Goal: Task Accomplishment & Management: Manage account settings

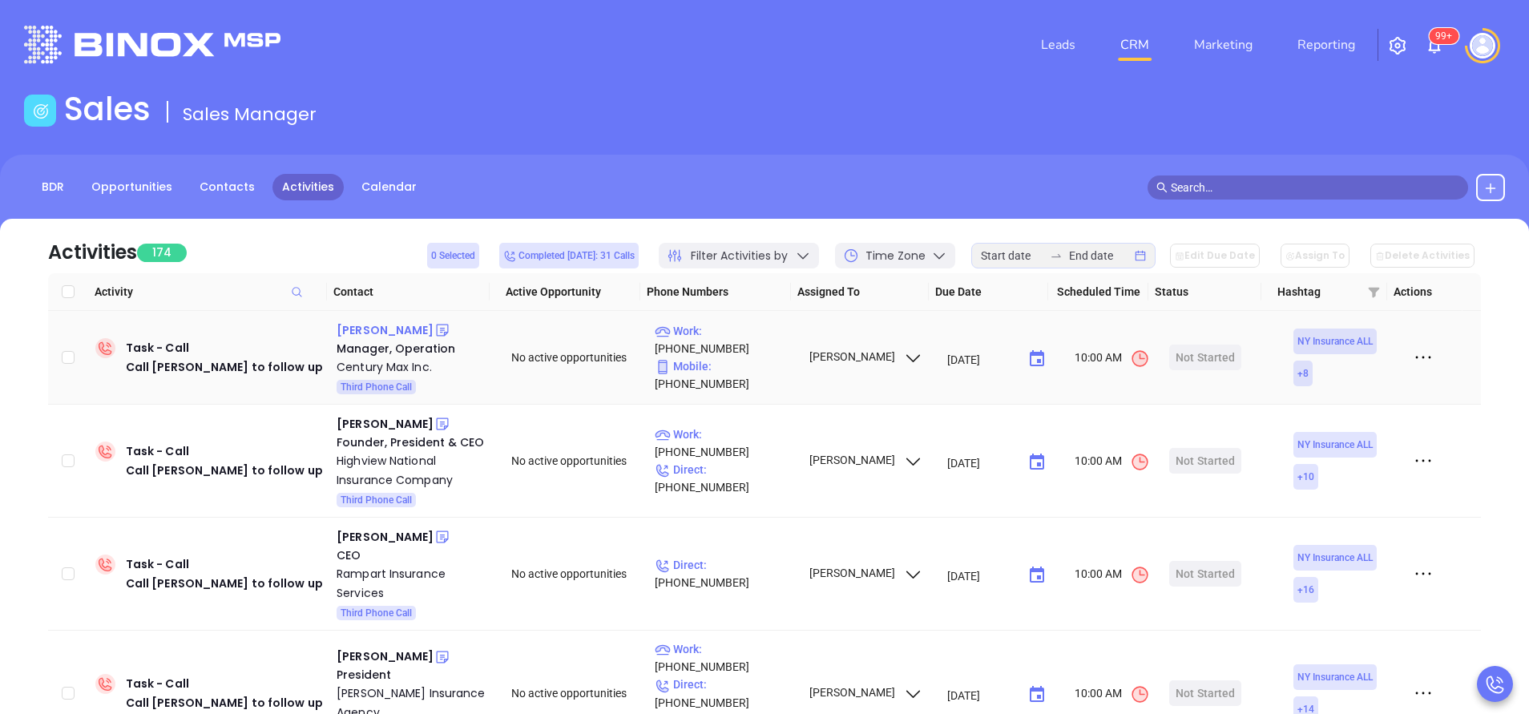
click at [377, 331] on div "Bella Zhao" at bounding box center [385, 330] width 97 height 19
click at [769, 349] on p "Work : (718) 886-7070" at bounding box center [724, 339] width 139 height 35
type input "(718) 886-7070"
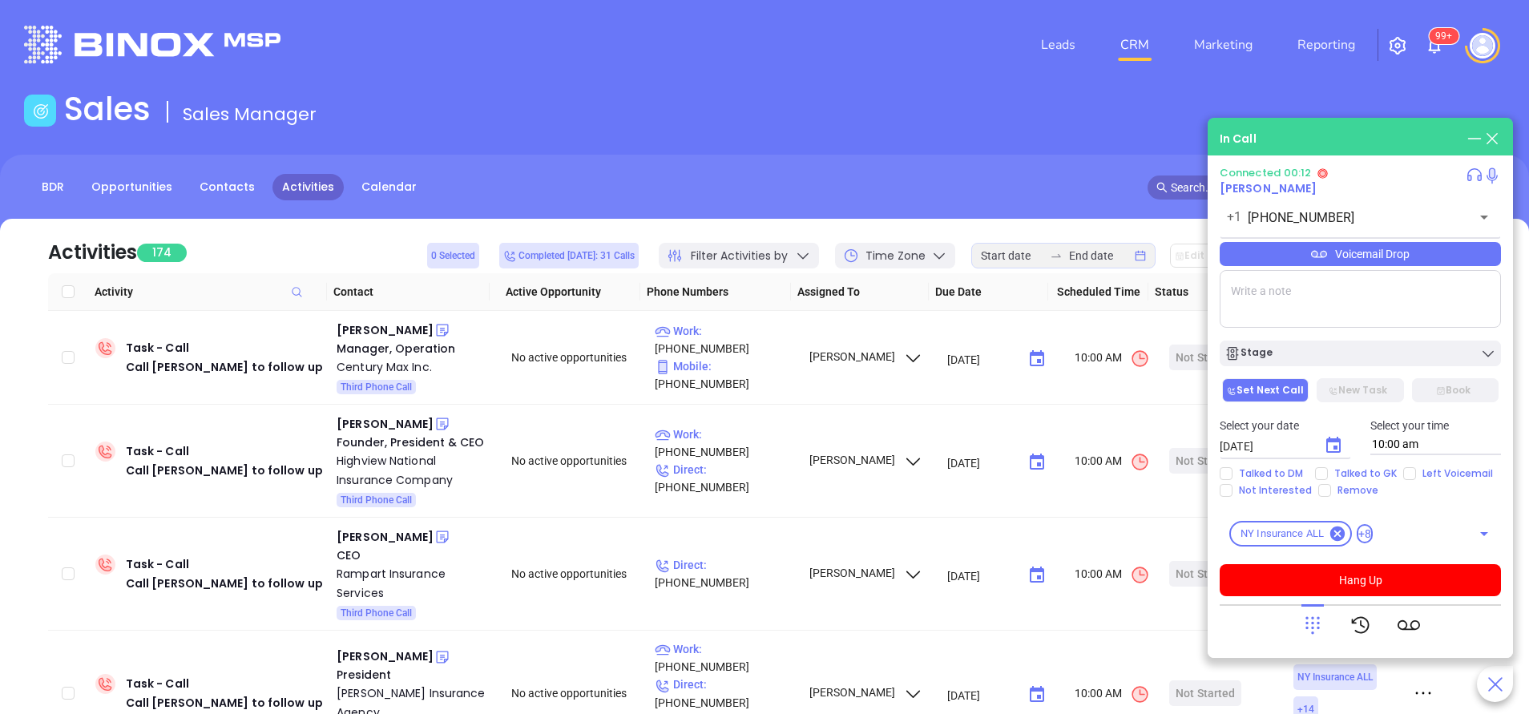
click at [1315, 618] on icon at bounding box center [1312, 625] width 22 height 22
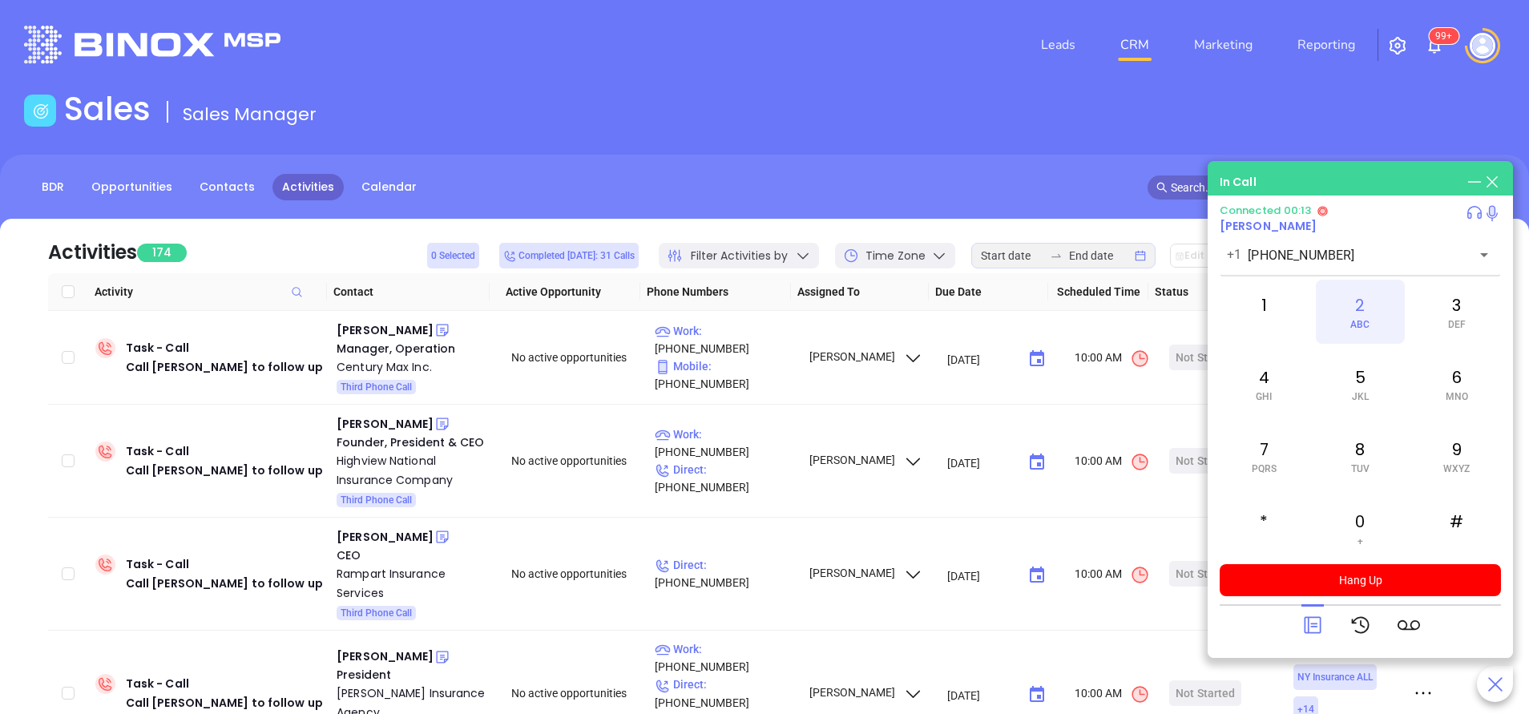
click at [1348, 311] on div "2 ABC" at bounding box center [1360, 312] width 88 height 64
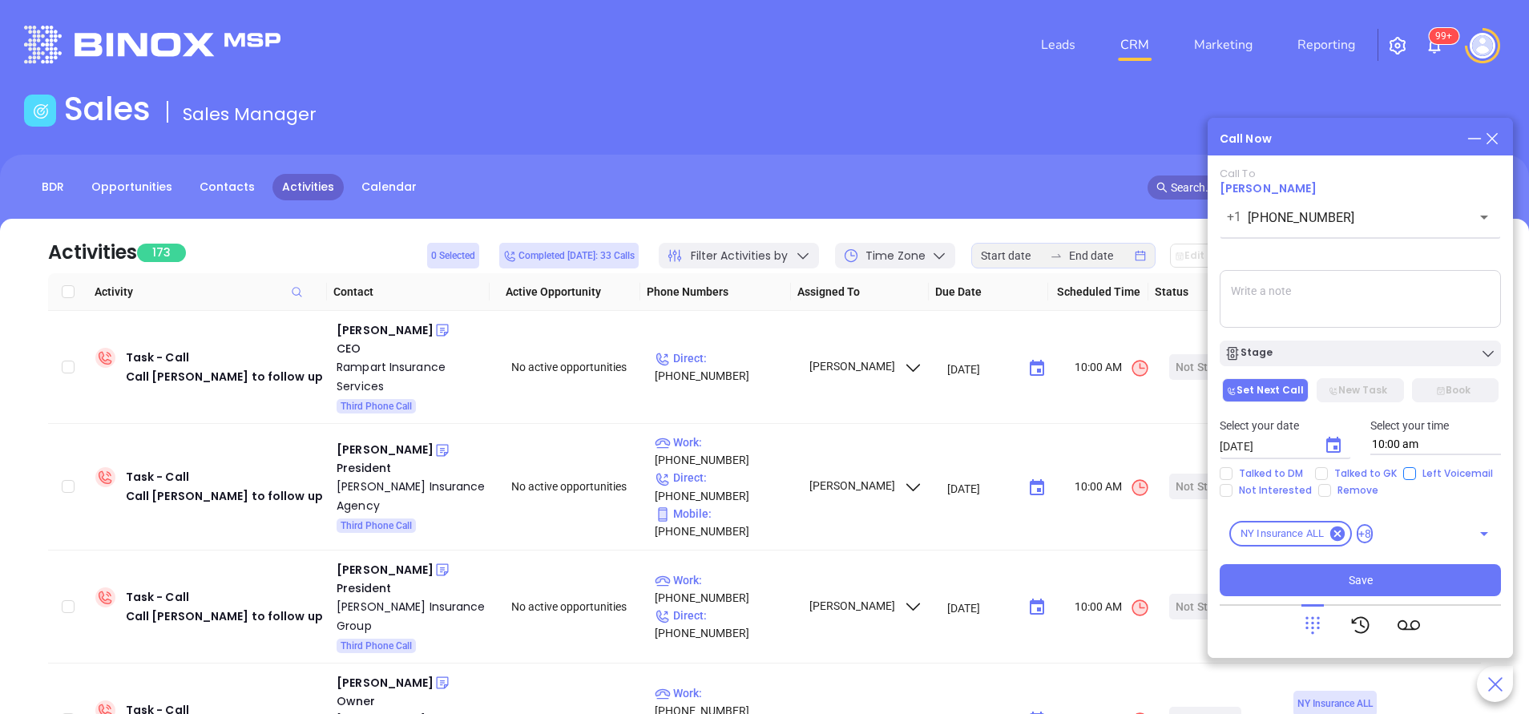
click at [1403, 470] on input "Left Voicemail" at bounding box center [1409, 473] width 13 height 13
checkbox input "true"
click at [1397, 361] on div "Stage" at bounding box center [1360, 353] width 272 height 16
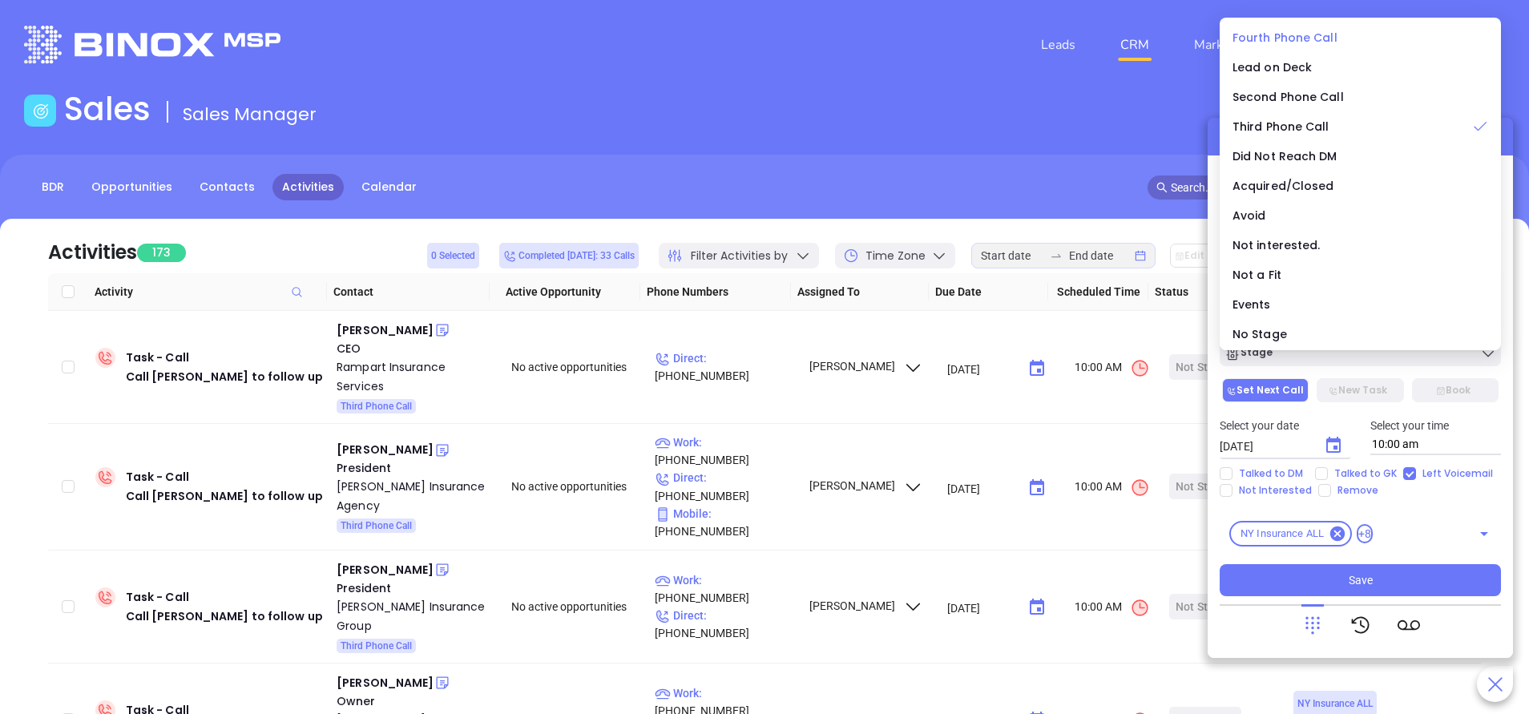
click at [1278, 34] on span "Fourth Phone Call" at bounding box center [1285, 38] width 105 height 16
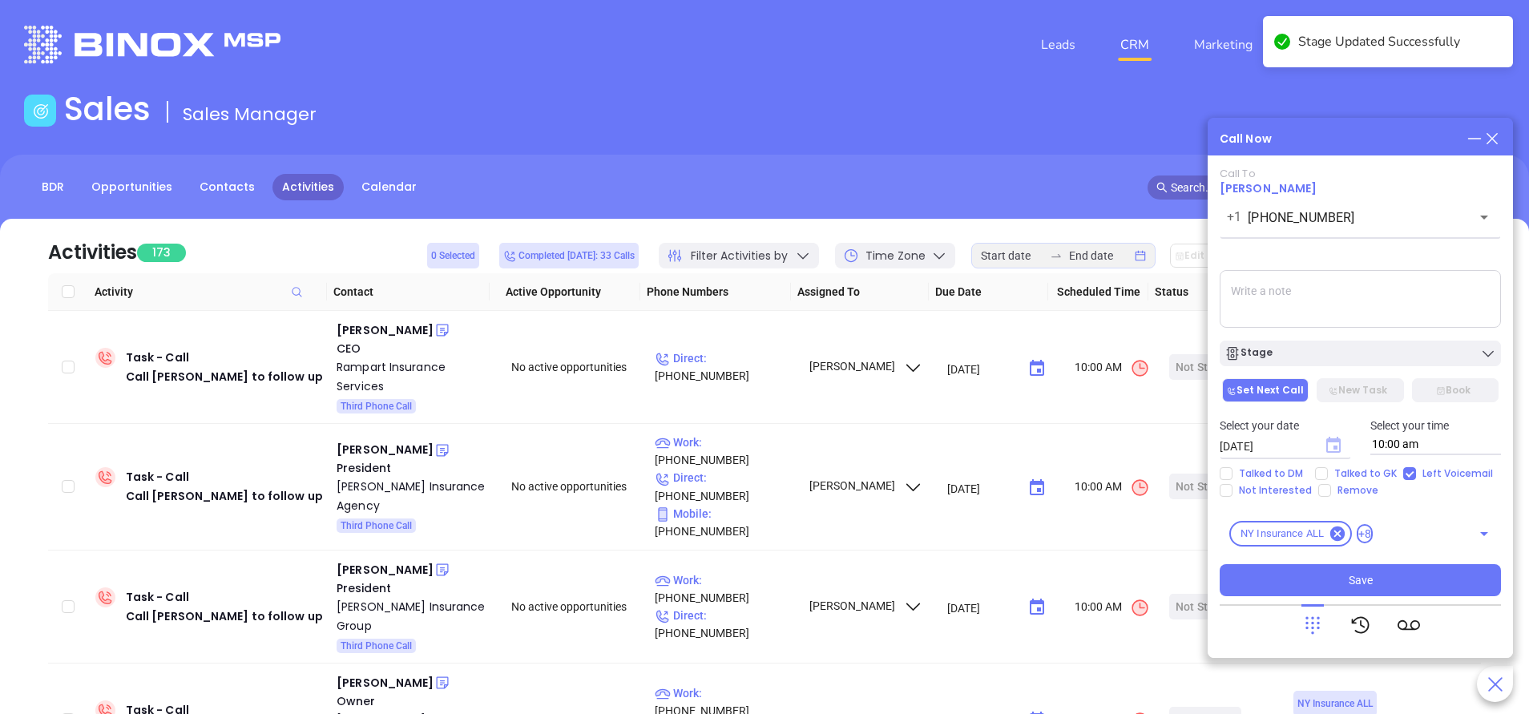
click at [1333, 442] on icon "Choose date, selected date is Sep 24, 2025" at bounding box center [1333, 445] width 14 height 16
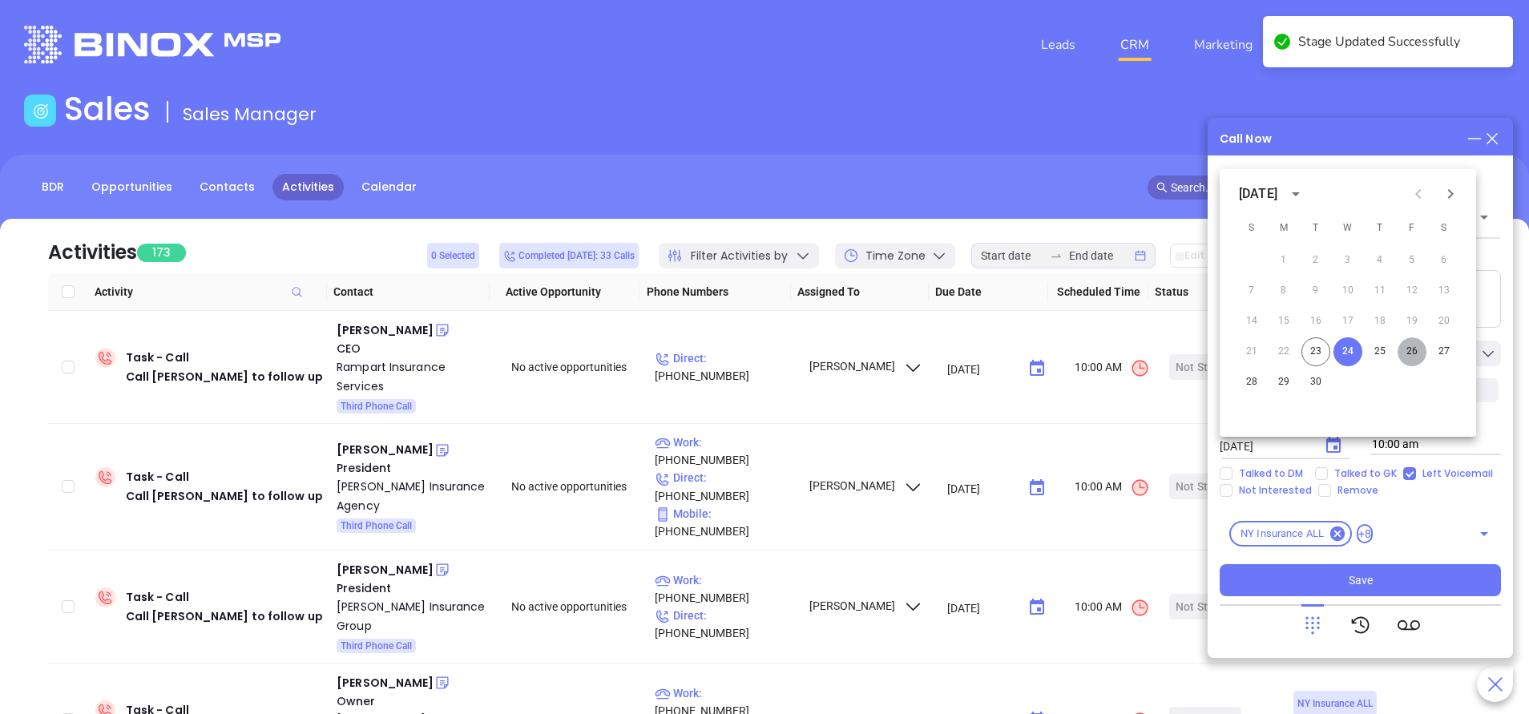
click at [1412, 354] on button "26" at bounding box center [1412, 351] width 29 height 29
type input "09/26/2025"
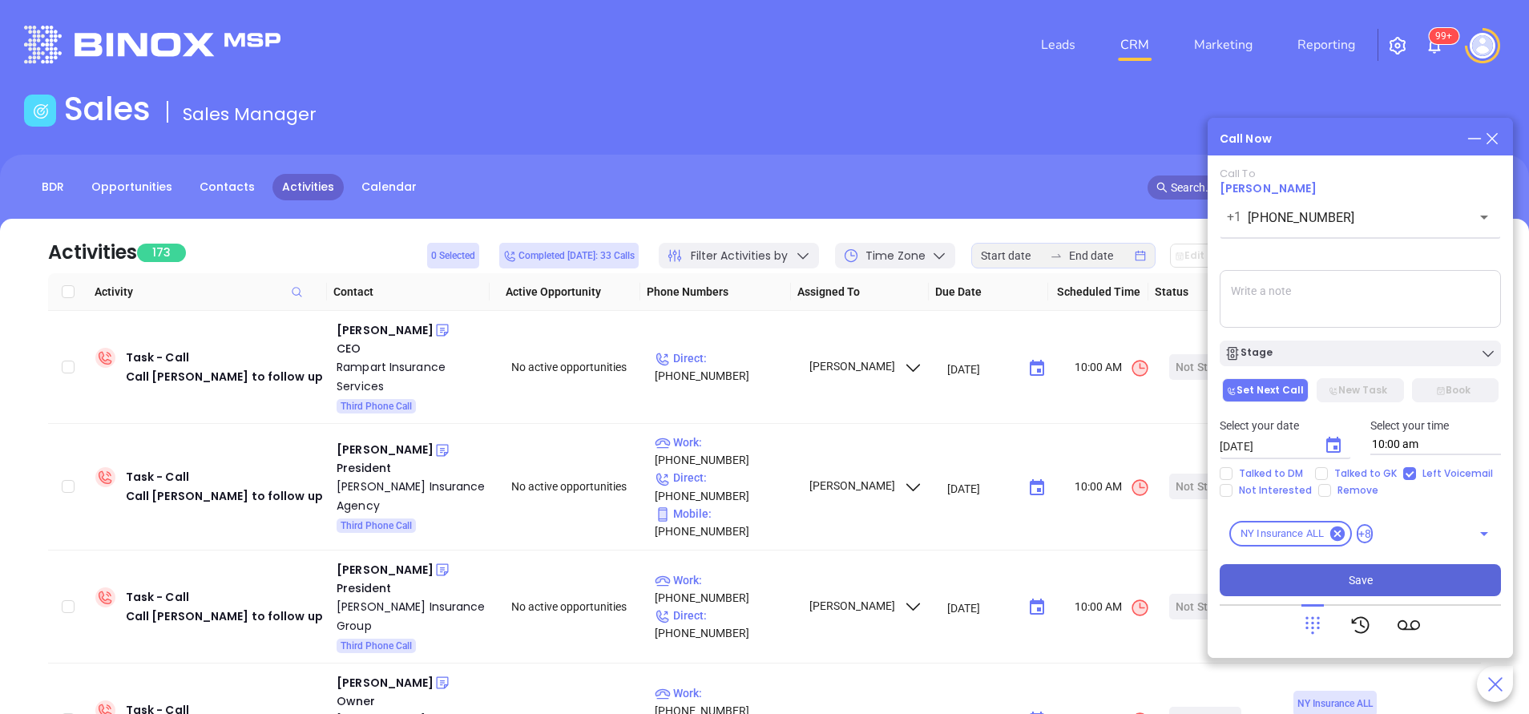
click at [1386, 575] on button "Save" at bounding box center [1360, 580] width 281 height 32
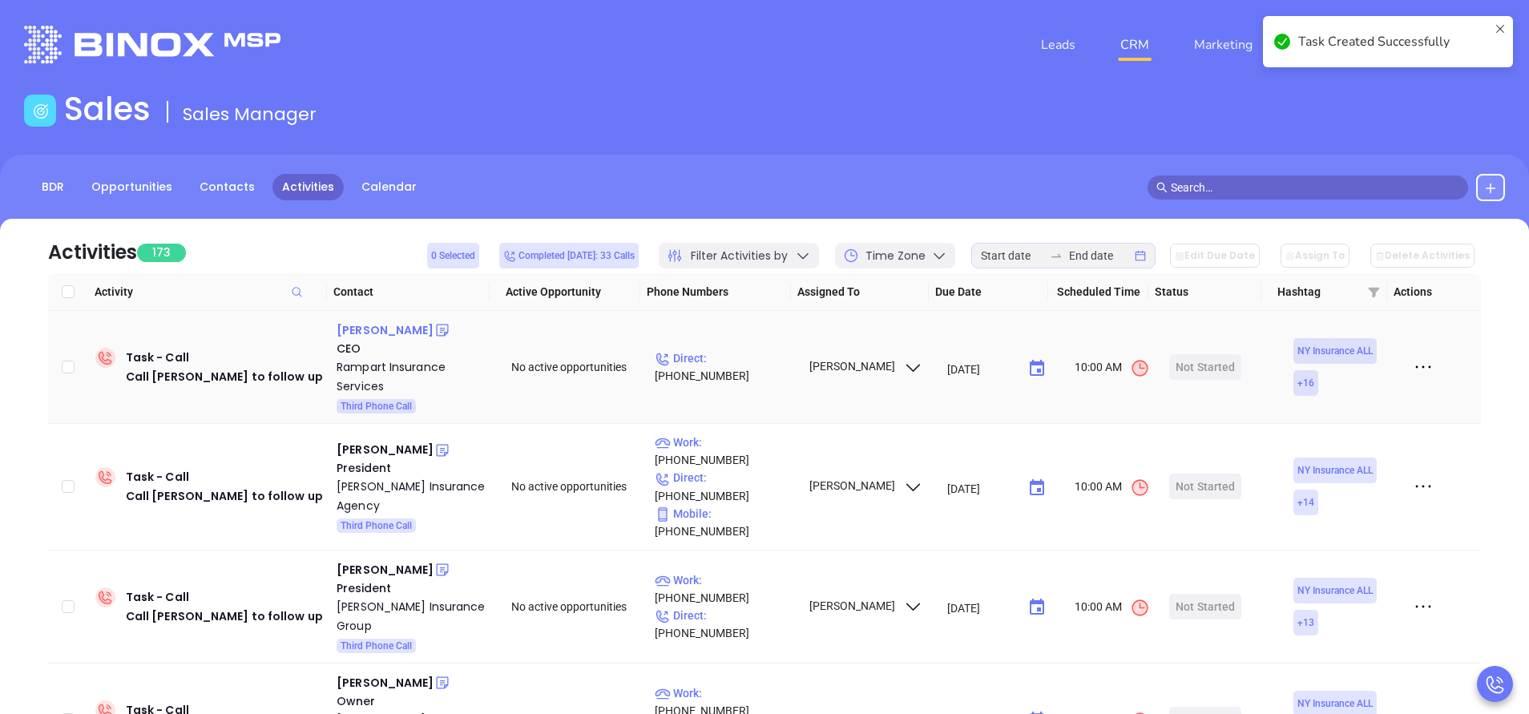
click at [386, 327] on div "Gary Morris" at bounding box center [385, 330] width 97 height 19
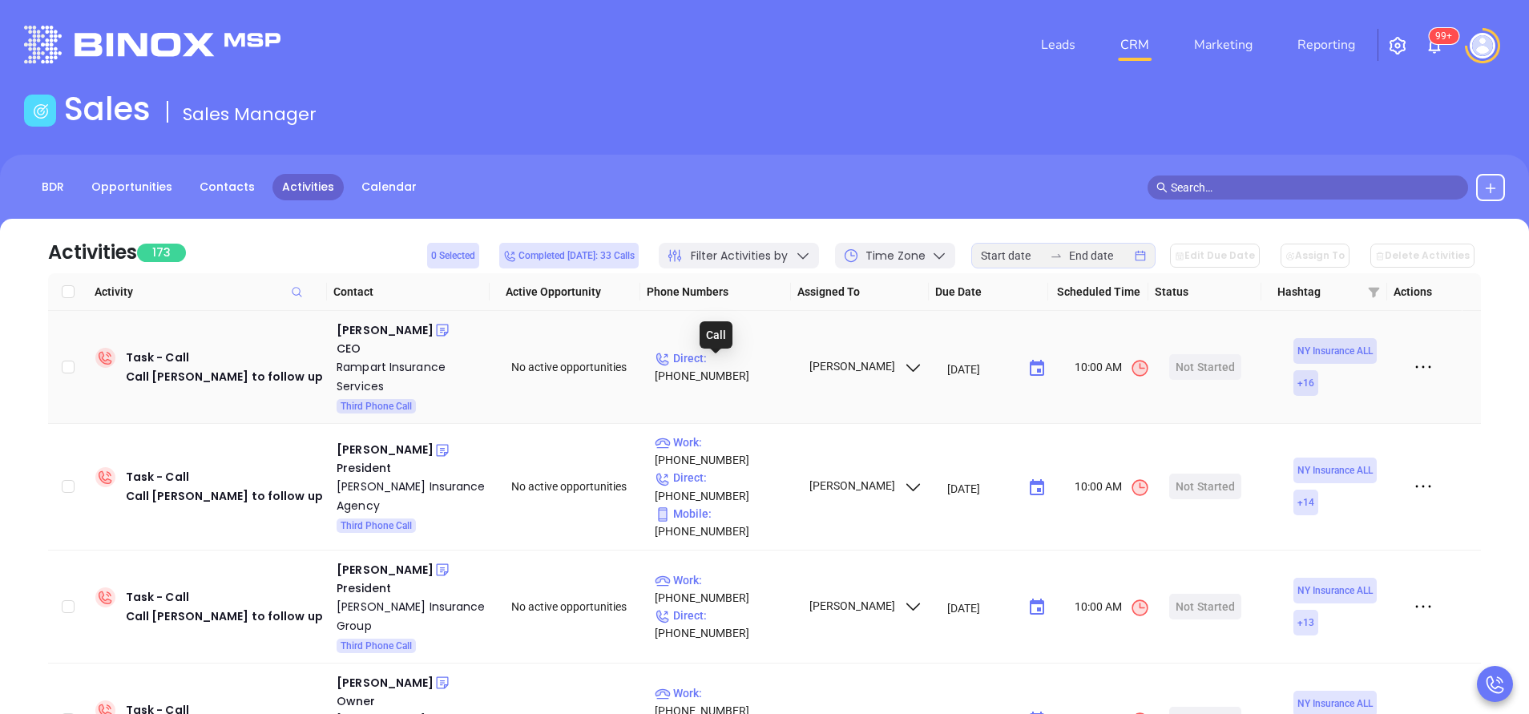
drag, startPoint x: 773, startPoint y: 363, endPoint x: 706, endPoint y: 202, distance: 174.3
click at [773, 363] on p "Direct : (800) 772-6727" at bounding box center [724, 366] width 139 height 35
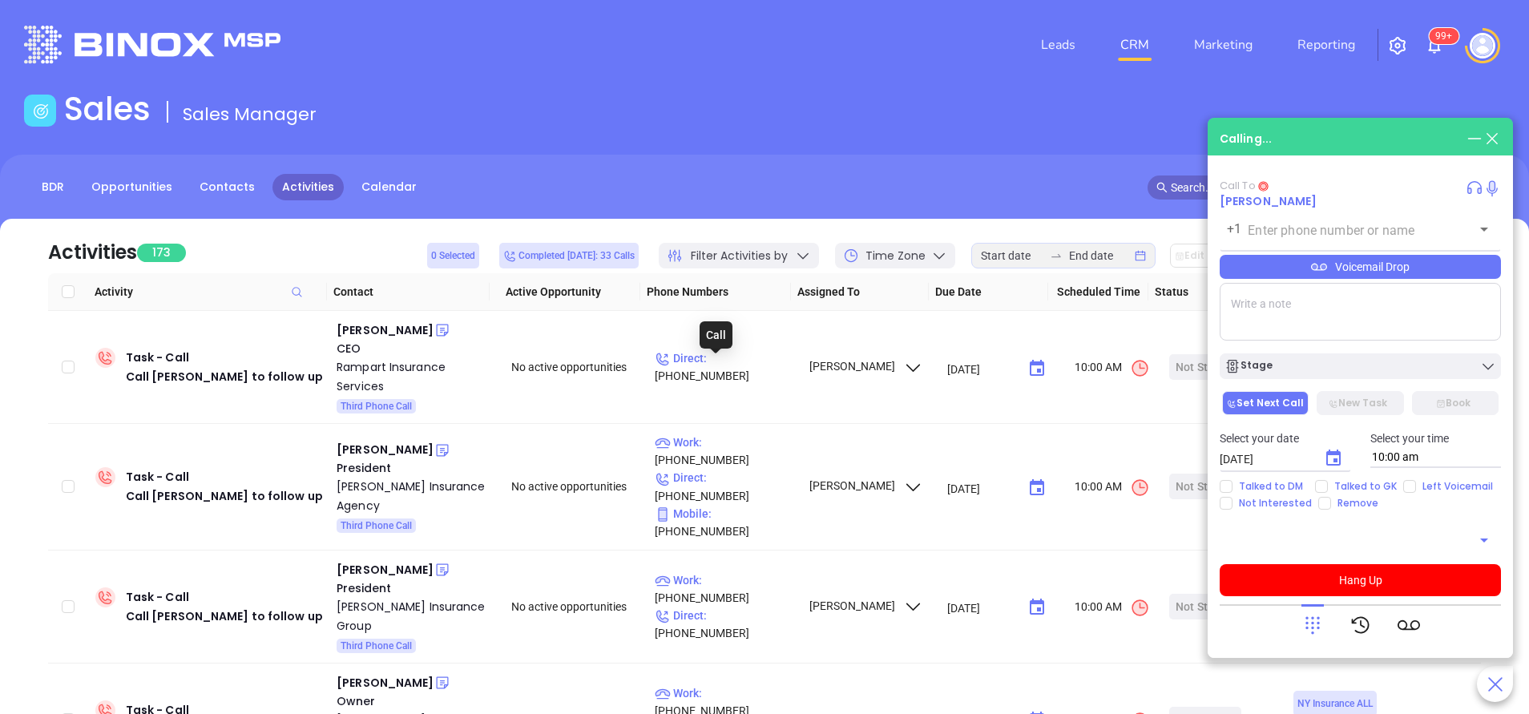
type input "(800) 772-6727"
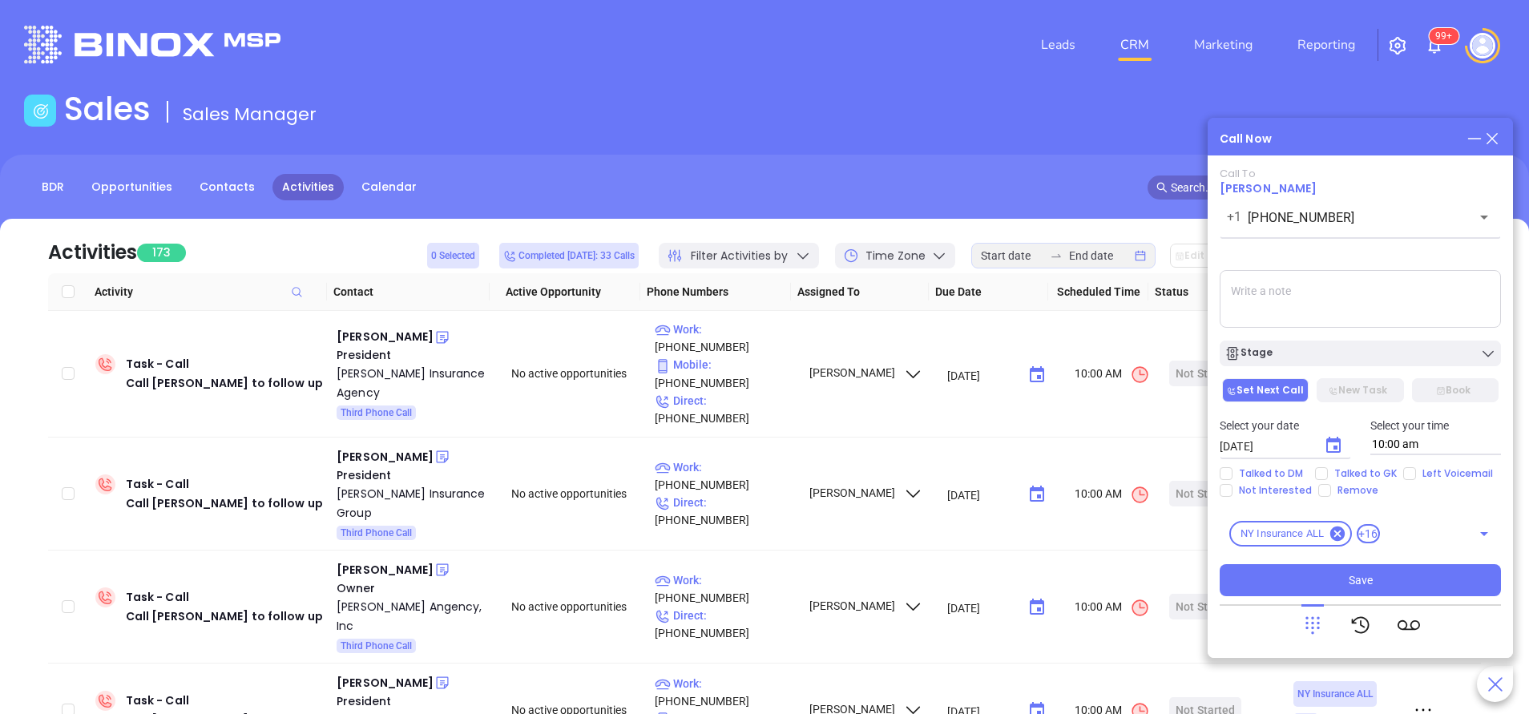
click at [1487, 146] on icon at bounding box center [1492, 139] width 18 height 18
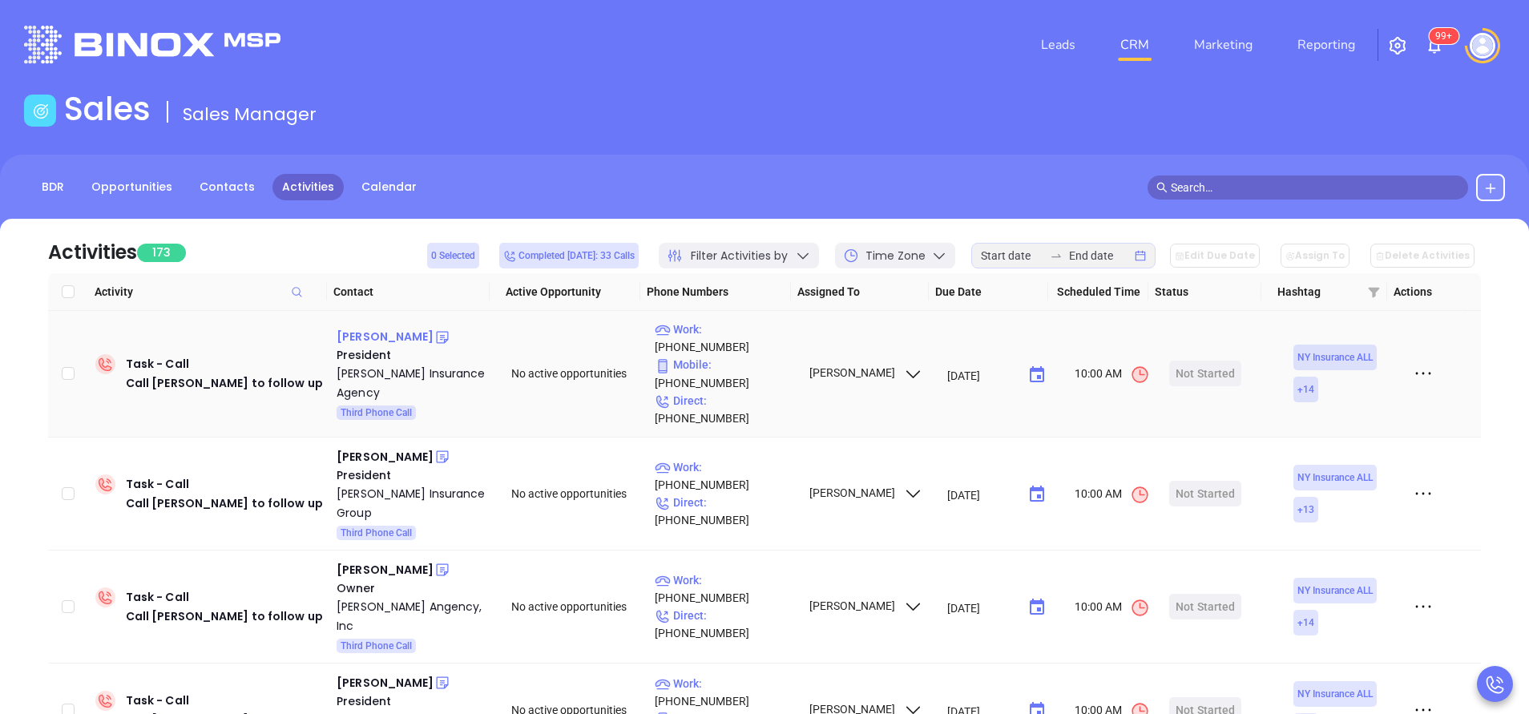
click at [381, 332] on div "Pamela Kenyon" at bounding box center [385, 336] width 97 height 19
click at [736, 337] on p "Work : (607) 397-8716" at bounding box center [724, 338] width 139 height 35
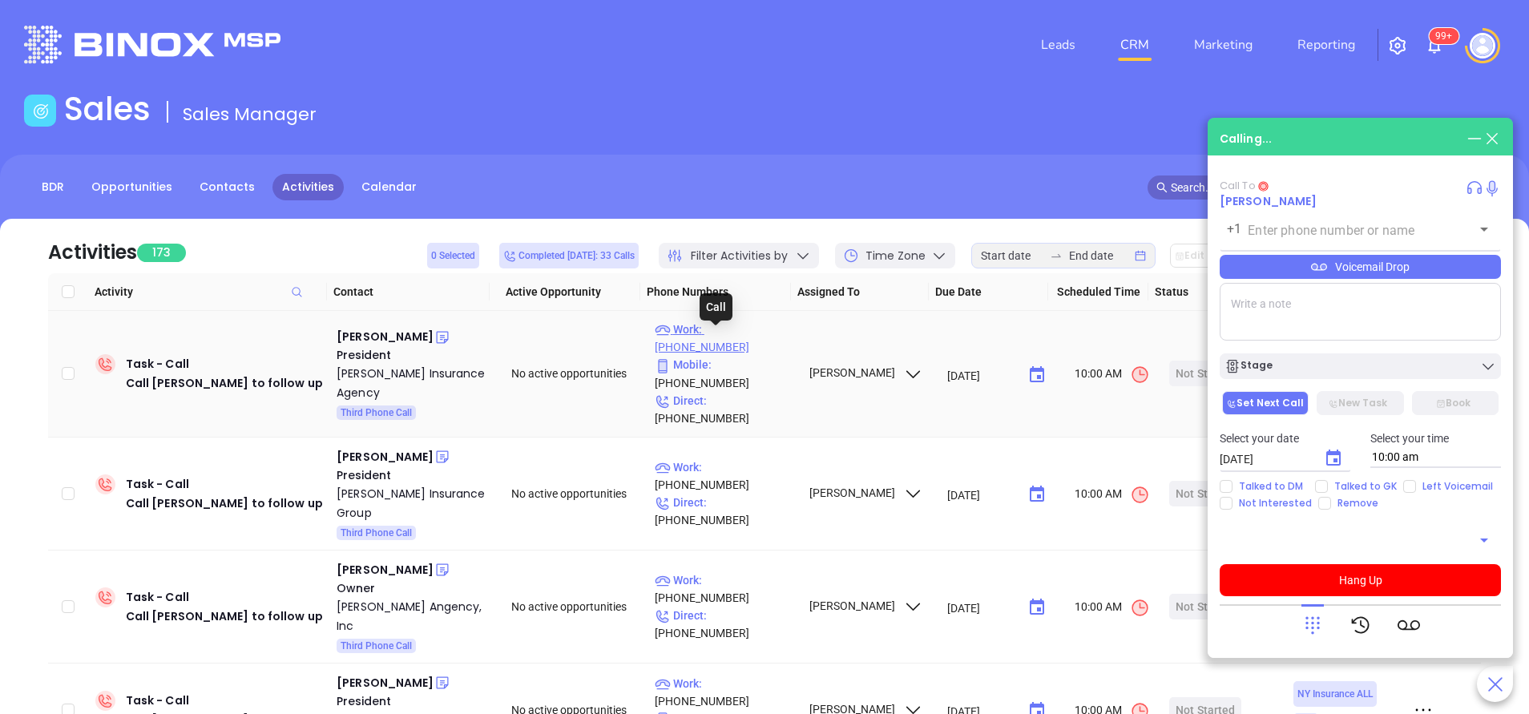
type input "(607) 397-8716"
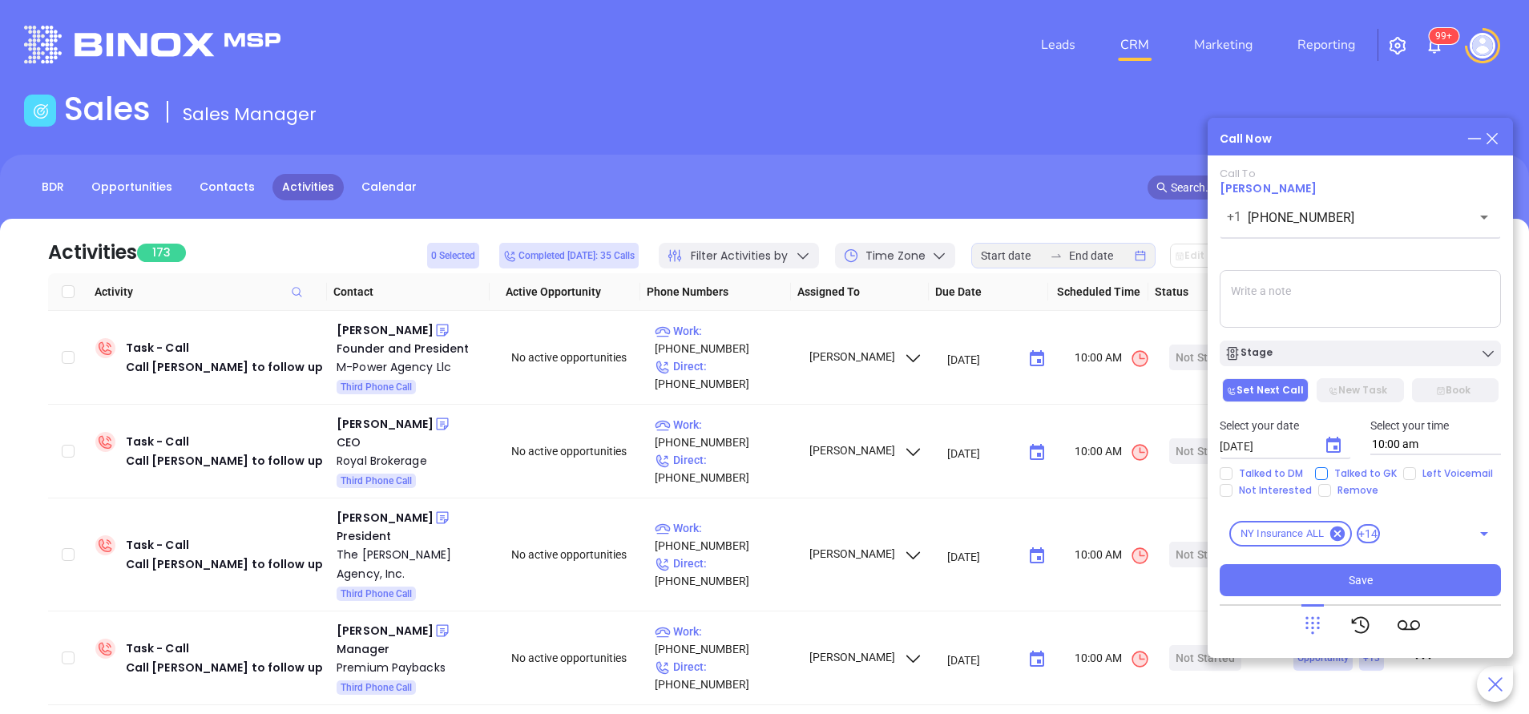
click at [1325, 469] on input "Talked to GK" at bounding box center [1321, 473] width 13 height 13
checkbox input "true"
click at [1341, 443] on icon "Choose date, selected date is Sep 24, 2025" at bounding box center [1333, 445] width 19 height 19
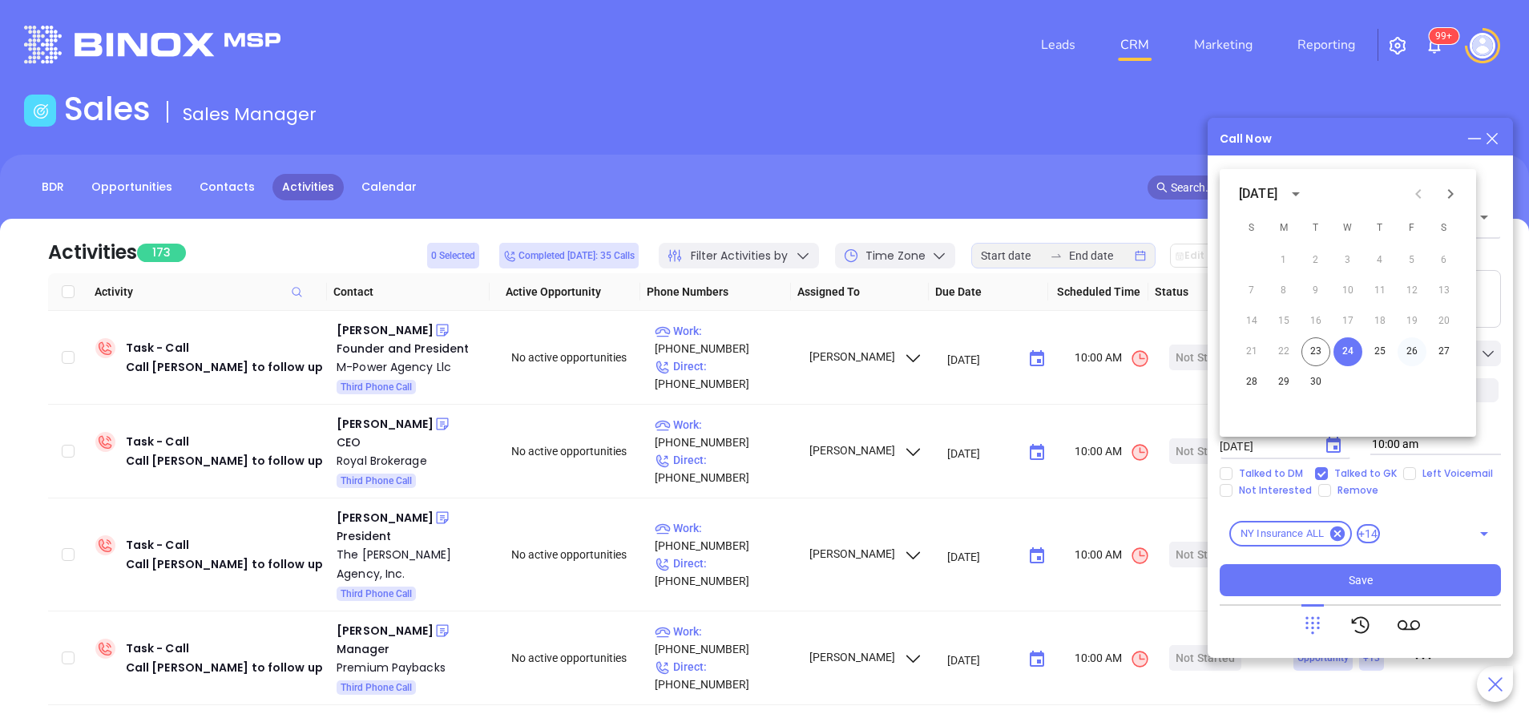
click at [1414, 350] on button "26" at bounding box center [1412, 351] width 29 height 29
type input "09/26/2025"
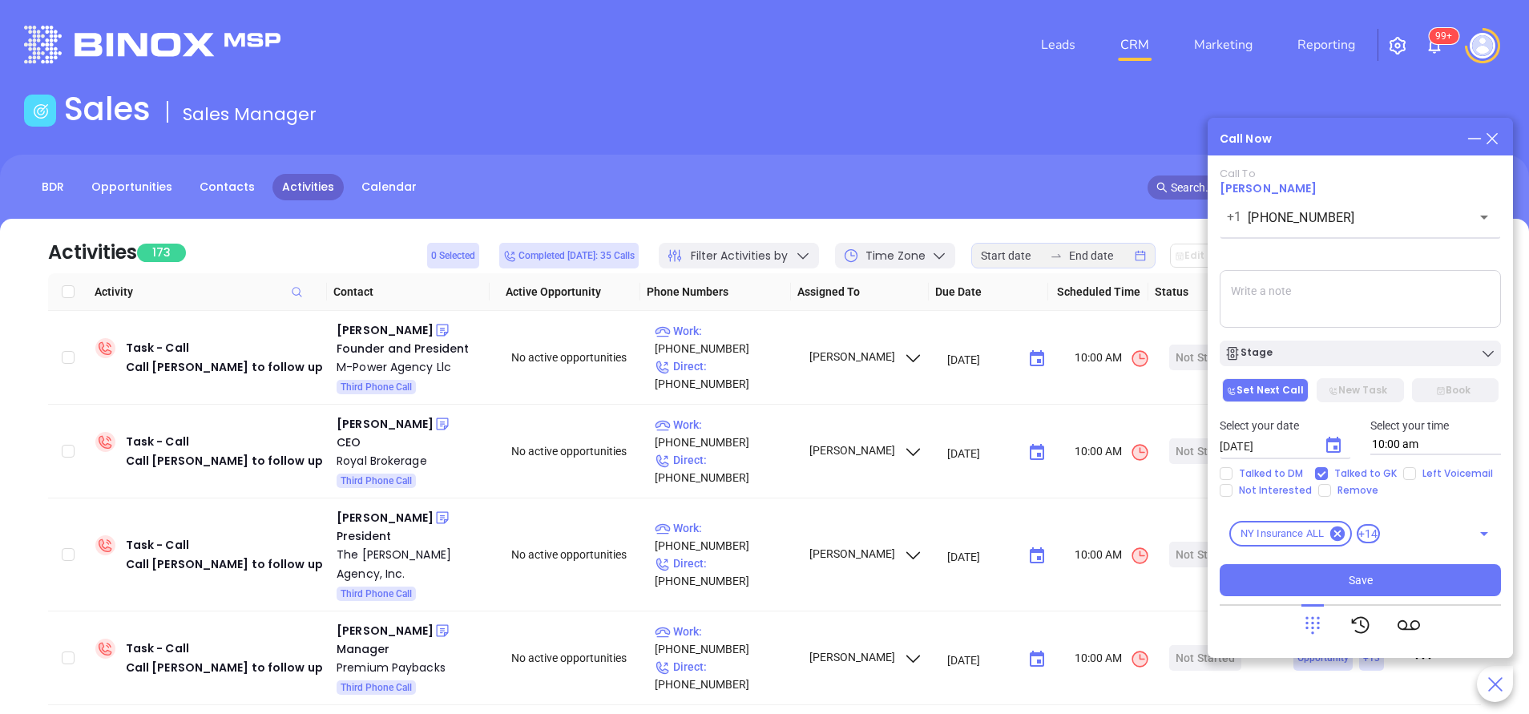
click at [1410, 350] on div "Stage" at bounding box center [1360, 353] width 272 height 16
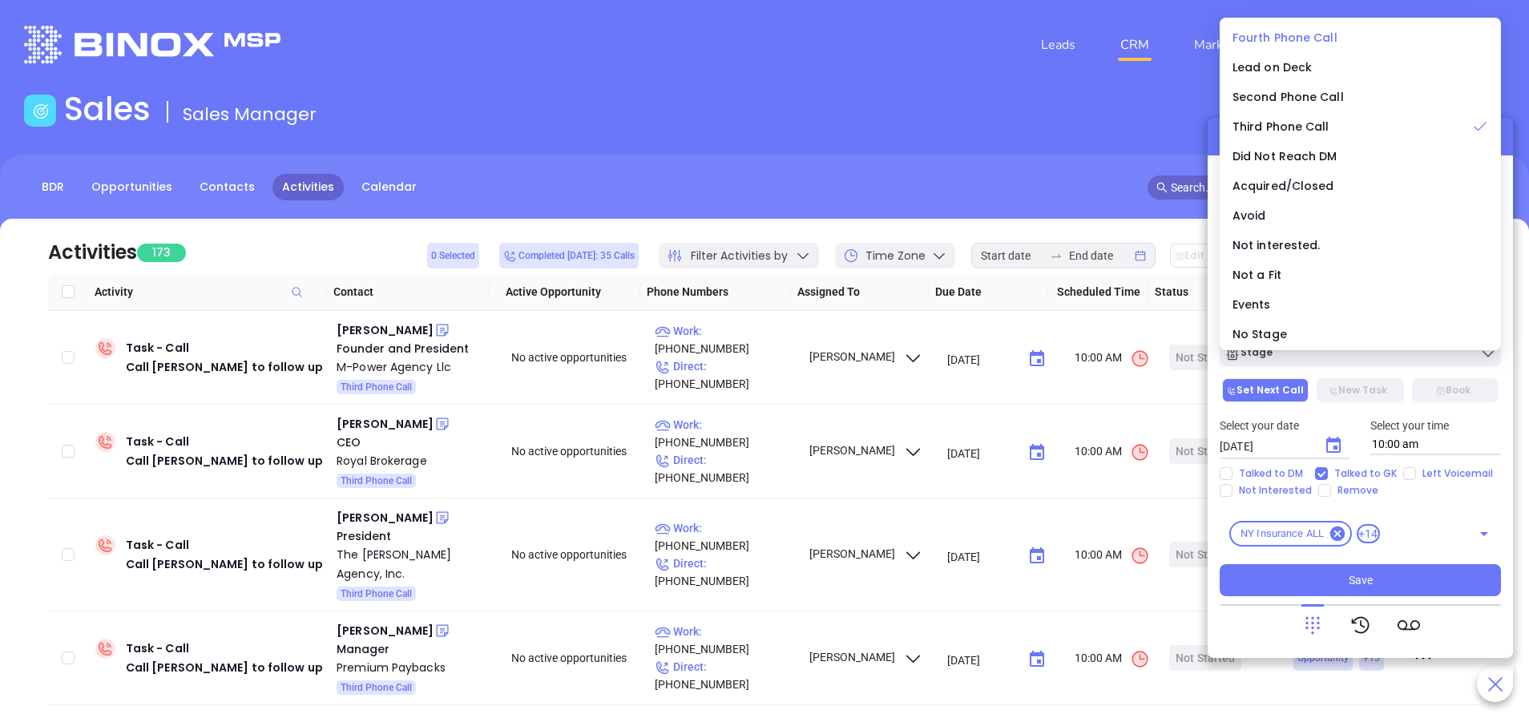
click at [1291, 29] on div "Fourth Phone Call" at bounding box center [1361, 38] width 256 height 18
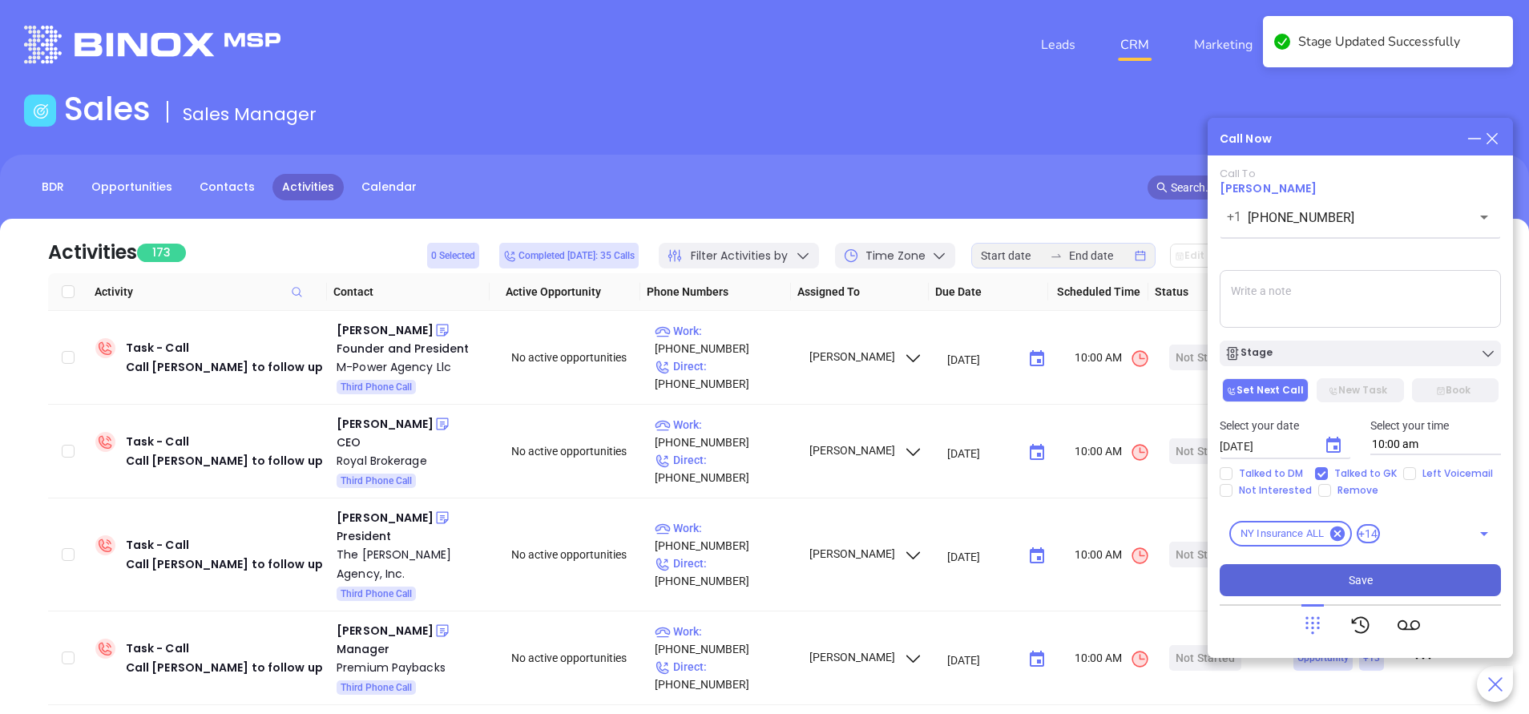
click at [1414, 583] on button "Save" at bounding box center [1360, 580] width 281 height 32
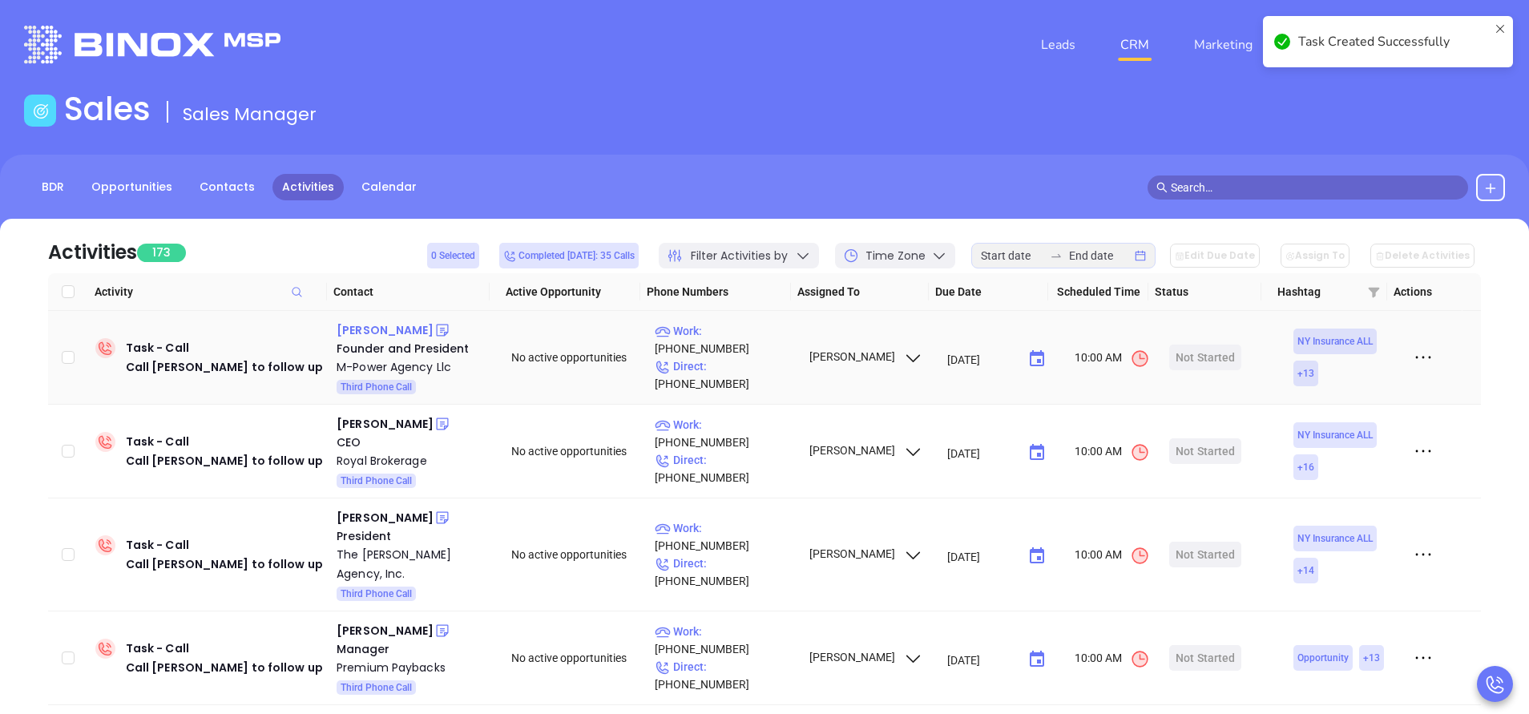
click at [391, 333] on div "Jamie Radder" at bounding box center [385, 330] width 97 height 19
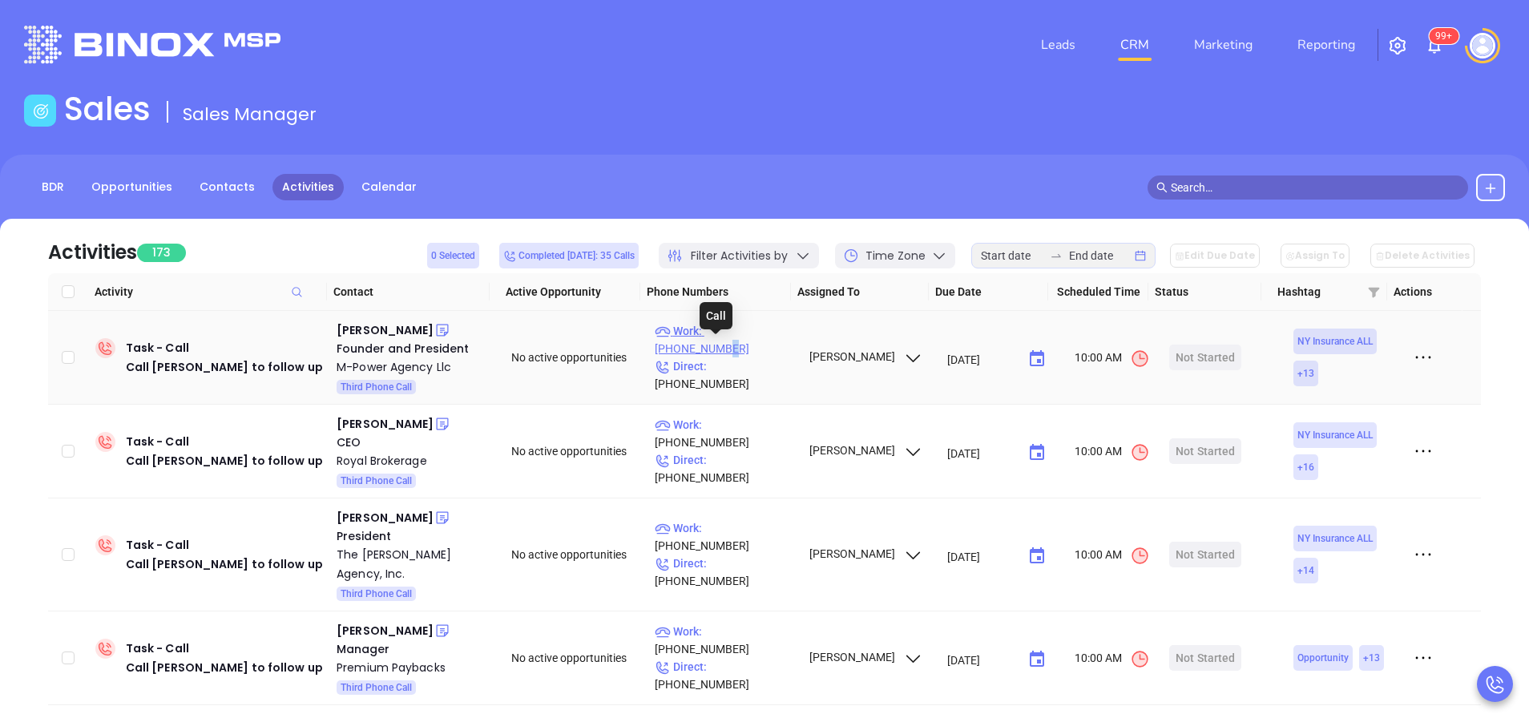
click at [759, 345] on p "Work : (585) 371-5035" at bounding box center [724, 339] width 139 height 35
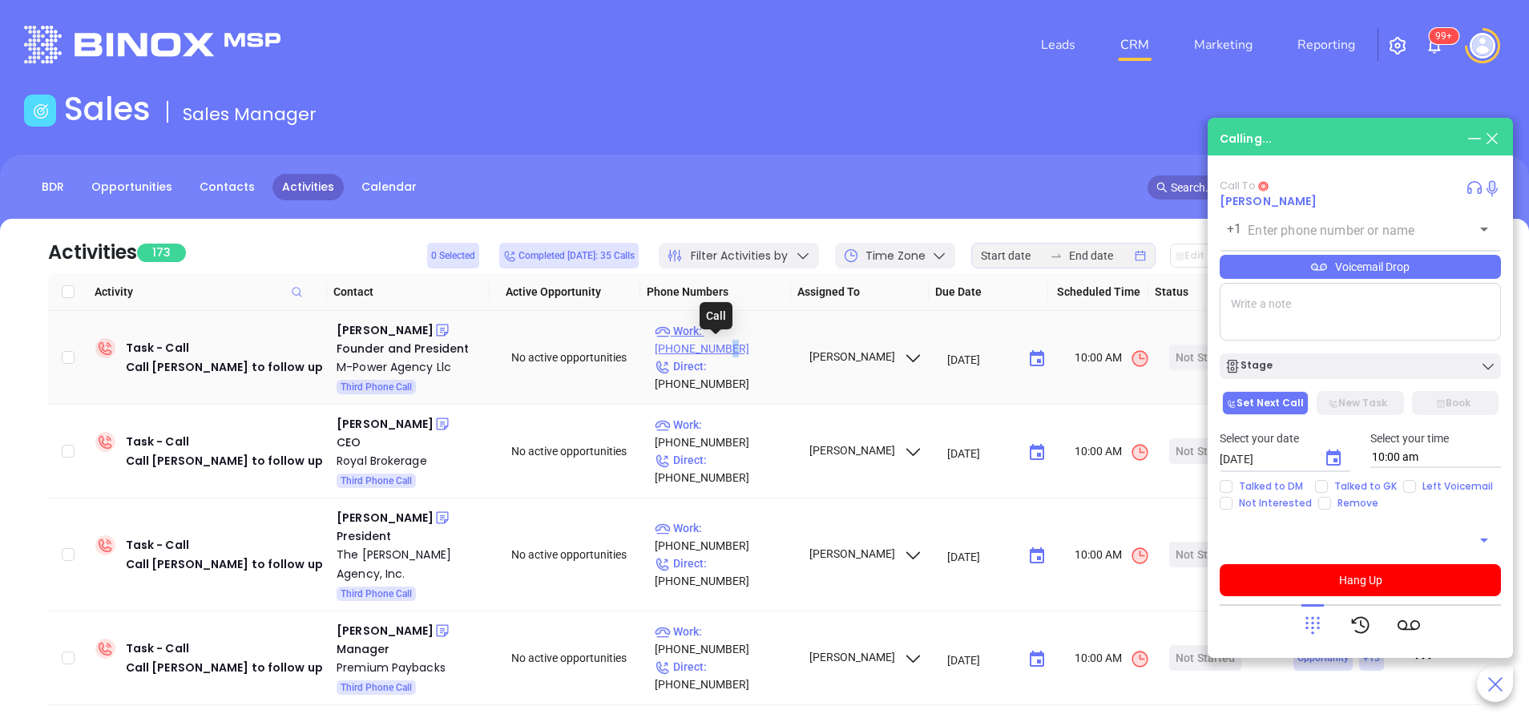
type input "(585) 371-5035"
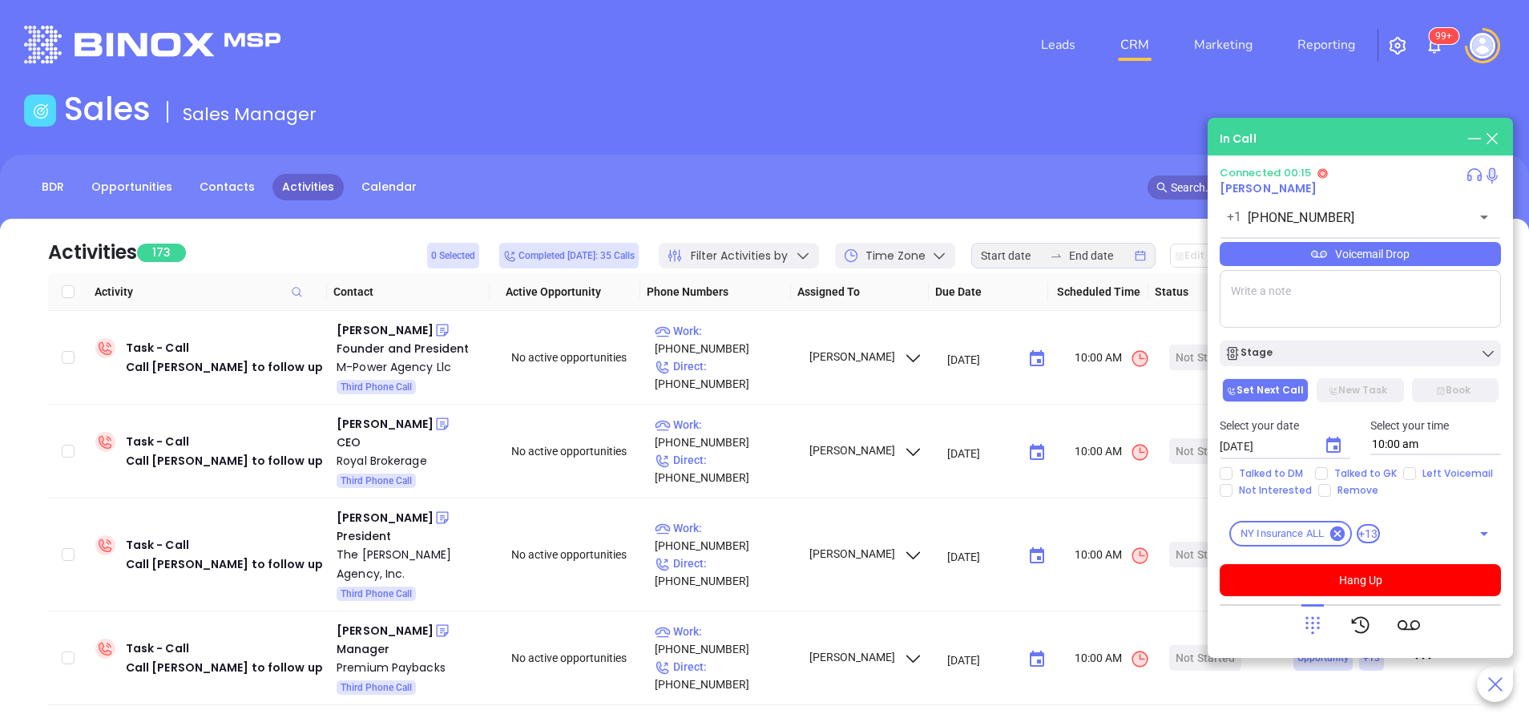
click at [1329, 248] on div "Voicemail Drop" at bounding box center [1360, 254] width 281 height 24
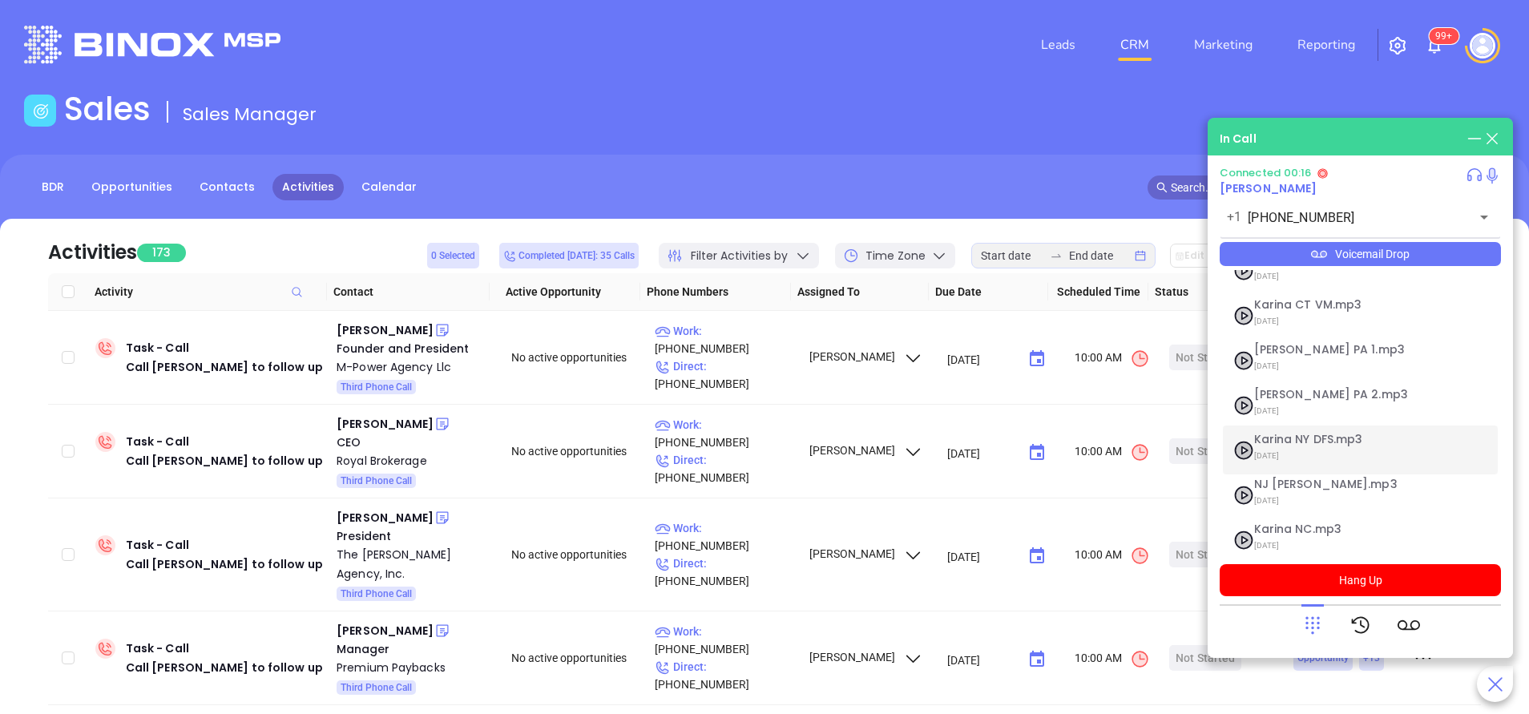
scroll to position [130, 0]
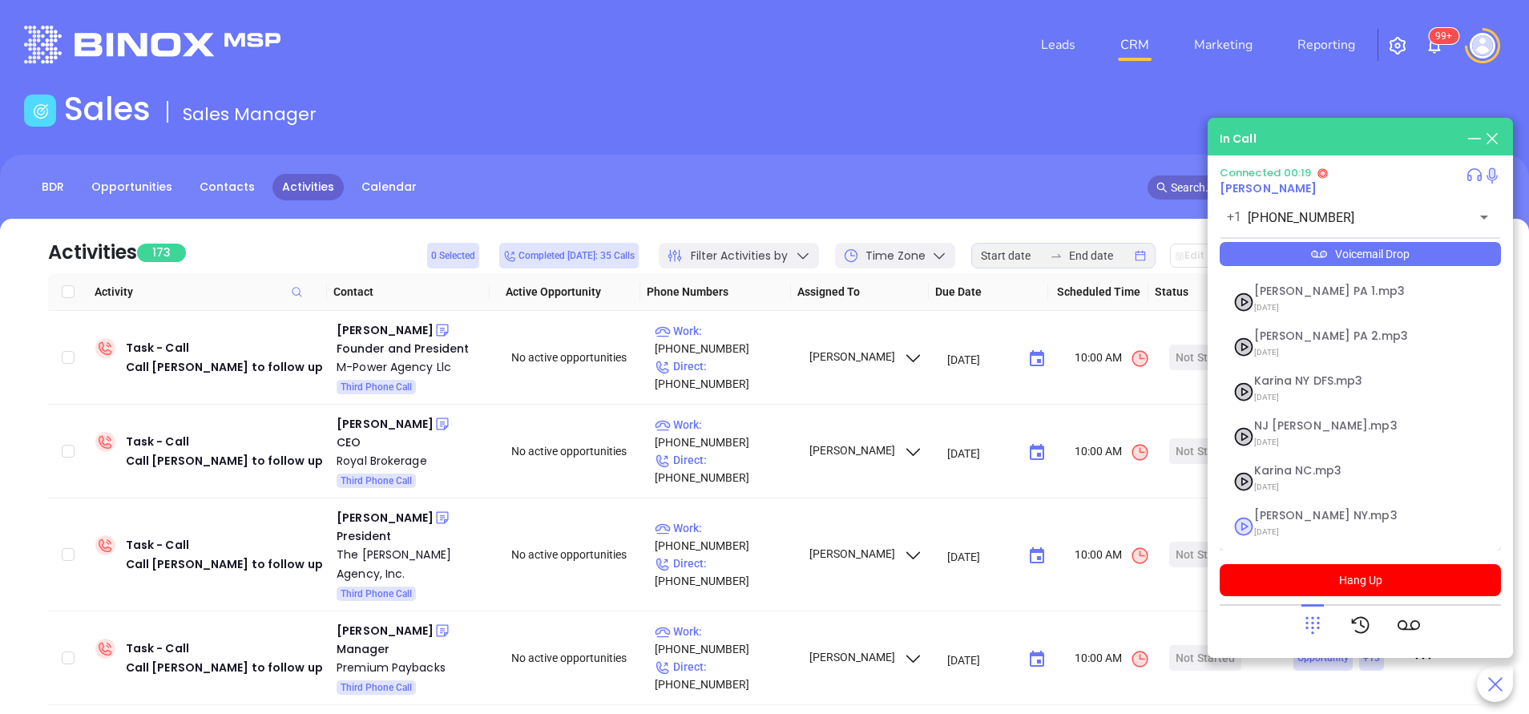
click at [1275, 518] on span "Vicky NY.mp3" at bounding box center [1340, 516] width 173 height 12
checkbox input "true"
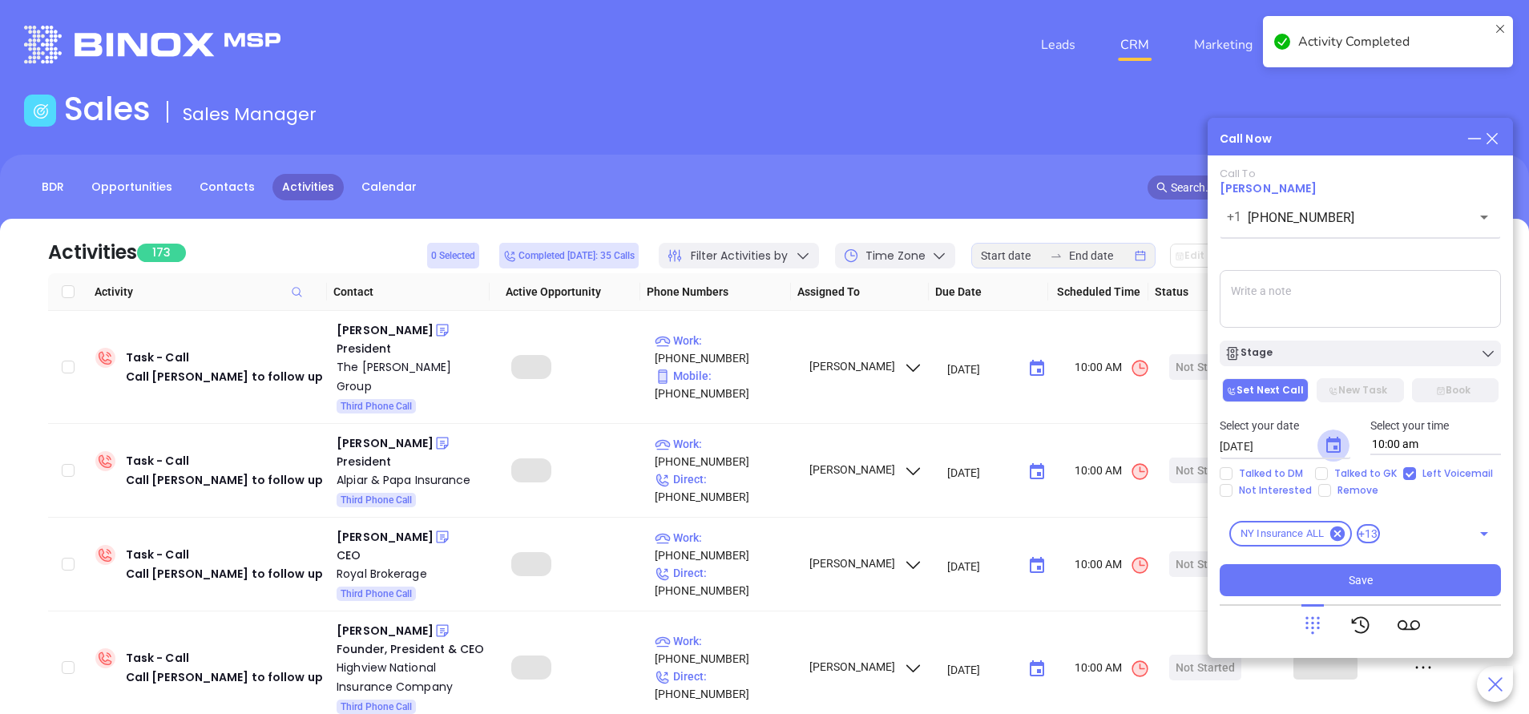
click at [1337, 444] on icon "Choose date, selected date is Sep 24, 2025" at bounding box center [1333, 445] width 19 height 19
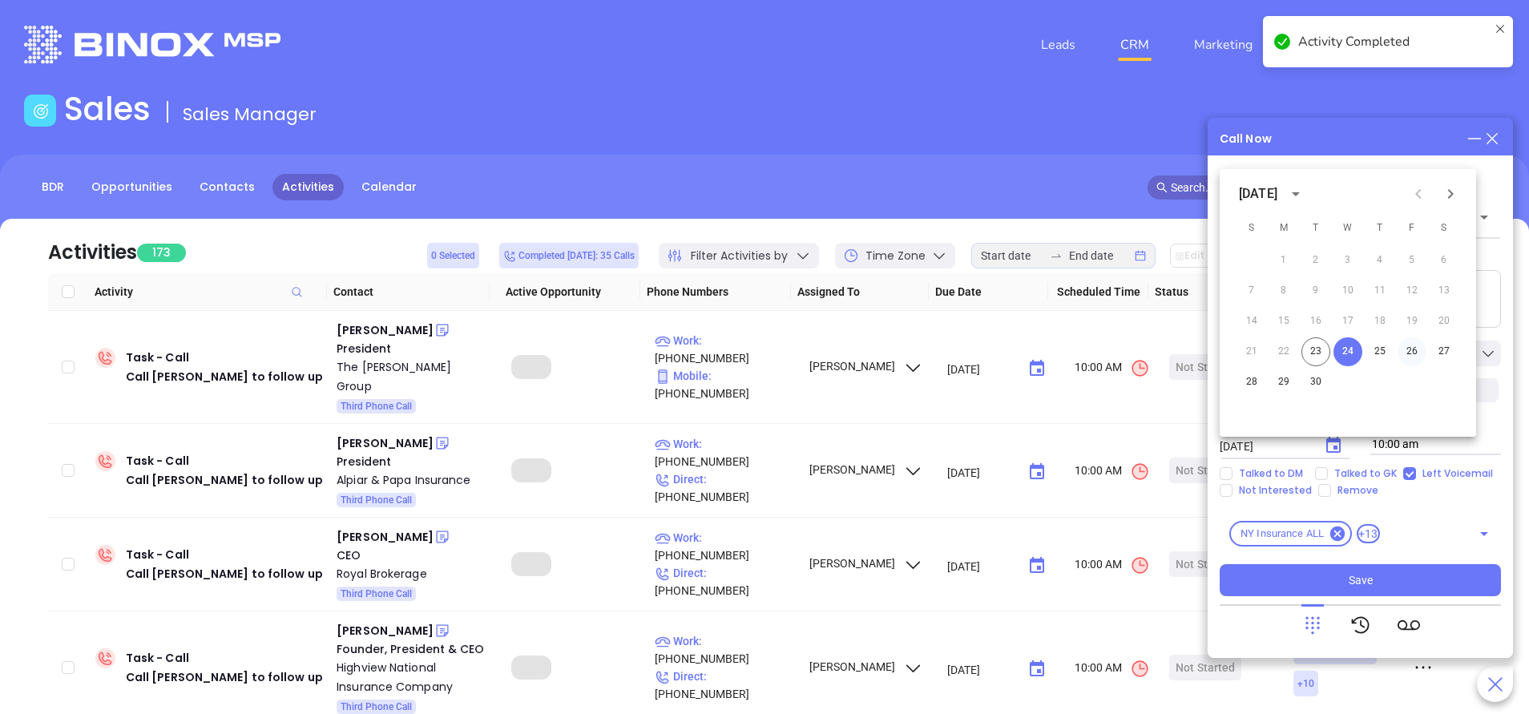
click at [1414, 354] on button "26" at bounding box center [1412, 351] width 29 height 29
type input "09/26/2025"
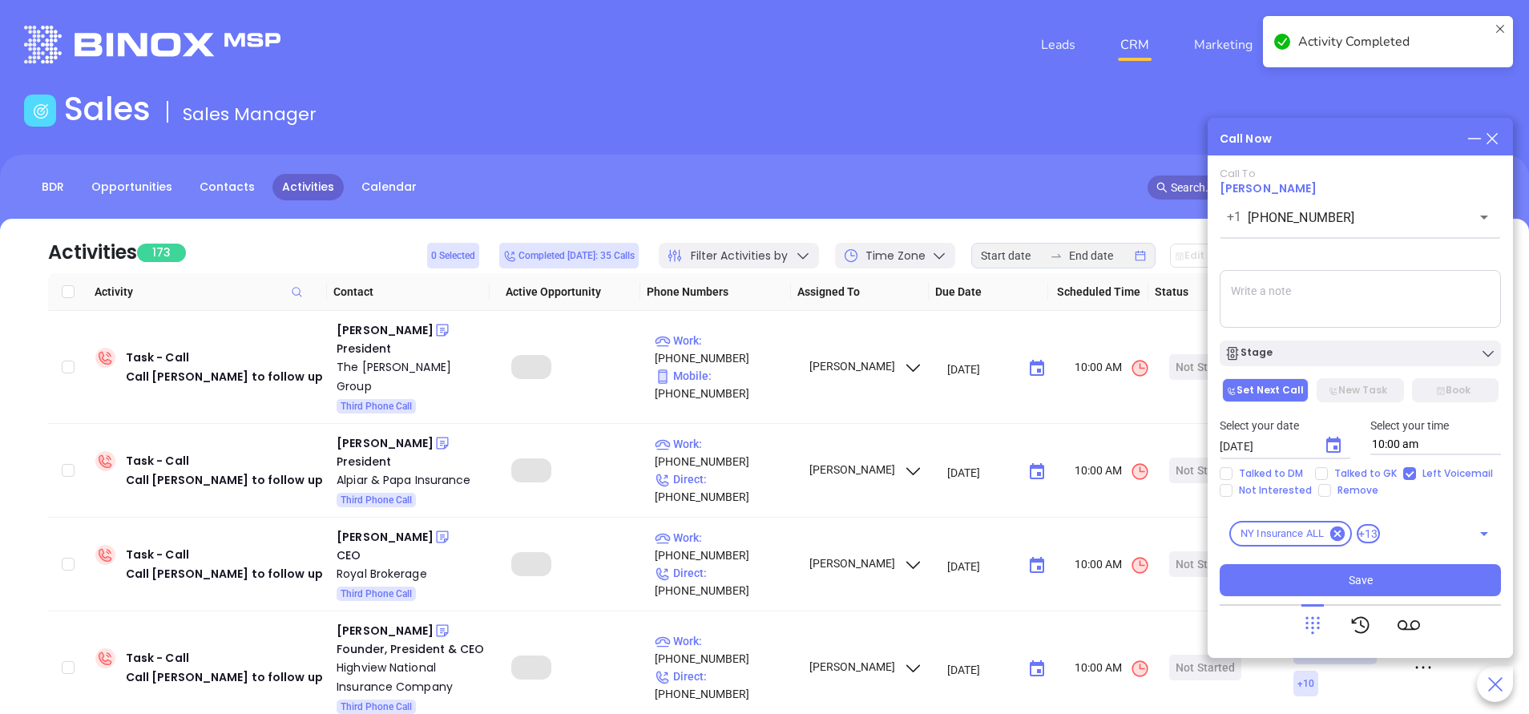
click at [1414, 354] on div "Stage" at bounding box center [1360, 353] width 272 height 16
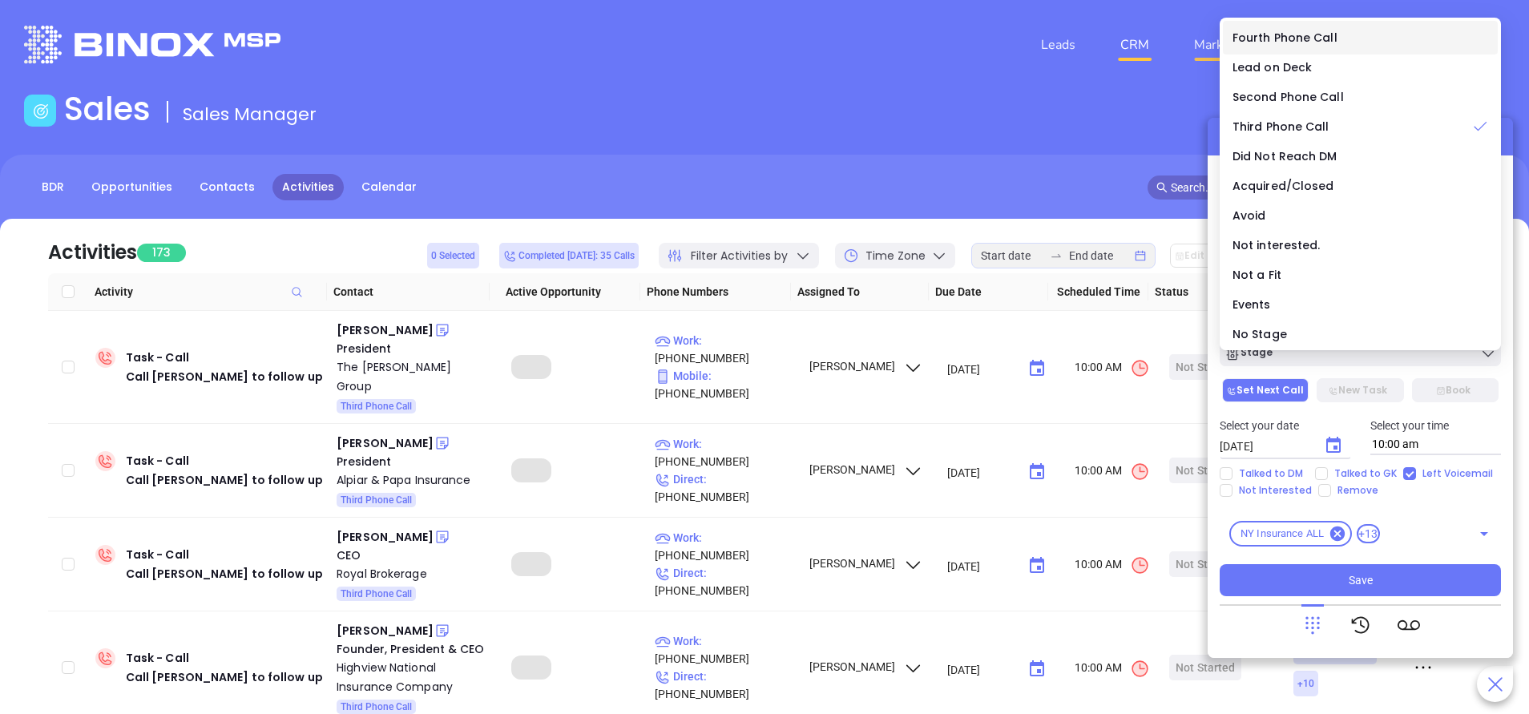
click at [1255, 40] on span "Fourth Phone Call" at bounding box center [1285, 38] width 105 height 16
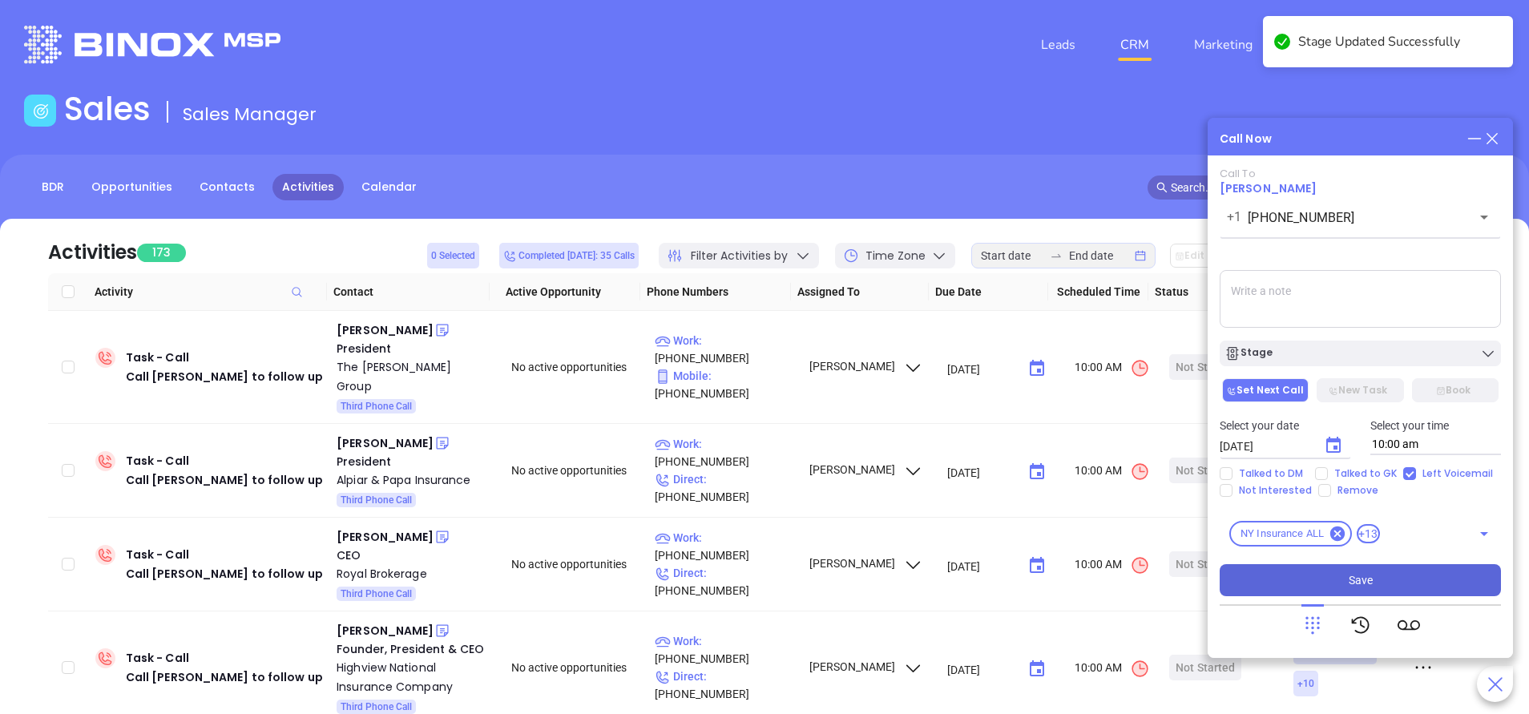
click at [1390, 580] on button "Save" at bounding box center [1360, 580] width 281 height 32
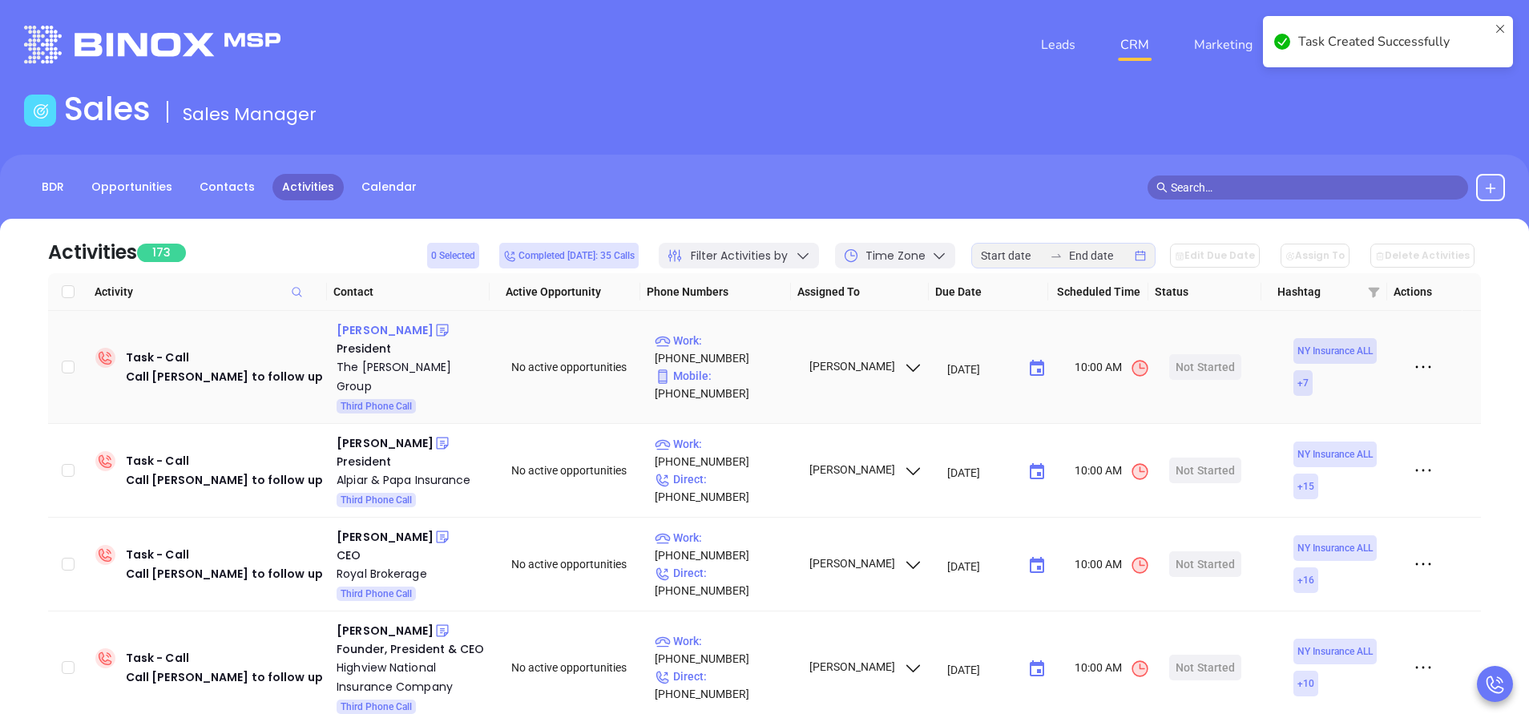
click at [385, 330] on div "Rich Petrocelli" at bounding box center [385, 330] width 97 height 19
click at [756, 351] on p "Work : (718) 445-1910" at bounding box center [724, 349] width 139 height 35
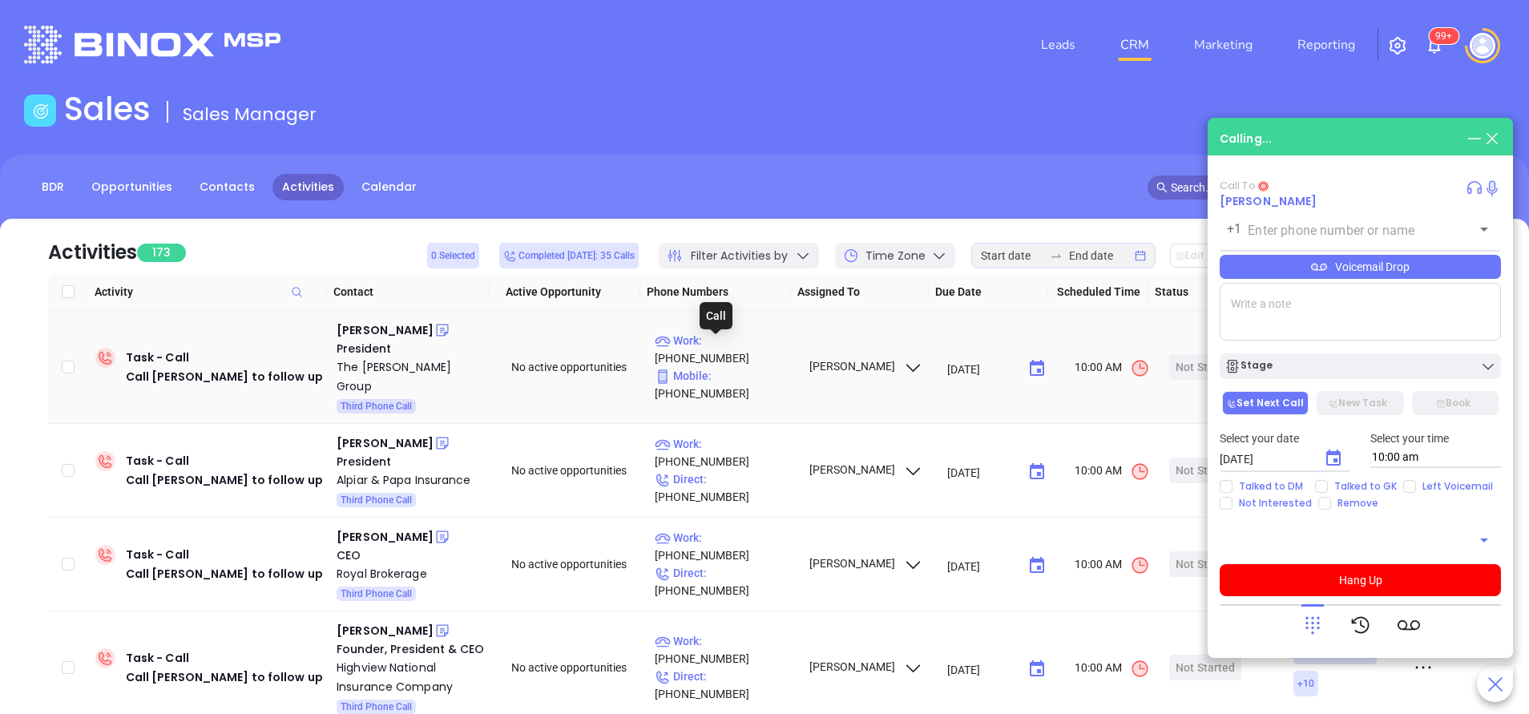
type input "(718) 445-1910"
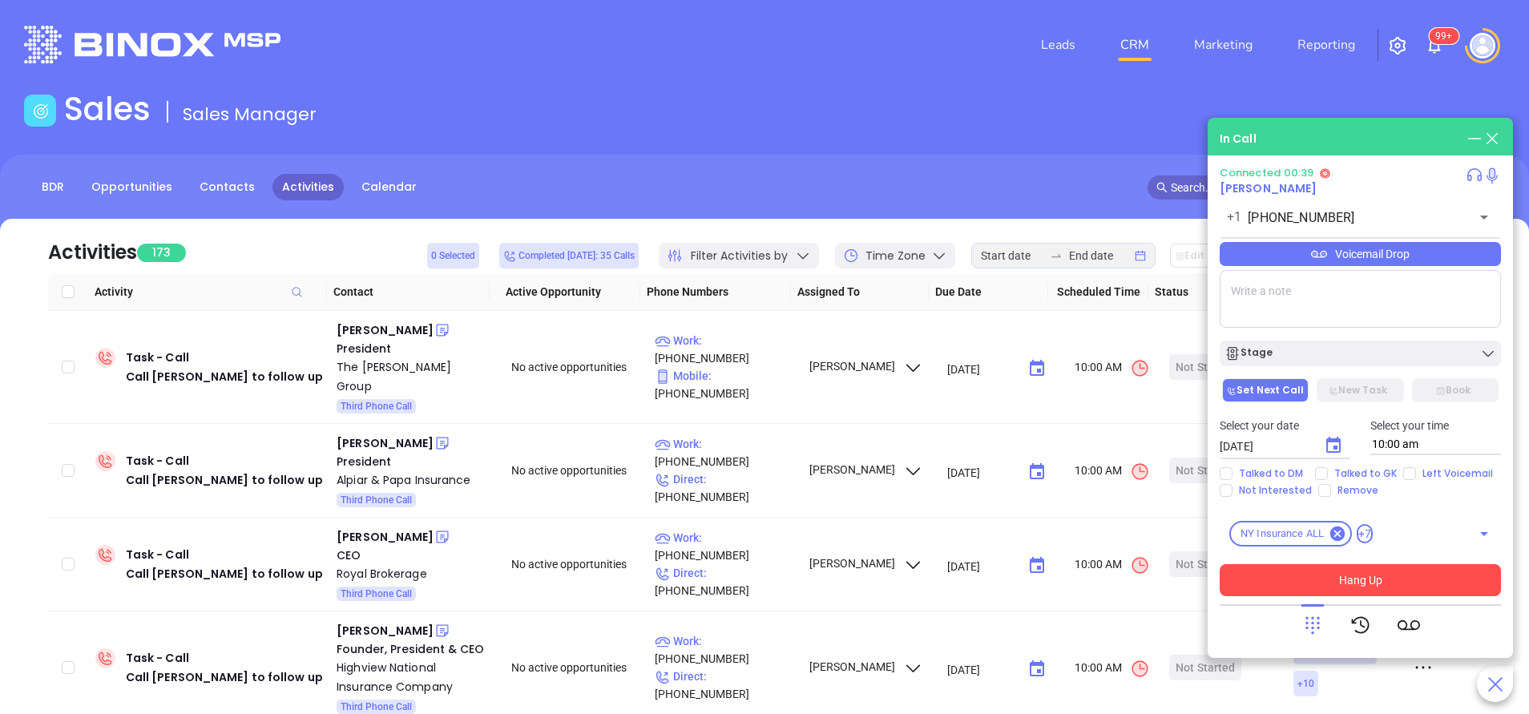
click at [1315, 579] on button "Hang Up" at bounding box center [1360, 580] width 281 height 32
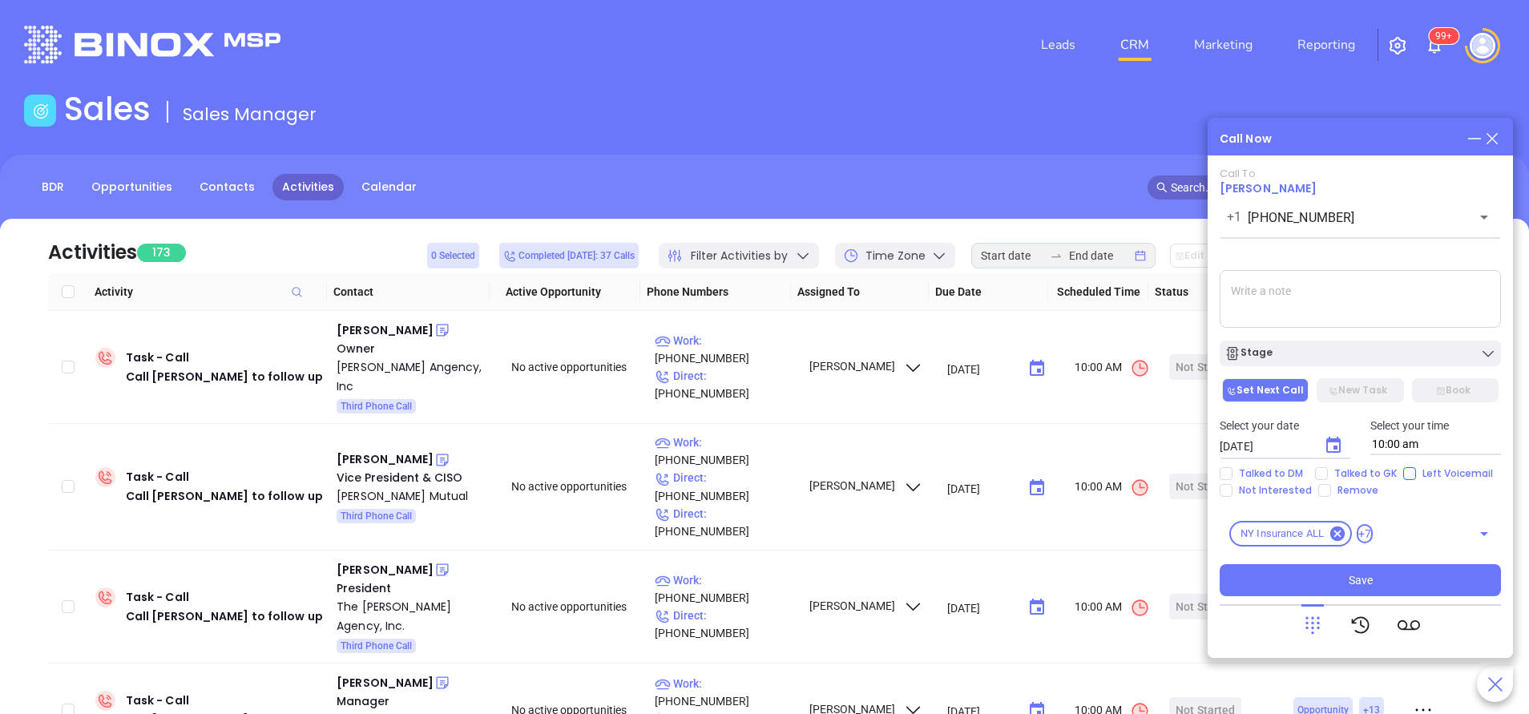
click at [1403, 470] on input "Left Voicemail" at bounding box center [1409, 473] width 13 height 13
checkbox input "true"
click at [1396, 351] on div "Stage" at bounding box center [1360, 353] width 272 height 16
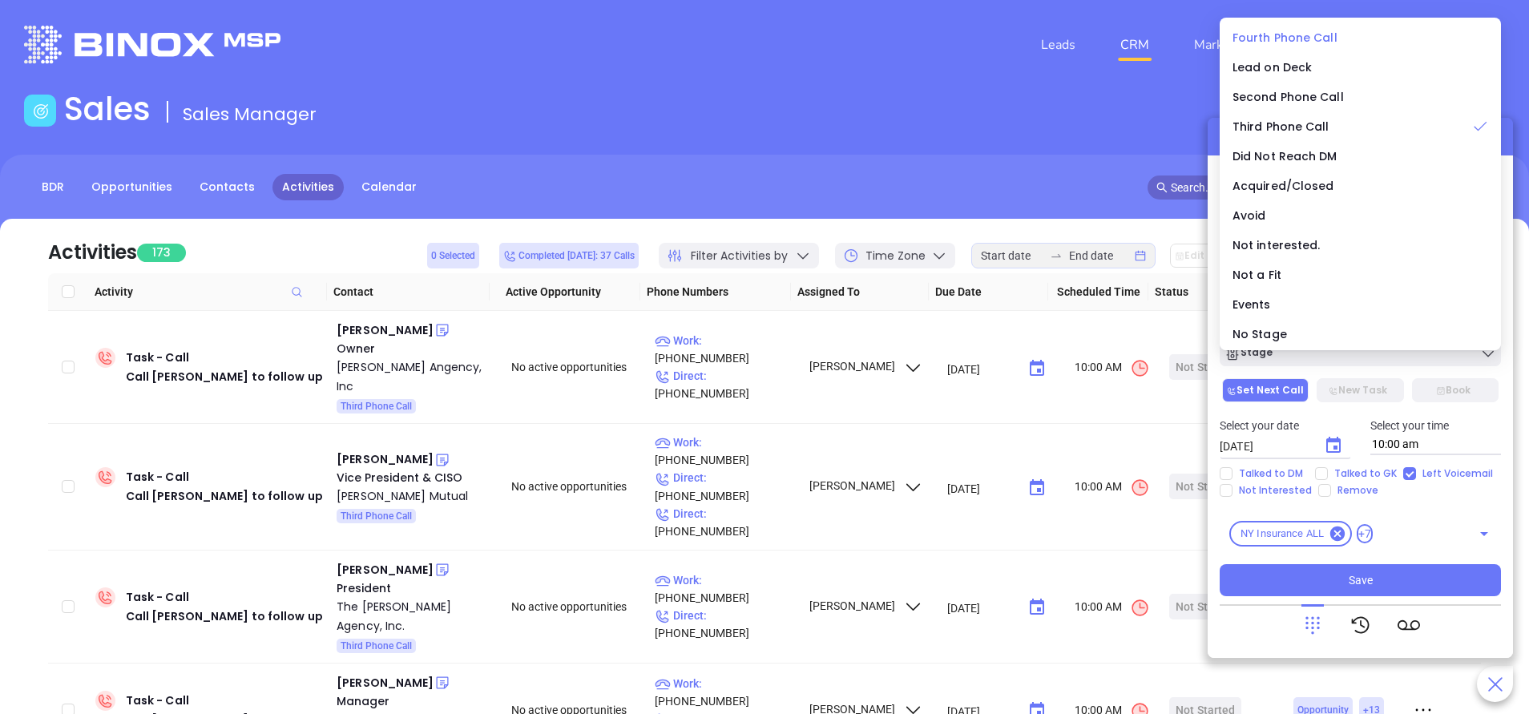
click at [1302, 34] on span "Fourth Phone Call" at bounding box center [1285, 38] width 105 height 16
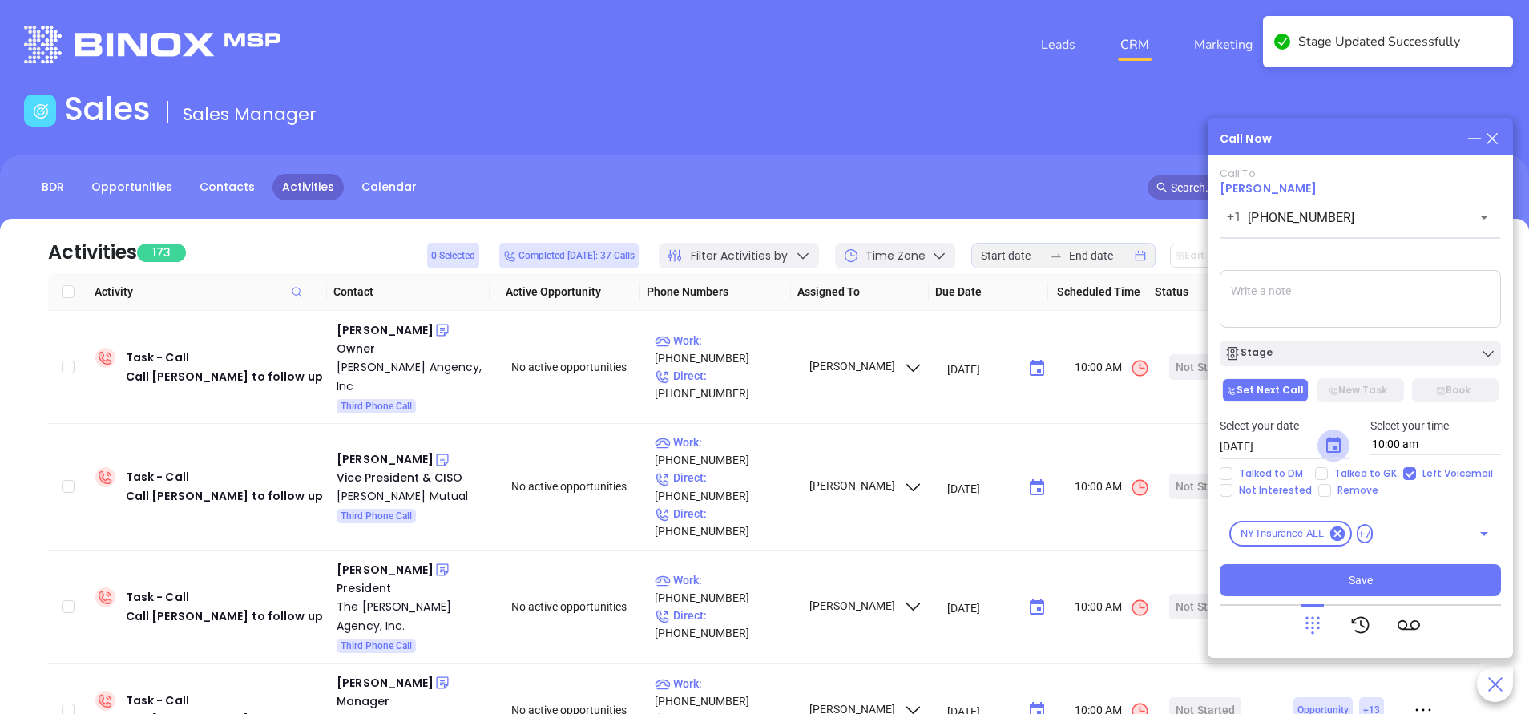
click at [1334, 454] on icon "Choose date, selected date is Sep 24, 2025" at bounding box center [1333, 445] width 19 height 19
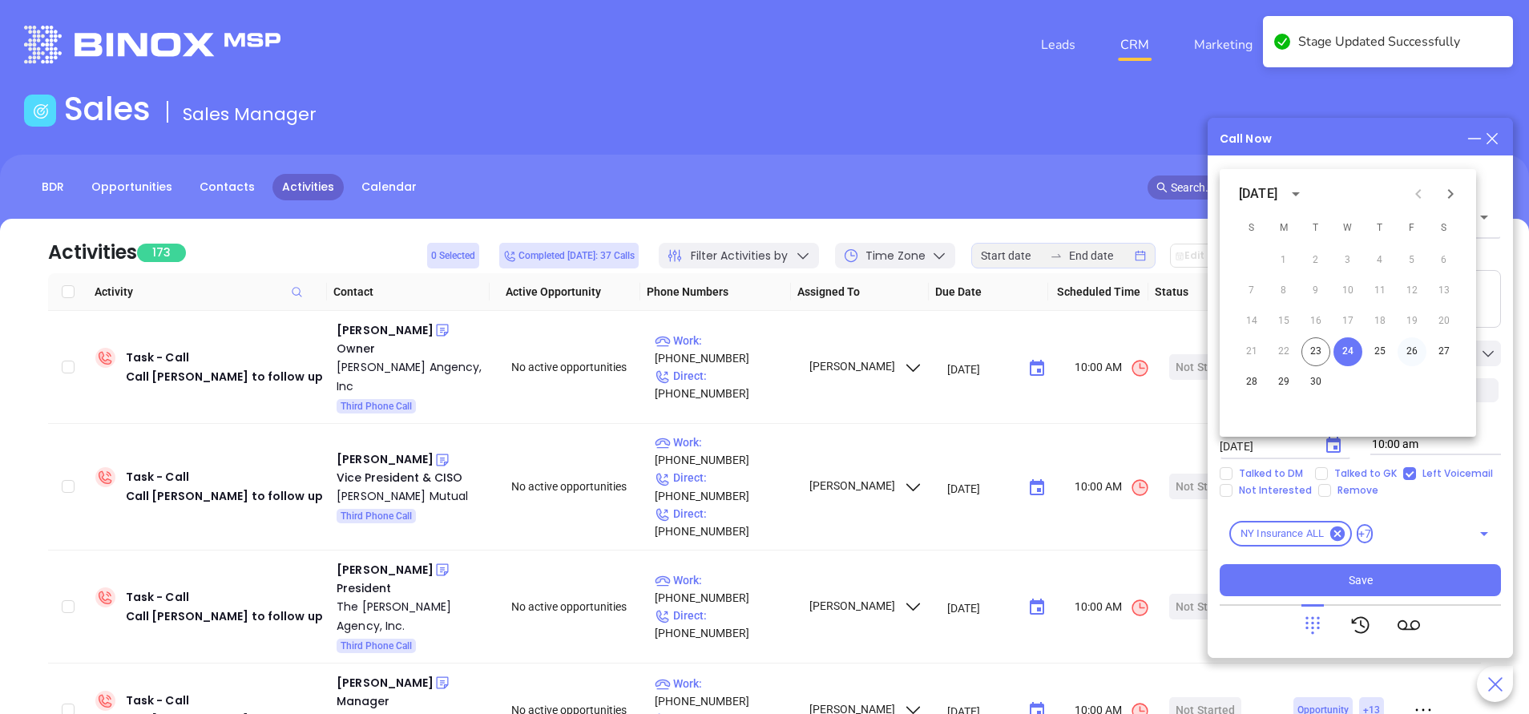
click at [1417, 351] on button "26" at bounding box center [1412, 351] width 29 height 29
type input "09/26/2025"
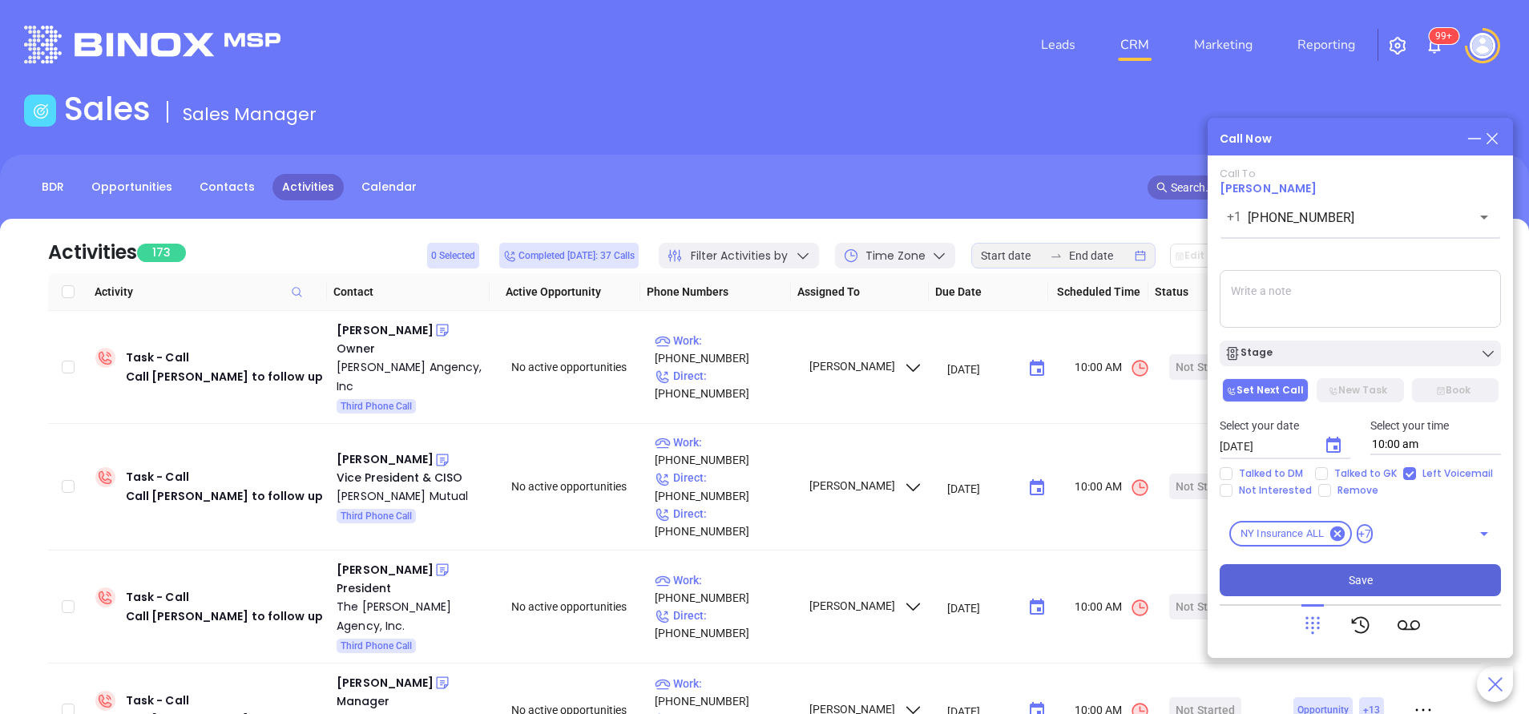
click at [1418, 579] on button "Save" at bounding box center [1360, 580] width 281 height 32
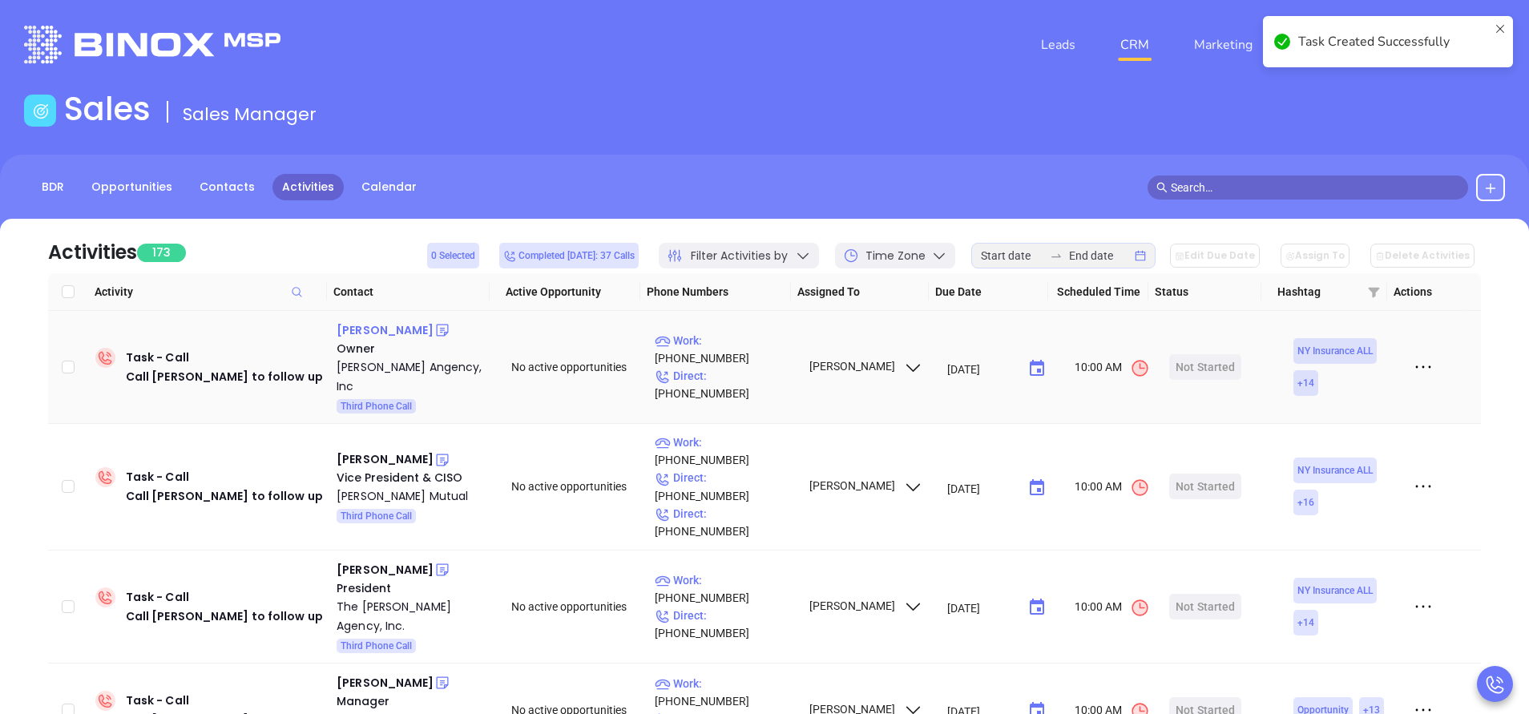
click at [393, 332] on div "Bob Briceland" at bounding box center [385, 330] width 97 height 19
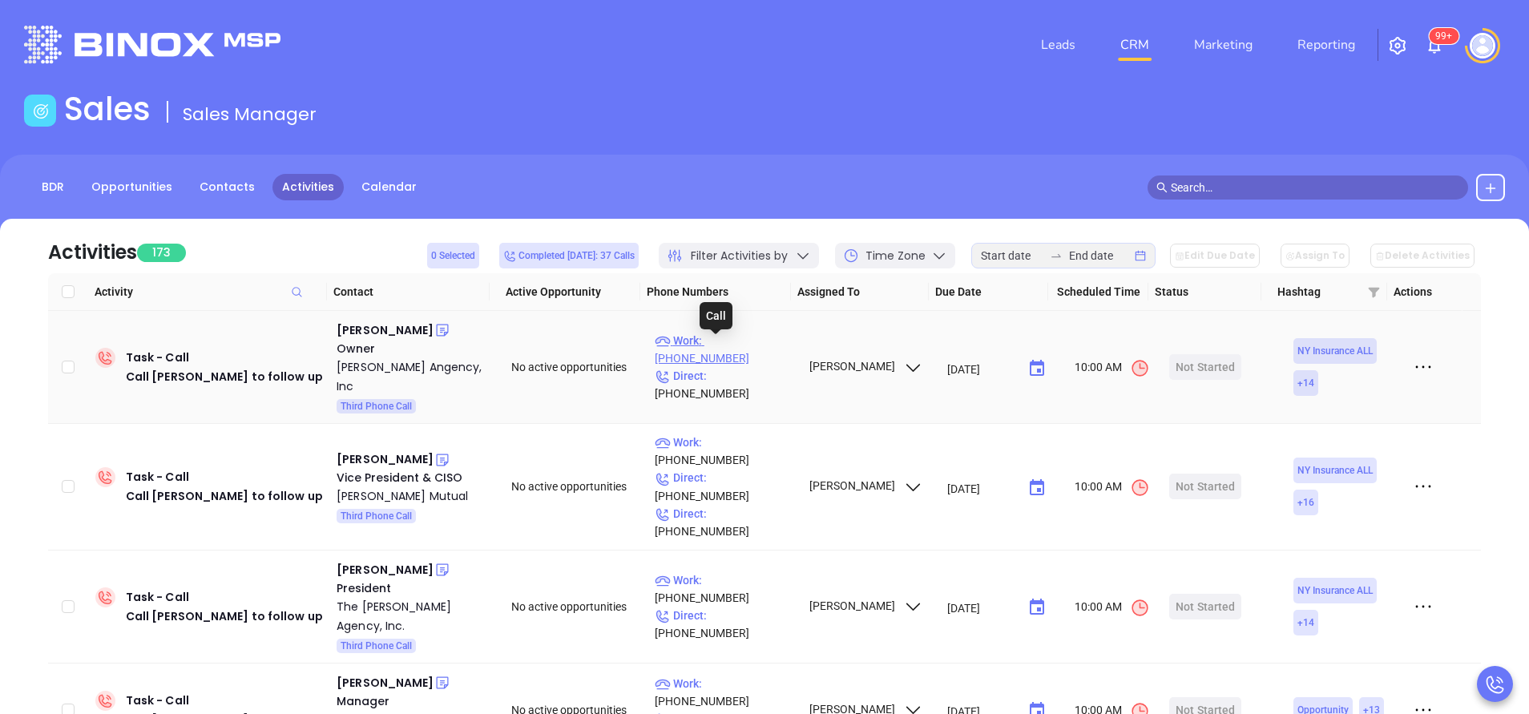
click at [741, 344] on p "Work : (800) 724-7145" at bounding box center [724, 349] width 139 height 35
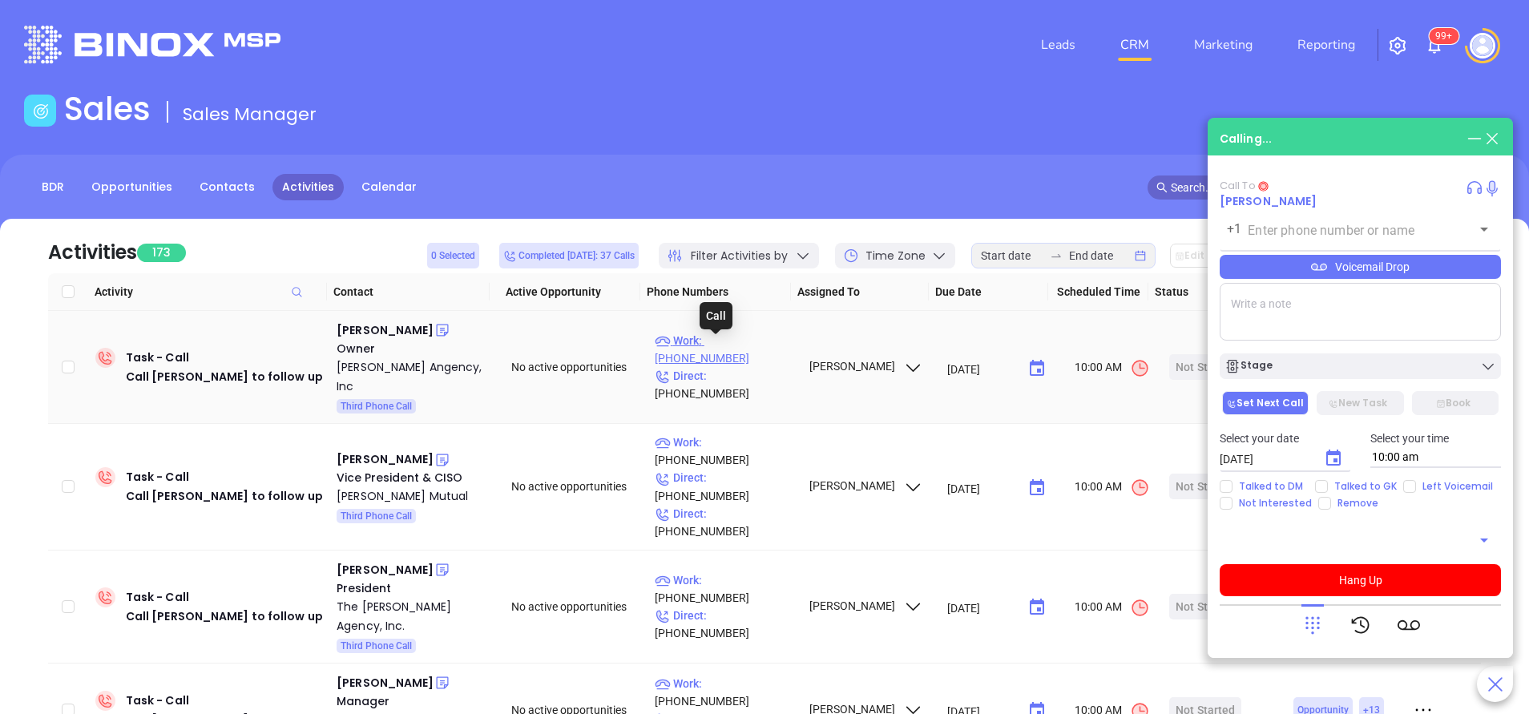
type input "(800) 724-7145"
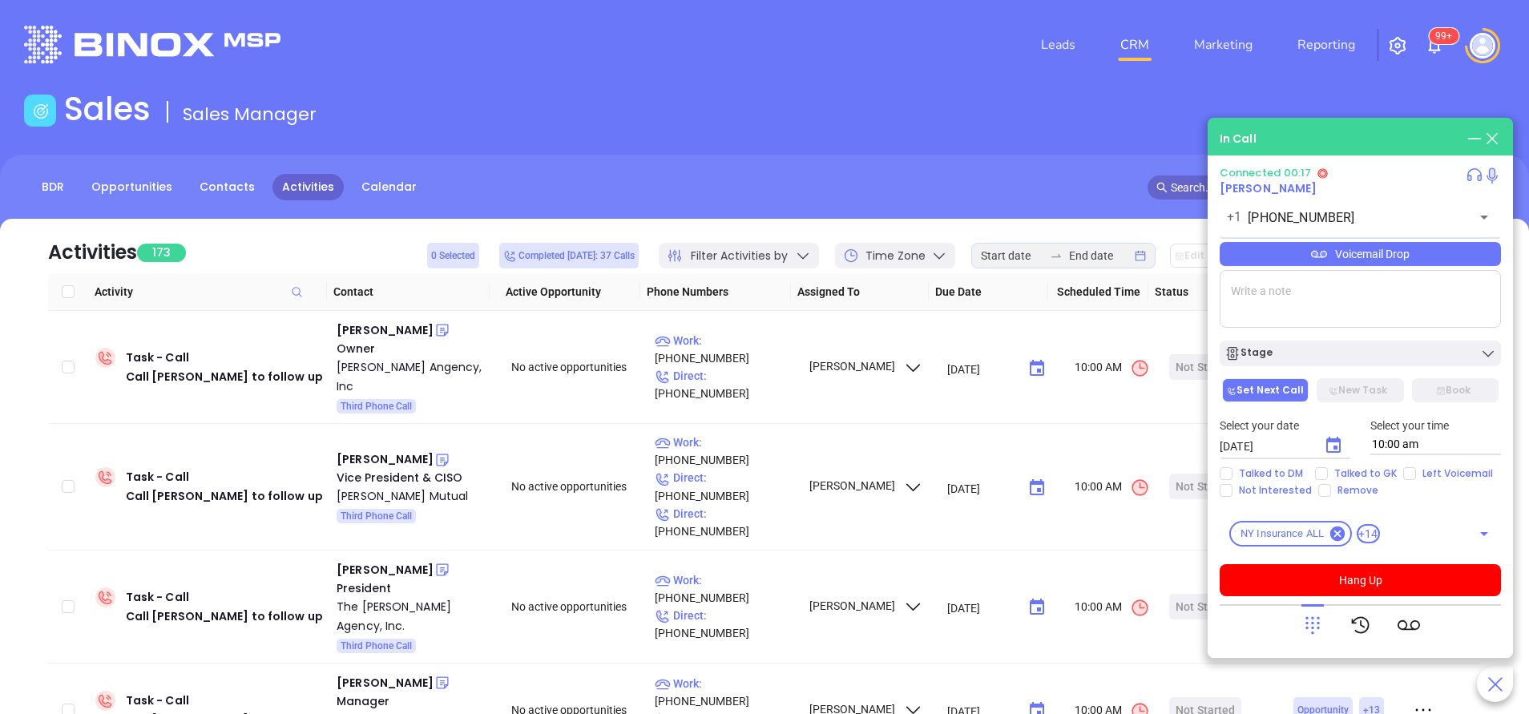
click at [1318, 626] on icon at bounding box center [1312, 625] width 22 height 22
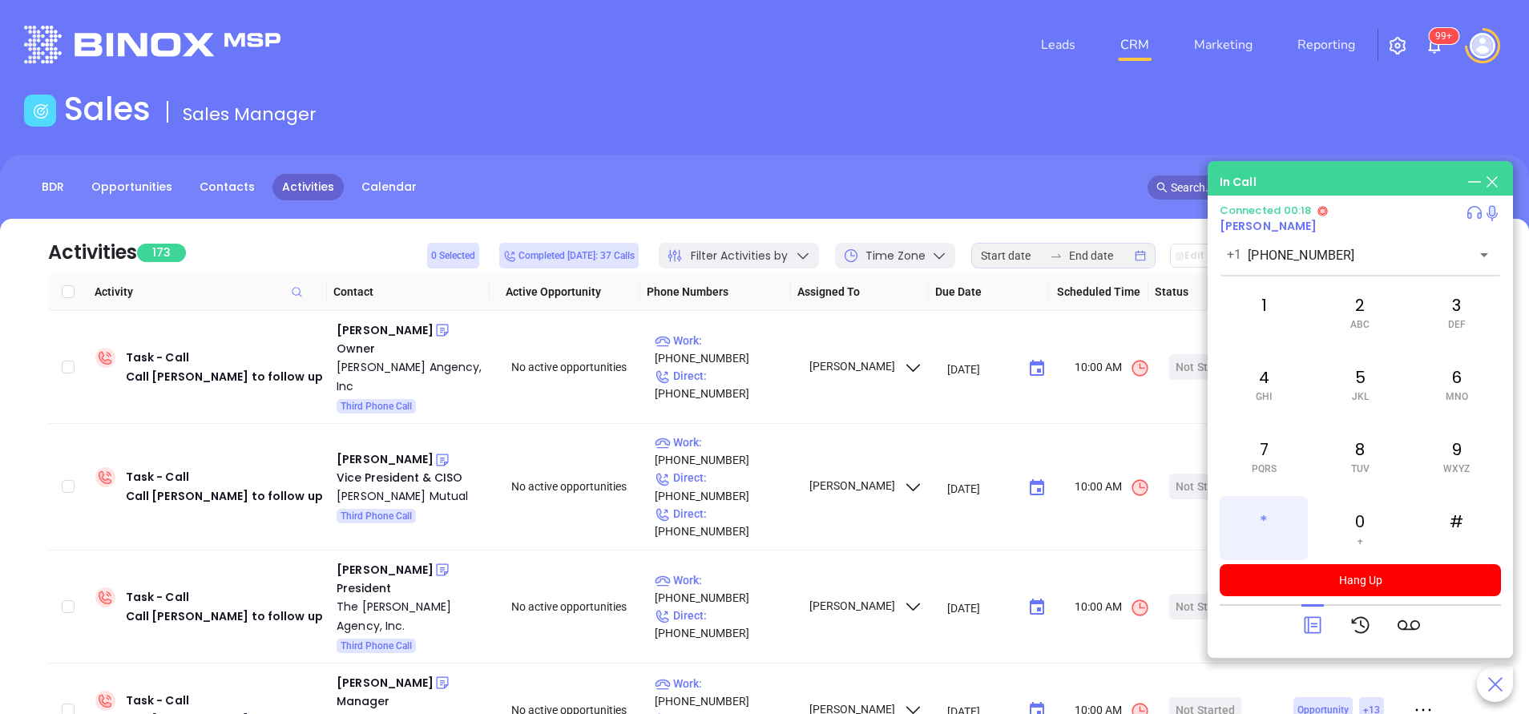
click at [1262, 518] on div "*" at bounding box center [1264, 528] width 88 height 64
click at [1363, 321] on span "ABC" at bounding box center [1359, 324] width 19 height 11
click at [1441, 383] on div "6 MNO" at bounding box center [1457, 384] width 88 height 64
click at [1371, 299] on div "2 ABC" at bounding box center [1360, 312] width 88 height 64
click at [1454, 523] on div "#" at bounding box center [1457, 528] width 88 height 64
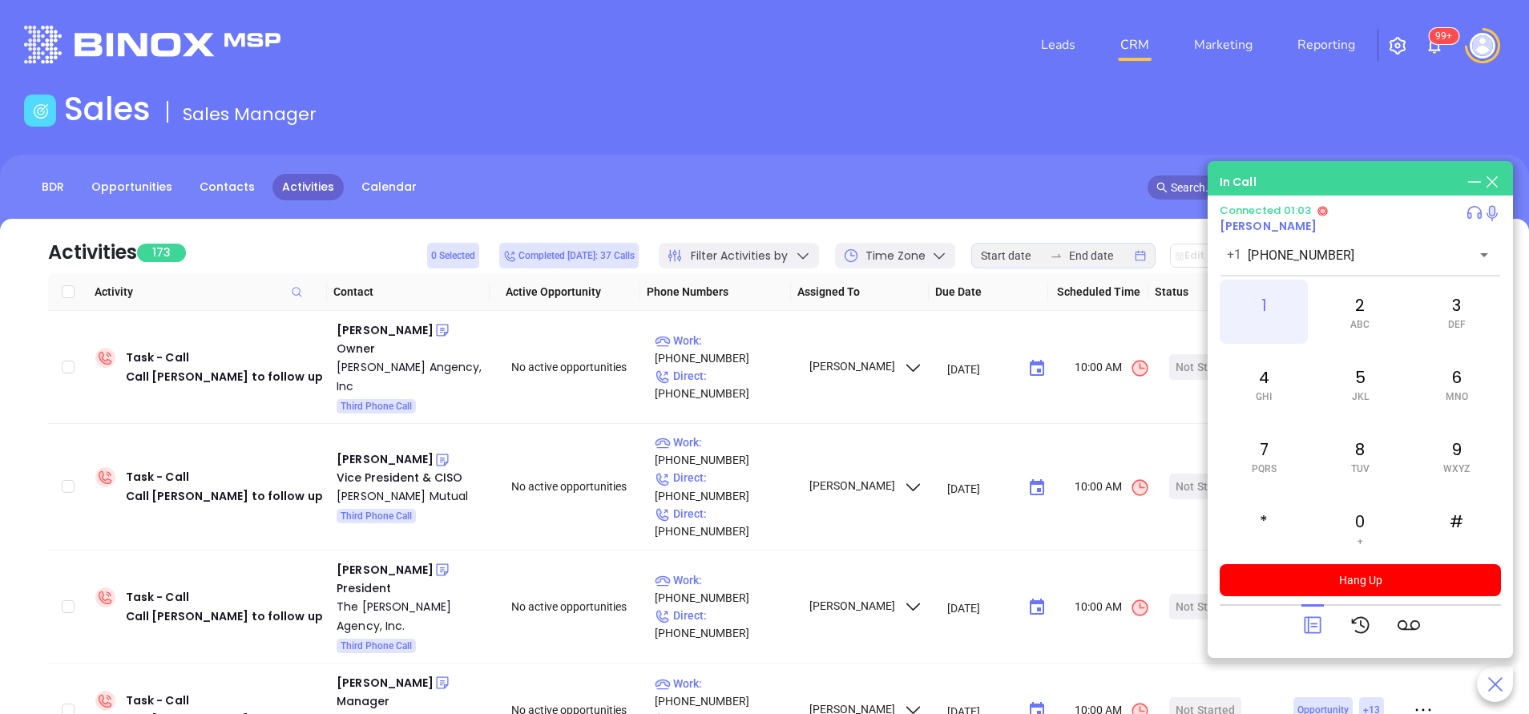
click at [1275, 303] on div "1" at bounding box center [1264, 312] width 88 height 64
drag, startPoint x: 1313, startPoint y: 623, endPoint x: 1320, endPoint y: 497, distance: 126.0
click at [1313, 622] on icon at bounding box center [1312, 625] width 22 height 22
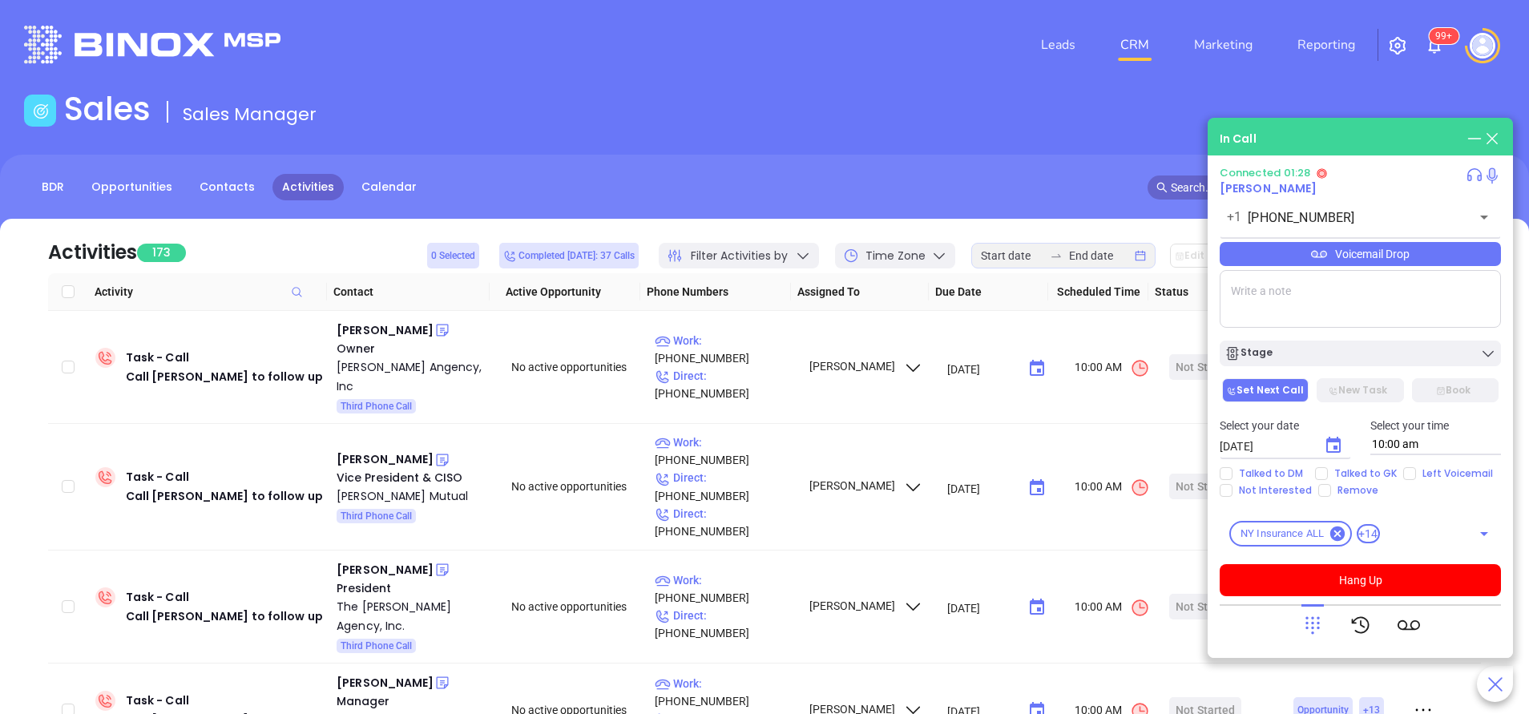
click at [1328, 259] on div "Voicemail Drop" at bounding box center [1360, 254] width 281 height 24
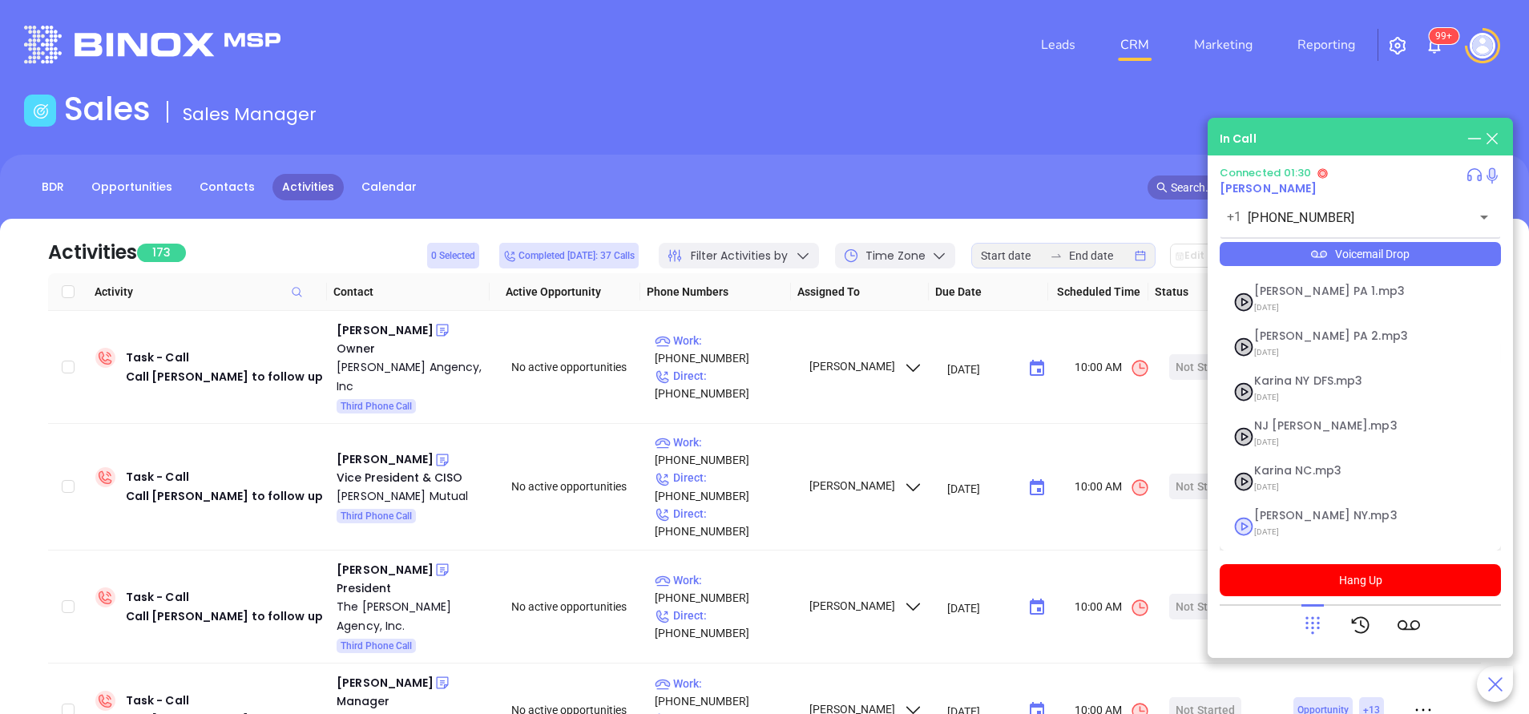
click at [1281, 519] on span "Vicky NY.mp3" at bounding box center [1340, 516] width 173 height 12
checkbox input "true"
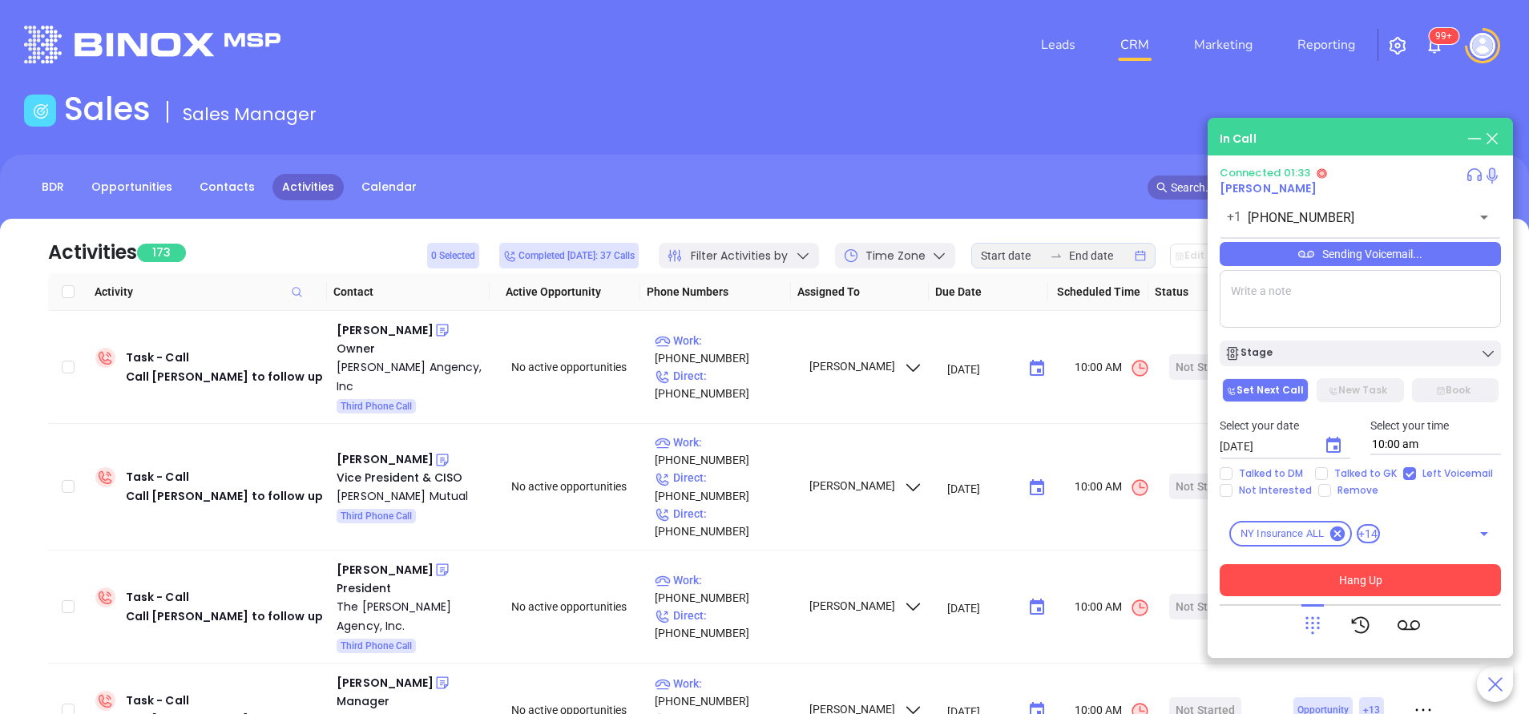
click at [1365, 580] on button "Hang Up" at bounding box center [1360, 580] width 281 height 32
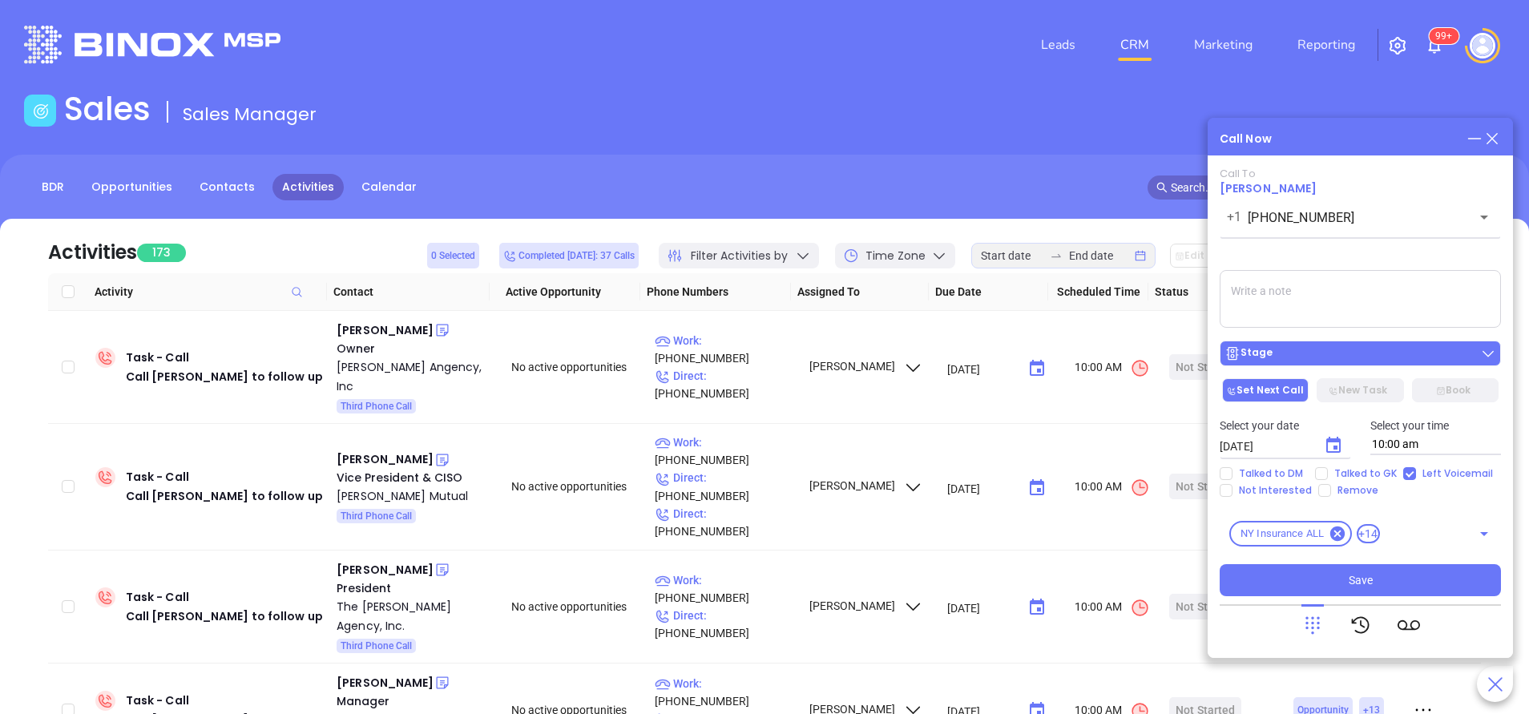
click at [1332, 351] on div "Stage" at bounding box center [1360, 353] width 272 height 16
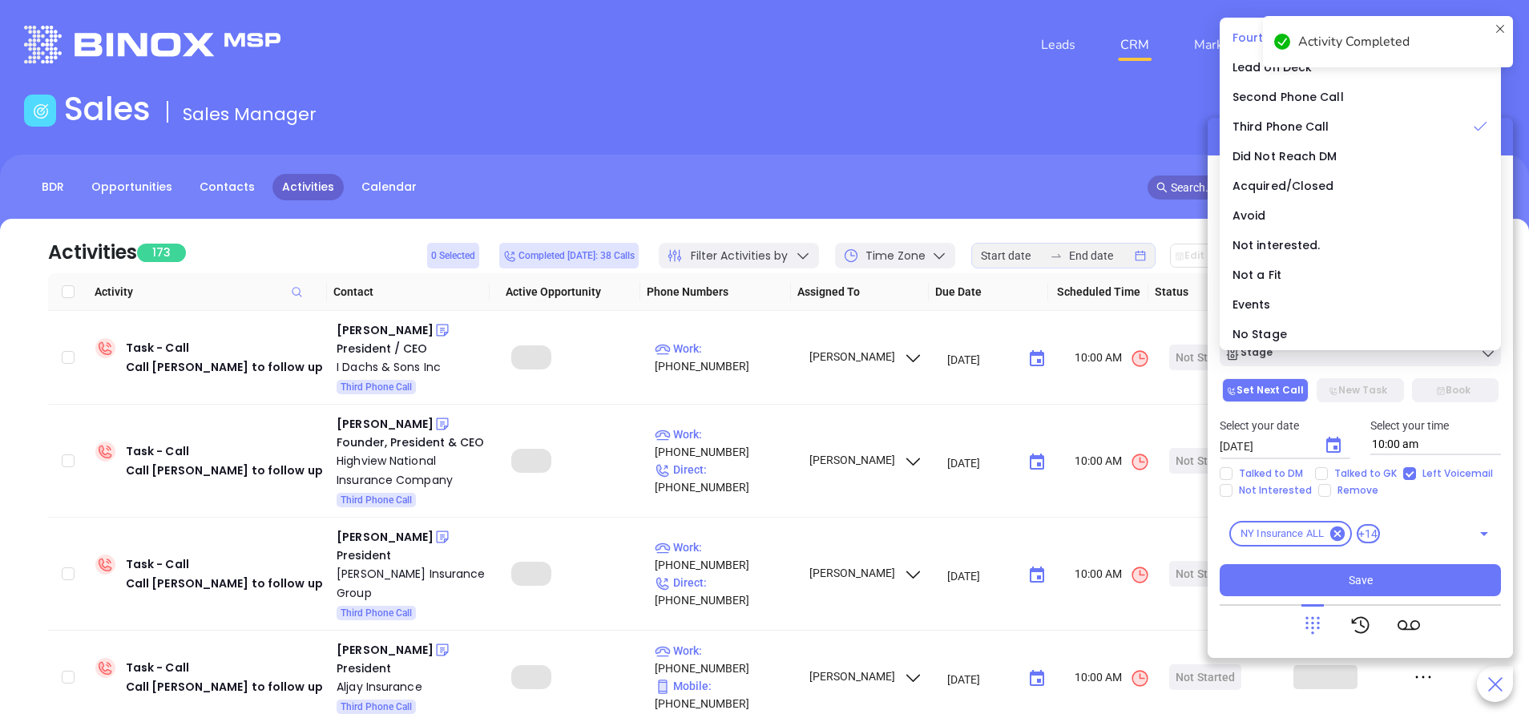
click at [1243, 38] on span "Fourth Phone Call" at bounding box center [1285, 38] width 105 height 16
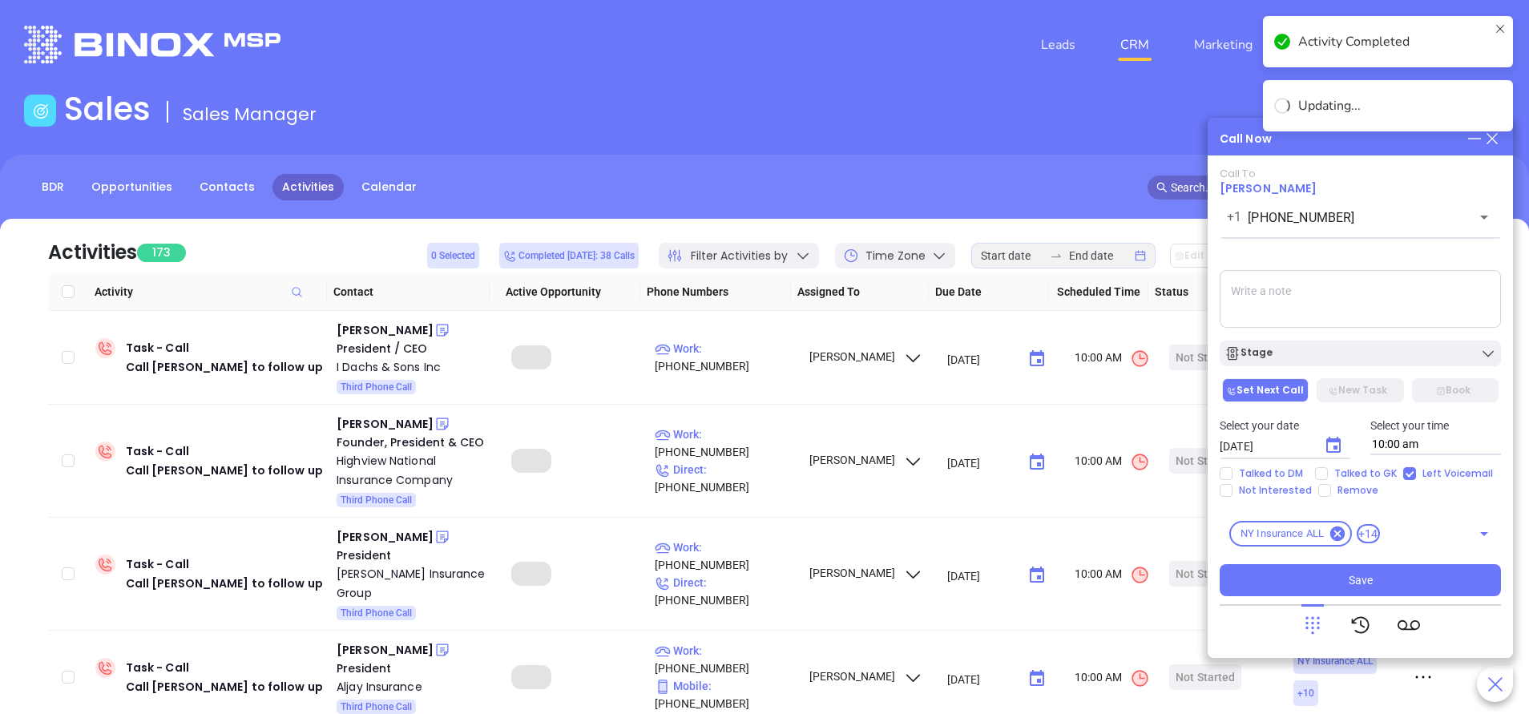
click at [1334, 444] on icon "Choose date, selected date is Sep 24, 2025" at bounding box center [1333, 445] width 19 height 19
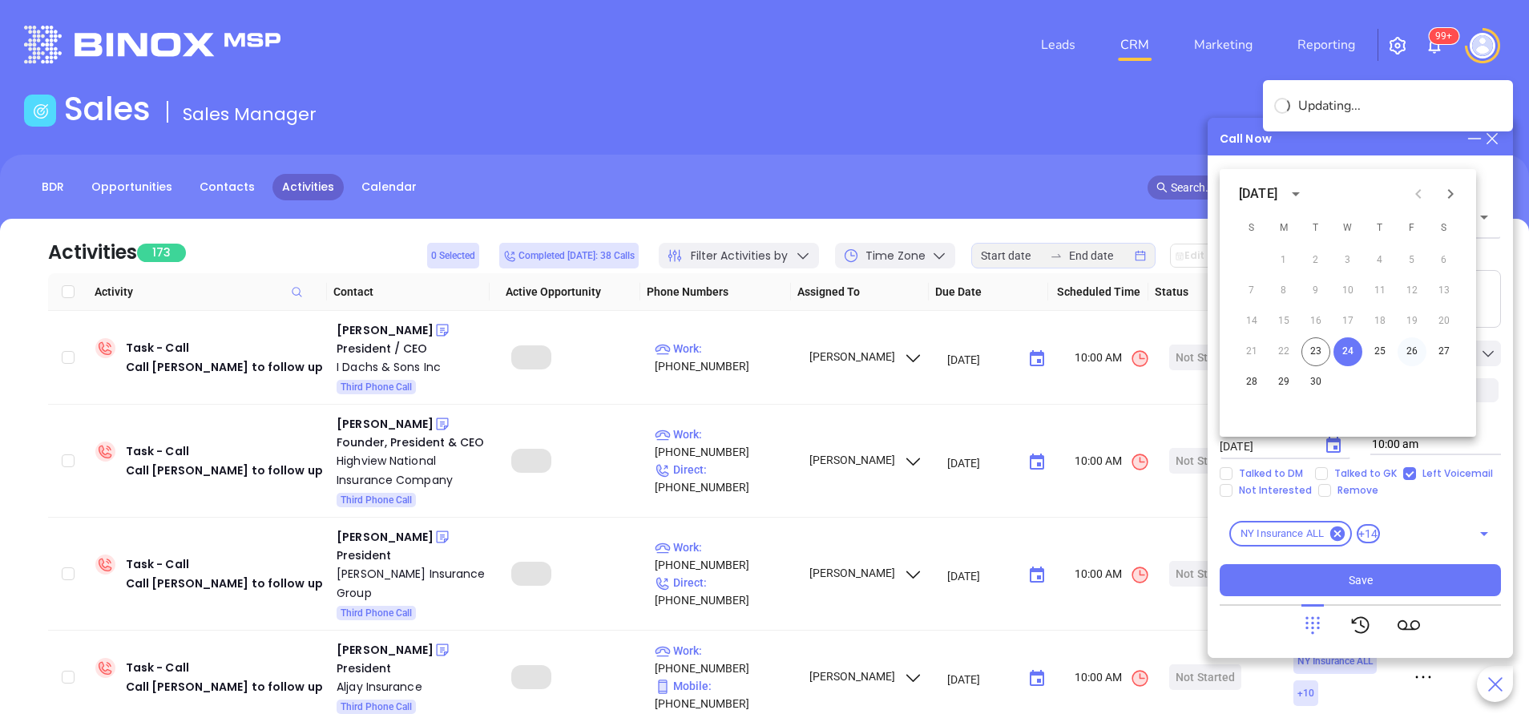
click at [1410, 350] on button "26" at bounding box center [1412, 351] width 29 height 29
type input "09/26/2025"
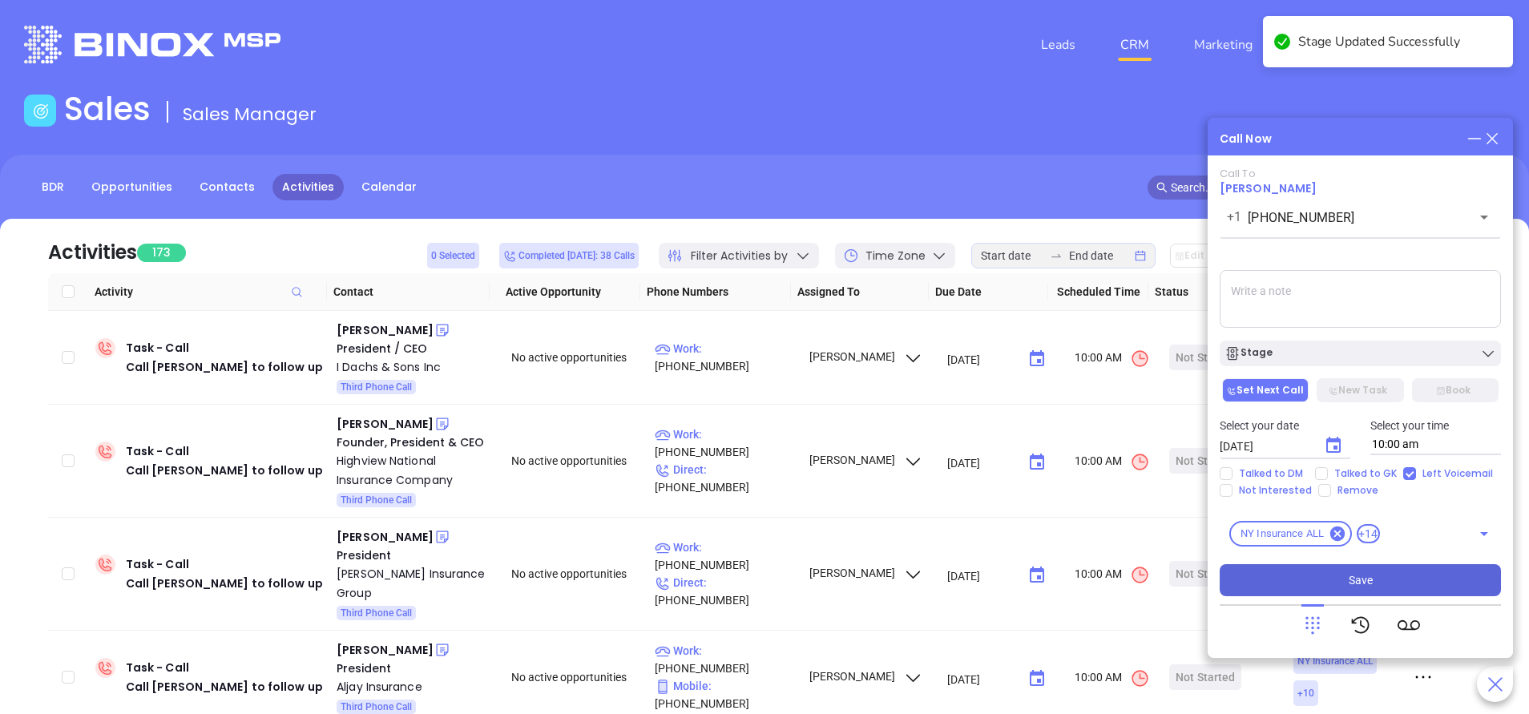
click at [1370, 580] on span "Save" at bounding box center [1361, 580] width 24 height 18
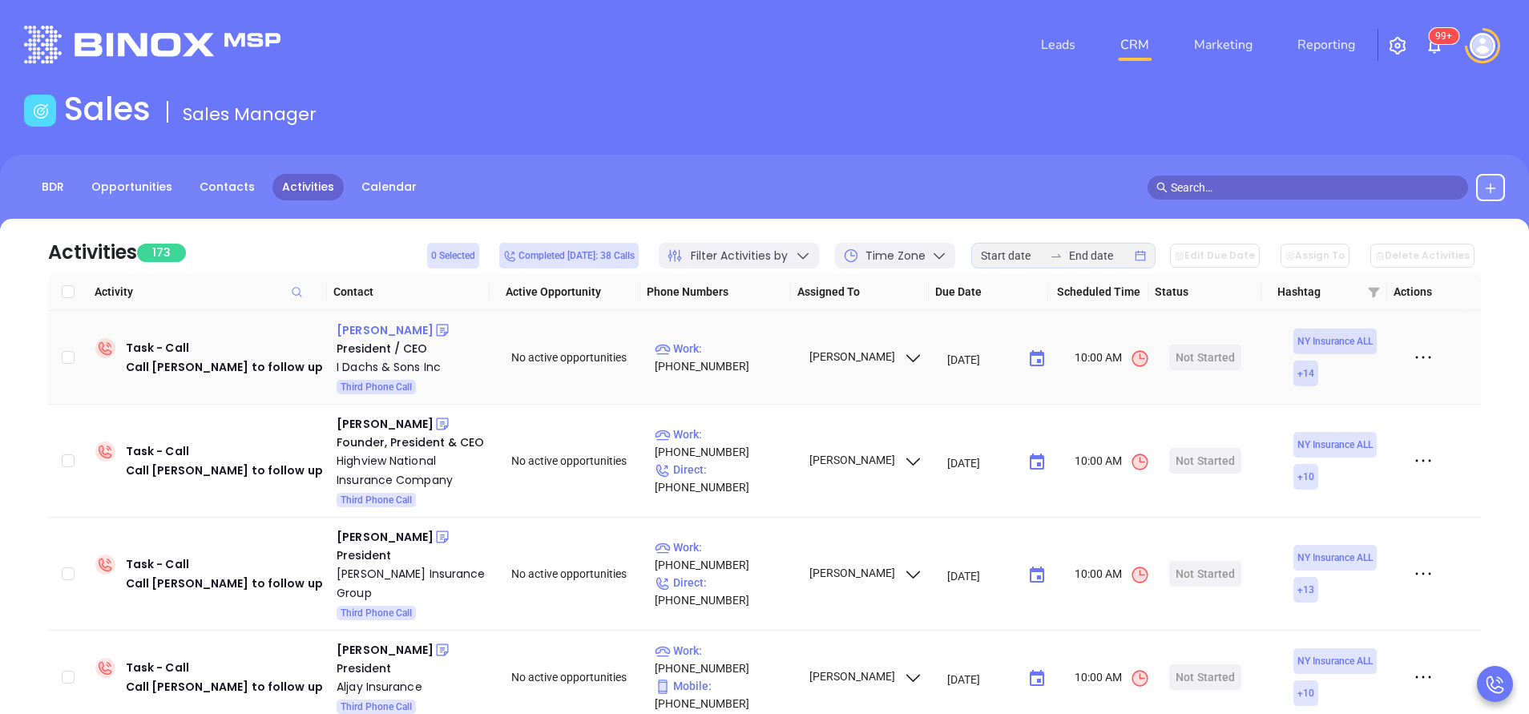
click at [401, 327] on div "Harvey I. Dachs" at bounding box center [385, 330] width 97 height 19
click at [755, 354] on p "Work : (516) 374-1900" at bounding box center [724, 357] width 139 height 35
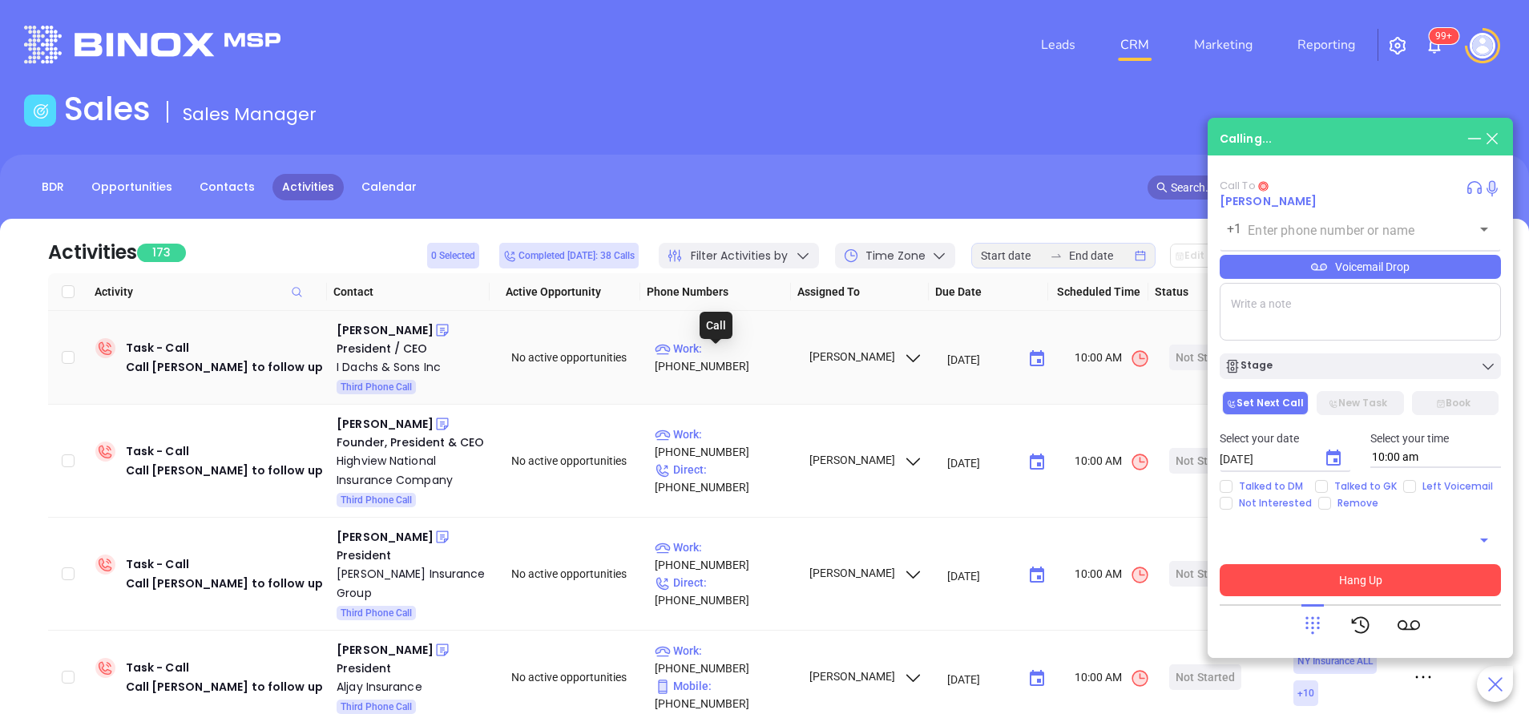
type input "(516) 374-1900"
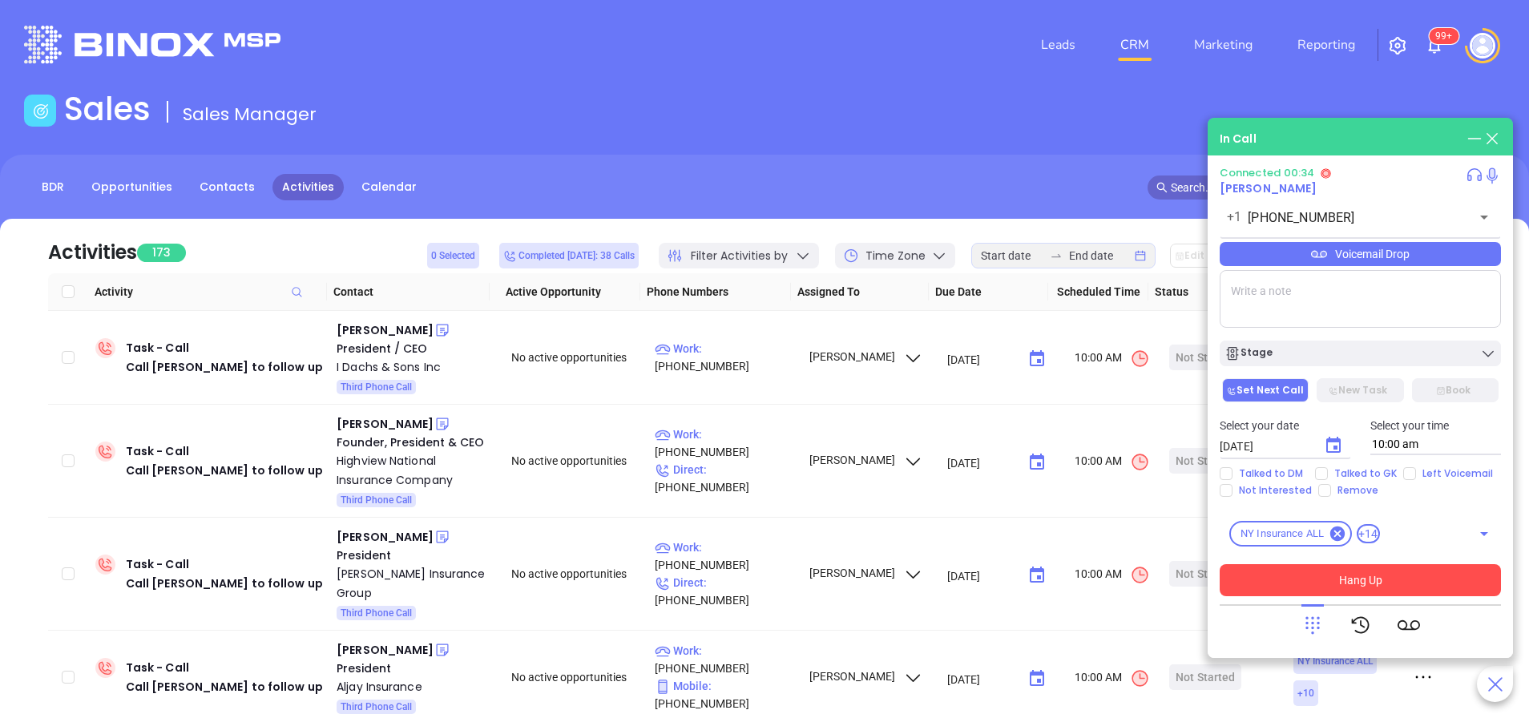
click at [1398, 572] on button "Hang Up" at bounding box center [1360, 580] width 281 height 32
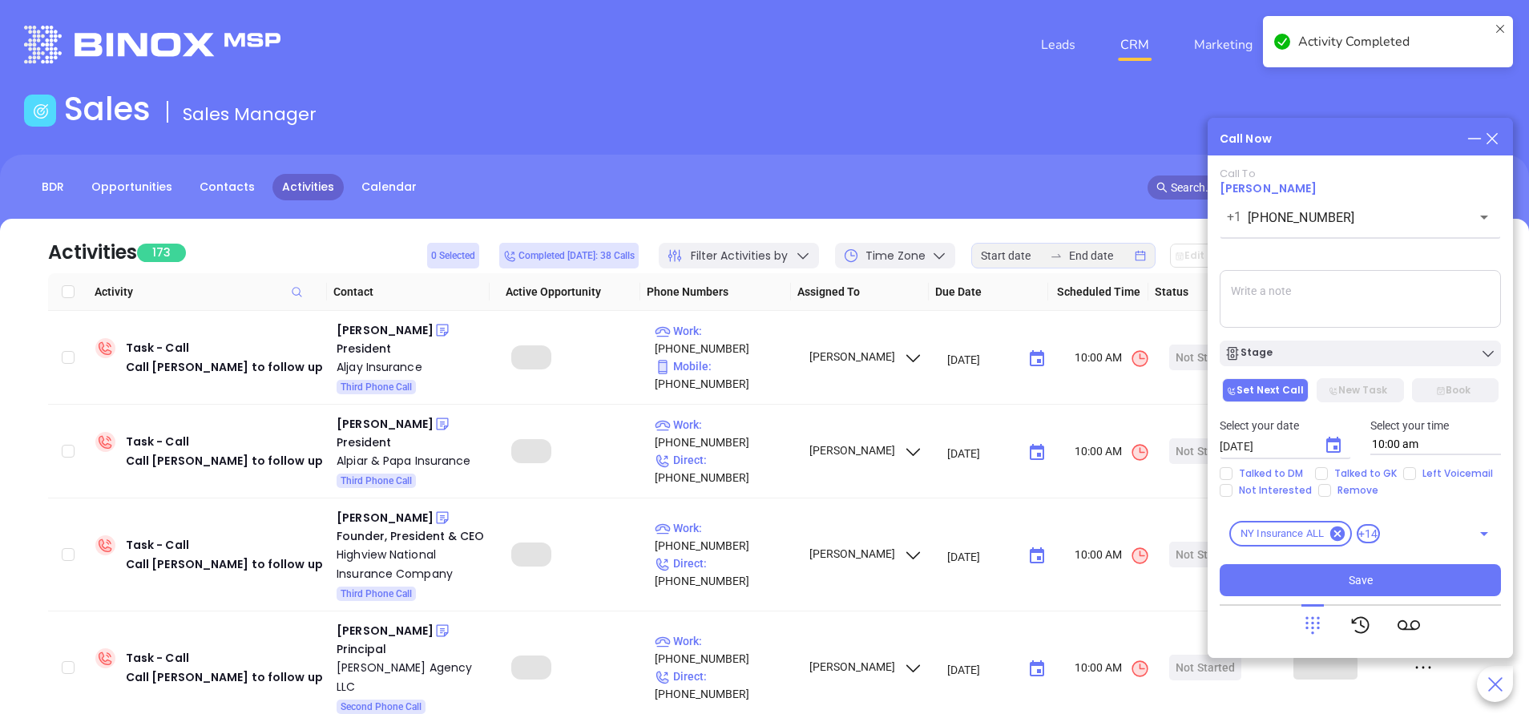
click at [1337, 443] on icon "Choose date, selected date is Sep 24, 2025" at bounding box center [1333, 445] width 19 height 19
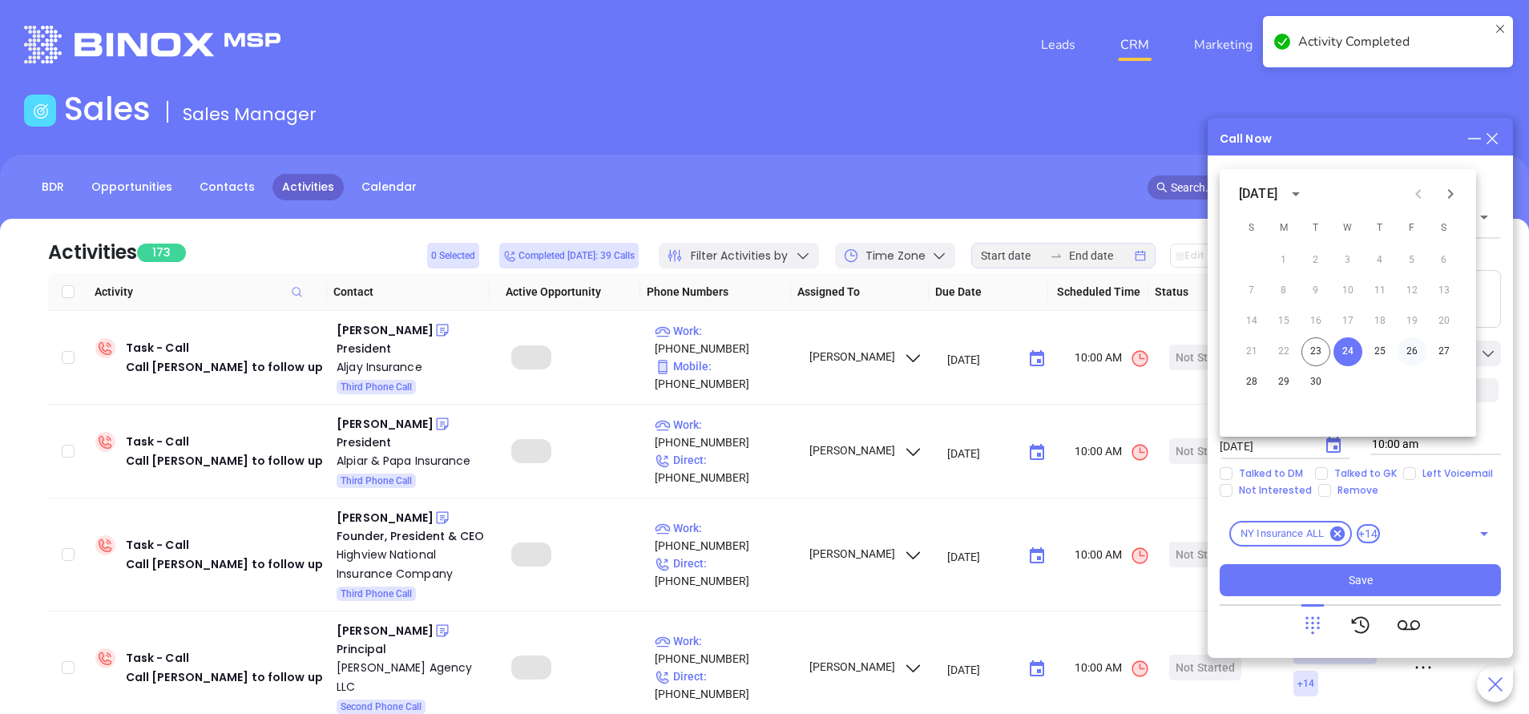
click at [1412, 346] on button "26" at bounding box center [1412, 351] width 29 height 29
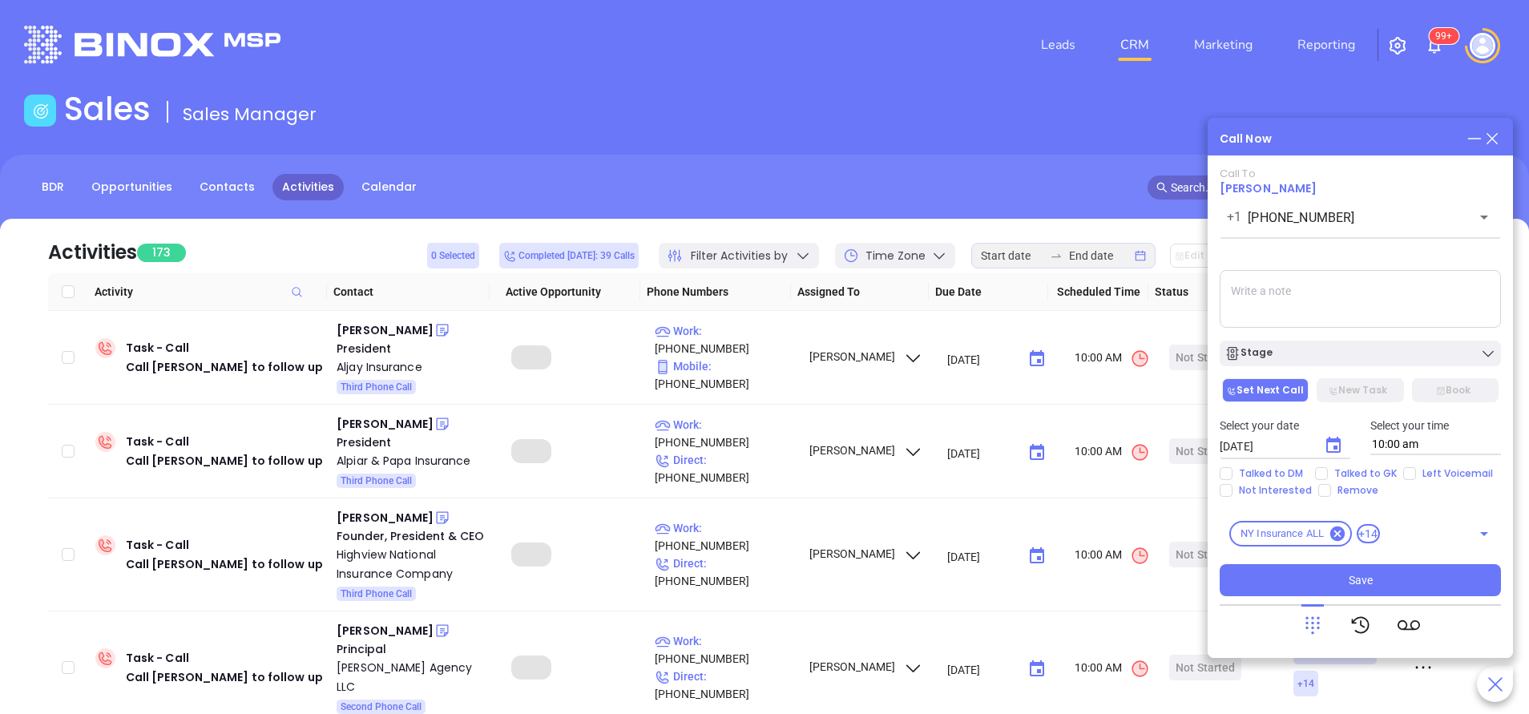
type input "09/26/2025"
click at [1412, 346] on div "Stage" at bounding box center [1360, 353] width 272 height 16
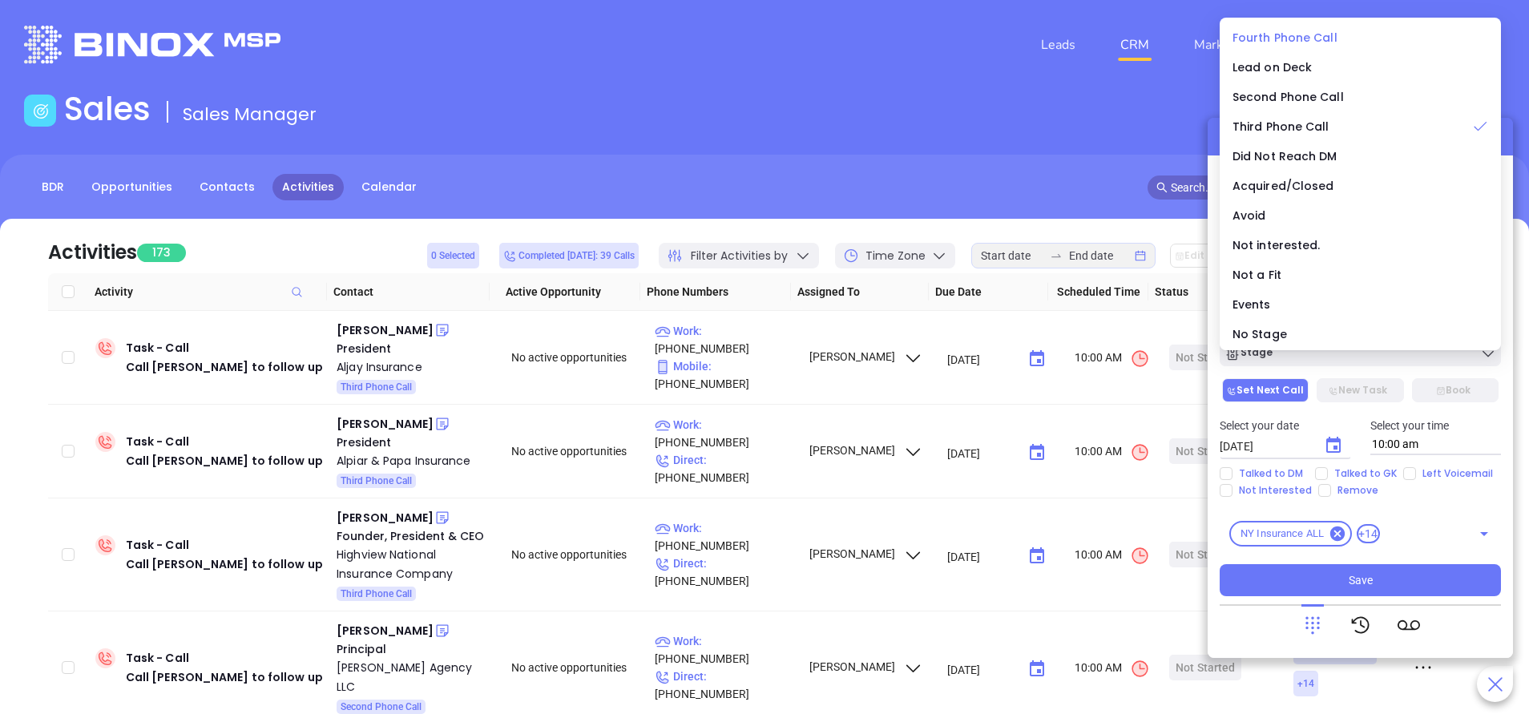
click at [1276, 38] on span "Fourth Phone Call" at bounding box center [1285, 38] width 105 height 16
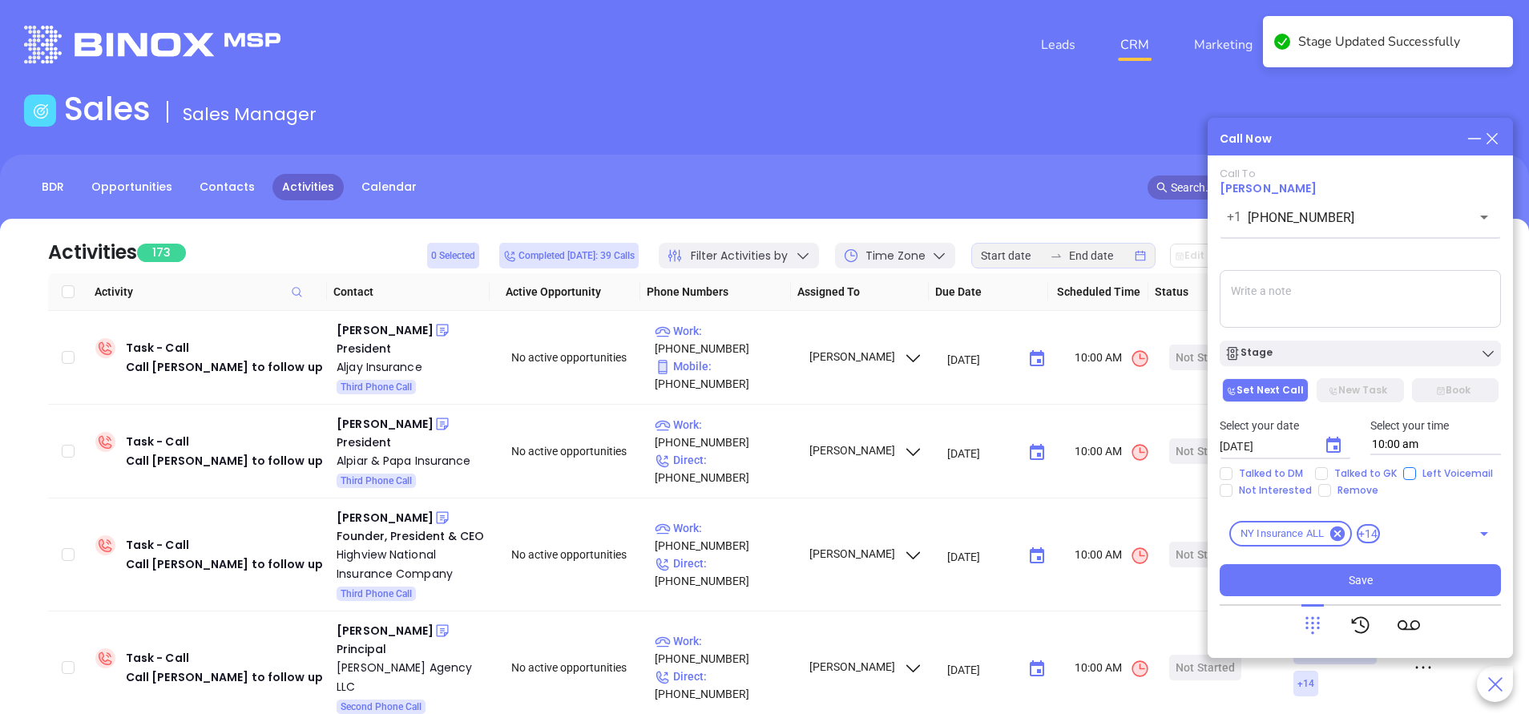
click at [1404, 472] on input "Left Voicemail" at bounding box center [1409, 473] width 13 height 13
checkbox input "true"
click at [1424, 569] on button "Save" at bounding box center [1360, 580] width 281 height 32
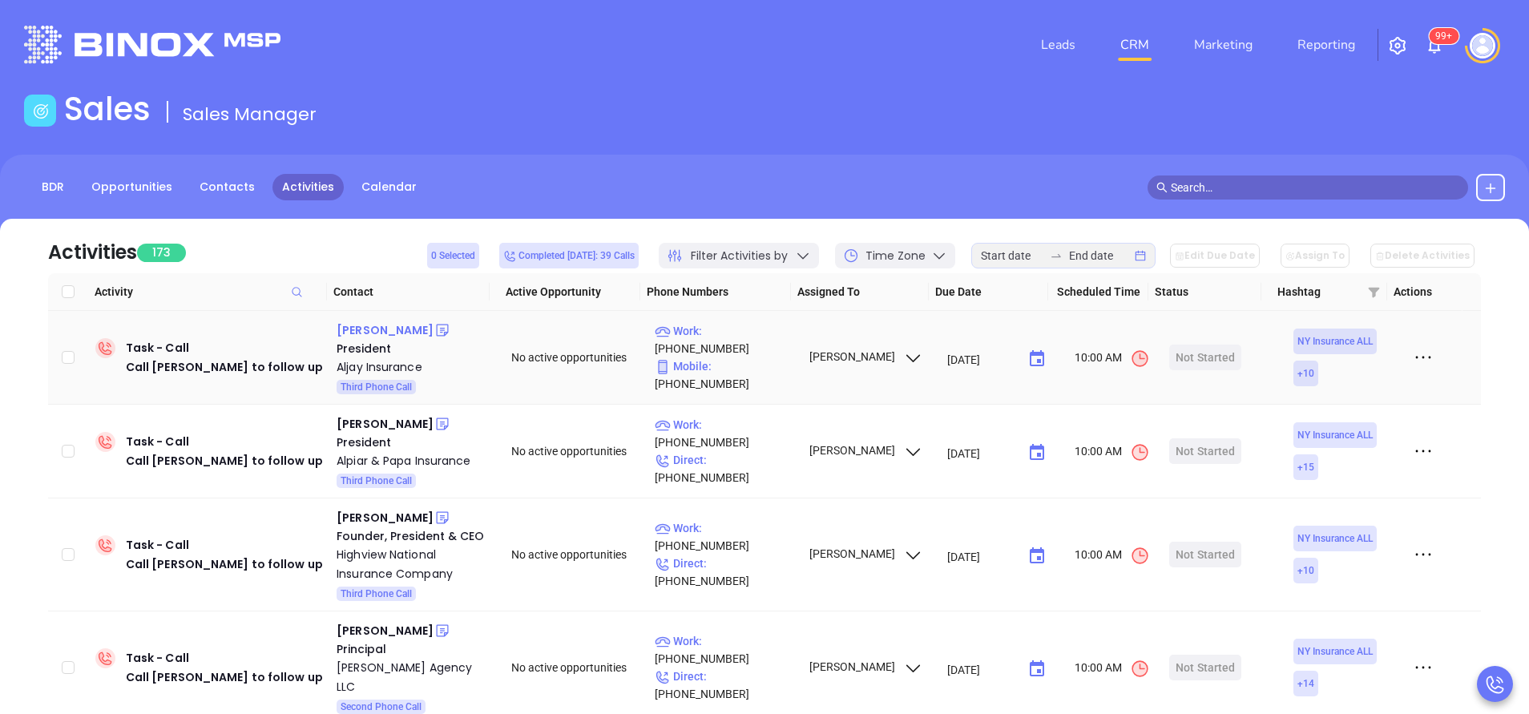
click at [378, 329] on div "Greer Florea" at bounding box center [385, 330] width 97 height 19
click at [757, 352] on p "Work : (631) 261-3988" at bounding box center [724, 339] width 139 height 35
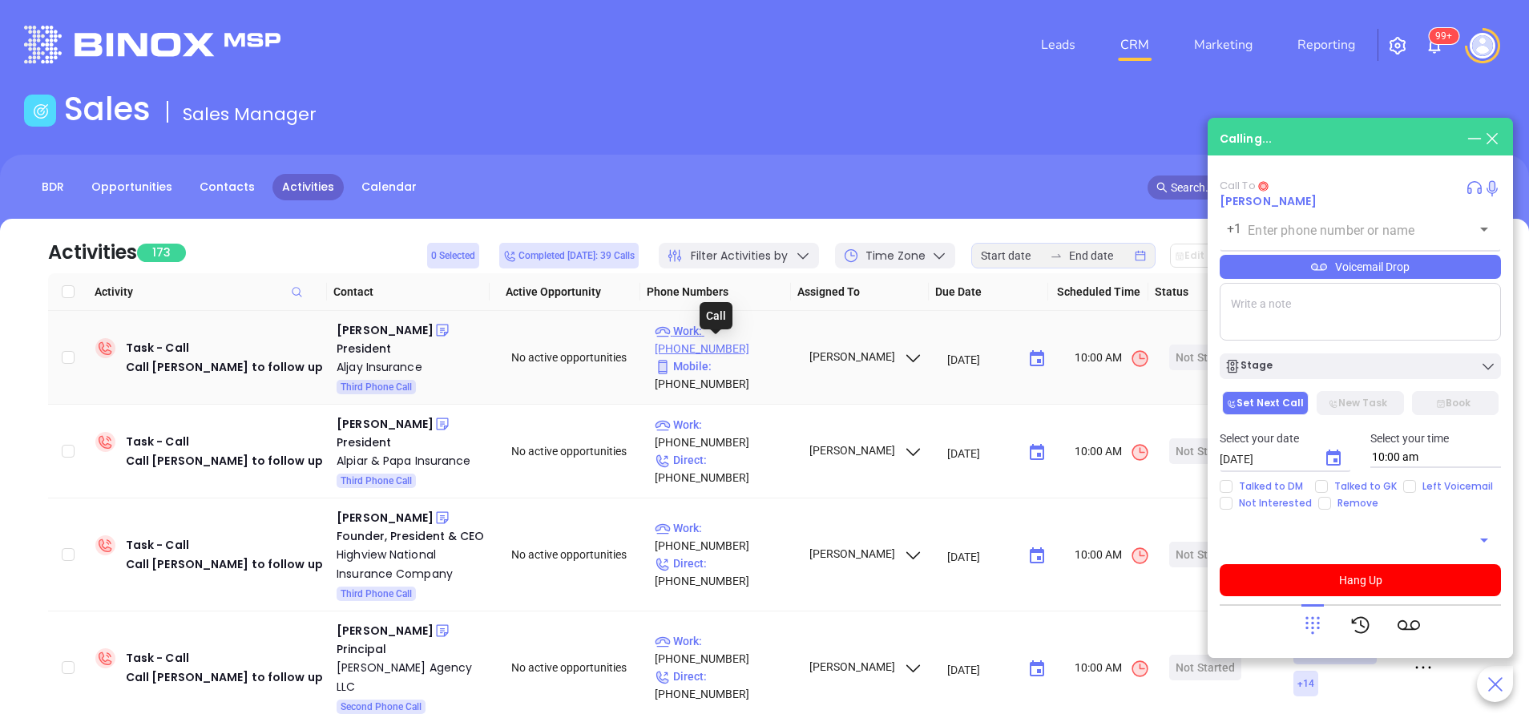
type input "(631) 261-3988"
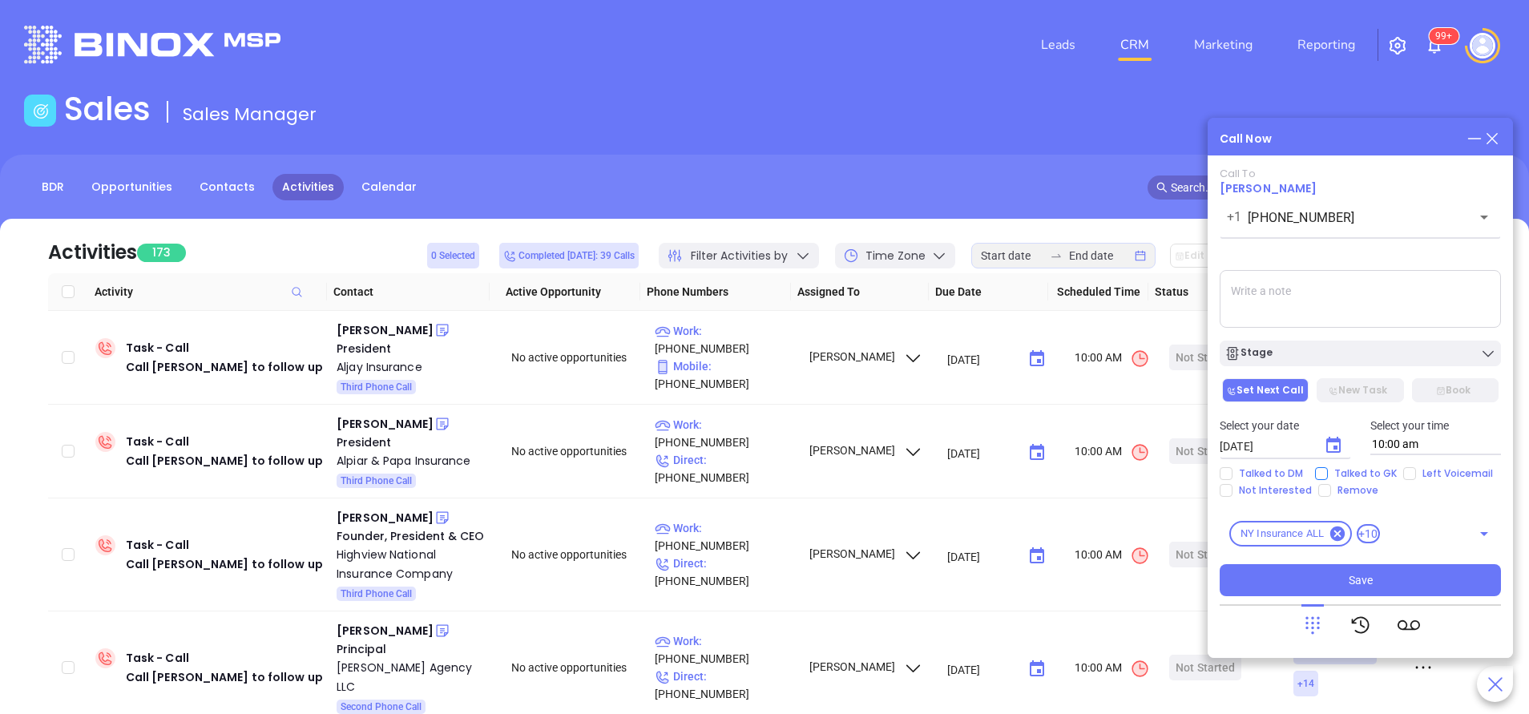
click at [1317, 474] on input "Talked to GK" at bounding box center [1321, 473] width 13 height 13
checkbox input "true"
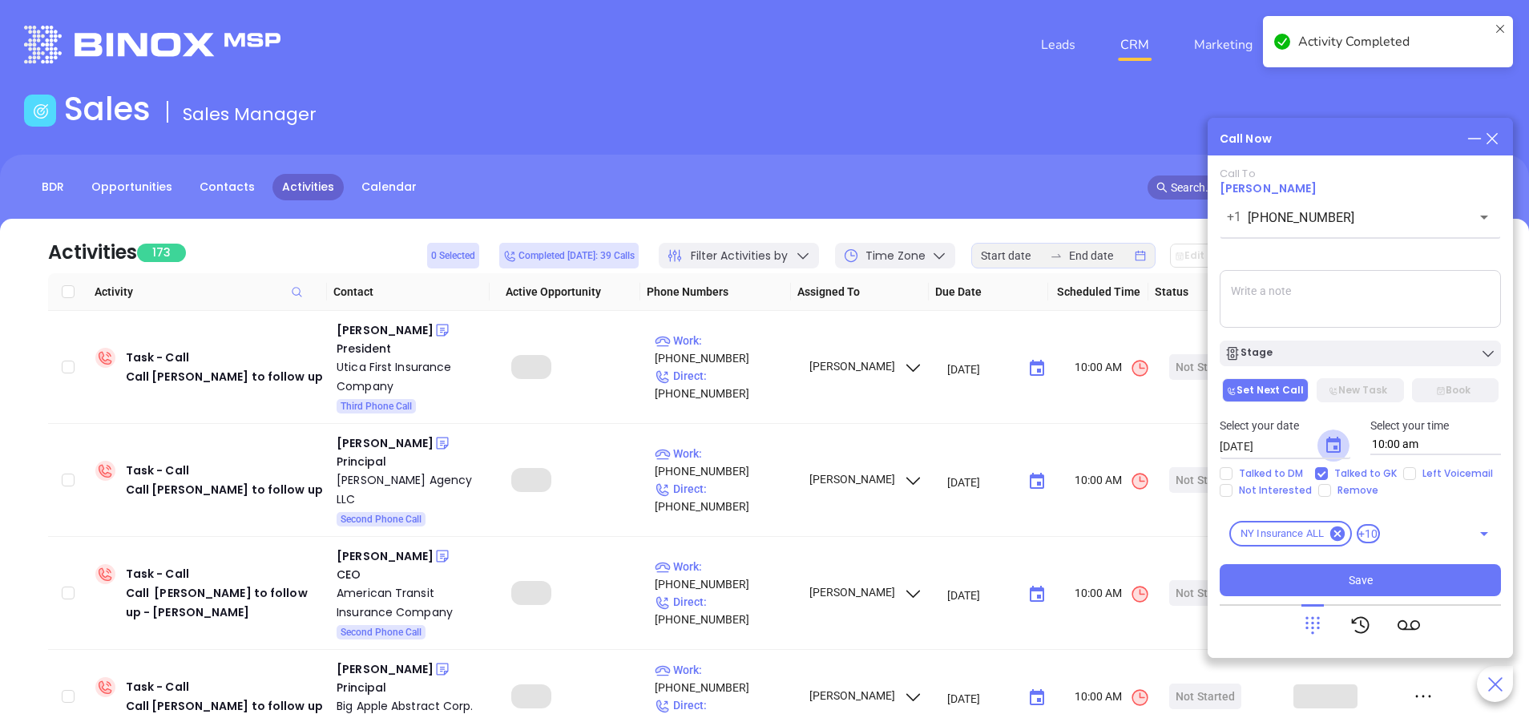
click at [1332, 446] on icon "Choose date, selected date is Sep 24, 2025" at bounding box center [1333, 445] width 19 height 19
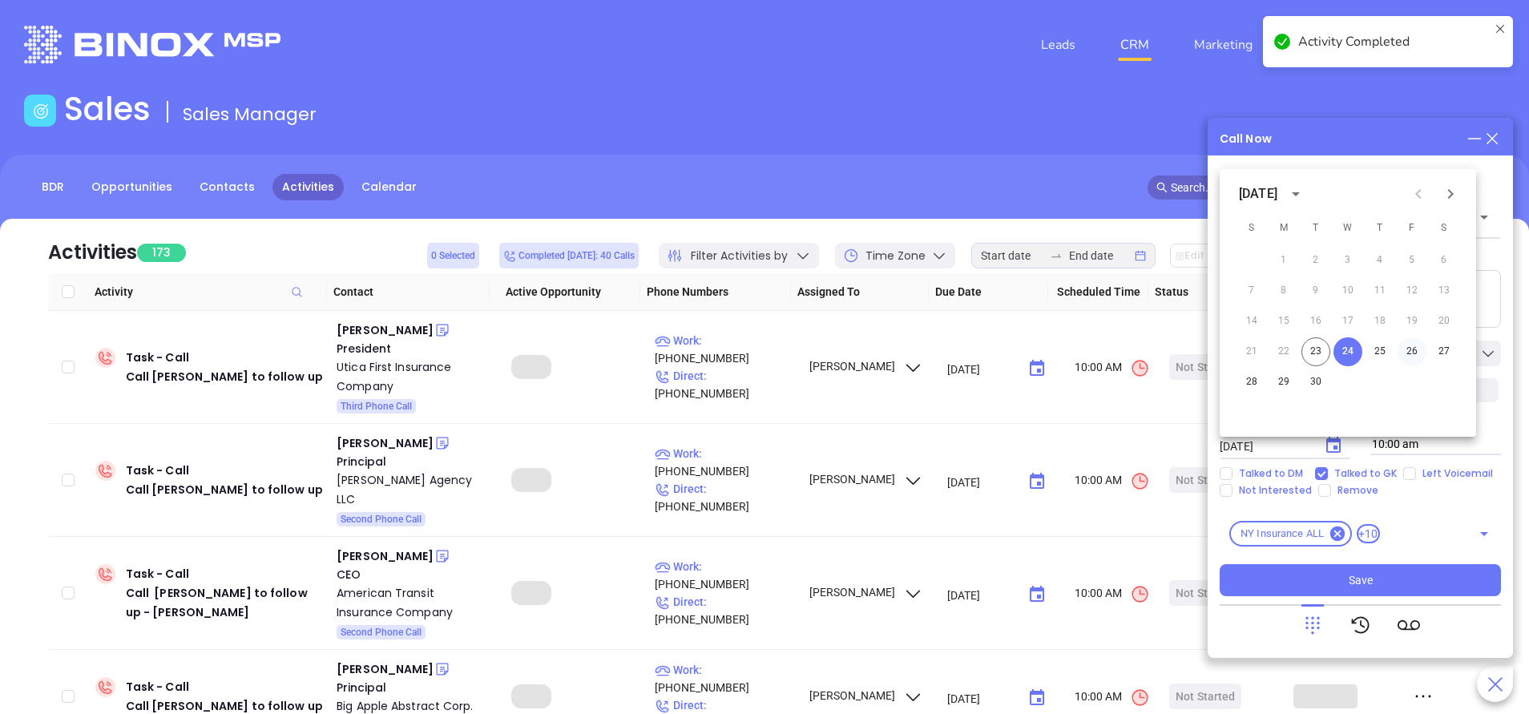
click at [1422, 350] on button "26" at bounding box center [1412, 351] width 29 height 29
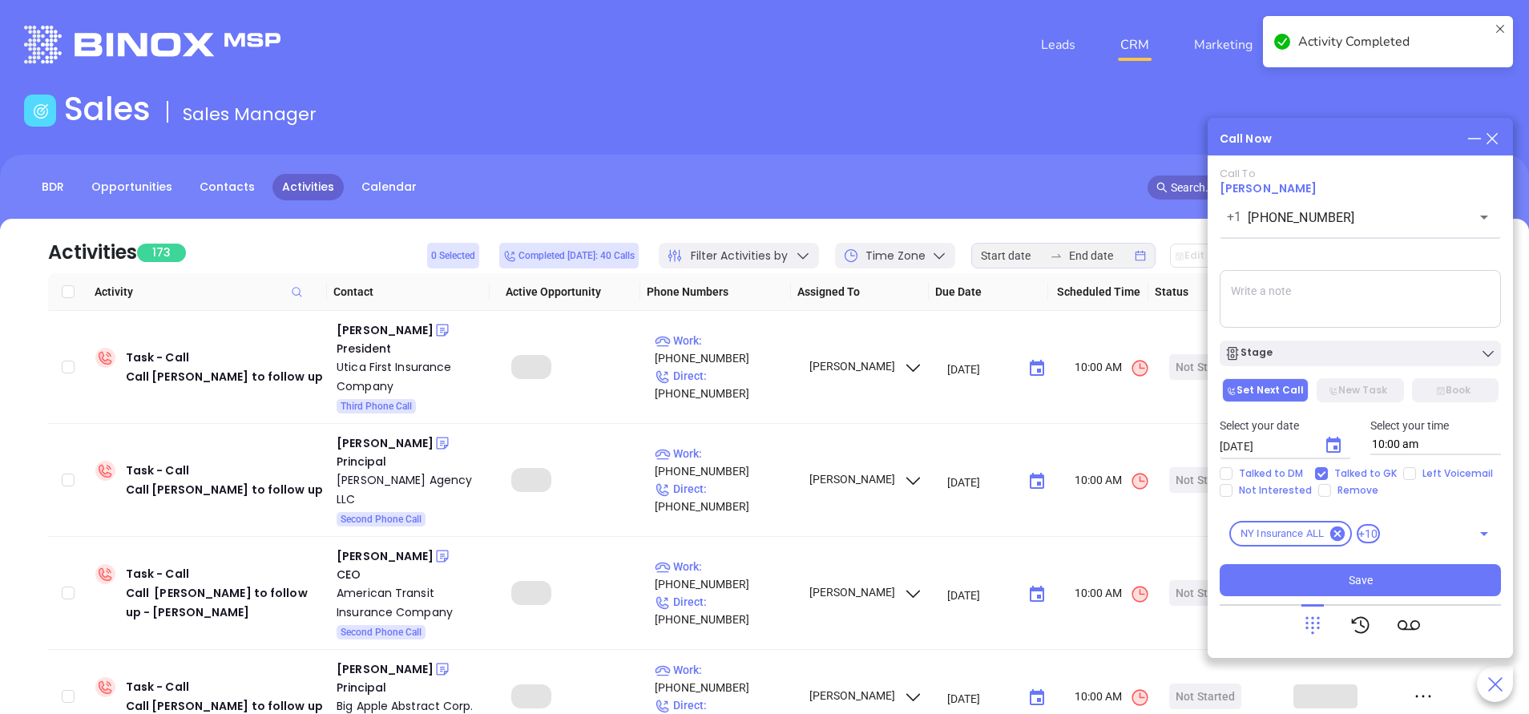
type input "09/26/2025"
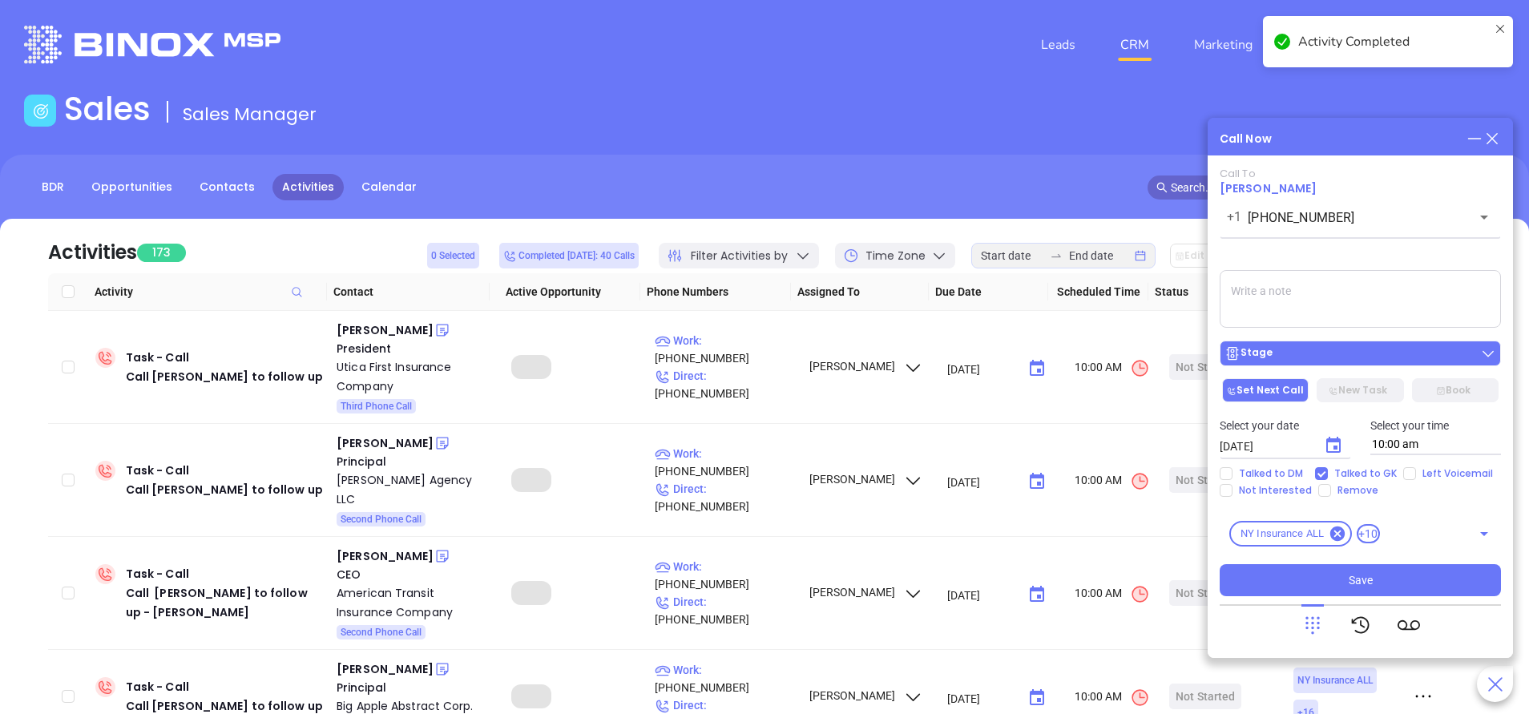
click at [1408, 350] on div "Stage" at bounding box center [1360, 353] width 272 height 16
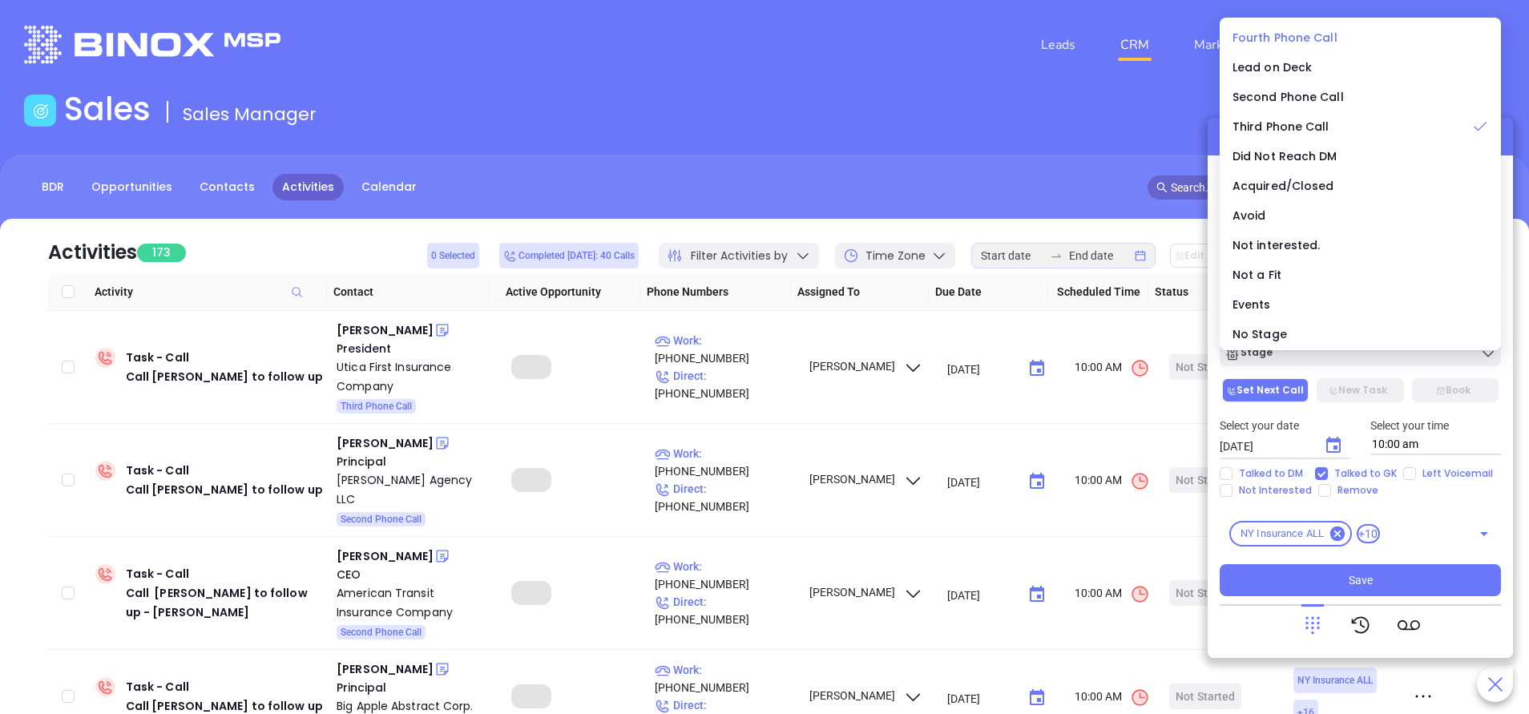
click at [1271, 36] on span "Fourth Phone Call" at bounding box center [1285, 38] width 105 height 16
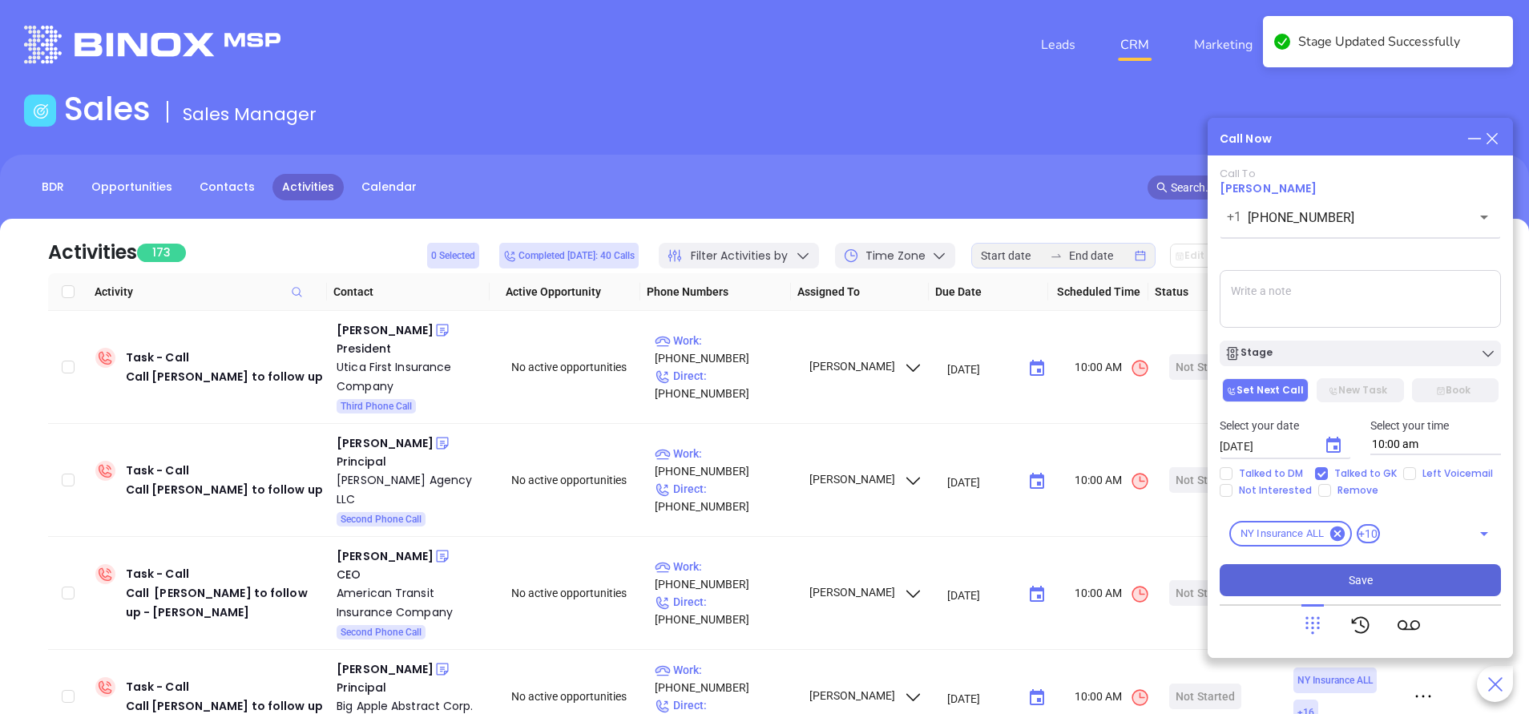
click at [1374, 587] on button "Save" at bounding box center [1360, 580] width 281 height 32
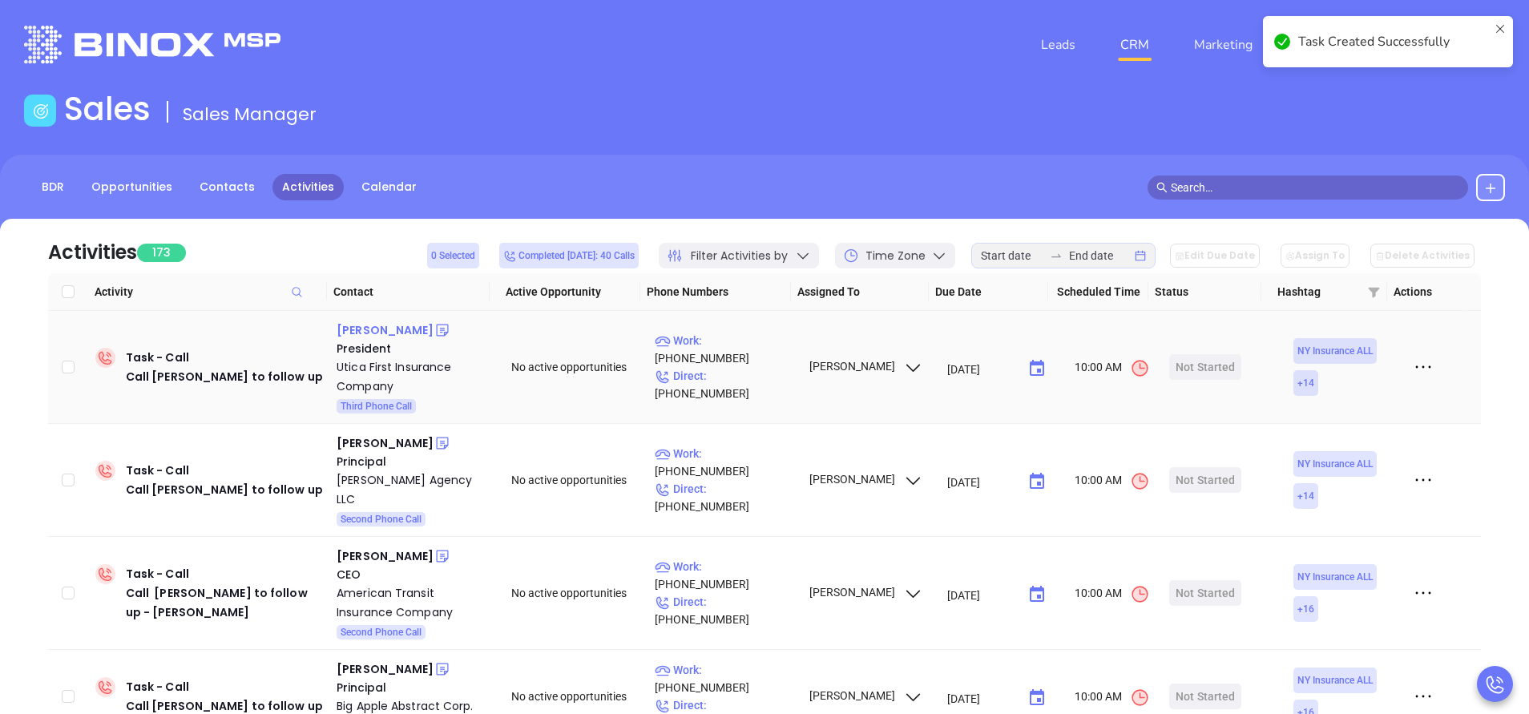
click at [404, 333] on div "Scott Shatraw" at bounding box center [385, 330] width 97 height 19
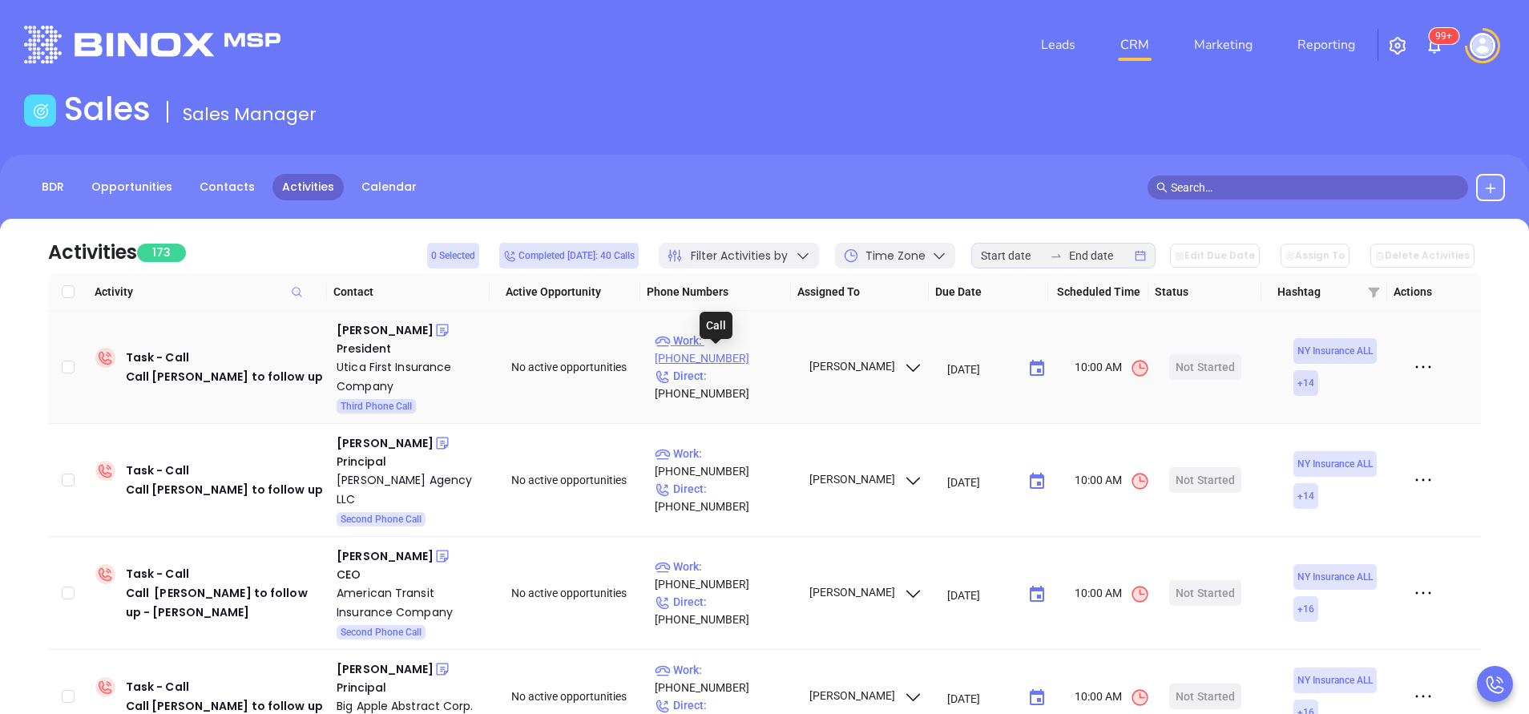
click at [746, 359] on p "Work : (800) 456-4556" at bounding box center [724, 349] width 139 height 35
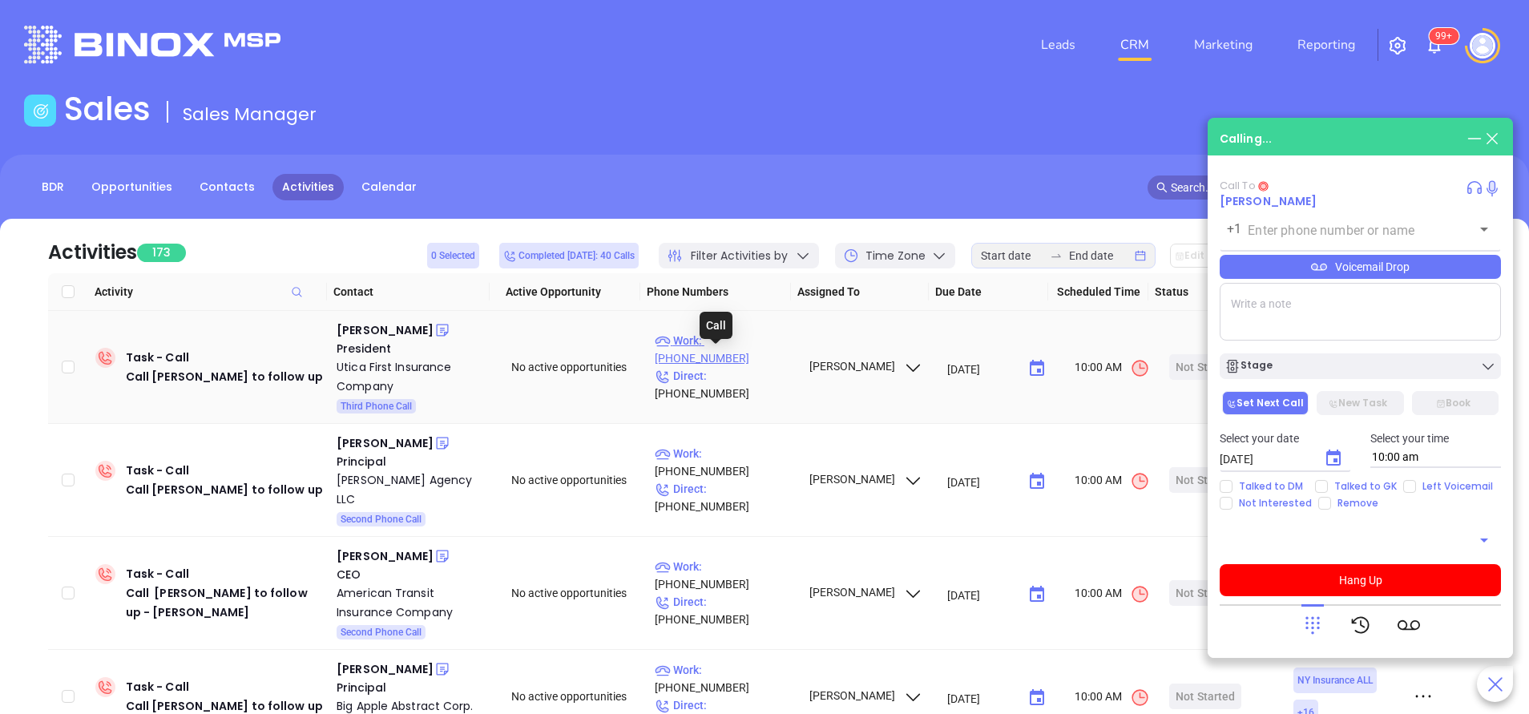
type input "(800) 456-4556"
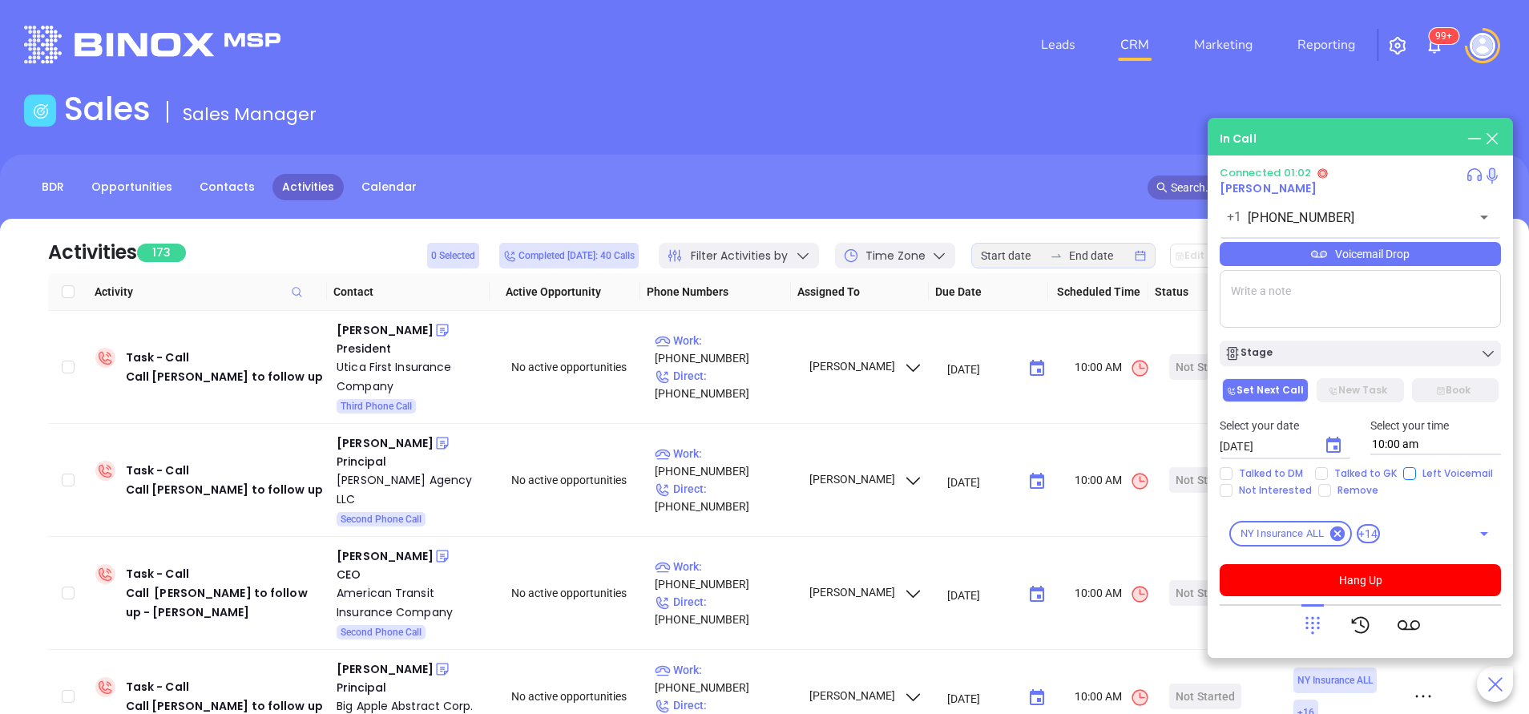
click at [1408, 477] on input "Left Voicemail" at bounding box center [1409, 473] width 13 height 13
checkbox input "true"
click at [1390, 587] on button "Hang Up" at bounding box center [1360, 580] width 281 height 32
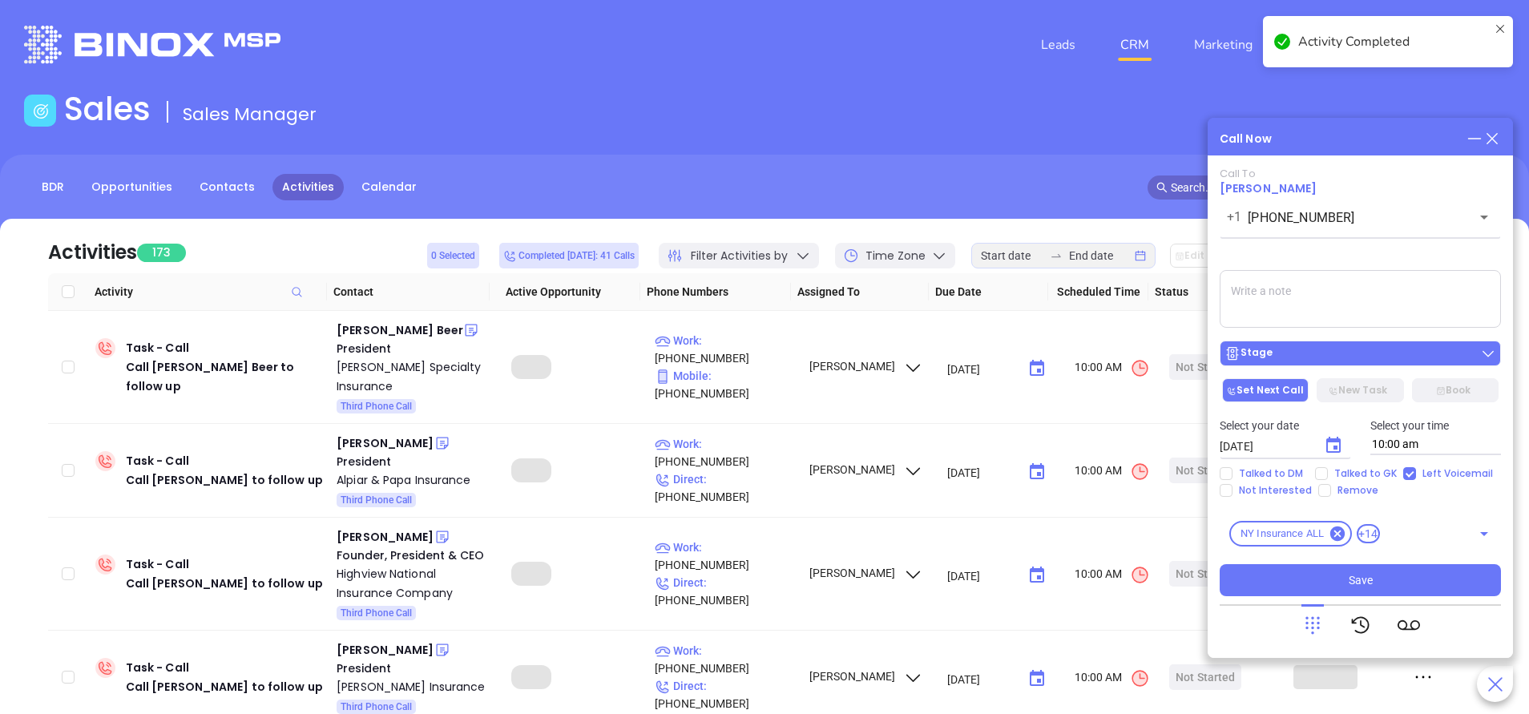
click at [1379, 353] on div "Stage" at bounding box center [1360, 353] width 272 height 16
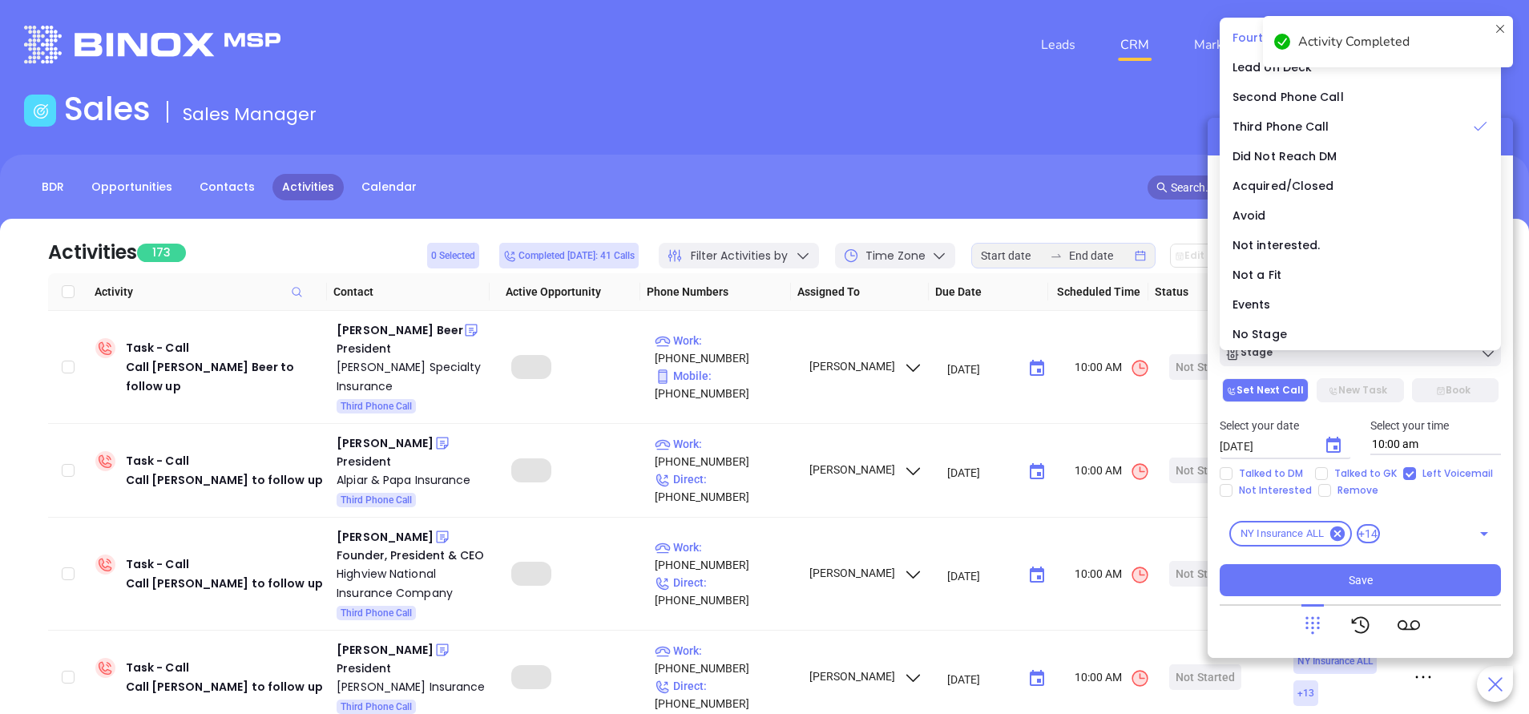
click at [1239, 33] on span "Fourth Phone Call" at bounding box center [1285, 38] width 105 height 16
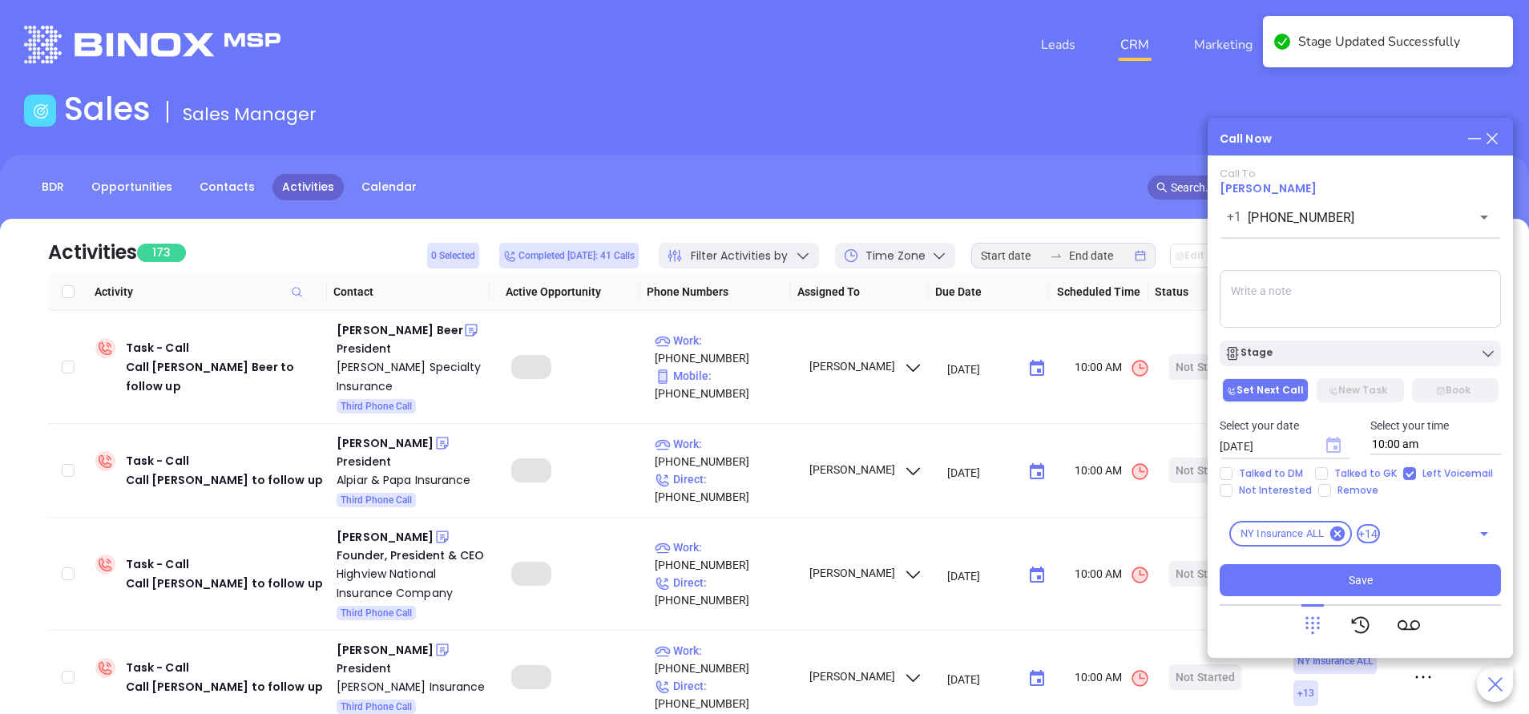
click at [1338, 449] on icon "Choose date, selected date is Sep 24, 2025" at bounding box center [1333, 445] width 14 height 16
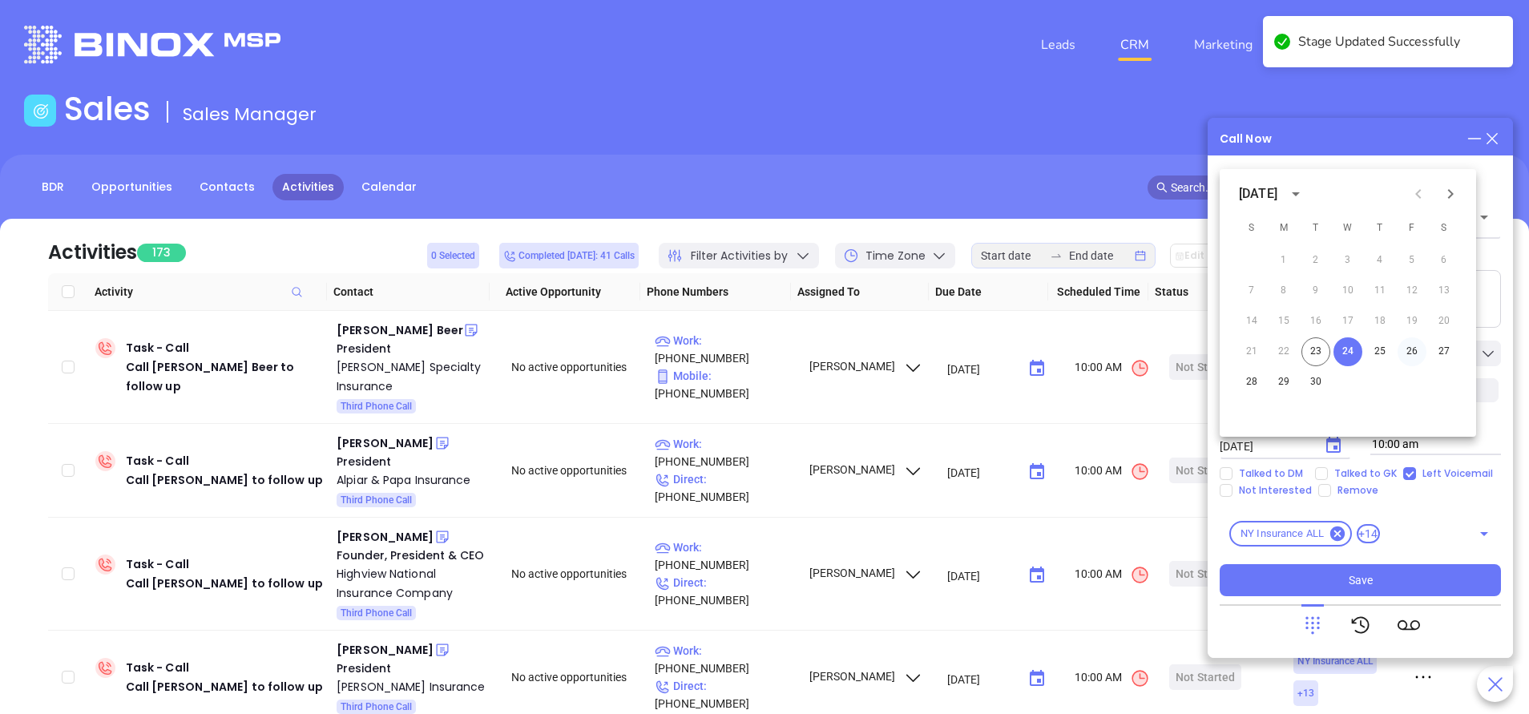
click at [1414, 352] on button "26" at bounding box center [1412, 351] width 29 height 29
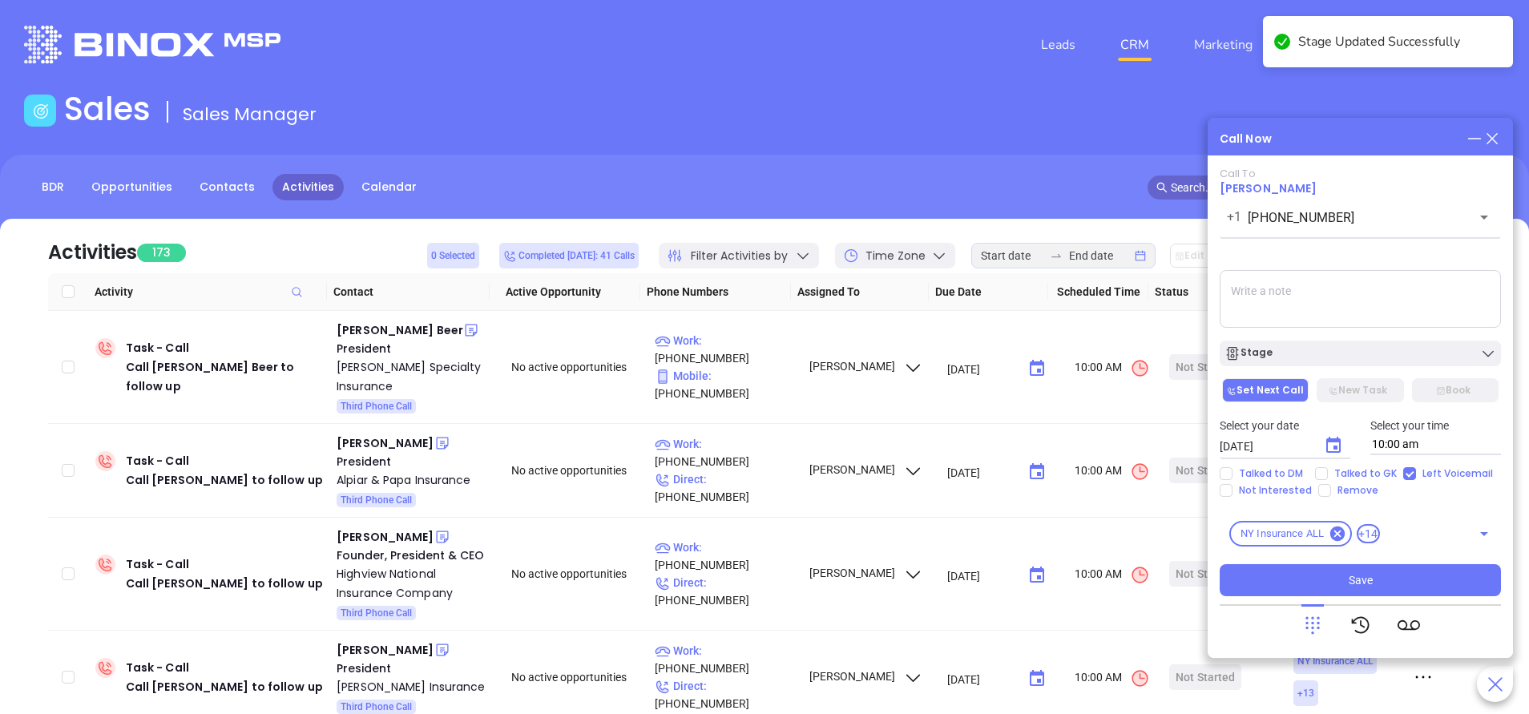
type input "09/26/2025"
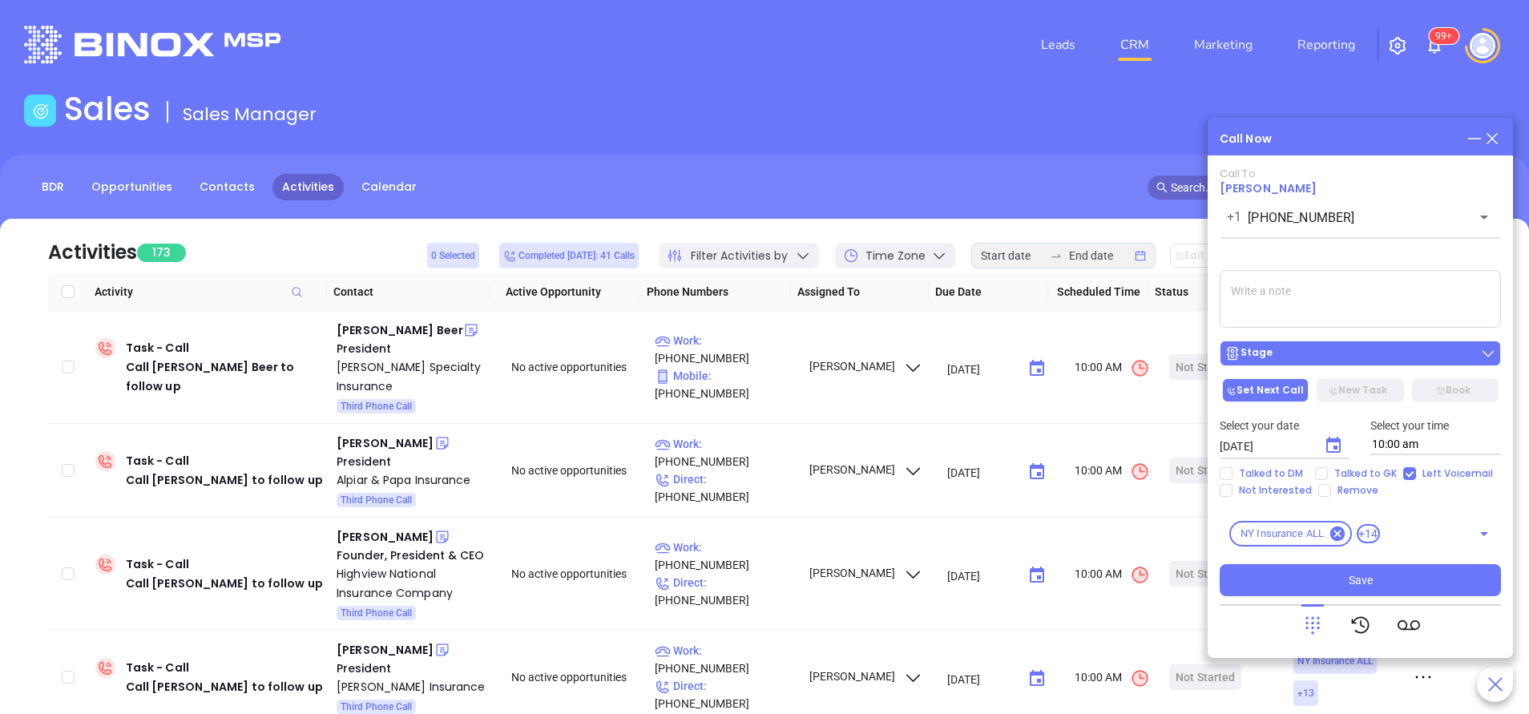
click at [1390, 351] on div "Stage" at bounding box center [1360, 353] width 272 height 16
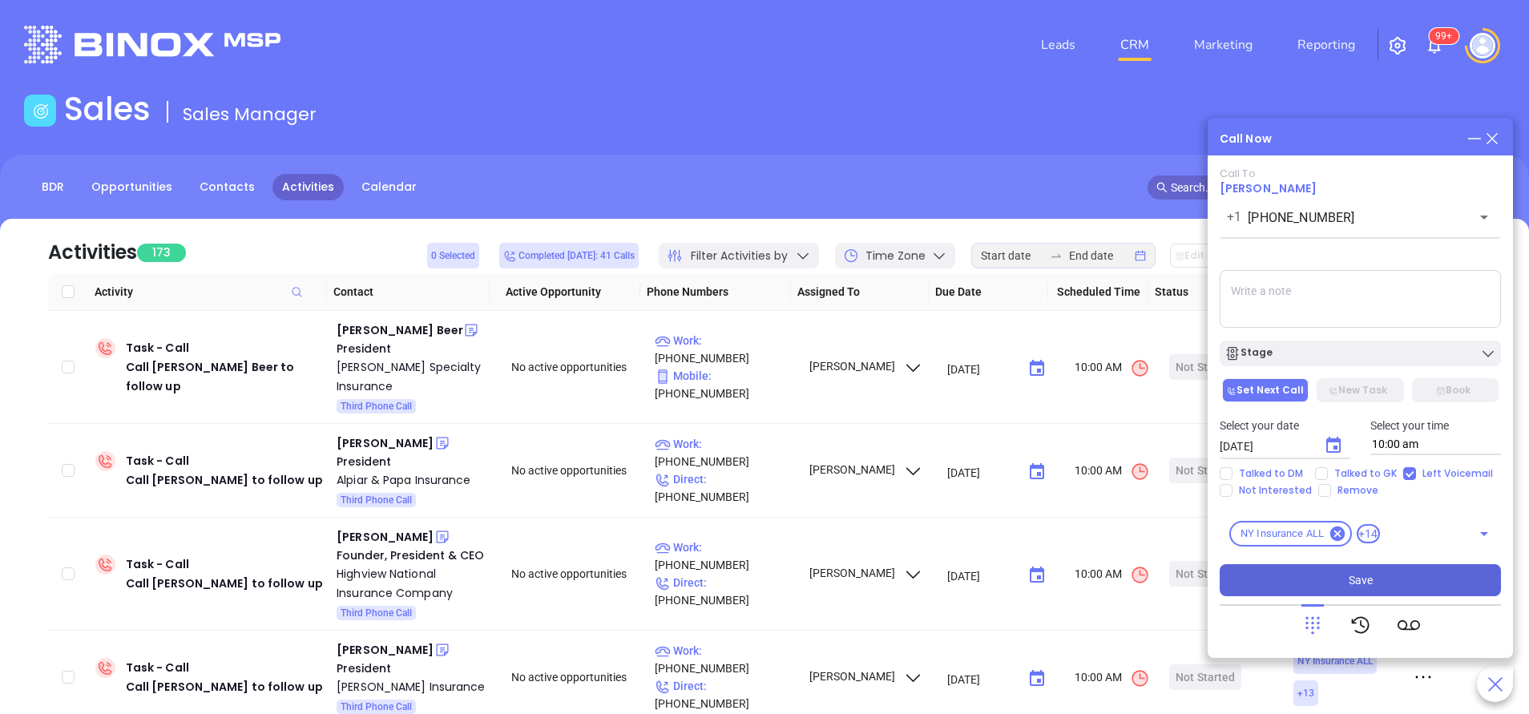
click at [1401, 577] on button "Save" at bounding box center [1360, 580] width 281 height 32
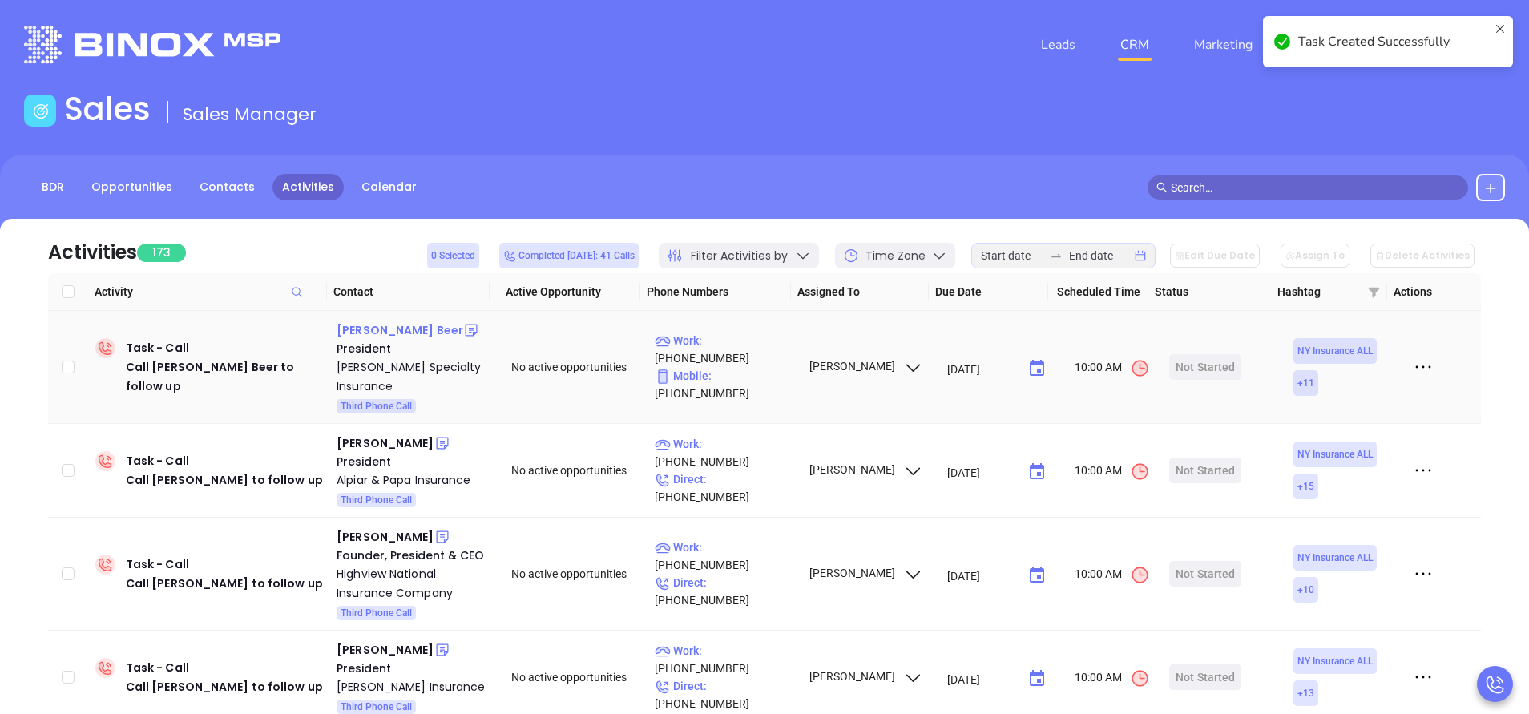
click at [381, 328] on div "Kevin C. Beer" at bounding box center [400, 330] width 127 height 19
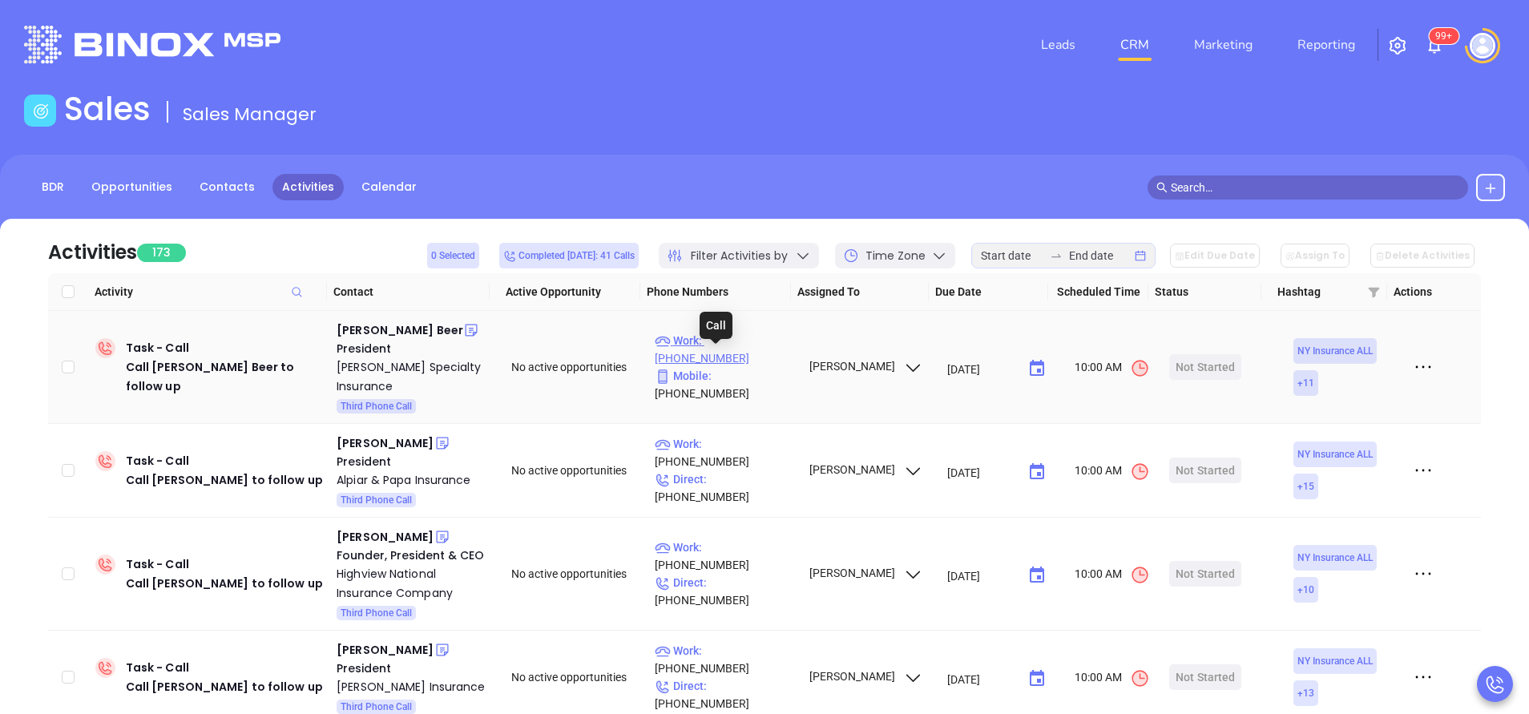
click at [749, 359] on p "Work : (877) 976-2111" at bounding box center [724, 349] width 139 height 35
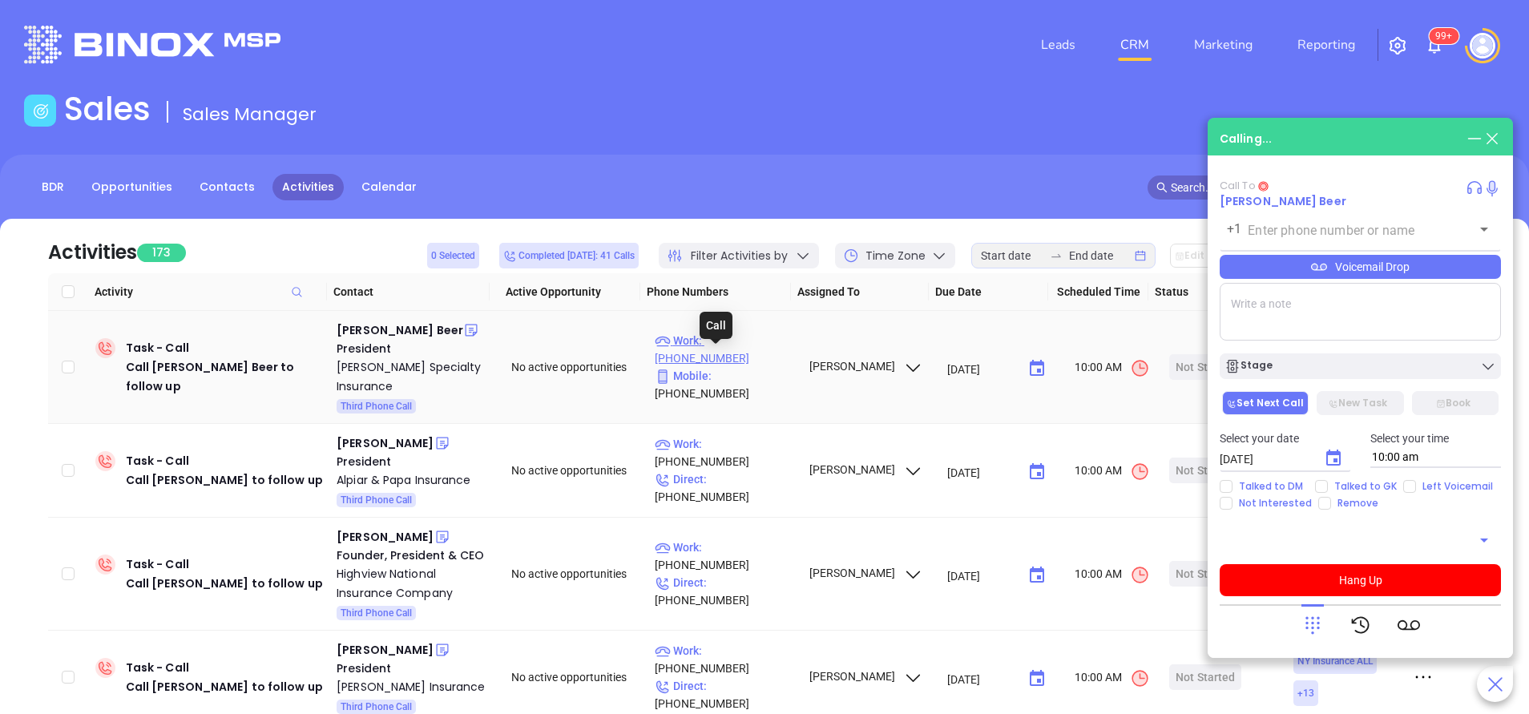
type input "(877) 976-2111"
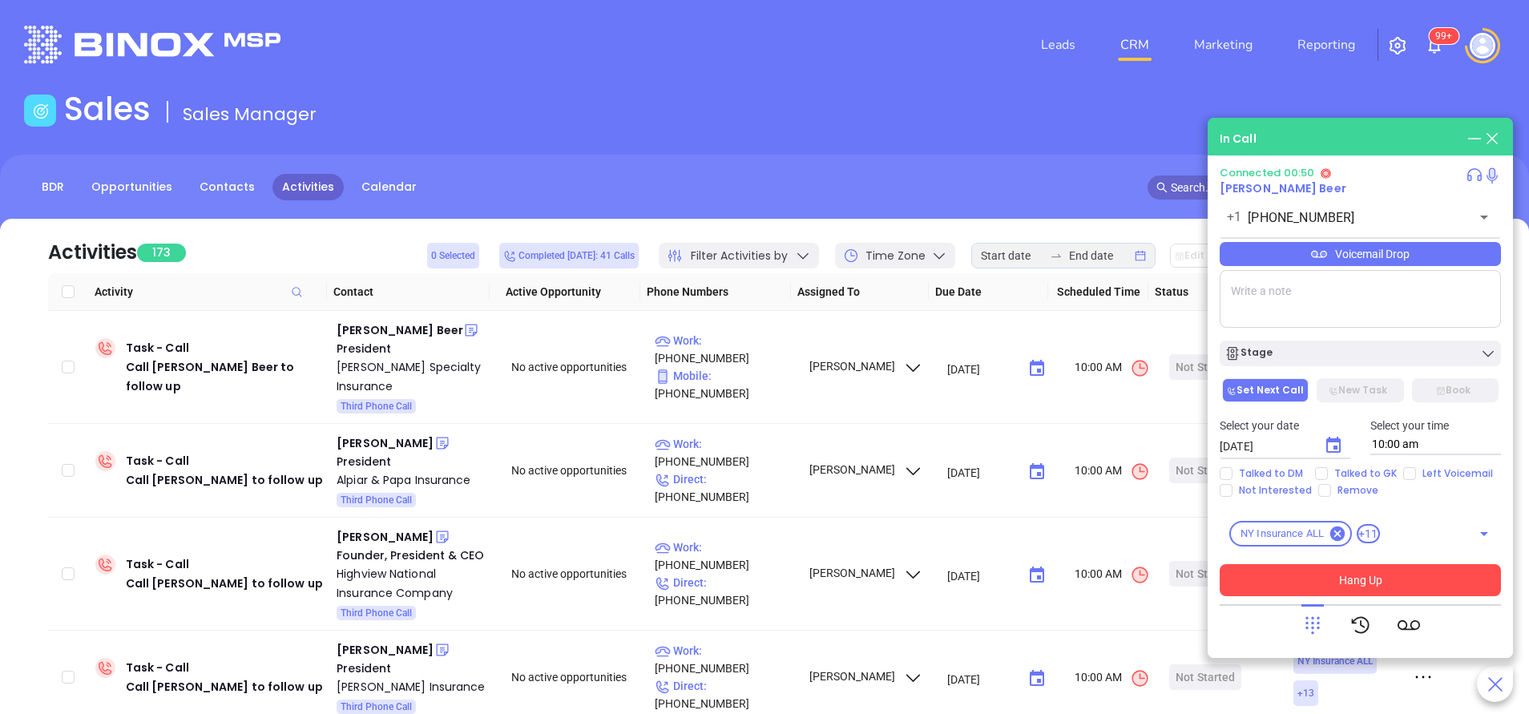
click at [1402, 588] on button "Hang Up" at bounding box center [1360, 580] width 281 height 32
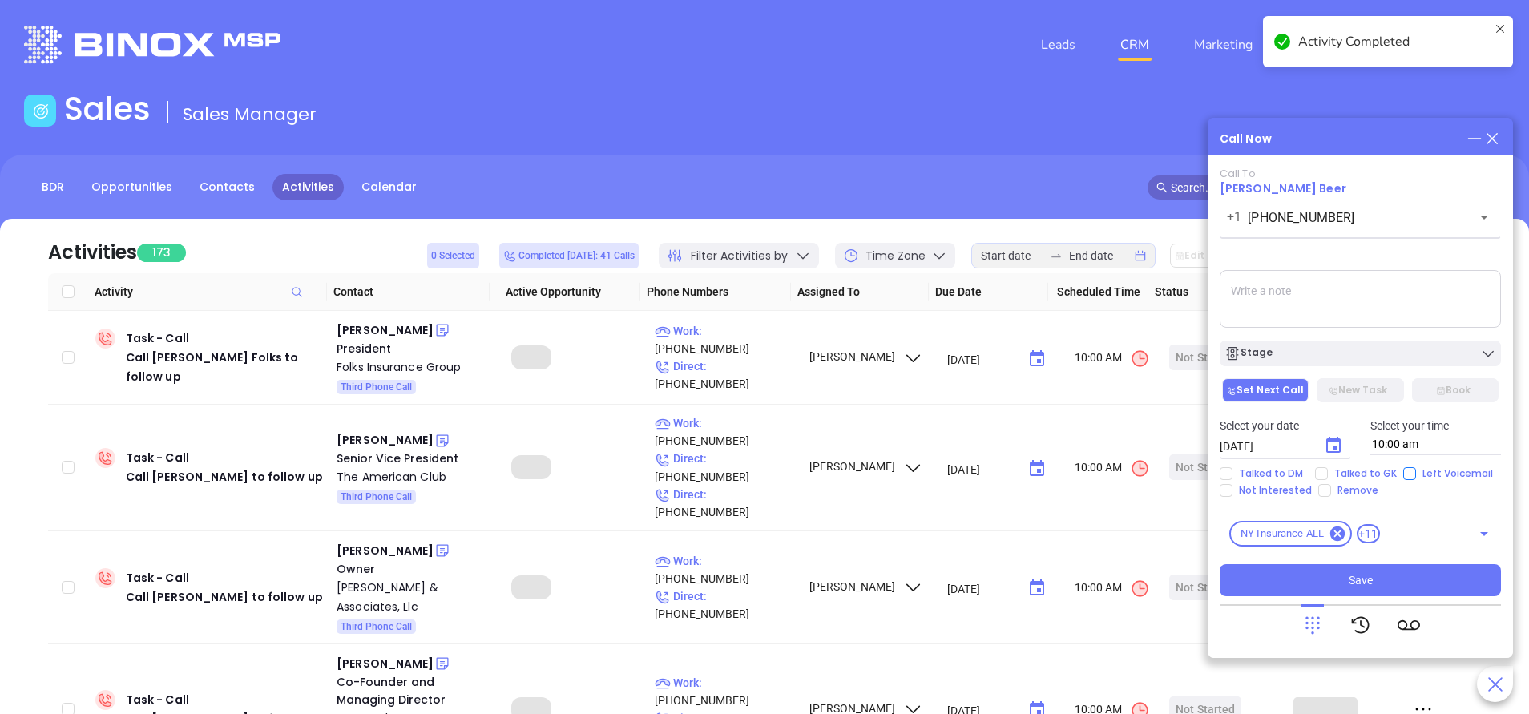
click at [1404, 473] on input "Left Voicemail" at bounding box center [1409, 473] width 13 height 13
checkbox input "true"
click at [1386, 354] on div "Stage" at bounding box center [1360, 353] width 272 height 16
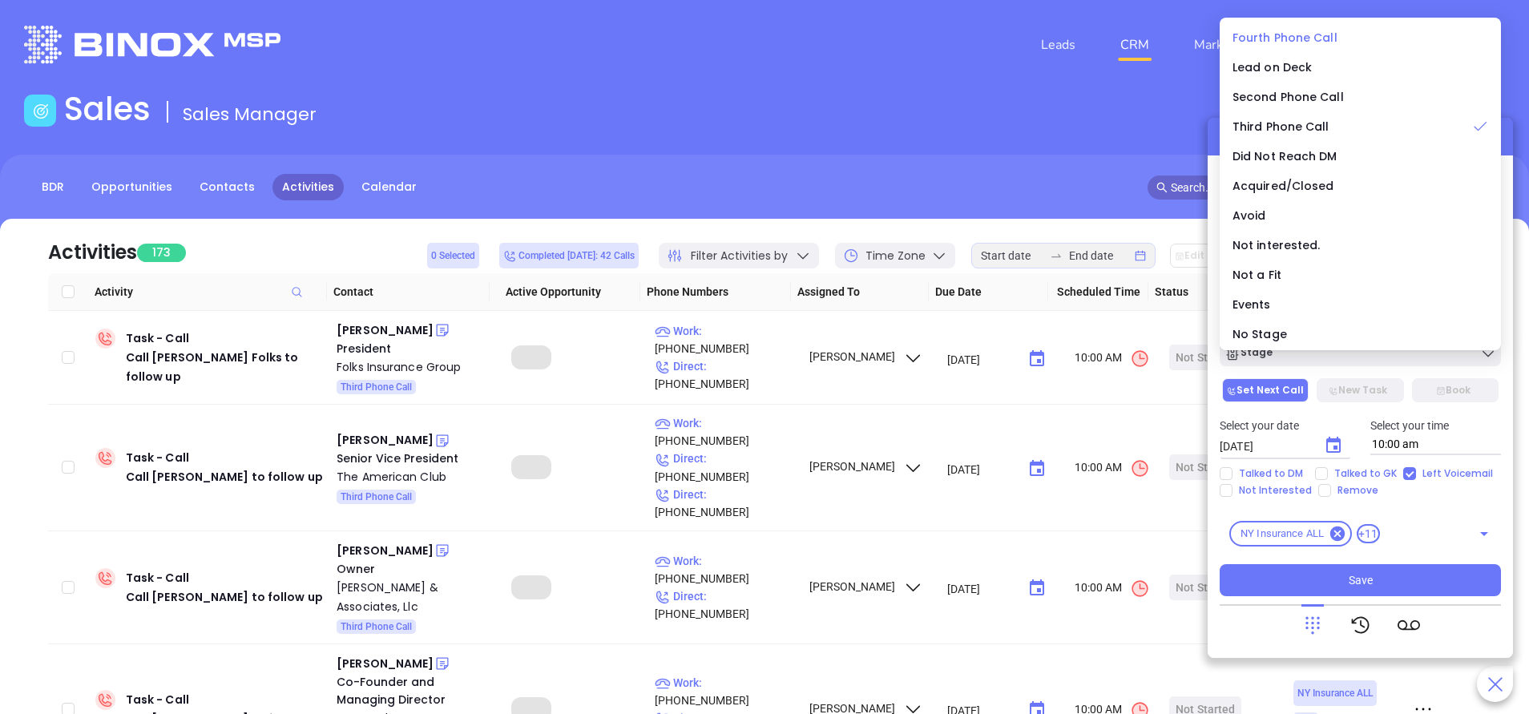
click at [1303, 34] on span "Fourth Phone Call" at bounding box center [1285, 38] width 105 height 16
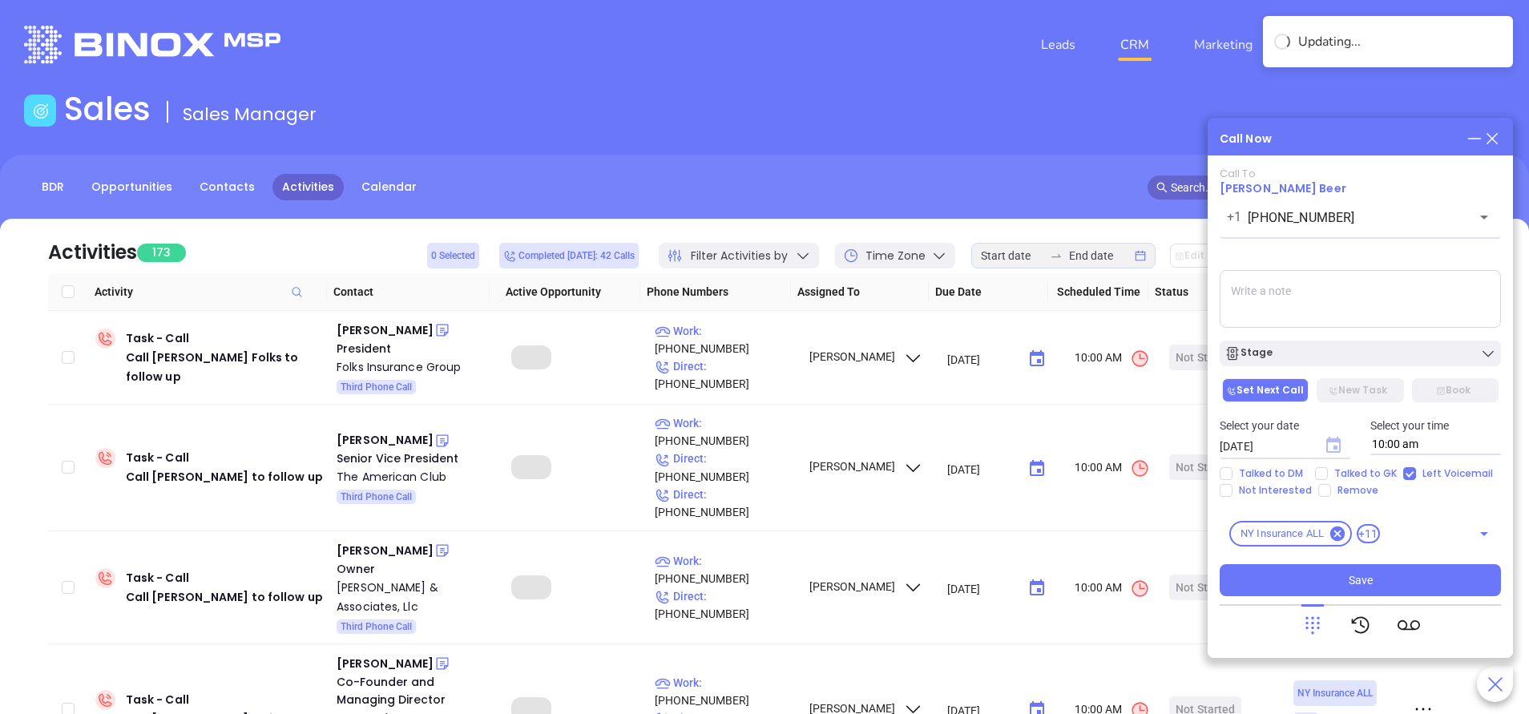
click at [1334, 441] on icon "Choose date, selected date is Sep 24, 2025" at bounding box center [1333, 445] width 14 height 16
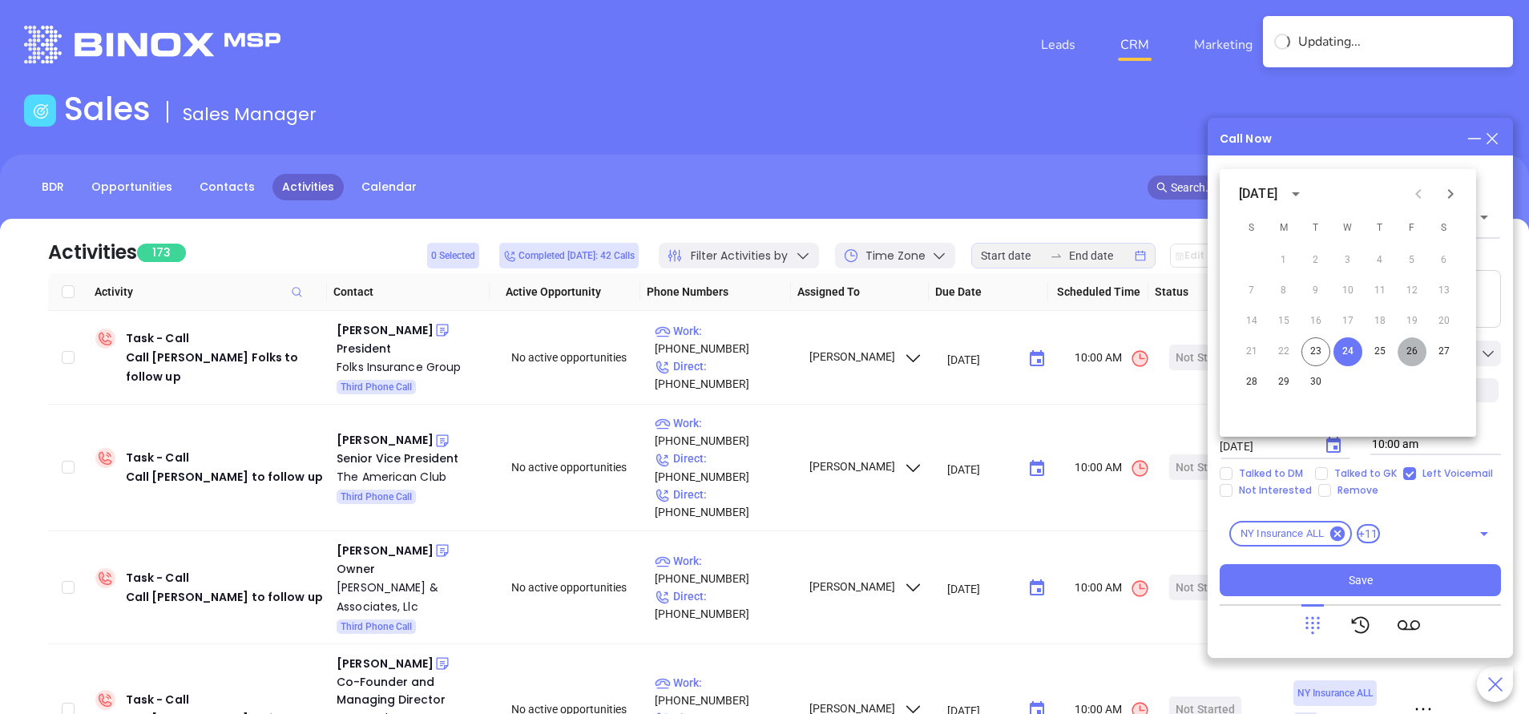
click at [1414, 349] on button "26" at bounding box center [1412, 351] width 29 height 29
type input "09/26/2025"
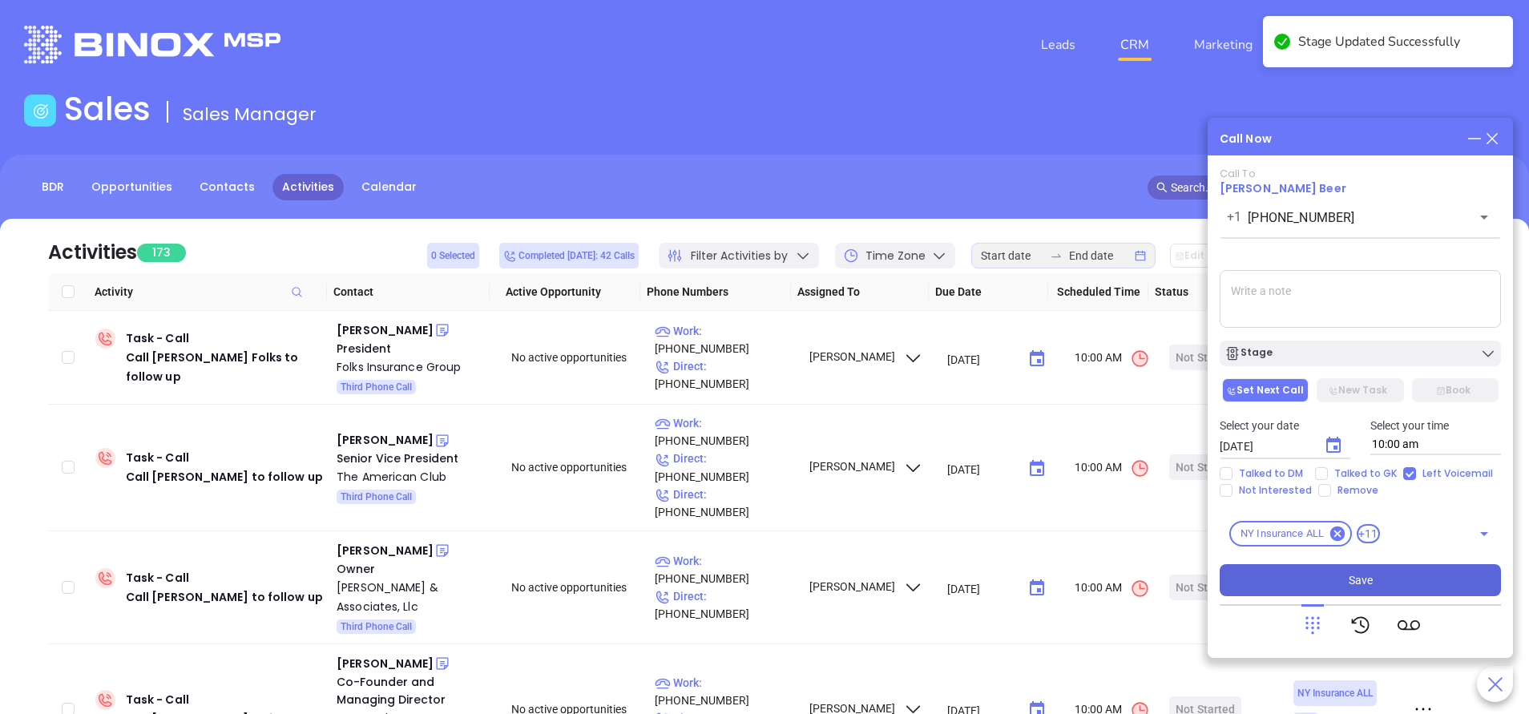
click at [1350, 579] on span "Save" at bounding box center [1361, 580] width 24 height 18
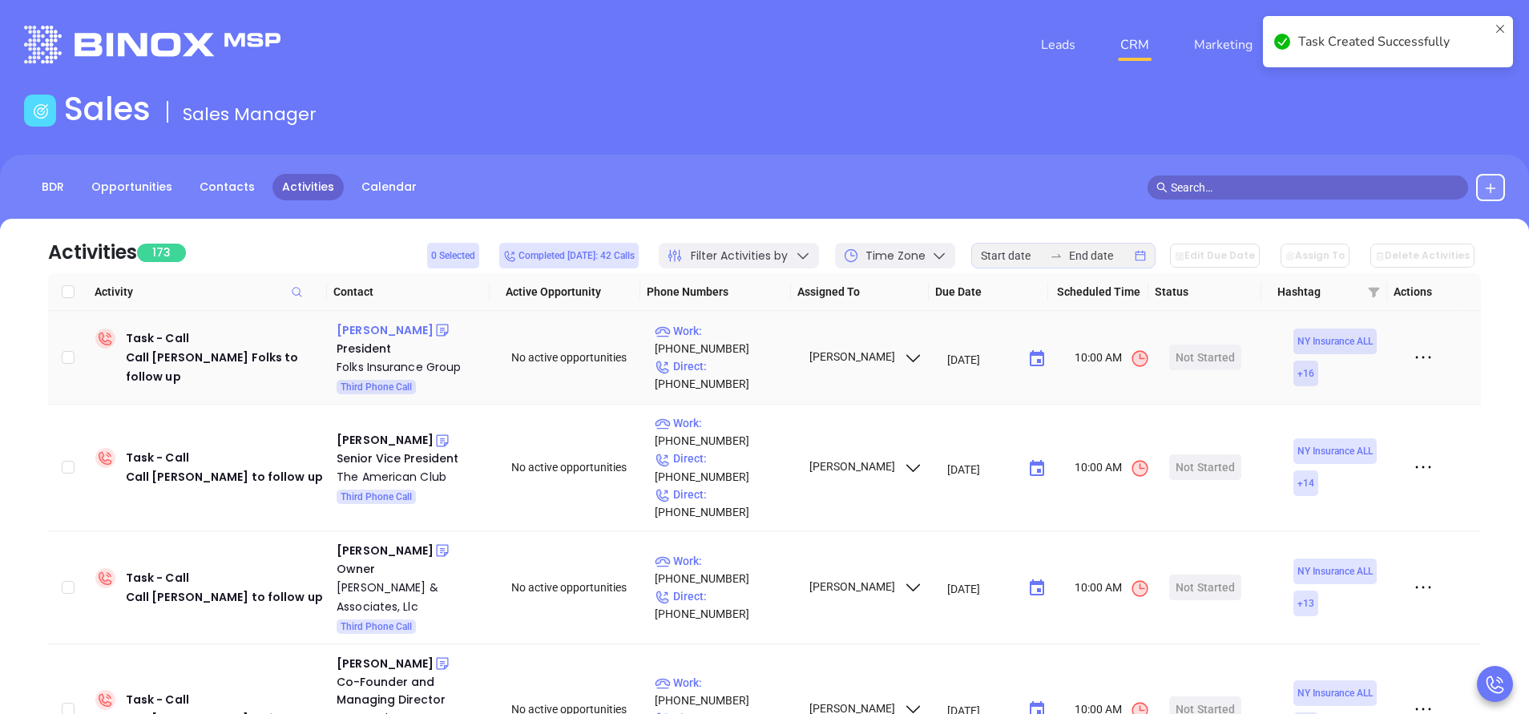
click at [388, 325] on div "James Folks" at bounding box center [385, 330] width 97 height 19
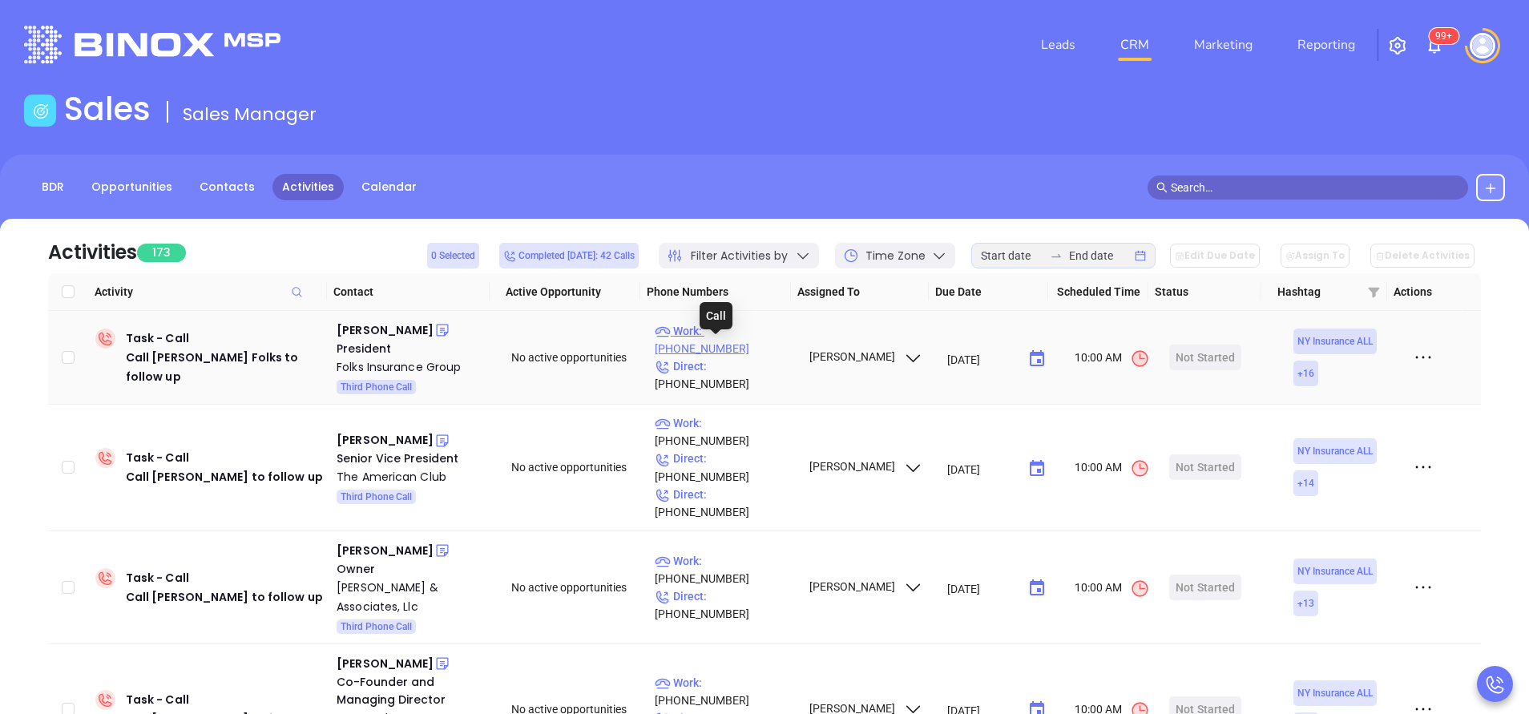
click at [742, 349] on p "Work : (631) 589-5100" at bounding box center [724, 339] width 139 height 35
type input "(631) 589-5100"
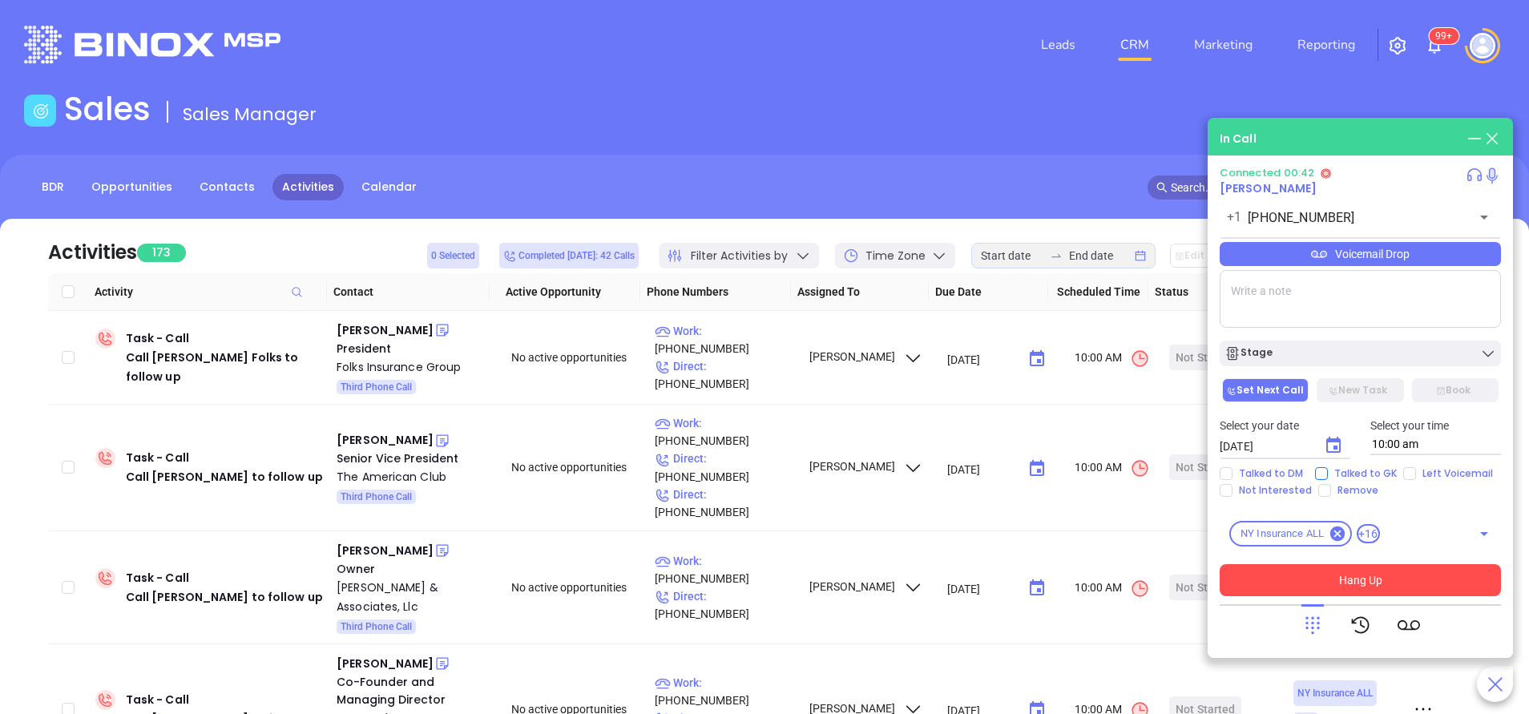
click at [1329, 473] on span "Talked to GK" at bounding box center [1365, 473] width 75 height 13
click at [1328, 473] on input "Talked to GK" at bounding box center [1321, 473] width 13 height 13
checkbox input "true"
click at [1337, 439] on icon "Choose date, selected date is Sep 24, 2025" at bounding box center [1333, 445] width 14 height 16
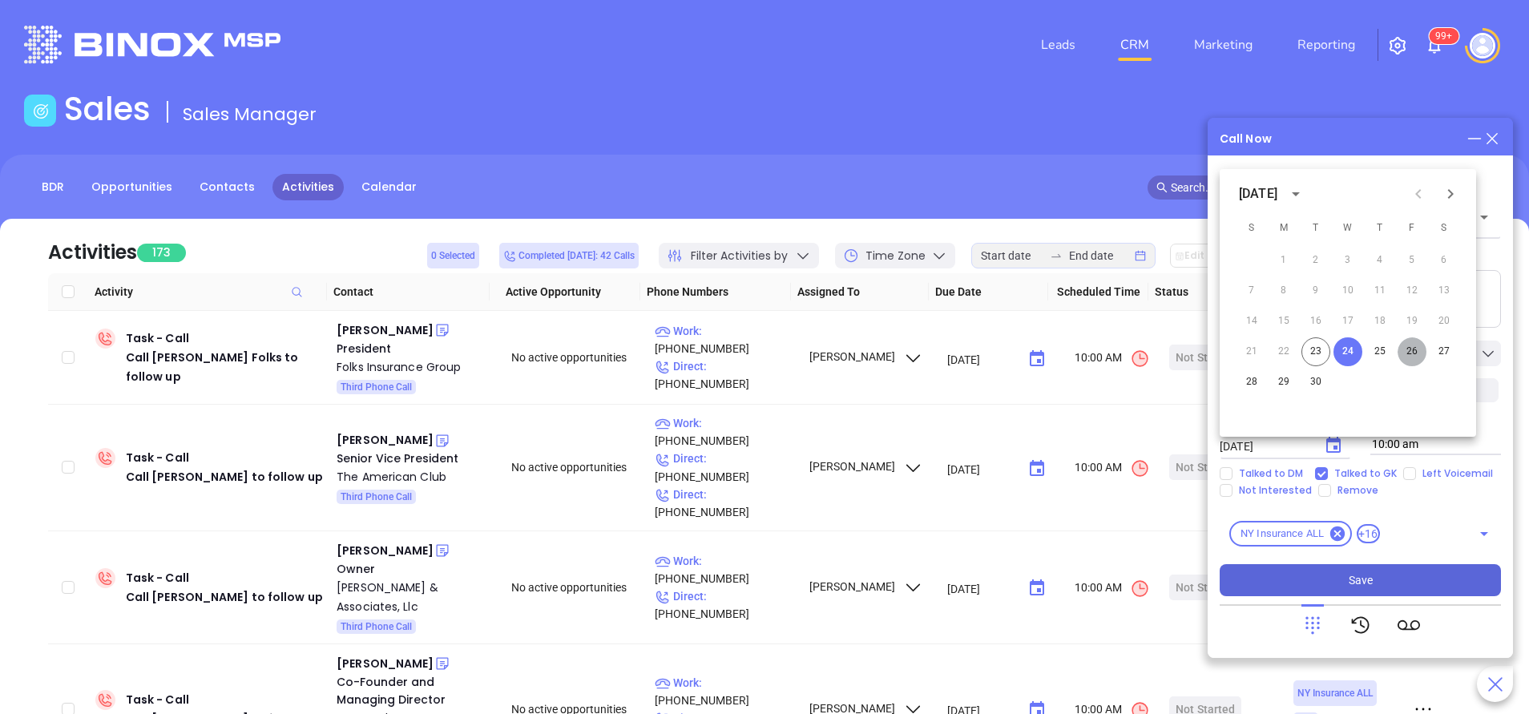
click at [1413, 343] on button "26" at bounding box center [1412, 351] width 29 height 29
type input "09/26/2025"
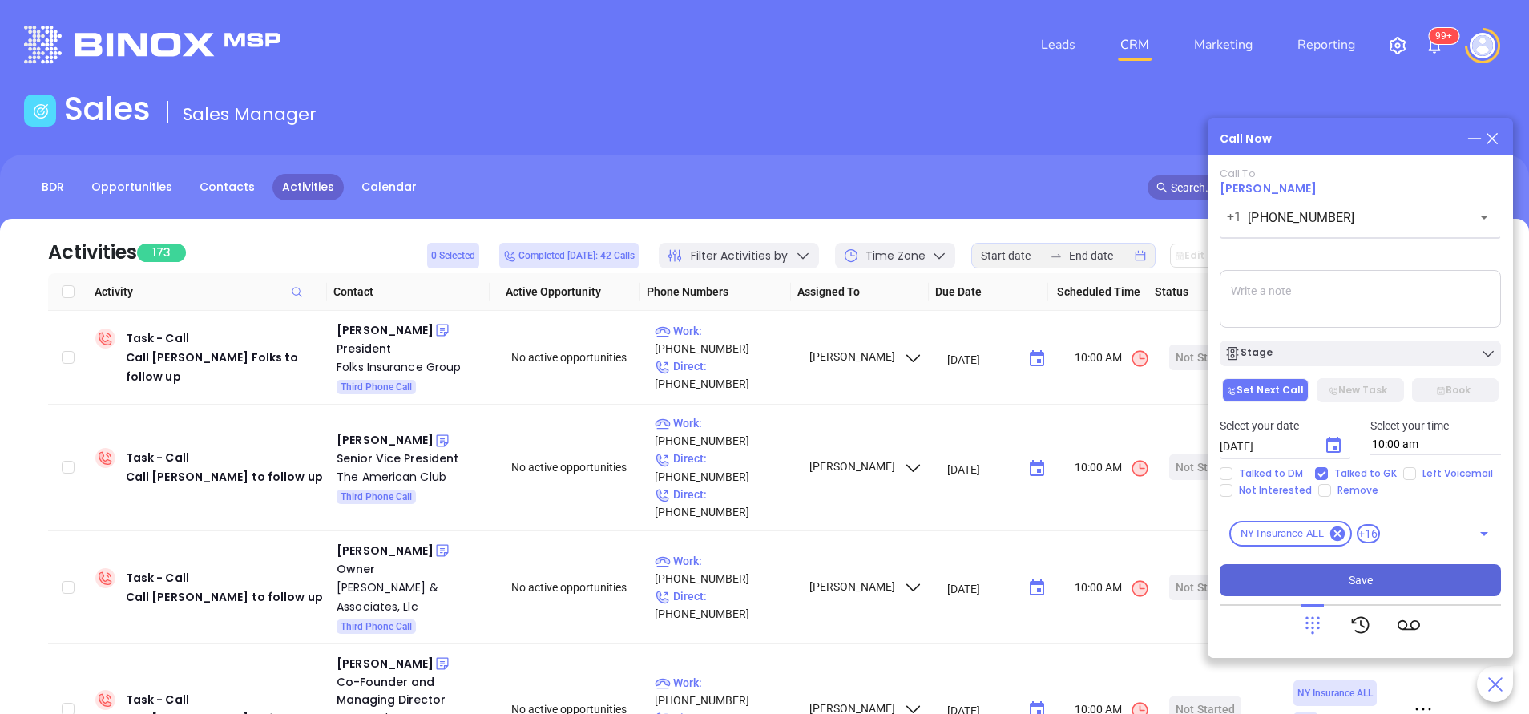
click at [1414, 344] on div "1 2 3 4 5 6" at bounding box center [1348, 337] width 192 height 16
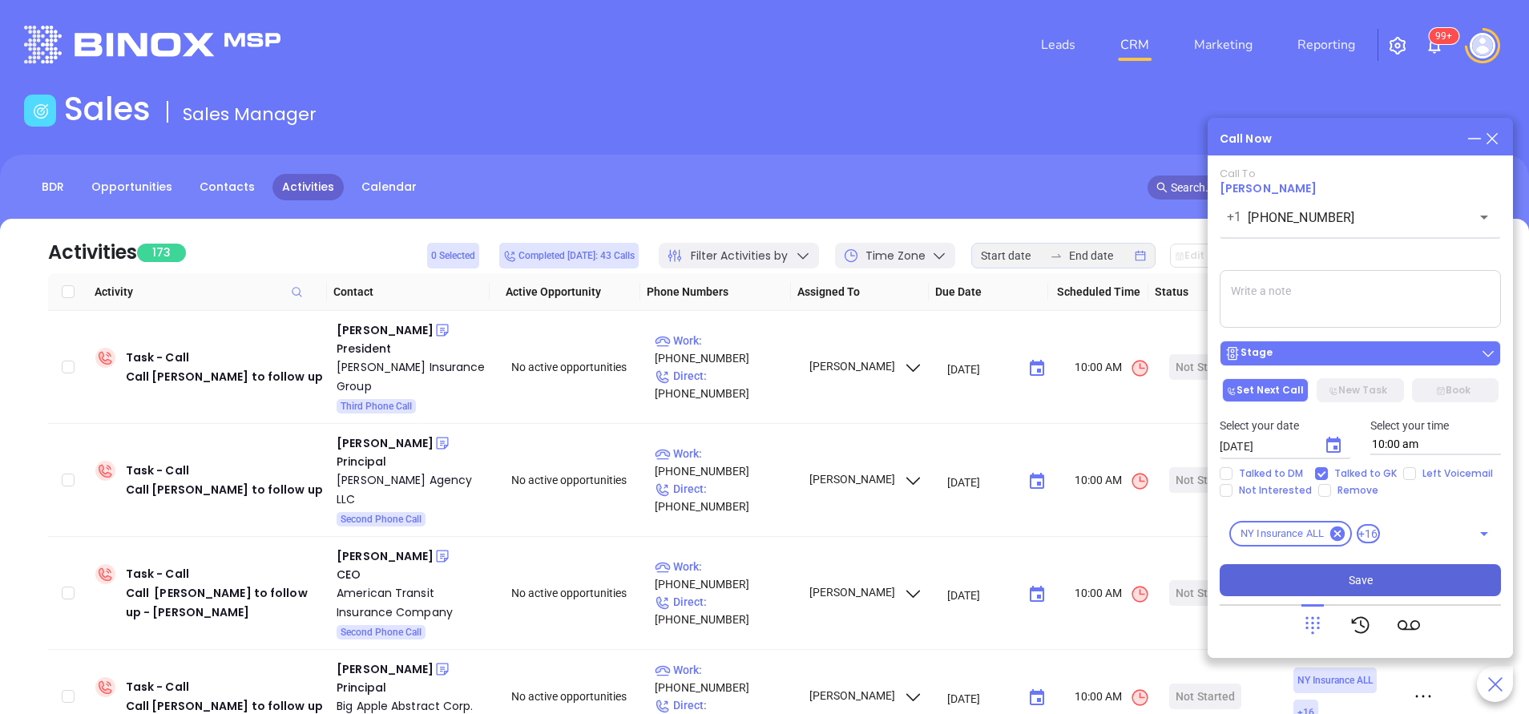
click at [1404, 359] on div "Stage" at bounding box center [1360, 353] width 272 height 16
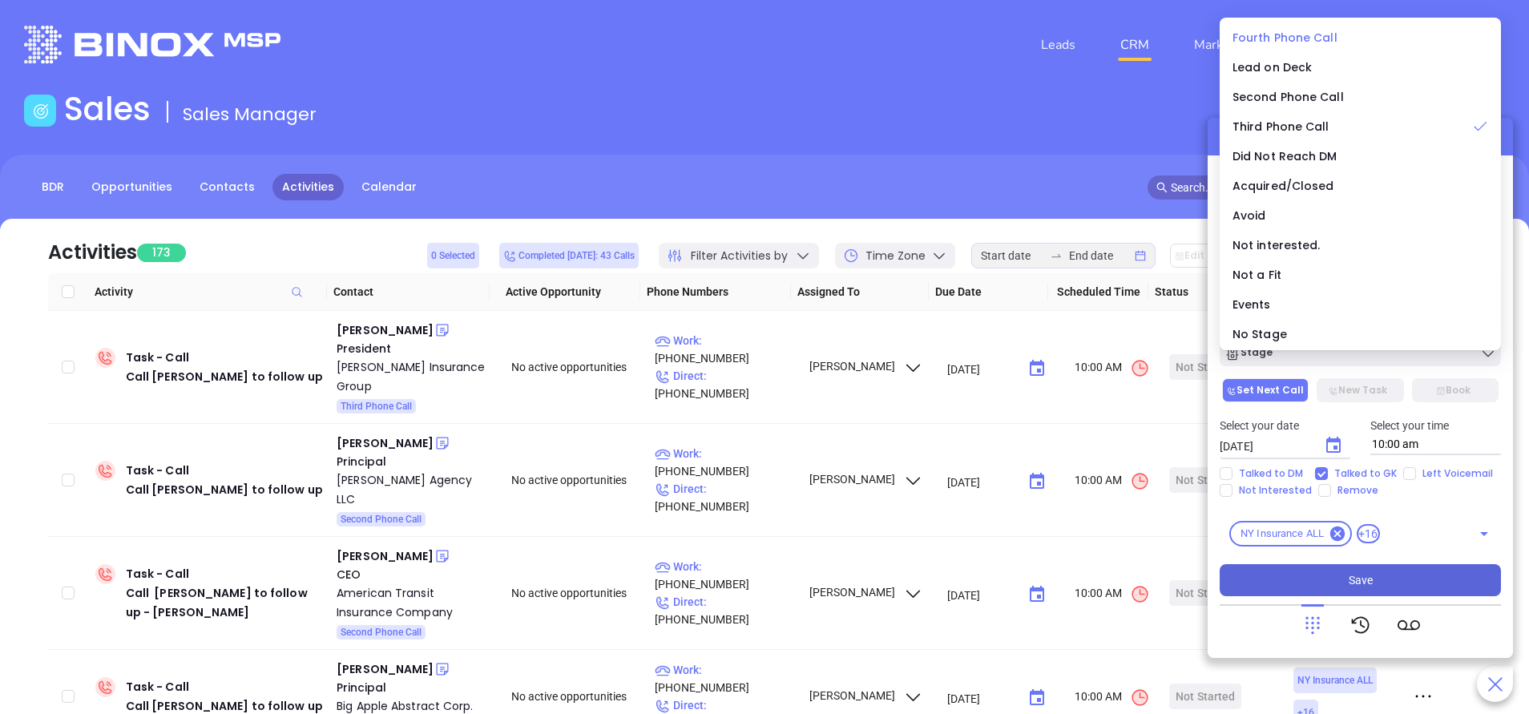
click at [1305, 35] on span "Fourth Phone Call" at bounding box center [1285, 38] width 105 height 16
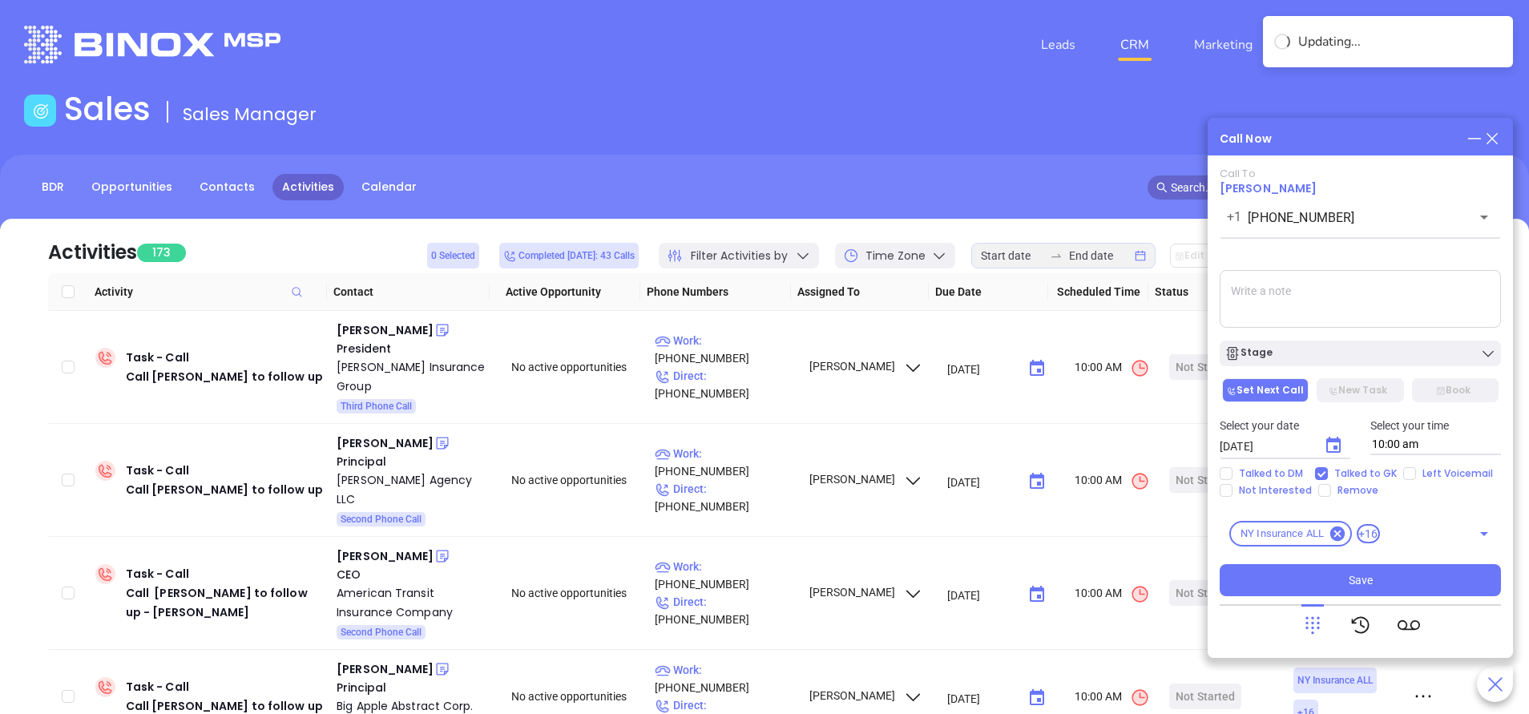
drag, startPoint x: 1372, startPoint y: 577, endPoint x: 1347, endPoint y: 559, distance: 30.9
click at [1372, 575] on button "Save" at bounding box center [1360, 580] width 281 height 32
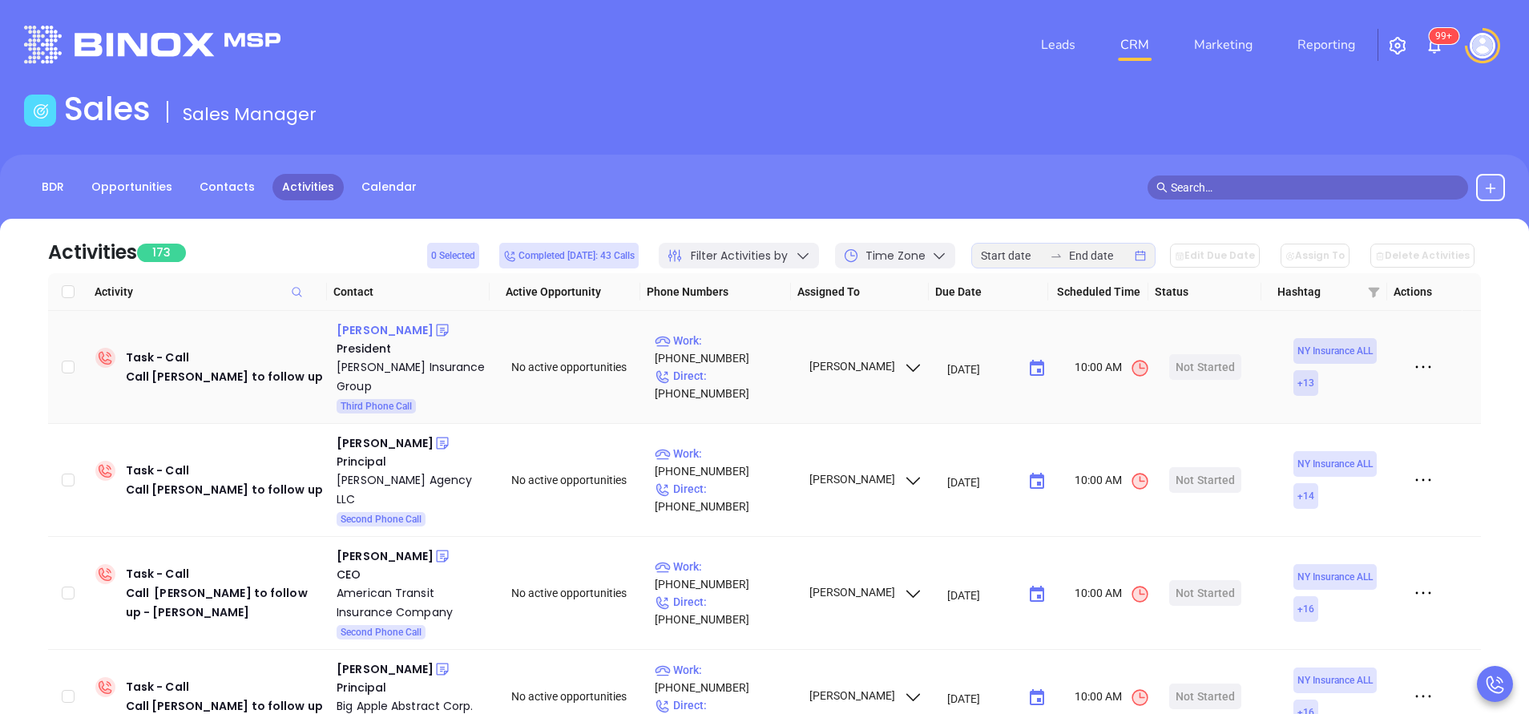
click at [384, 323] on div "Ryan Moore" at bounding box center [385, 330] width 97 height 19
click at [738, 343] on p "Work : (972) 432-6650" at bounding box center [724, 349] width 139 height 35
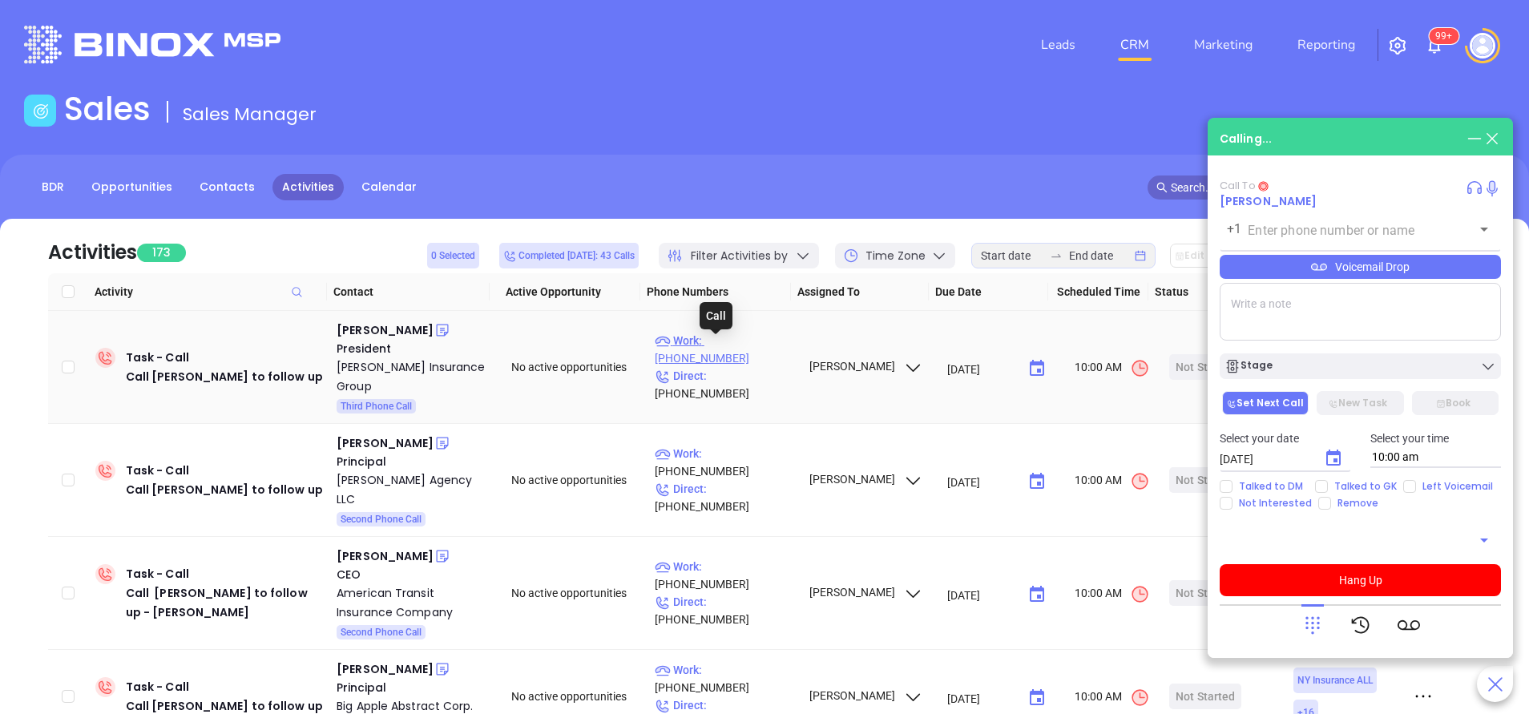
type input "(972) 432-6650"
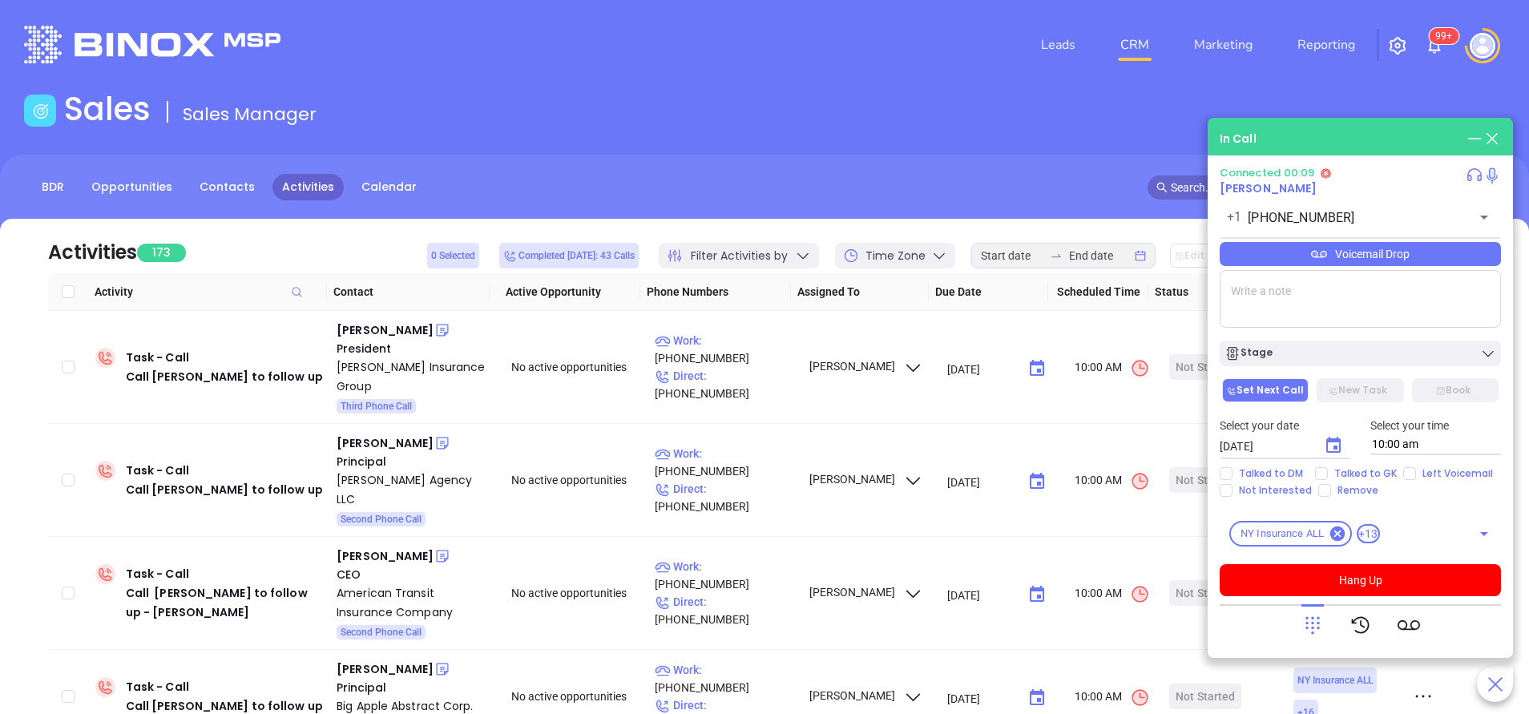
click at [1308, 637] on div at bounding box center [1312, 625] width 22 height 42
click at [1315, 631] on icon at bounding box center [1312, 625] width 22 height 22
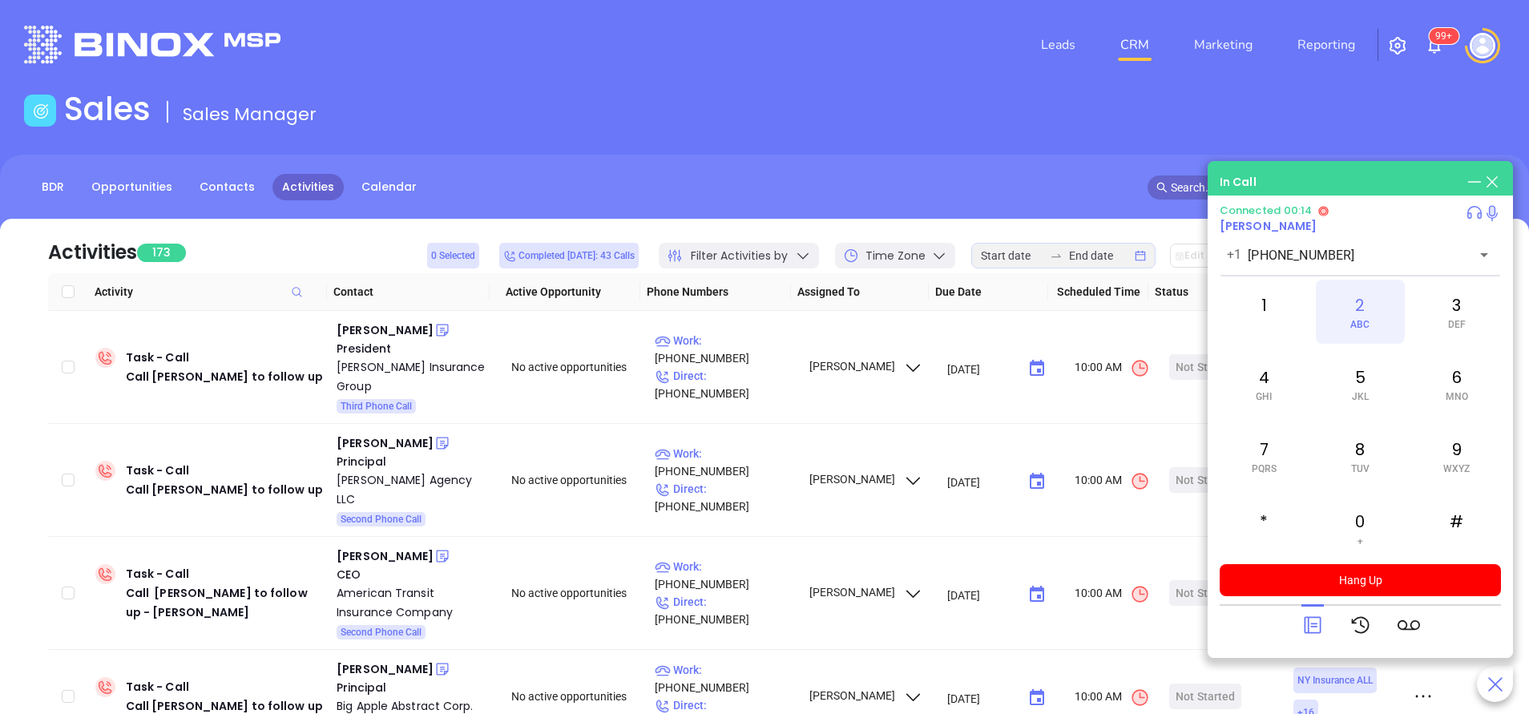
click at [1369, 314] on div "2 ABC" at bounding box center [1360, 312] width 88 height 64
click at [1315, 615] on icon at bounding box center [1312, 625] width 22 height 22
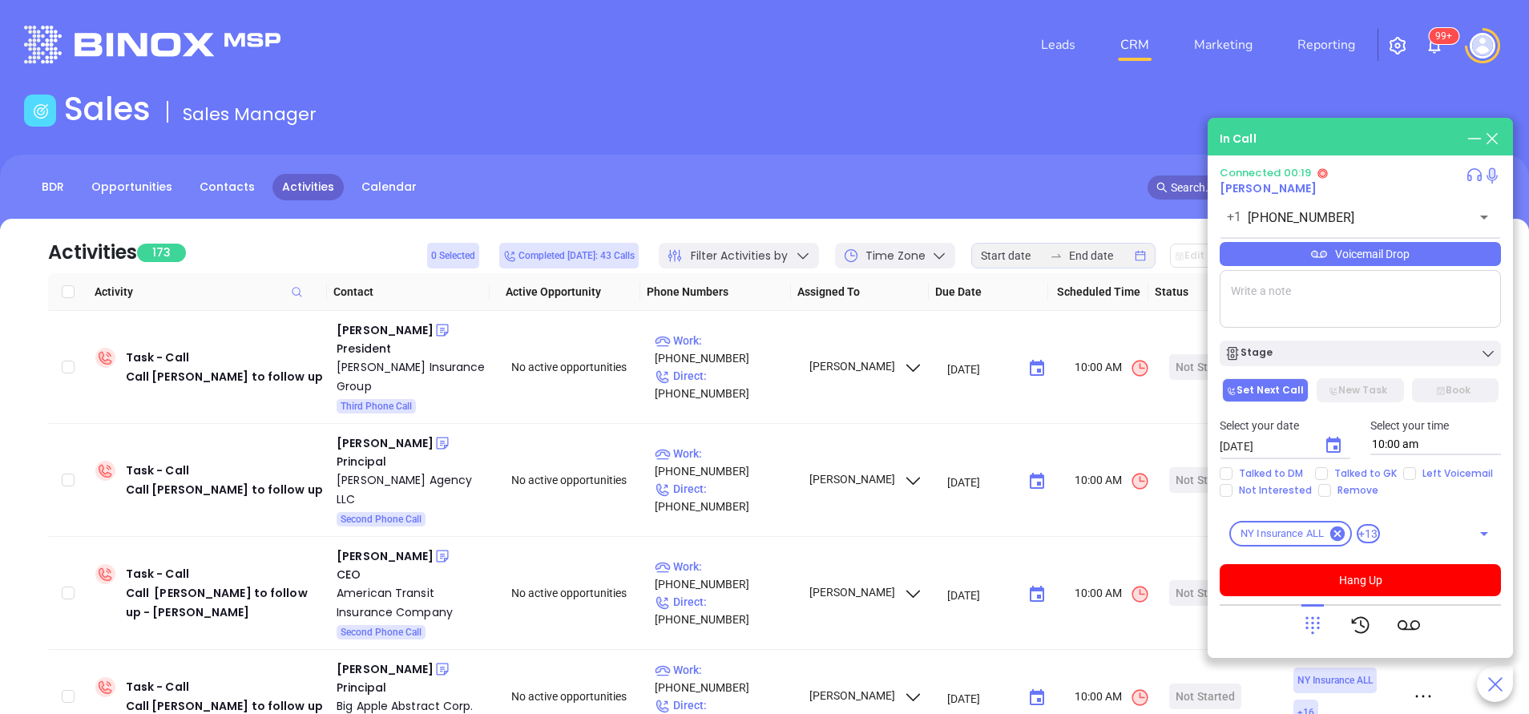
click at [1313, 260] on icon at bounding box center [1319, 254] width 16 height 16
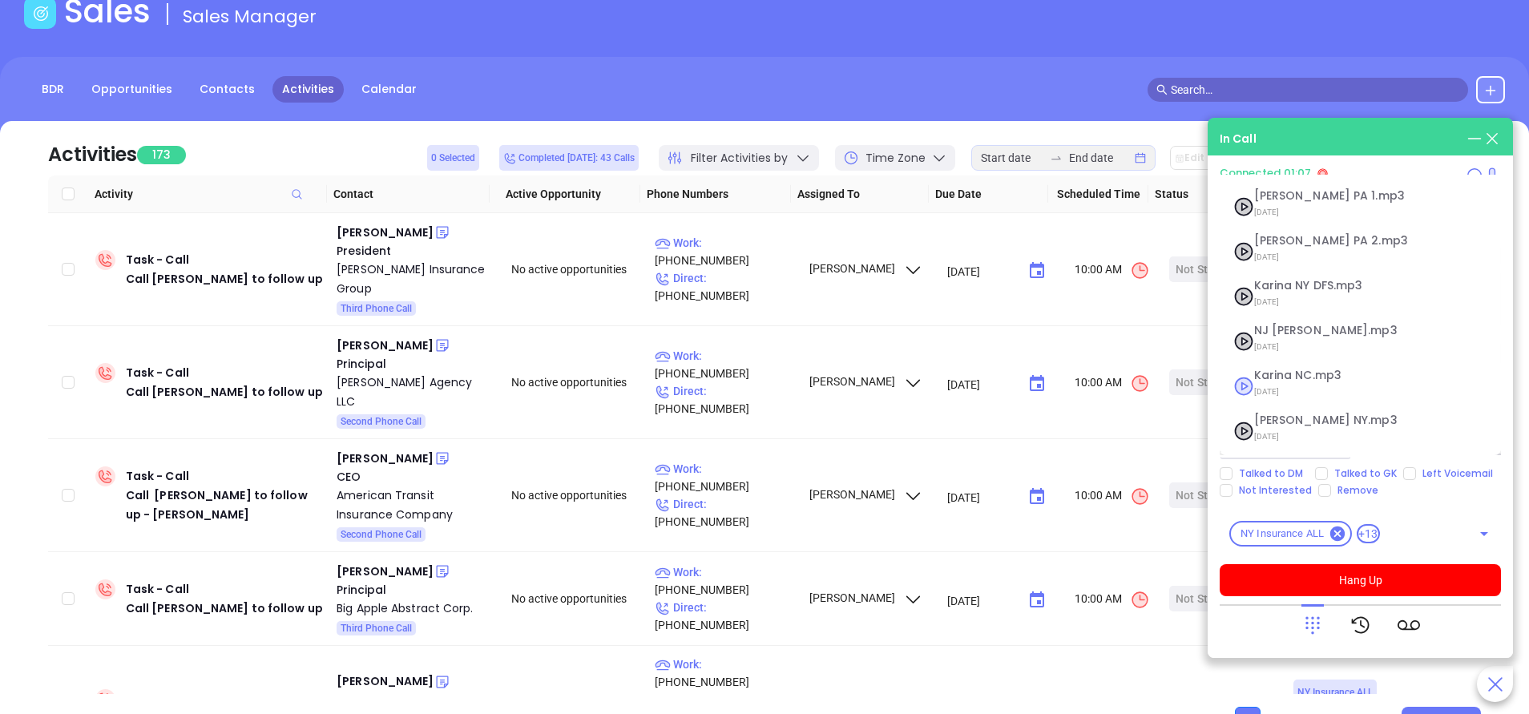
scroll to position [172, 0]
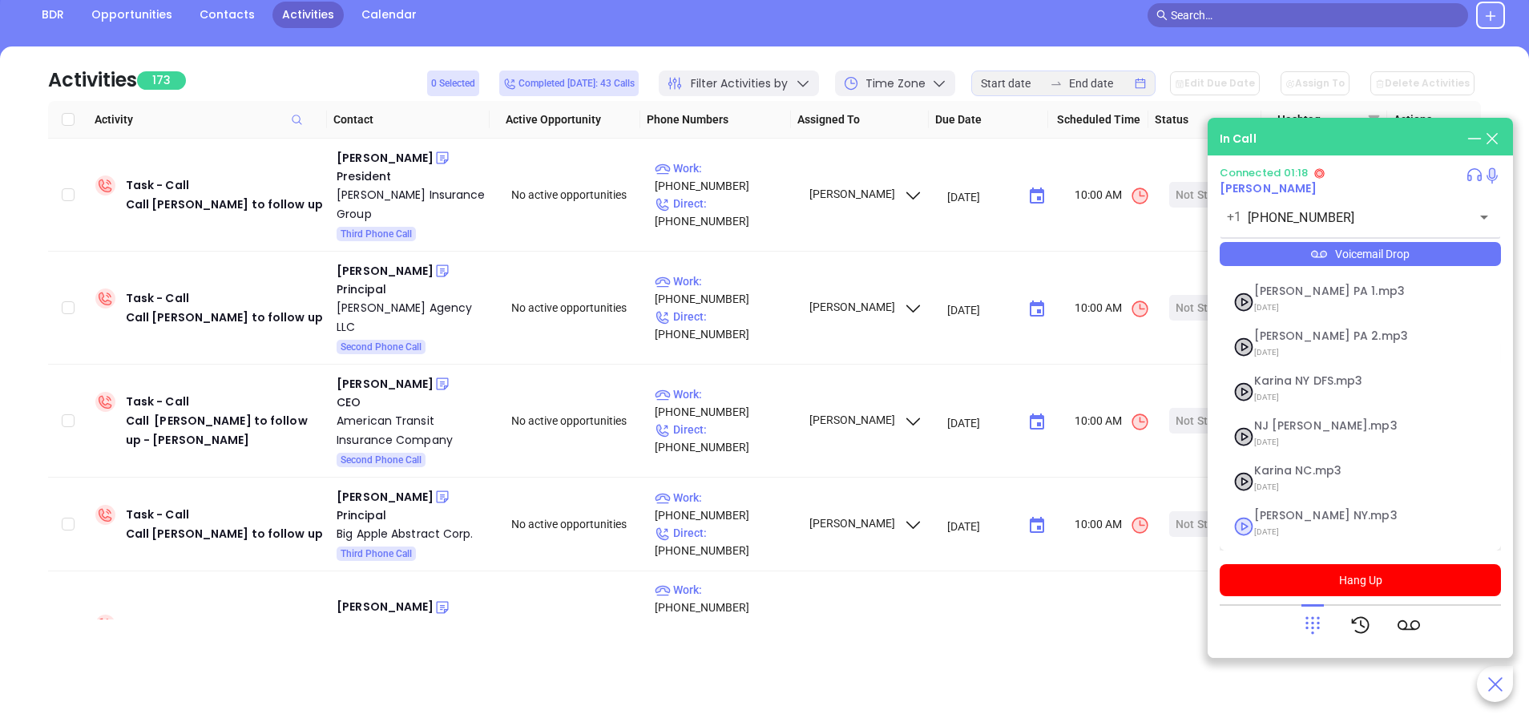
click at [1270, 518] on span "Vicky NY.mp3" at bounding box center [1340, 516] width 173 height 12
checkbox input "true"
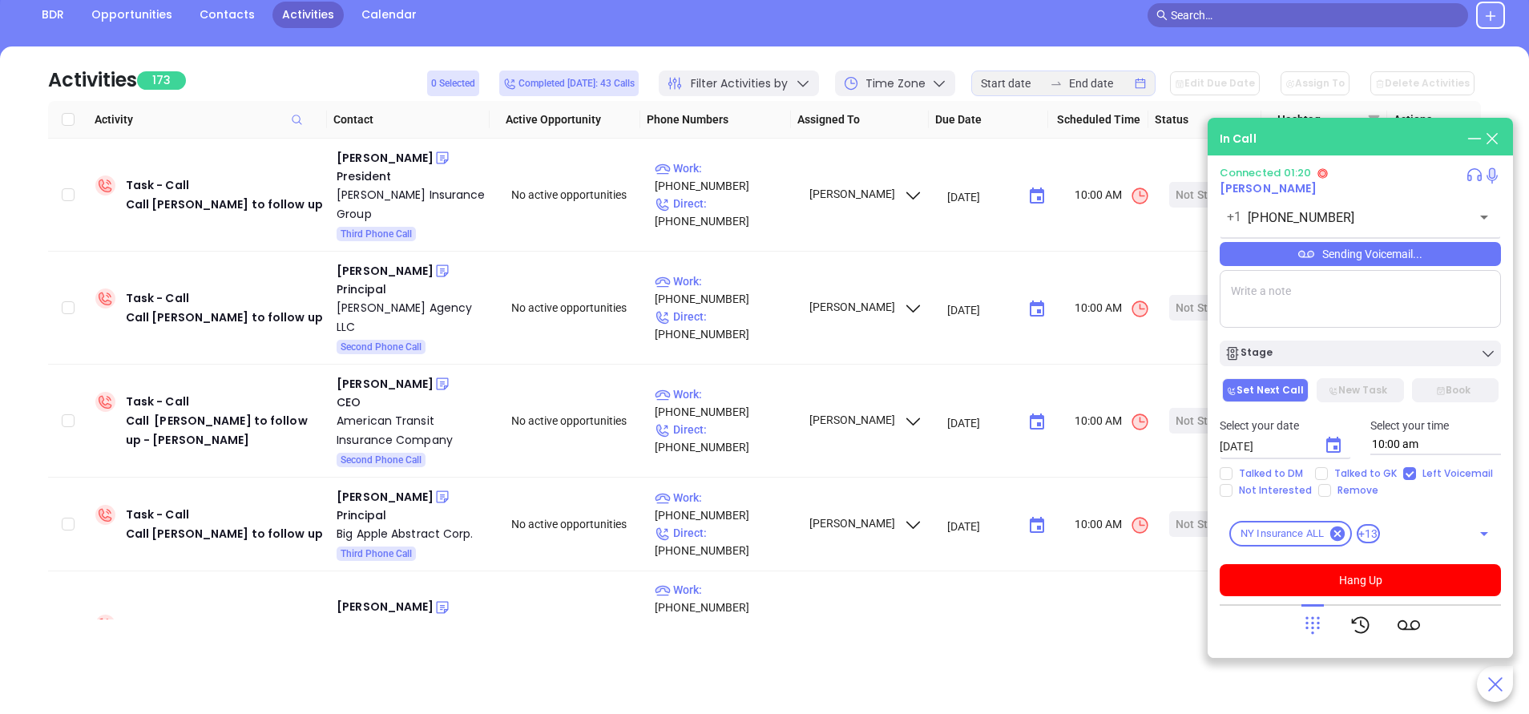
drag, startPoint x: 1351, startPoint y: 583, endPoint x: 1345, endPoint y: 545, distance: 38.2
click at [1352, 583] on button "Hang Up" at bounding box center [1360, 580] width 281 height 32
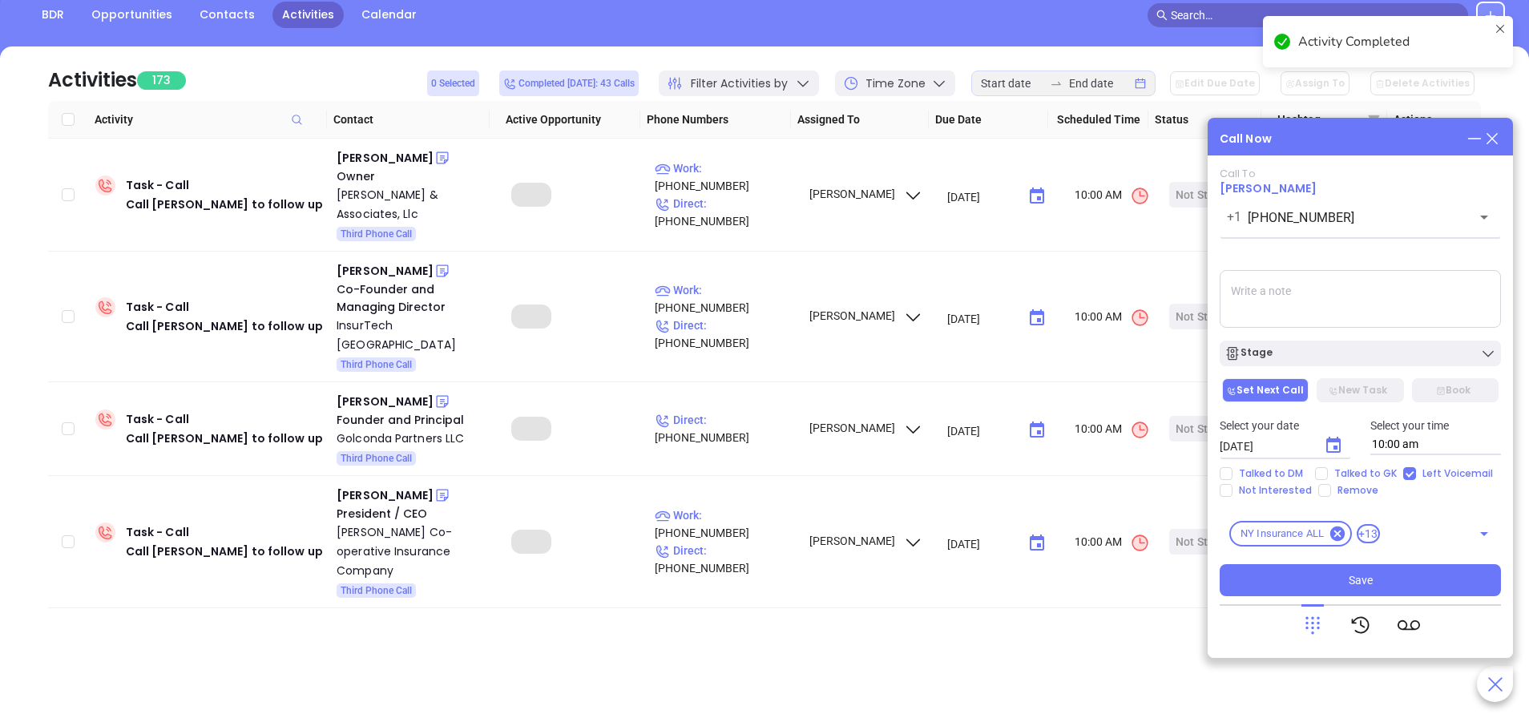
click at [1336, 447] on icon "Choose date, selected date is Sep 24, 2025" at bounding box center [1333, 445] width 14 height 16
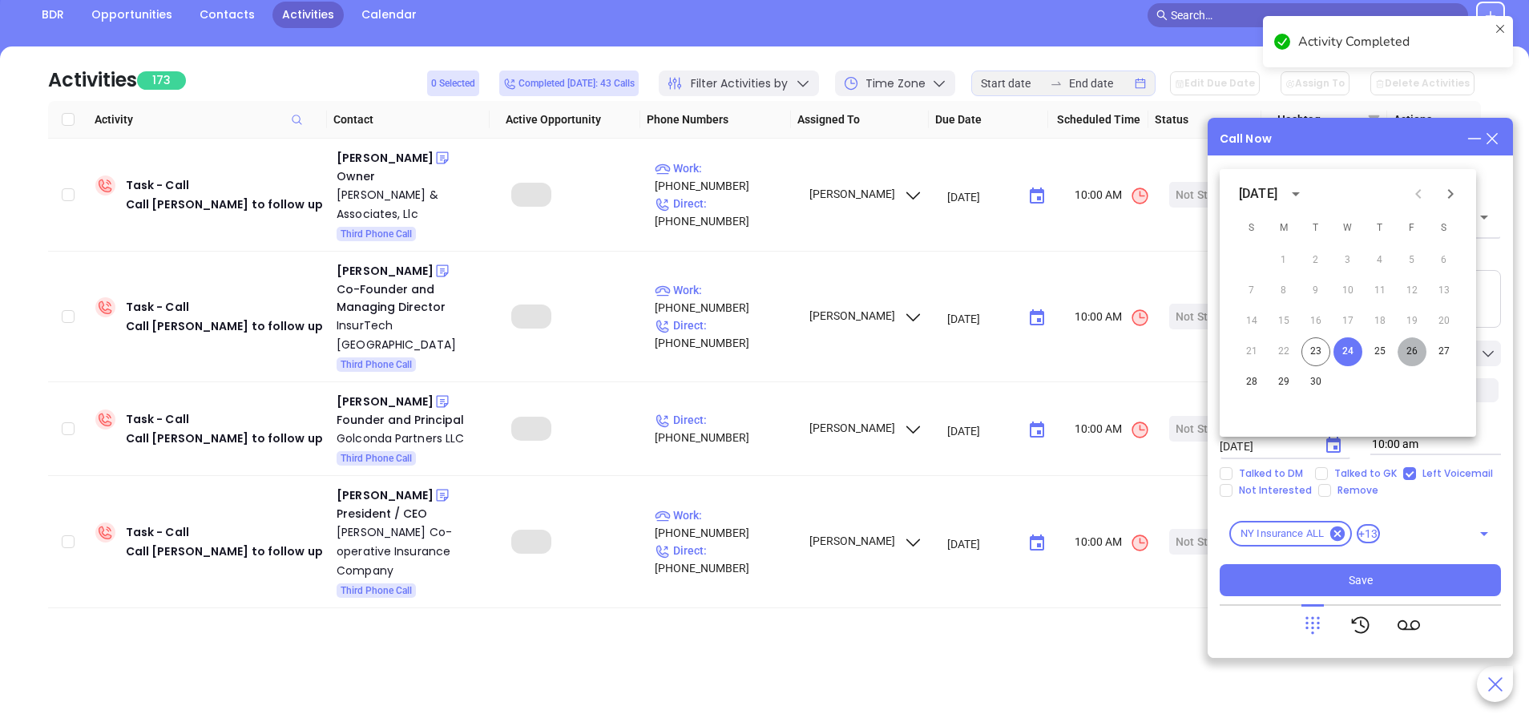
click at [1410, 353] on button "26" at bounding box center [1412, 351] width 29 height 29
type input "09/26/2025"
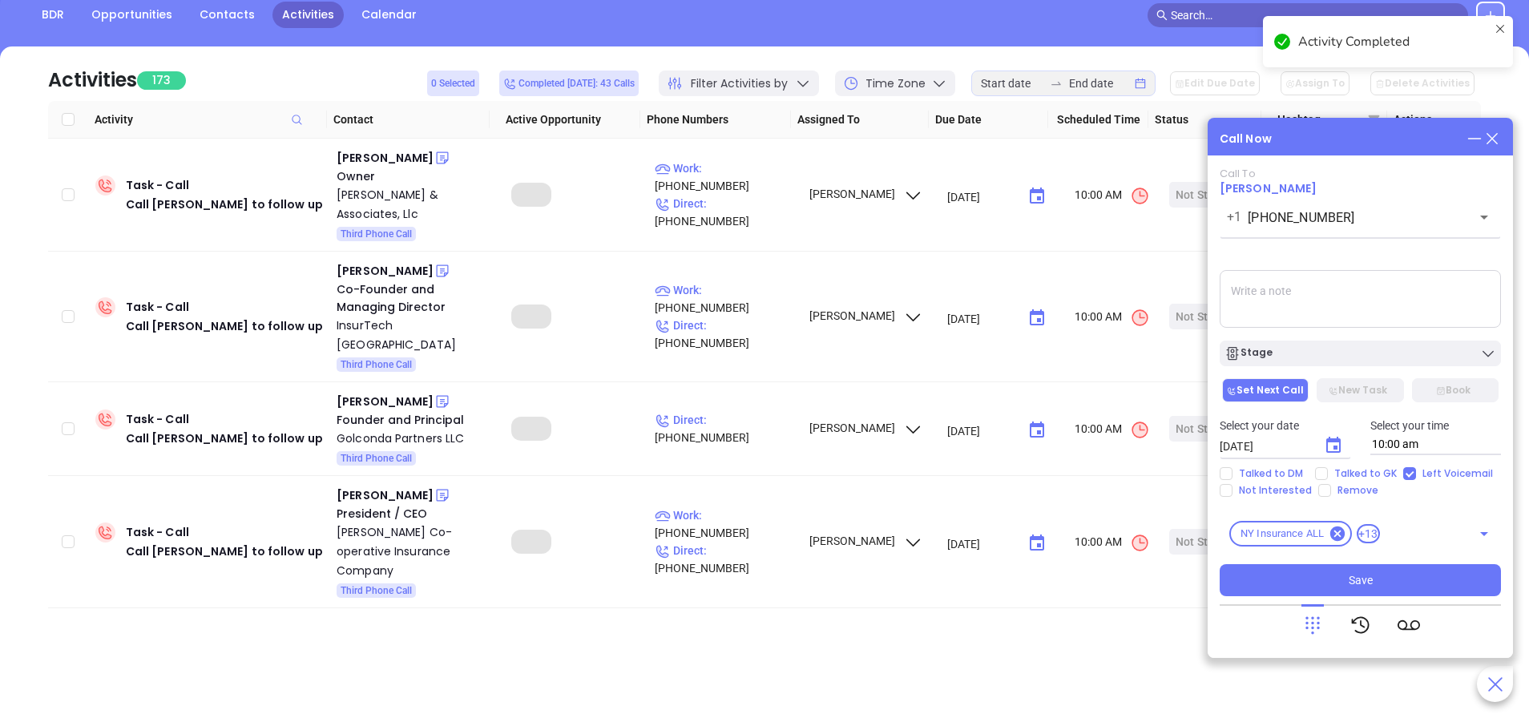
click at [1410, 353] on div "Stage" at bounding box center [1360, 353] width 272 height 16
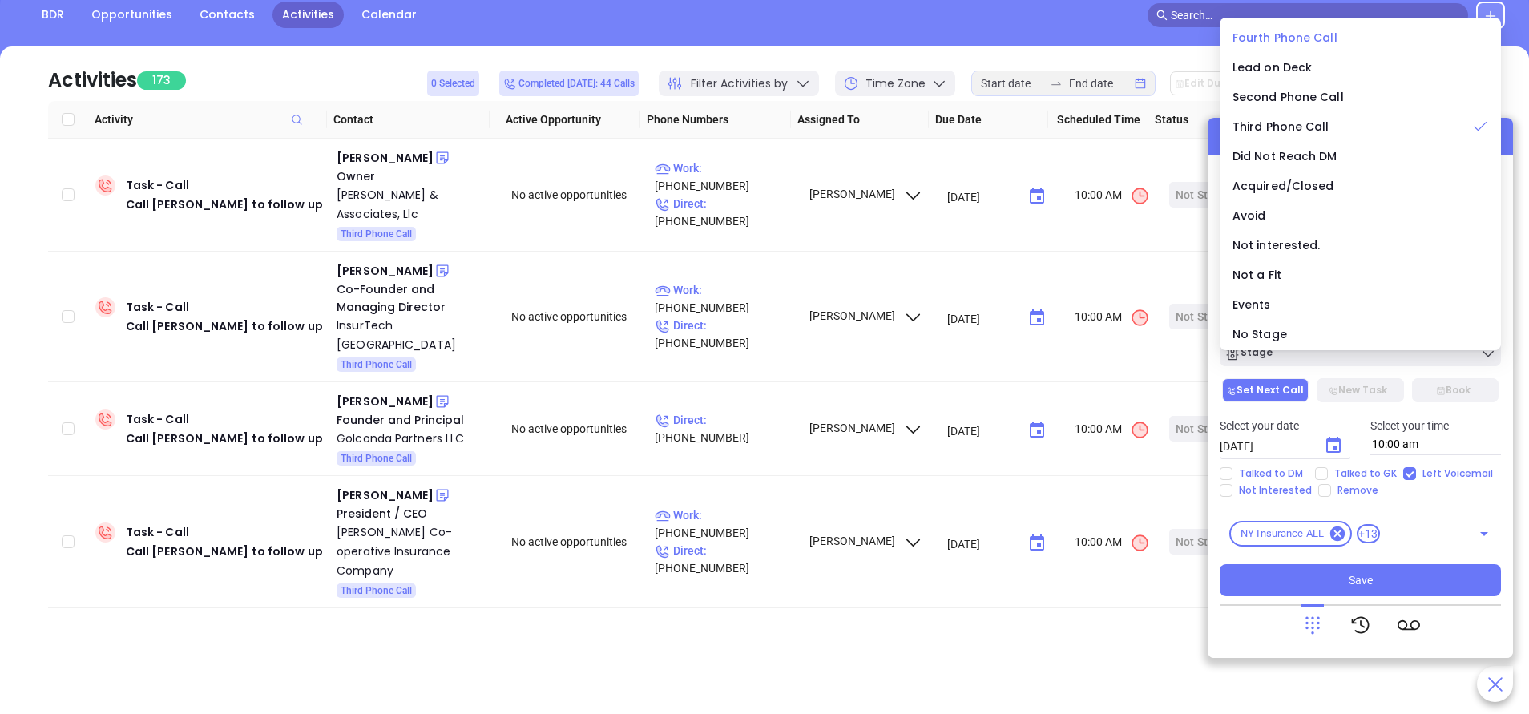
click at [1293, 34] on span "Fourth Phone Call" at bounding box center [1285, 38] width 105 height 16
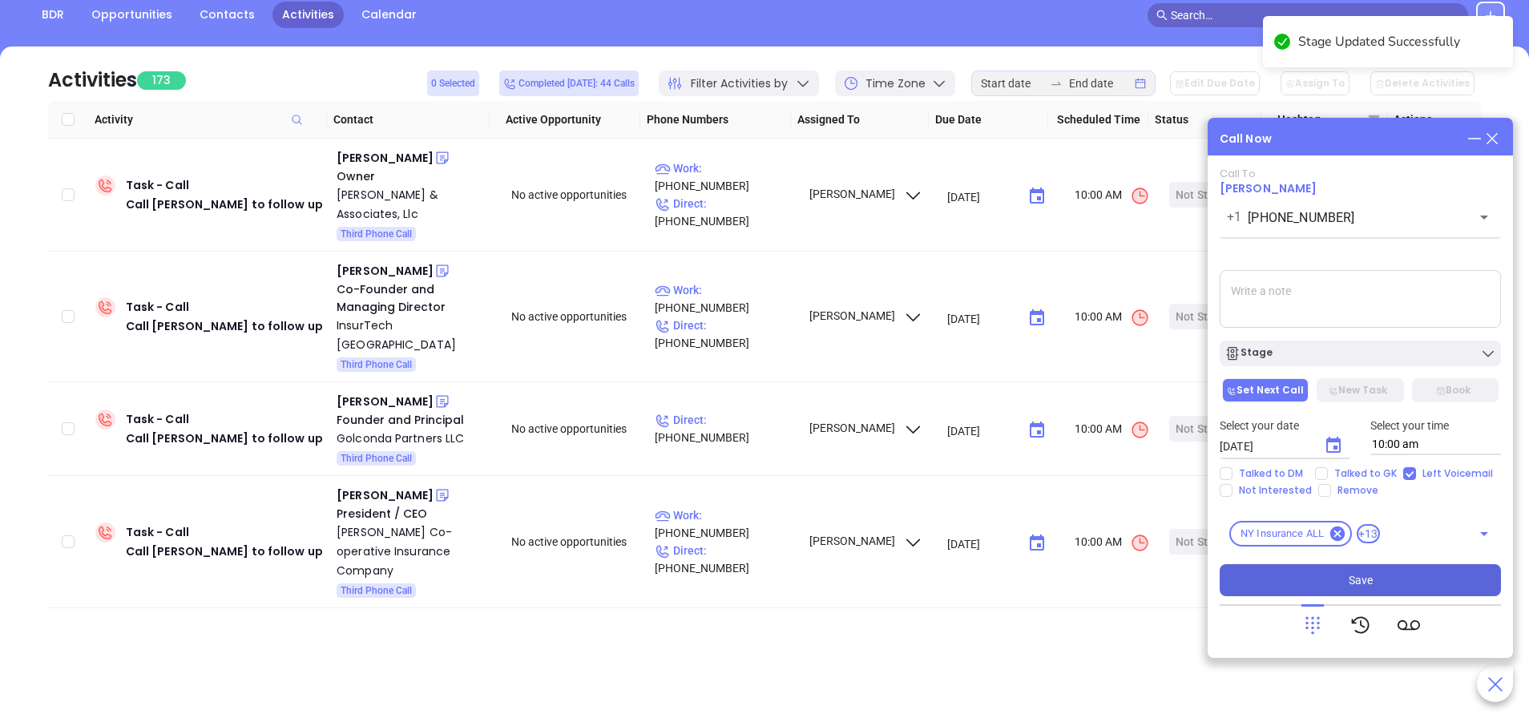
click at [1398, 575] on button "Save" at bounding box center [1360, 580] width 281 height 32
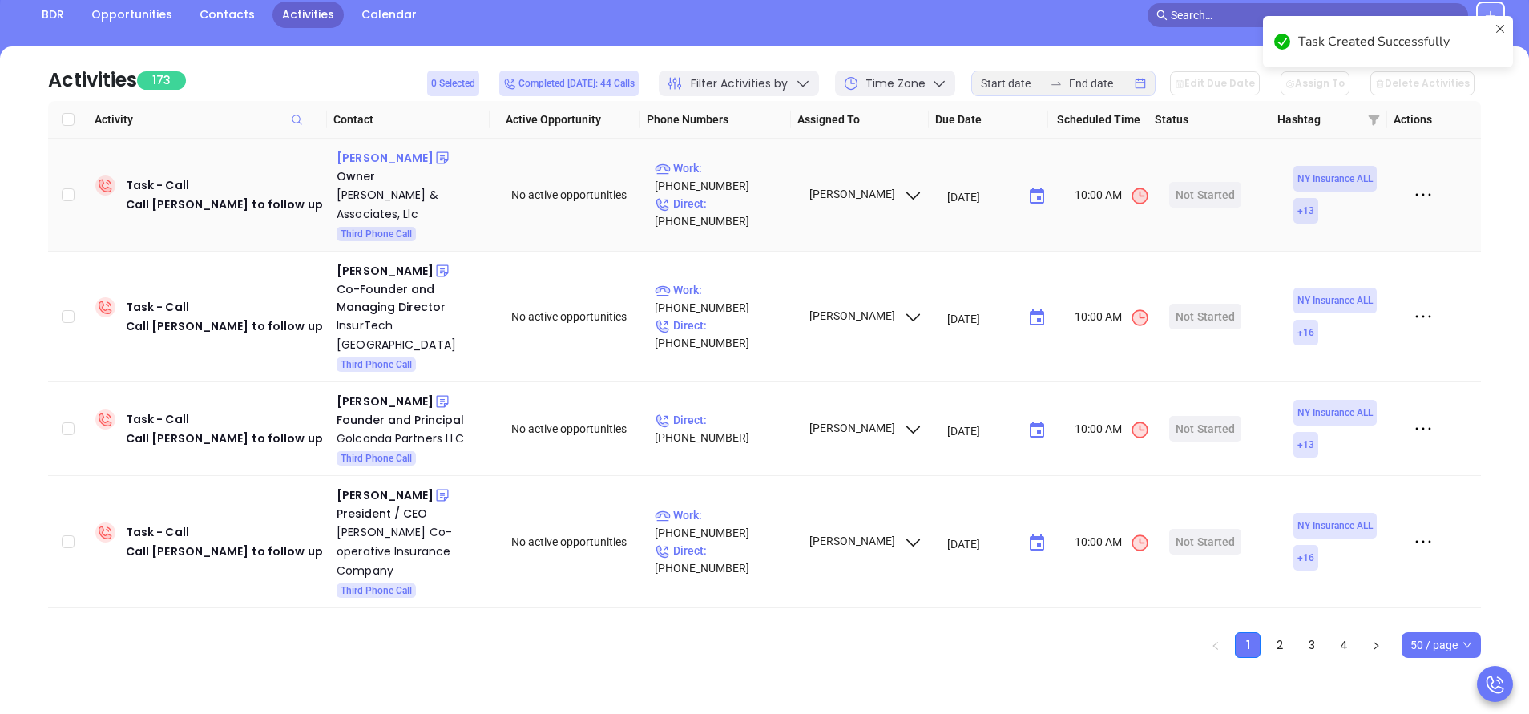
click at [381, 160] on div "Aaron Ballard" at bounding box center [385, 157] width 97 height 19
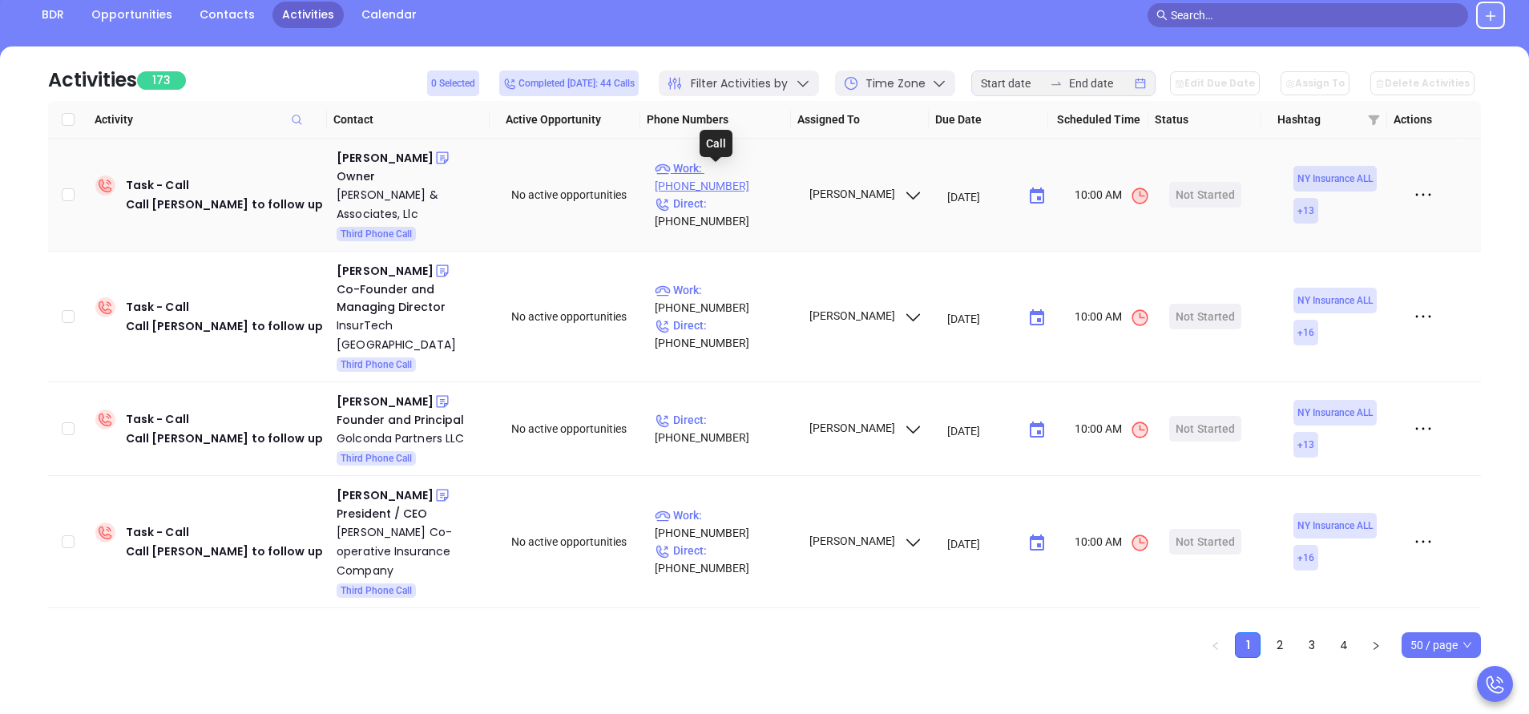
click at [759, 176] on p "Work : (315) 374-1783" at bounding box center [724, 176] width 139 height 35
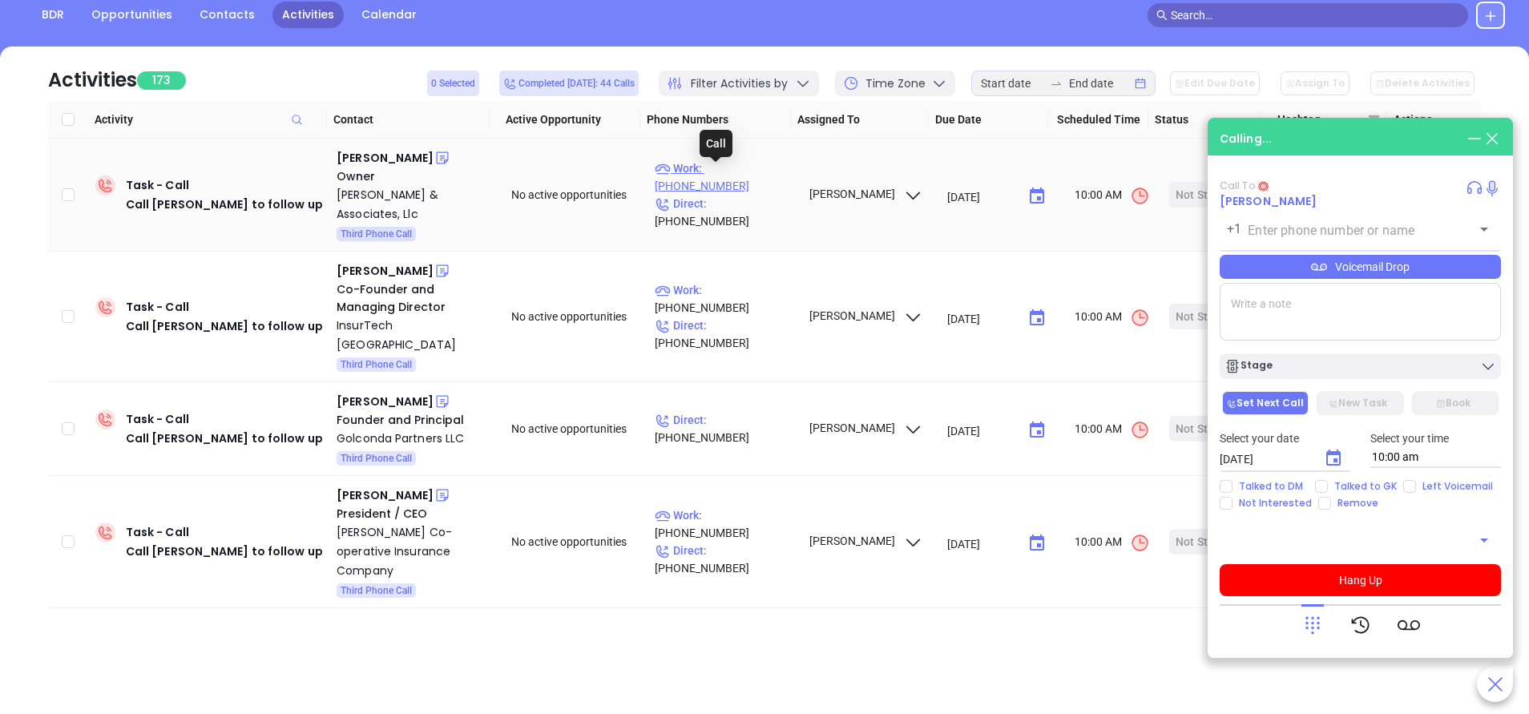
type input "(315) 374-1783"
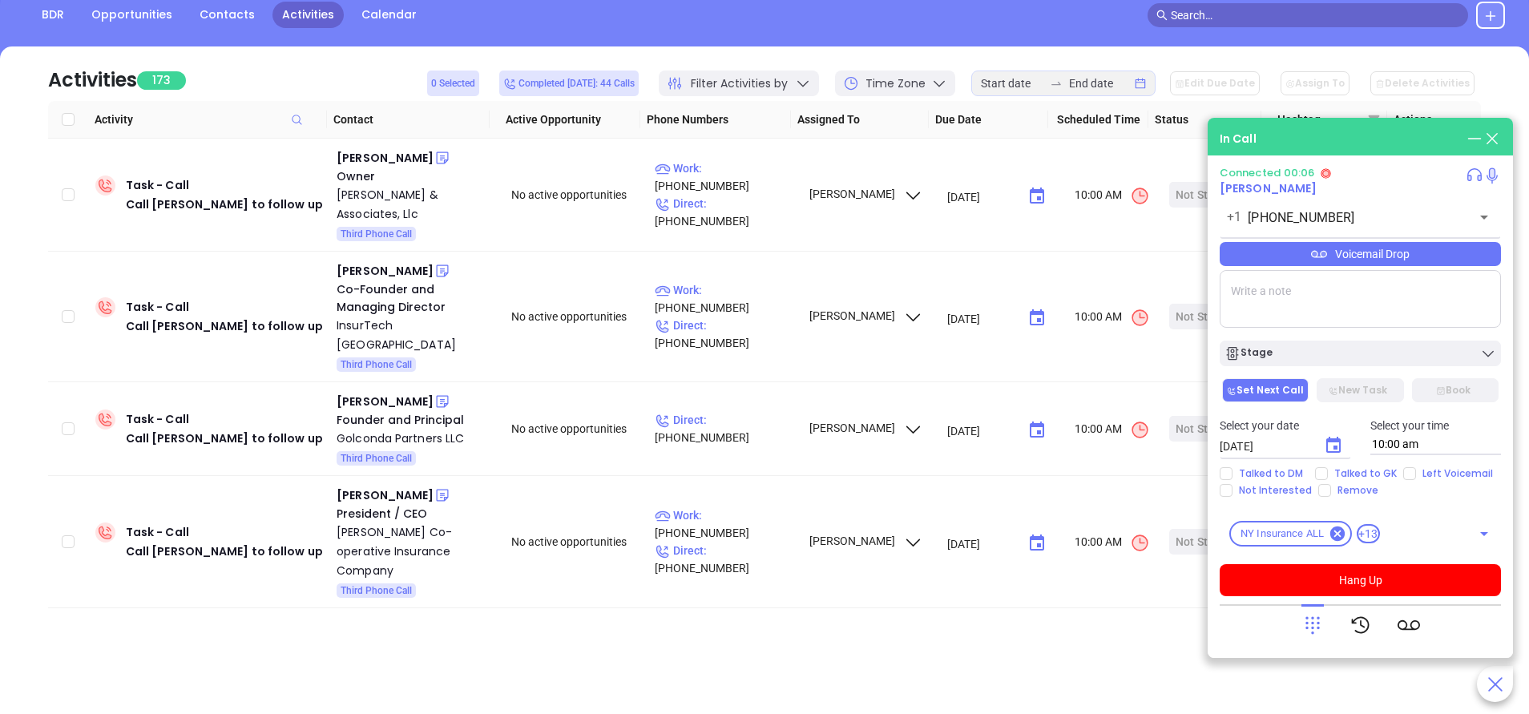
click at [1325, 248] on icon at bounding box center [1319, 254] width 16 height 16
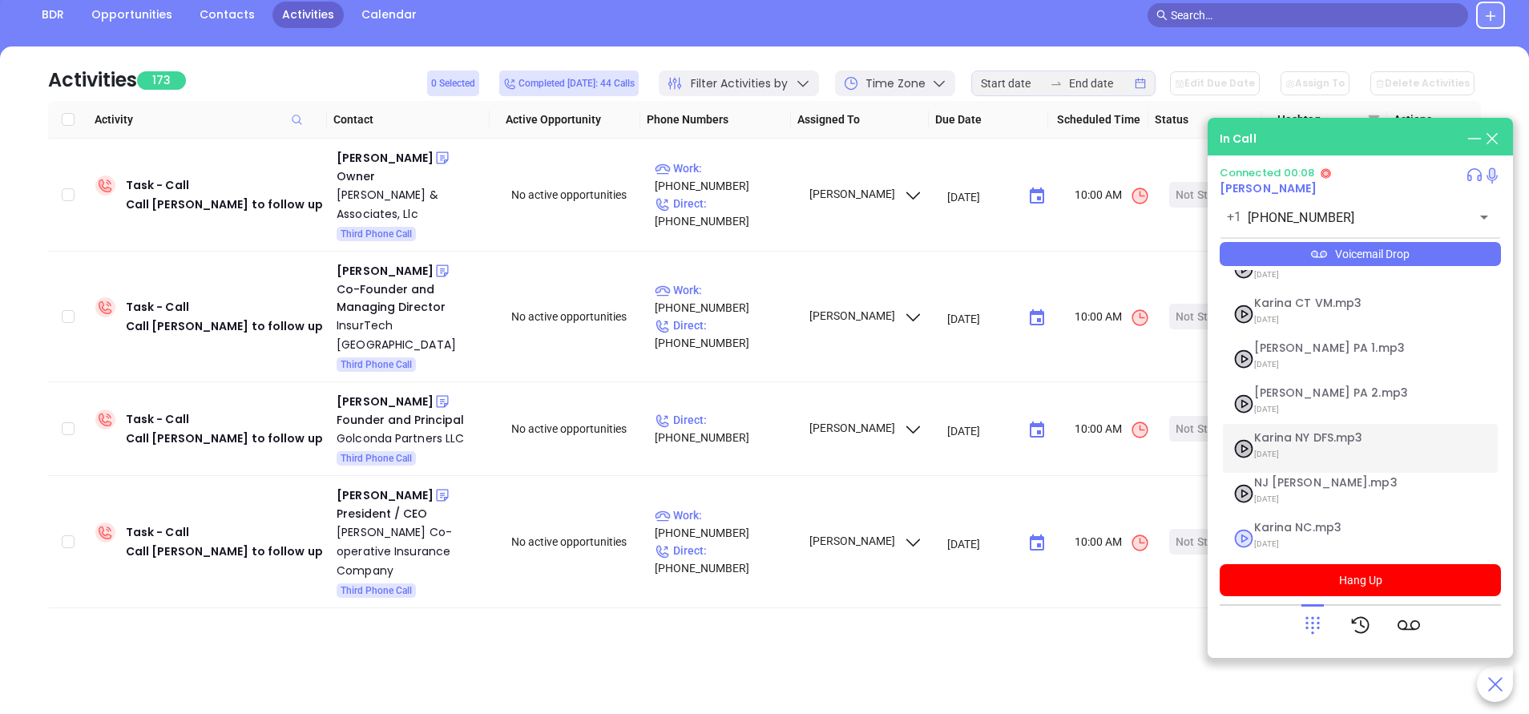
scroll to position [130, 0]
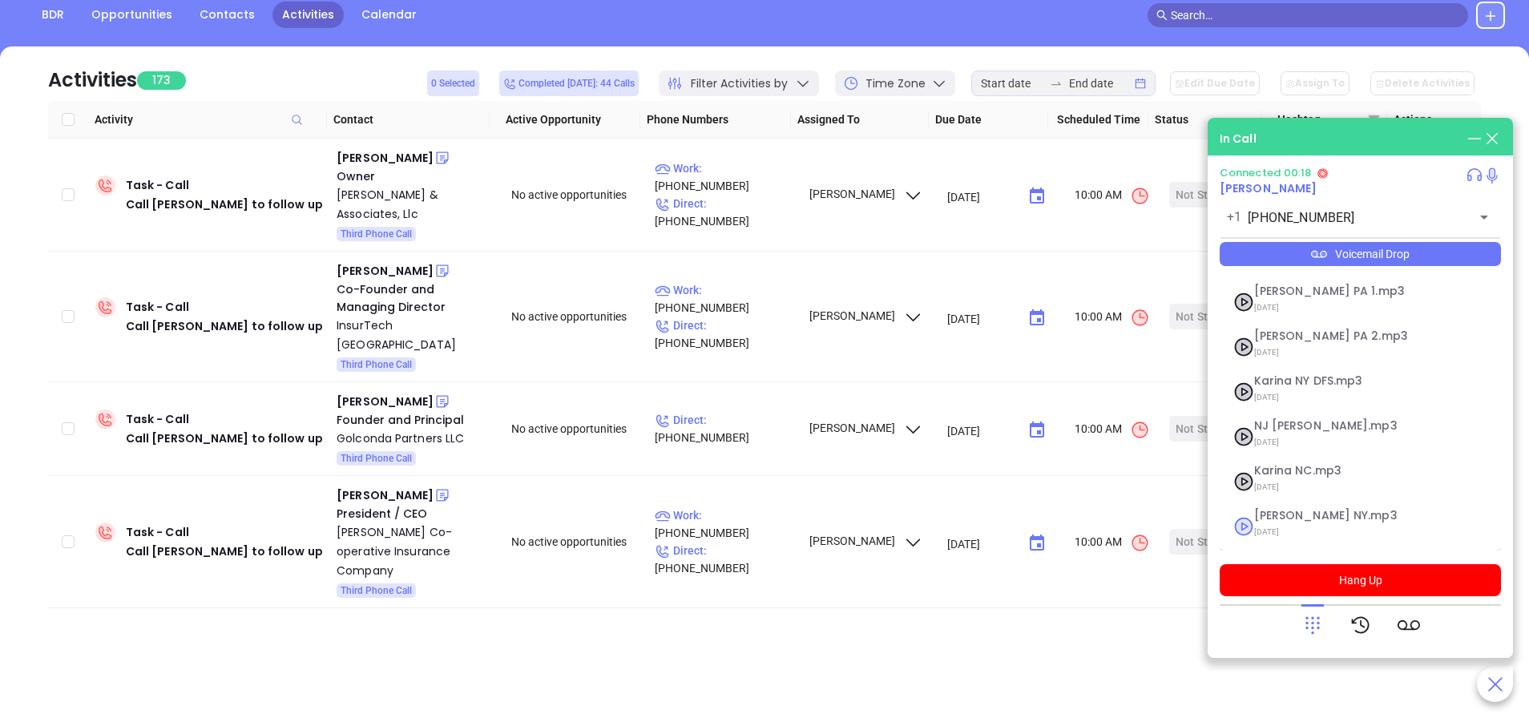
click at [1277, 520] on span "Vicky NY.mp3" at bounding box center [1340, 516] width 173 height 12
checkbox input "true"
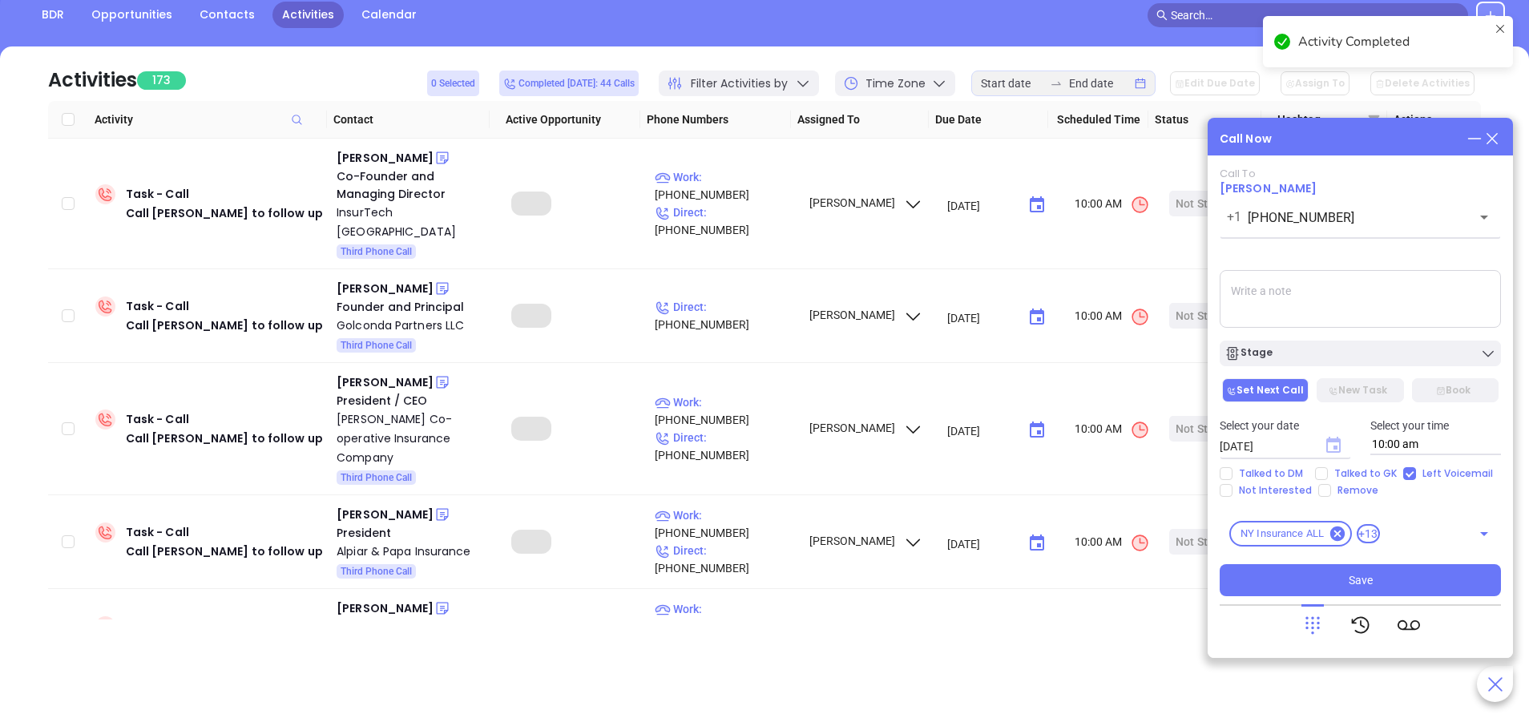
click at [1331, 453] on icon "Choose date, selected date is Sep 24, 2025" at bounding box center [1333, 445] width 14 height 16
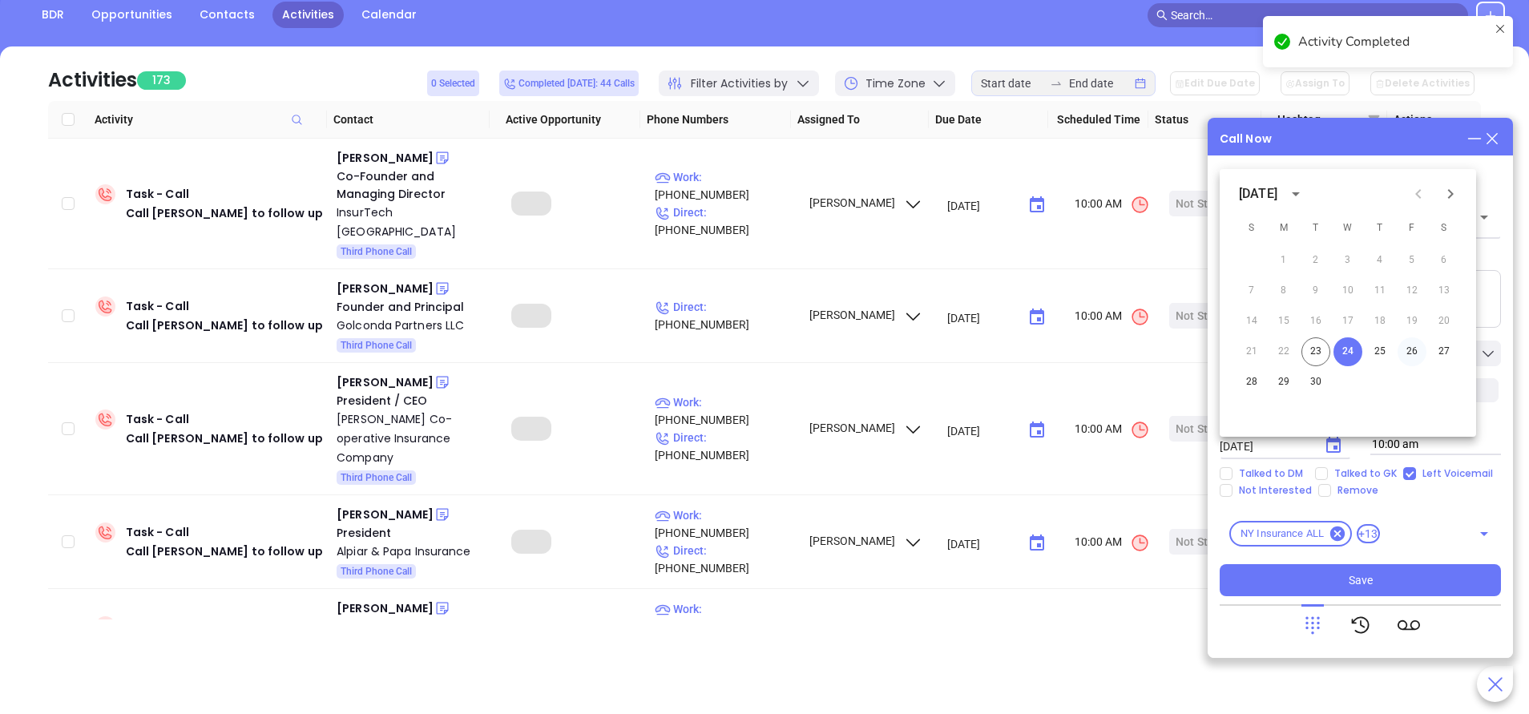
click at [1410, 345] on button "26" at bounding box center [1412, 351] width 29 height 29
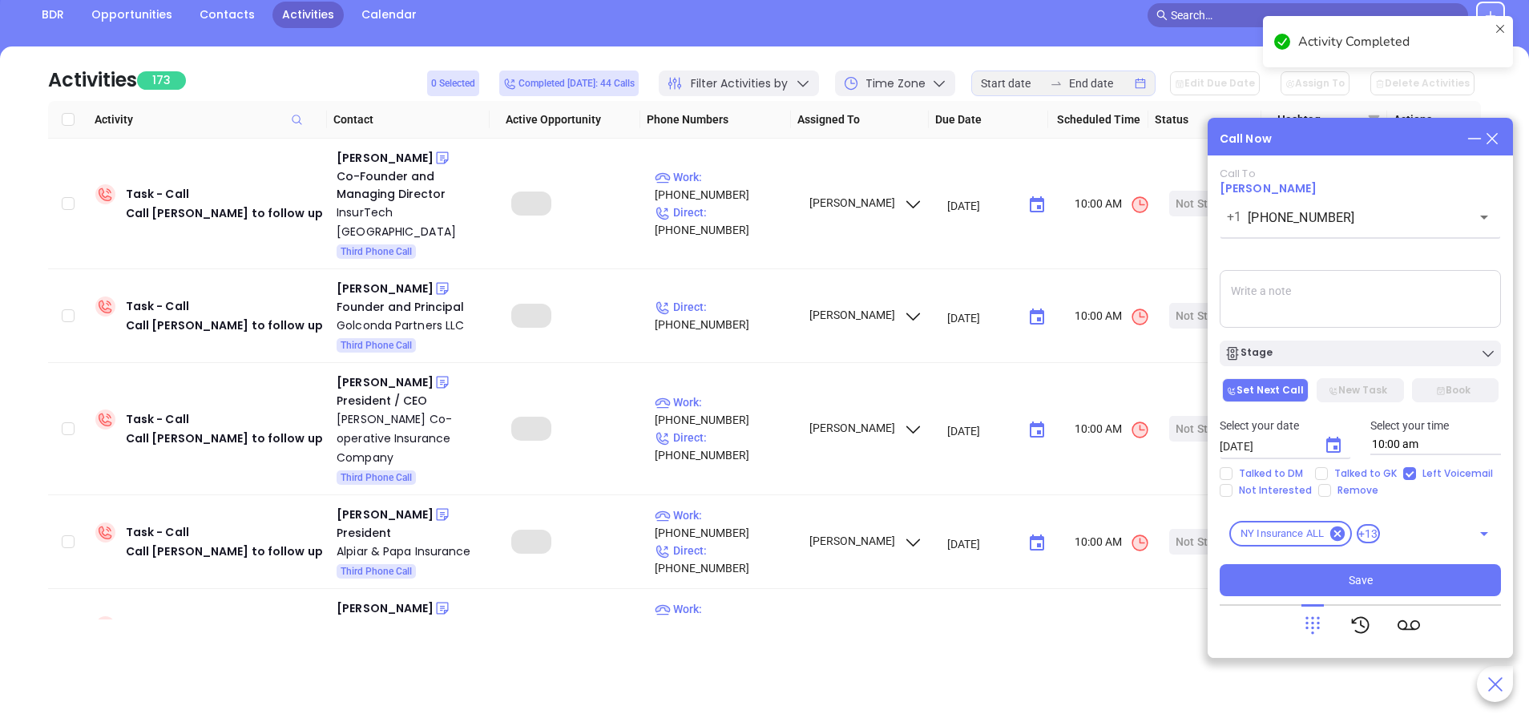
type input "09/26/2025"
click at [1411, 352] on div "Stage" at bounding box center [1360, 353] width 272 height 16
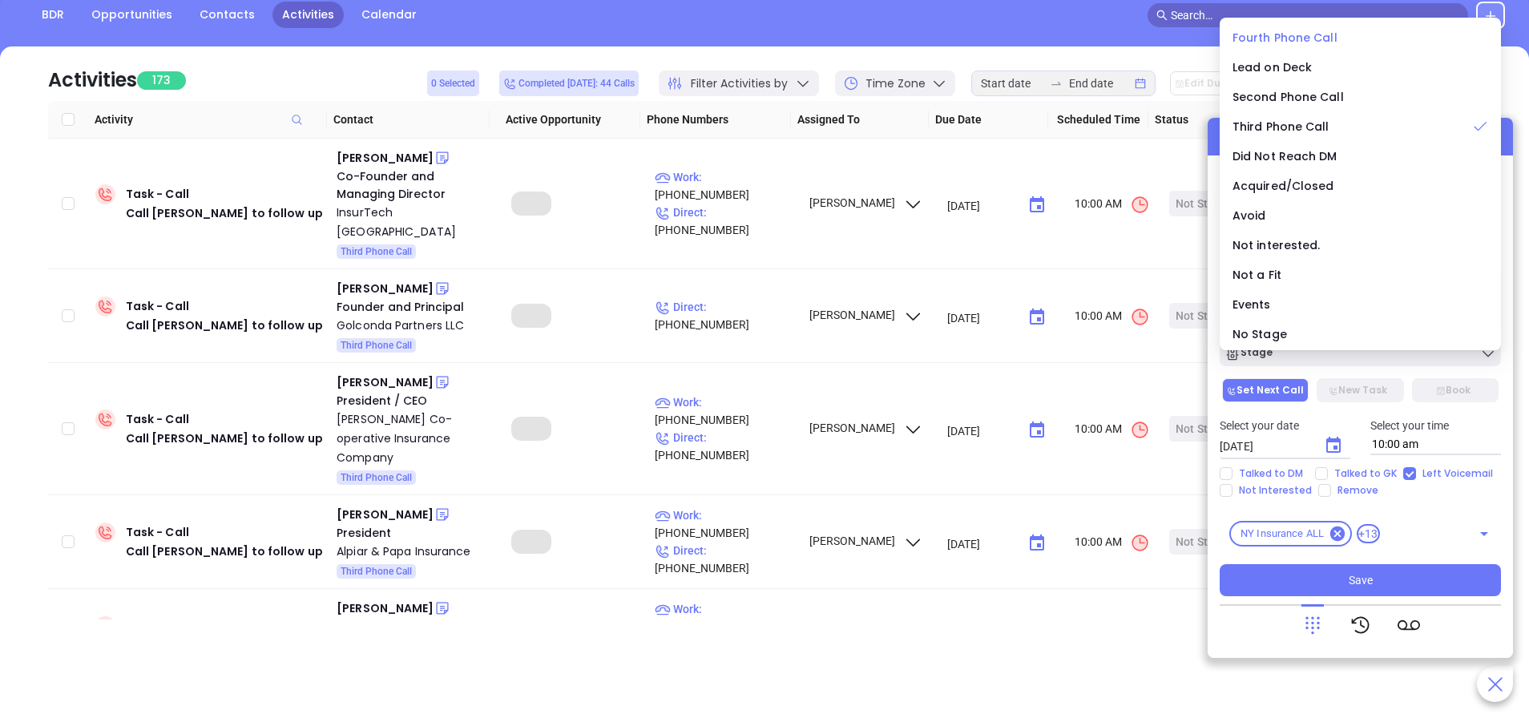
click at [1302, 30] on span "Fourth Phone Call" at bounding box center [1285, 38] width 105 height 16
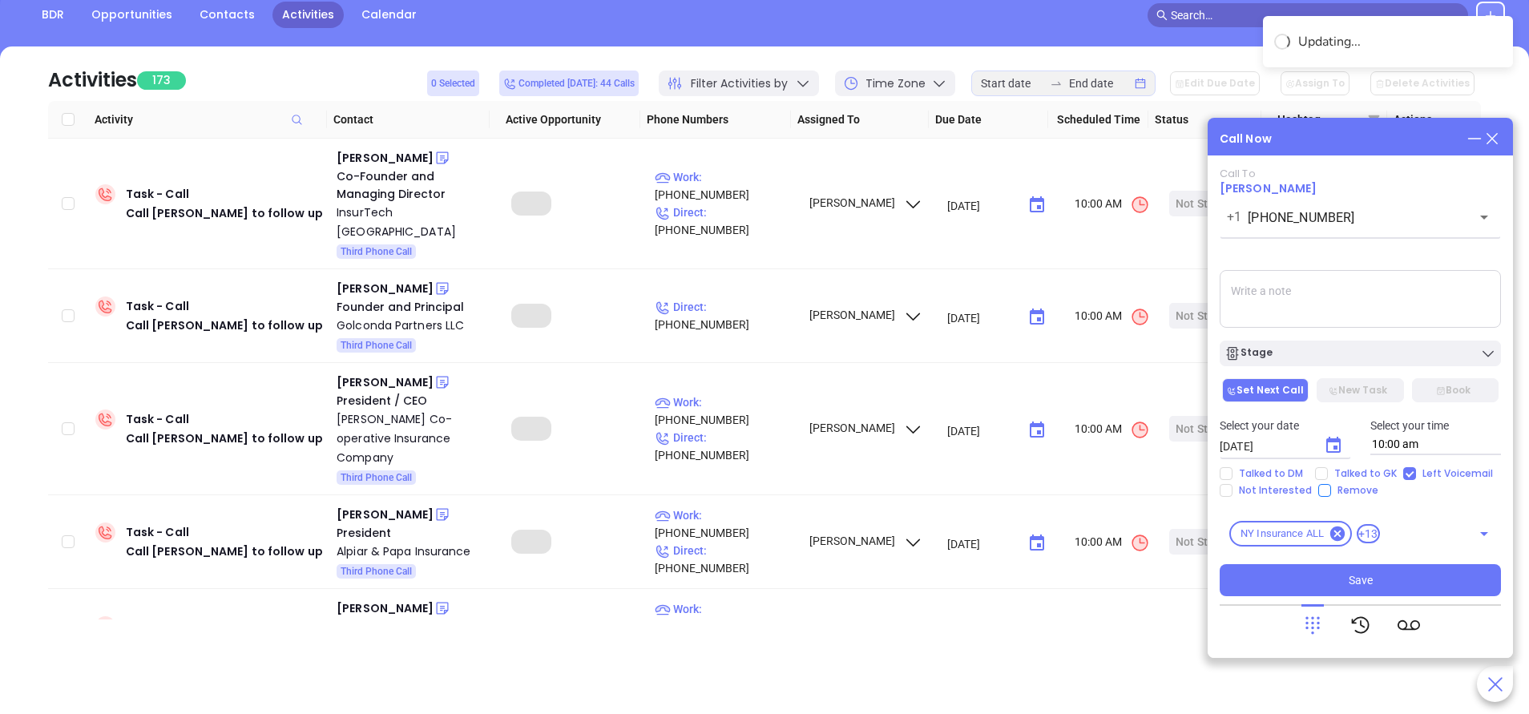
click at [1395, 579] on button "Save" at bounding box center [1360, 580] width 281 height 32
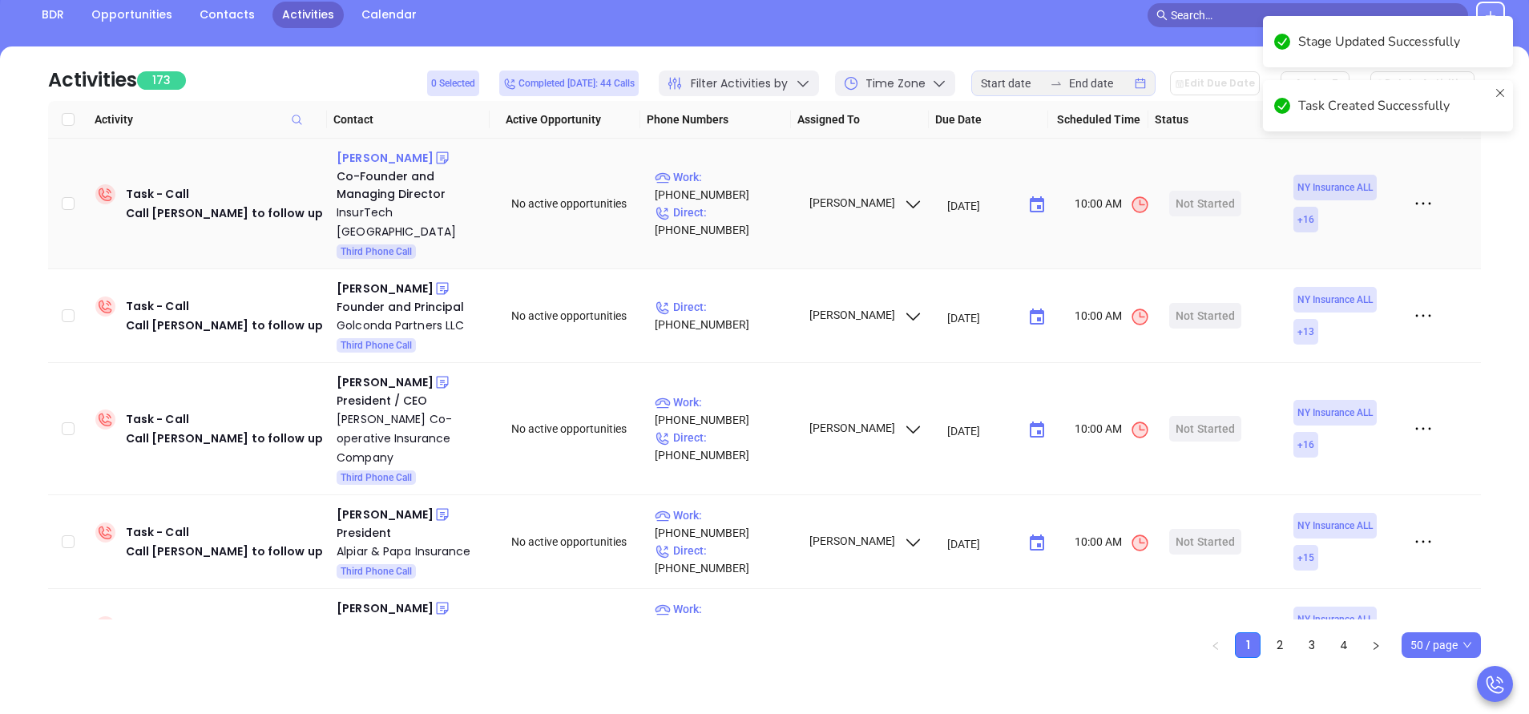
click at [373, 154] on div "Tony Lew" at bounding box center [385, 157] width 97 height 19
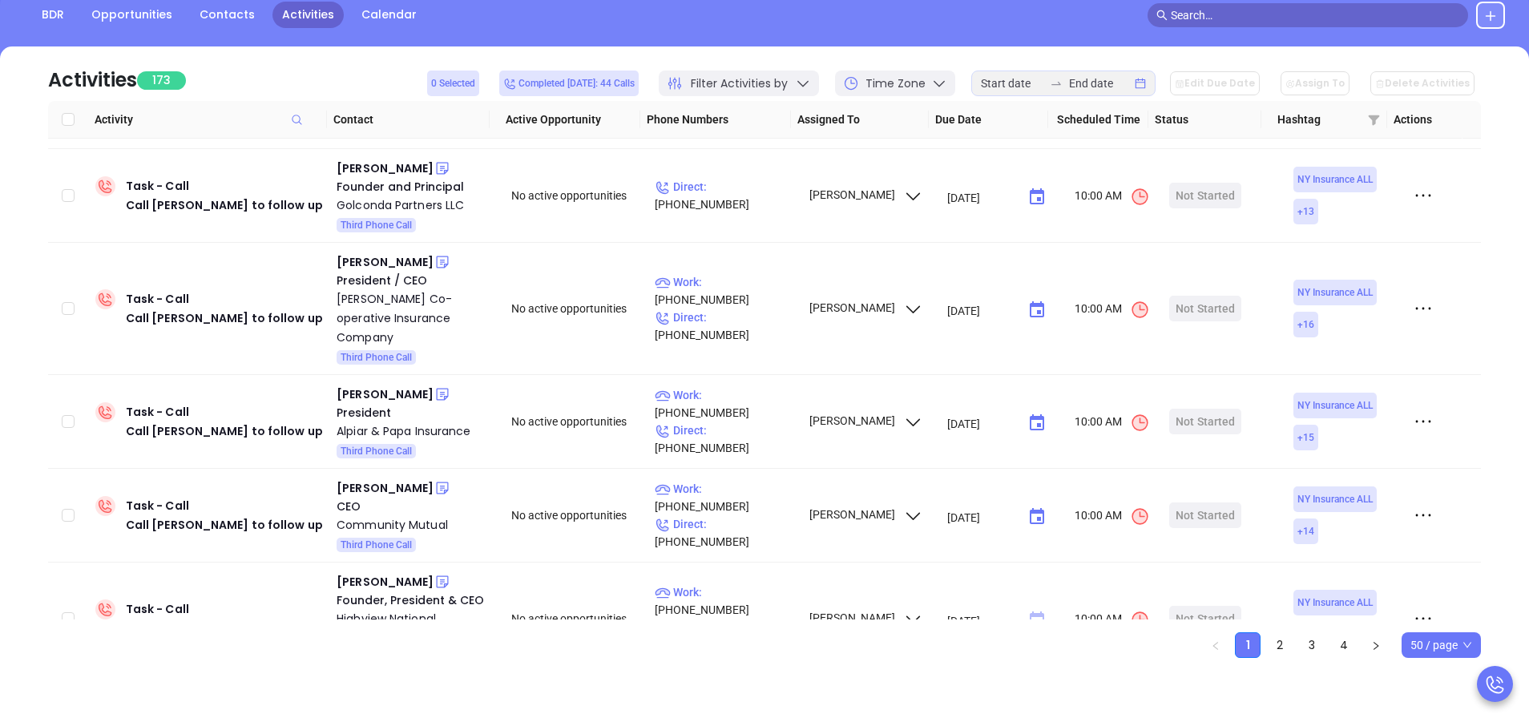
scroll to position [0, 0]
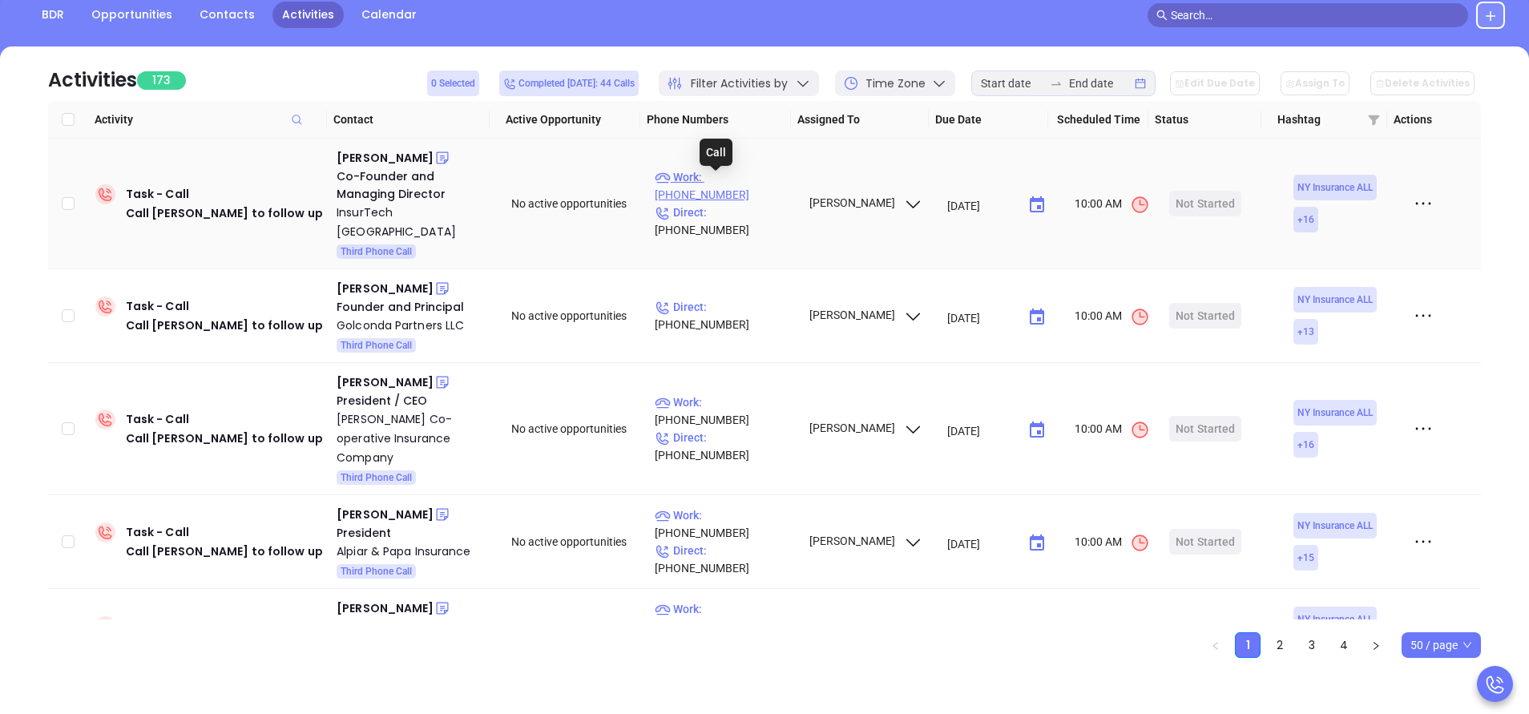
click at [740, 186] on p "Work : (212) 634-9516" at bounding box center [724, 185] width 139 height 35
type input "(212) 634-9516"
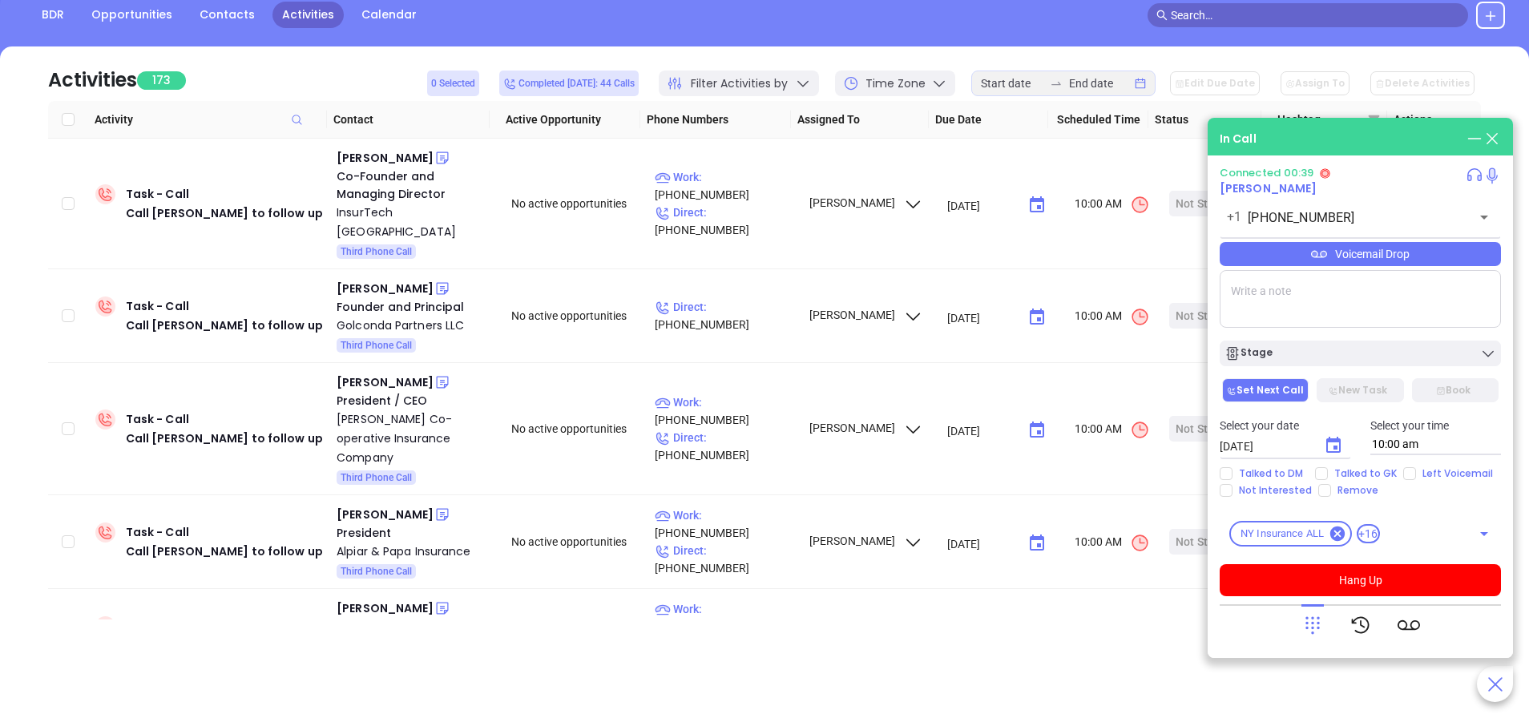
click at [1317, 260] on icon at bounding box center [1319, 254] width 16 height 16
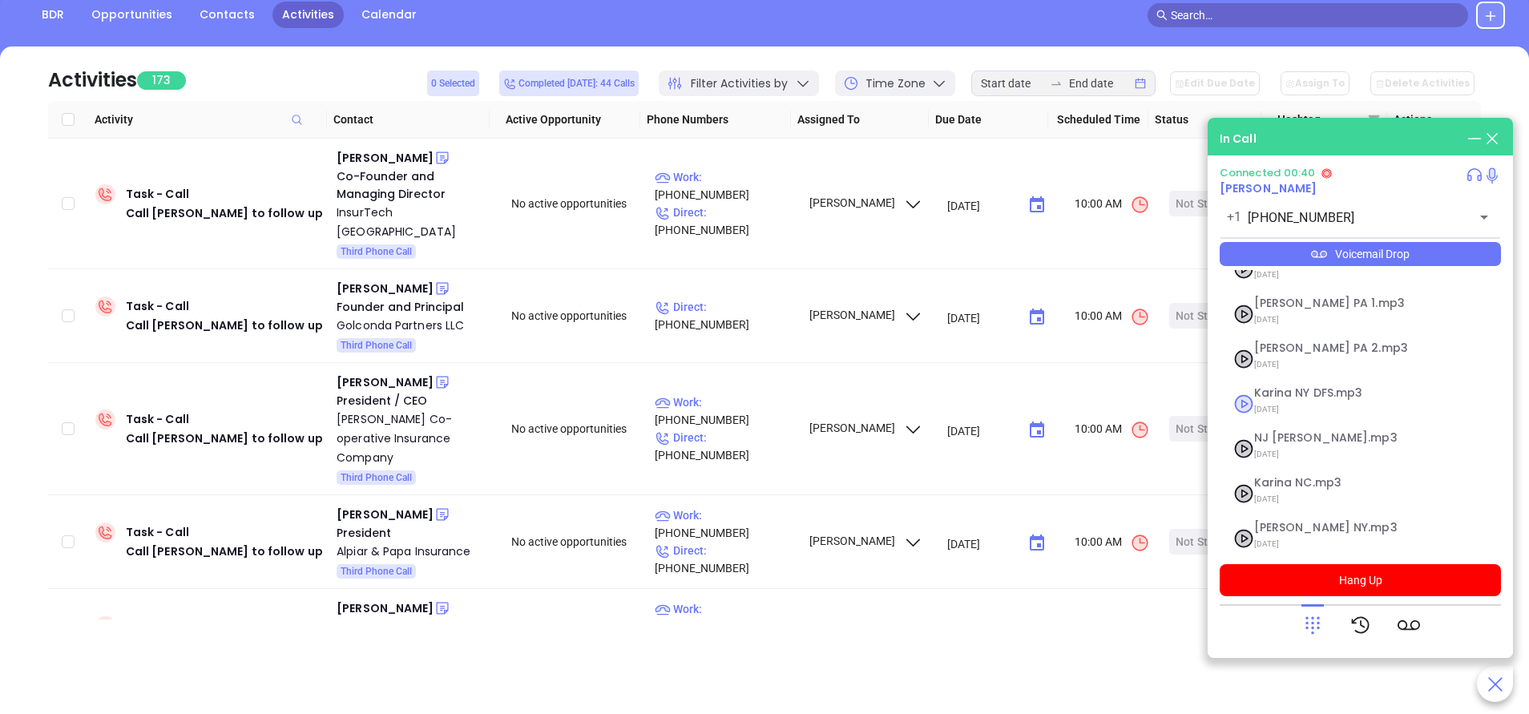
scroll to position [120, 0]
click at [1283, 519] on span "Vicky NY.mp3" at bounding box center [1340, 525] width 173 height 12
checkbox input "true"
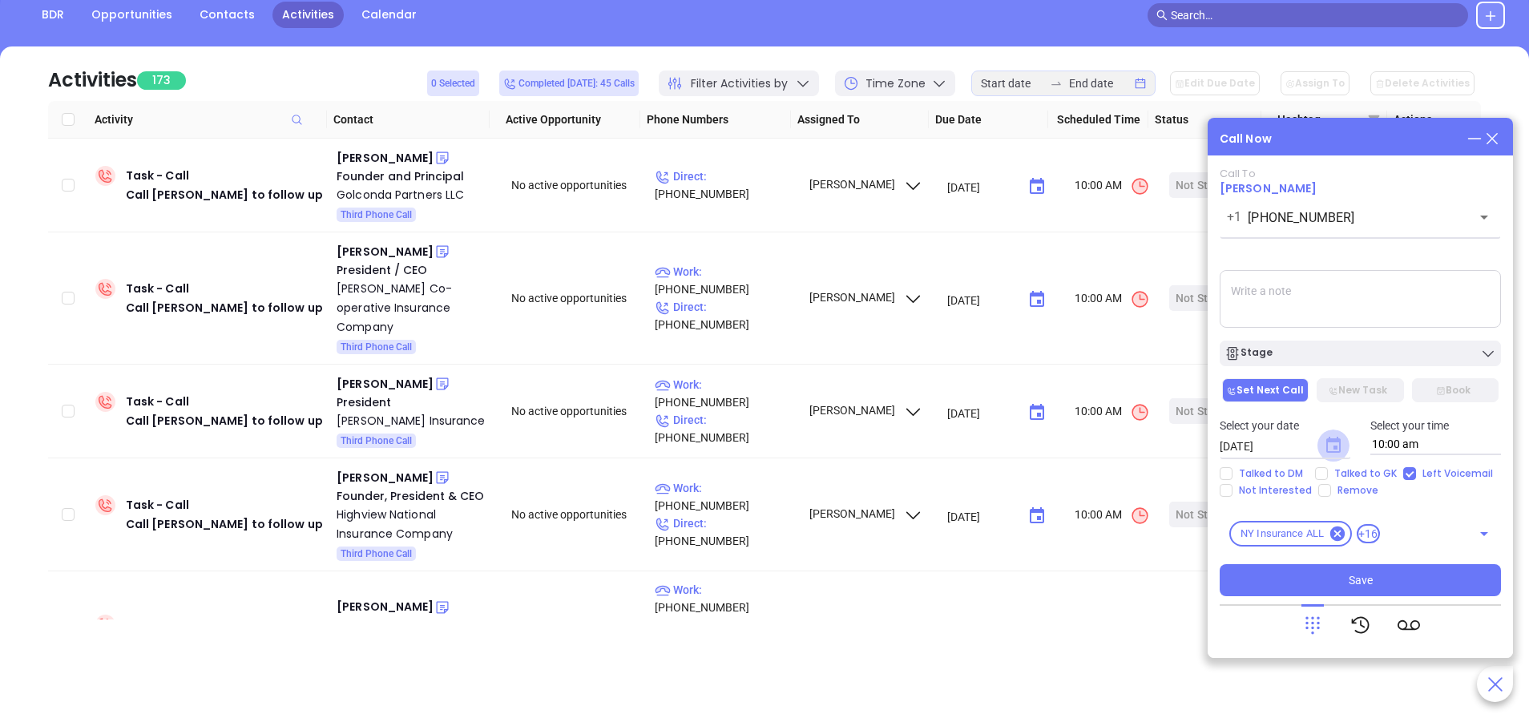
click at [1337, 450] on icon "Choose date, selected date is Sep 24, 2025" at bounding box center [1333, 445] width 14 height 16
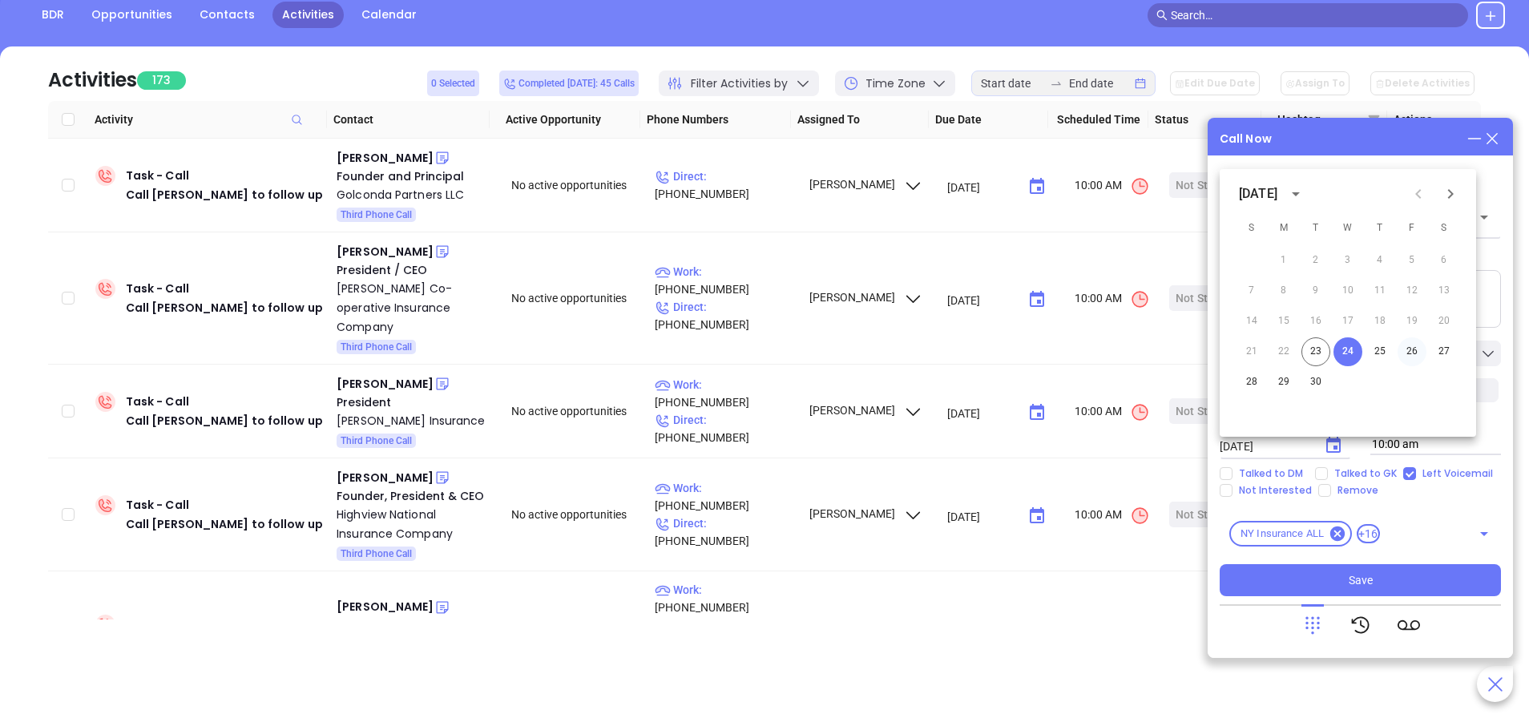
click at [1413, 351] on button "26" at bounding box center [1412, 351] width 29 height 29
type input "09/26/2025"
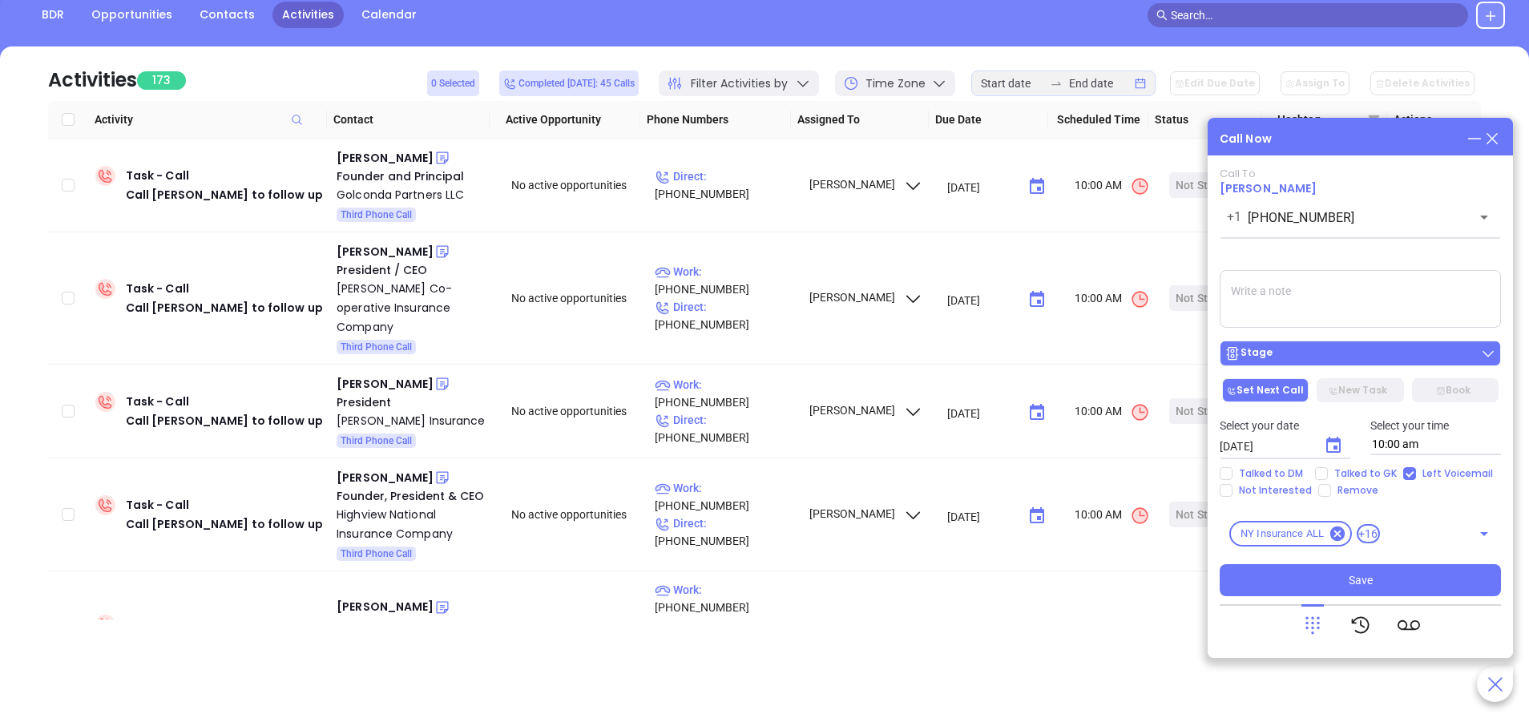
click at [1373, 353] on div "Stage" at bounding box center [1360, 353] width 272 height 16
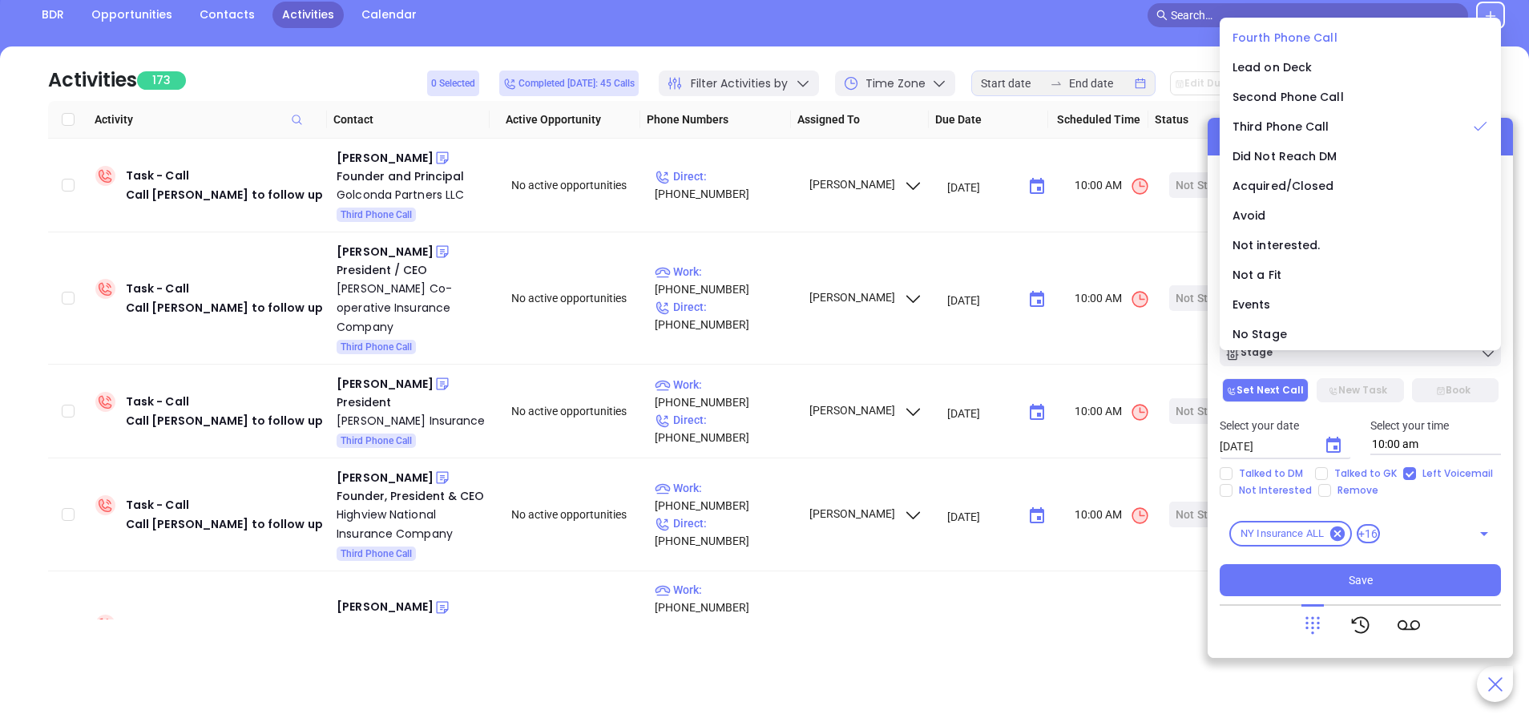
click at [1271, 25] on li "Fourth Phone Call" at bounding box center [1360, 38] width 275 height 34
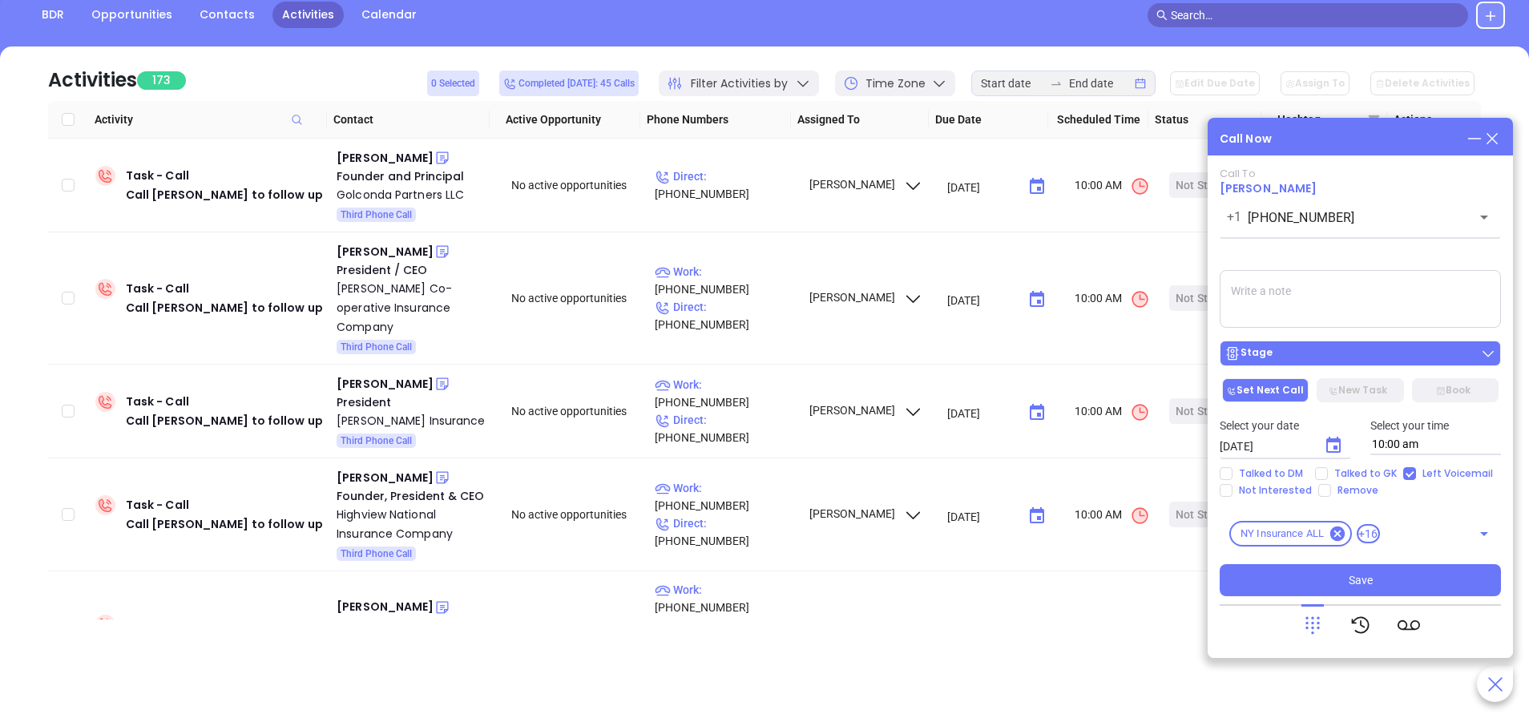
click at [1339, 352] on div "Stage" at bounding box center [1360, 353] width 272 height 16
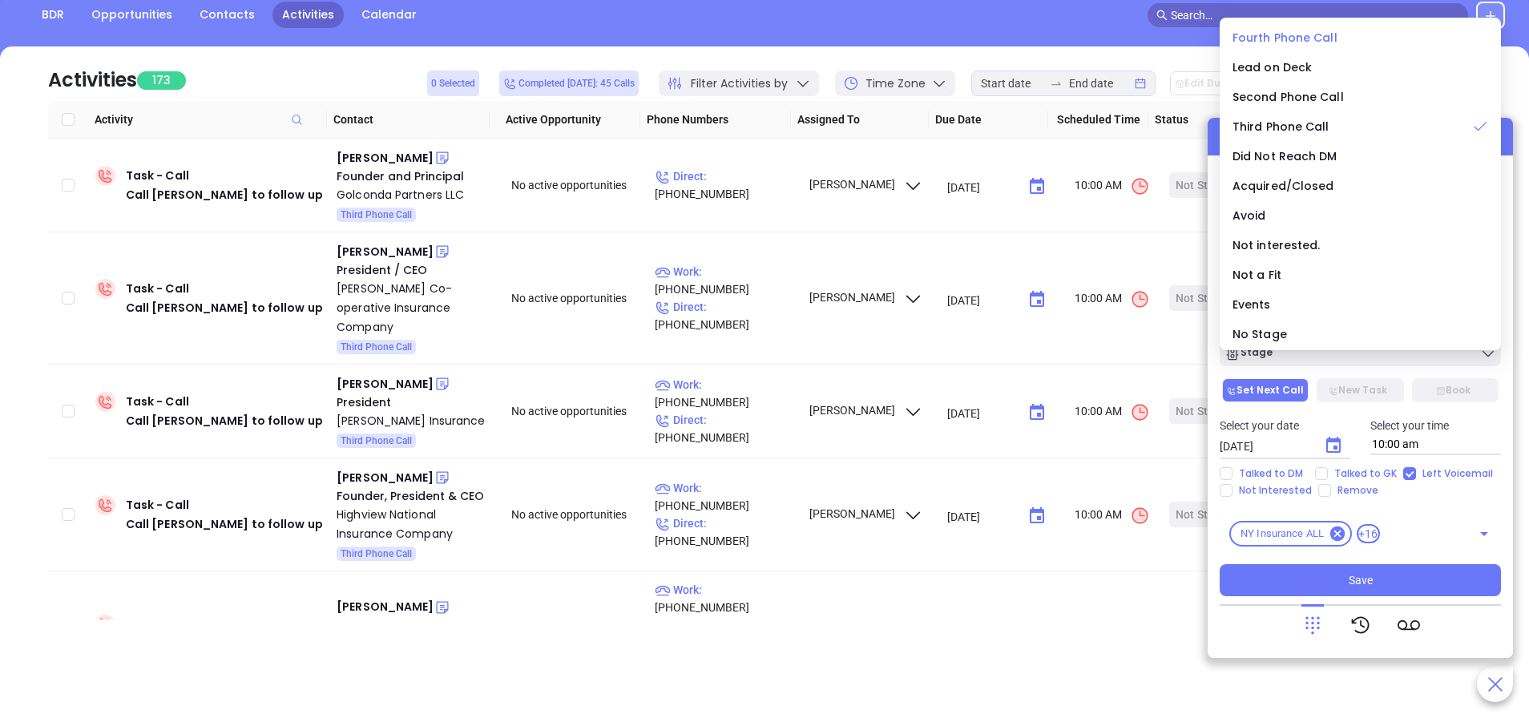
click at [1309, 38] on span "Fourth Phone Call" at bounding box center [1285, 38] width 105 height 16
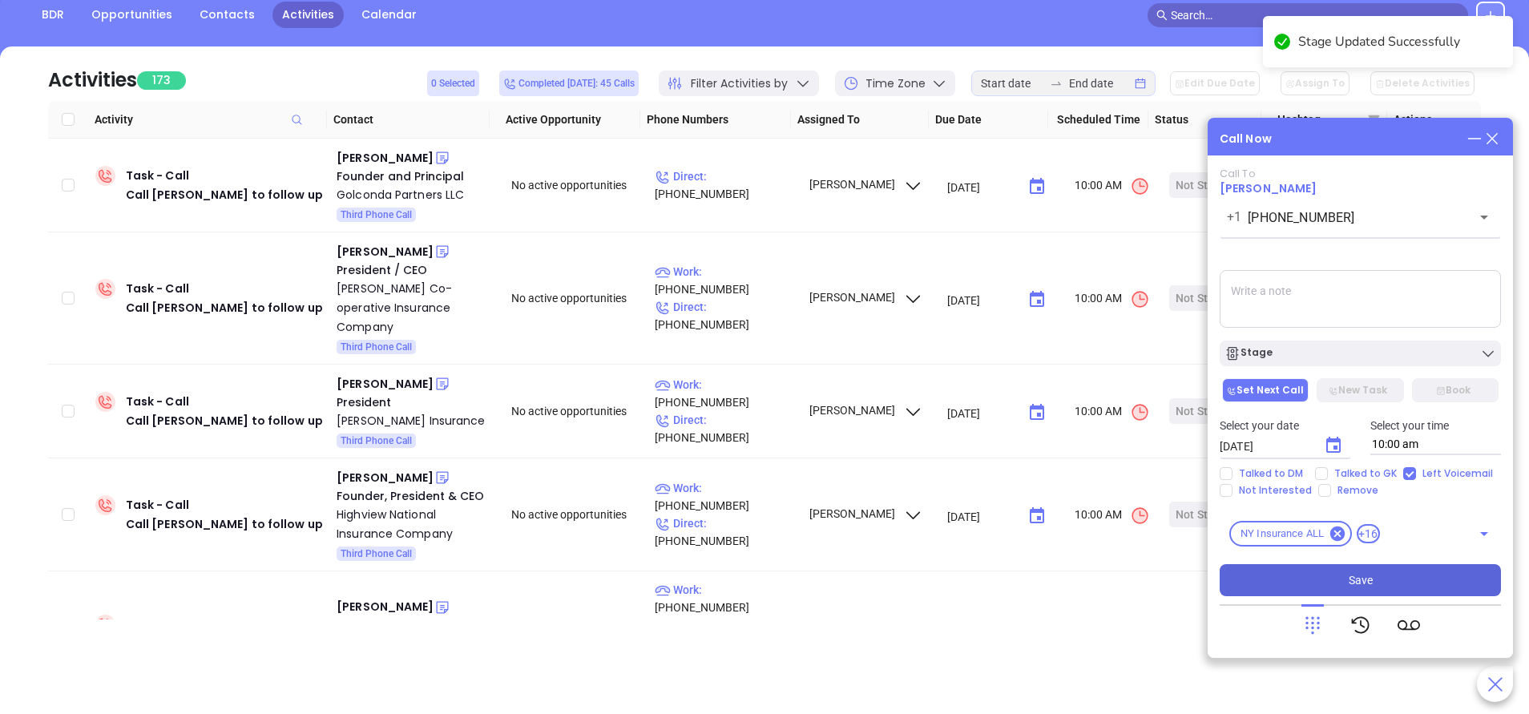
click at [1387, 584] on button "Save" at bounding box center [1360, 580] width 281 height 32
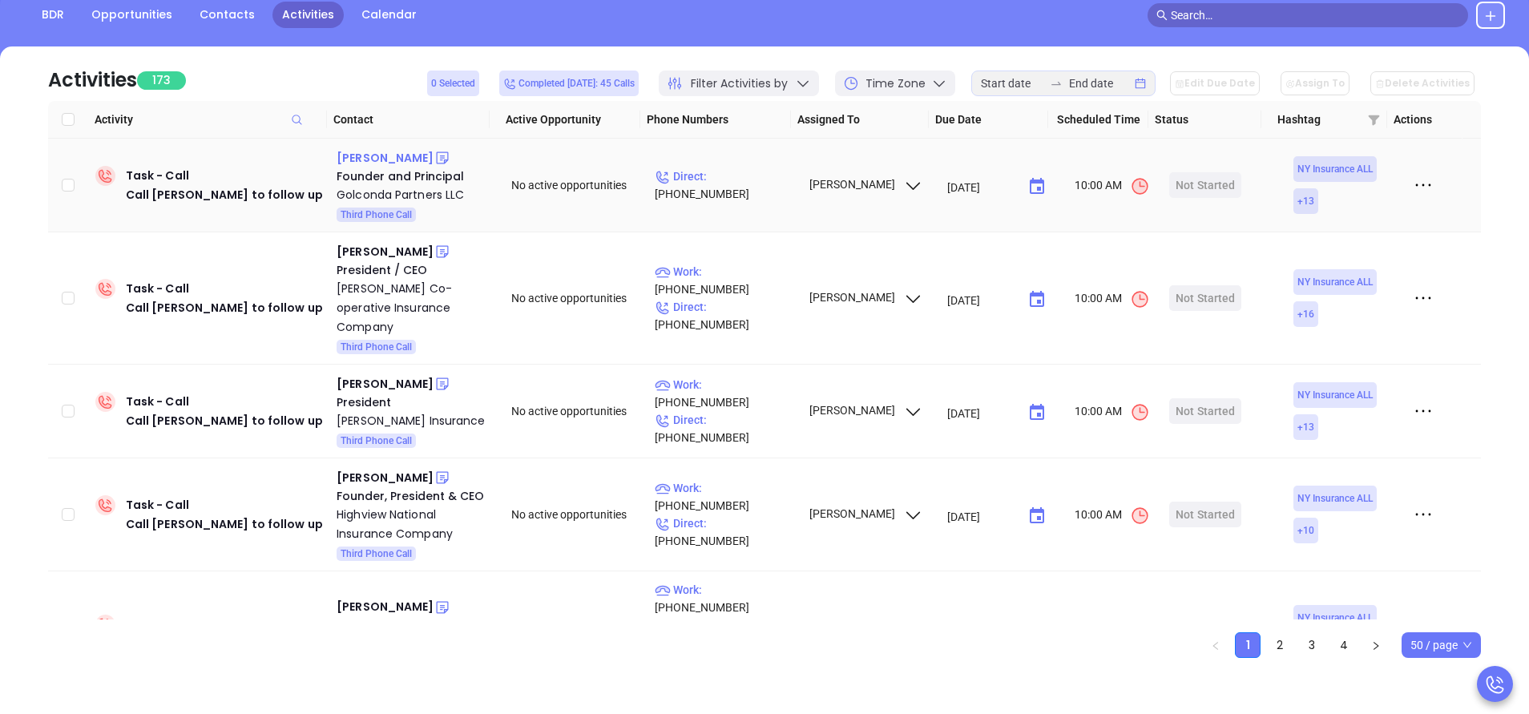
click at [422, 158] on div "Michael Liebeskind" at bounding box center [385, 157] width 97 height 19
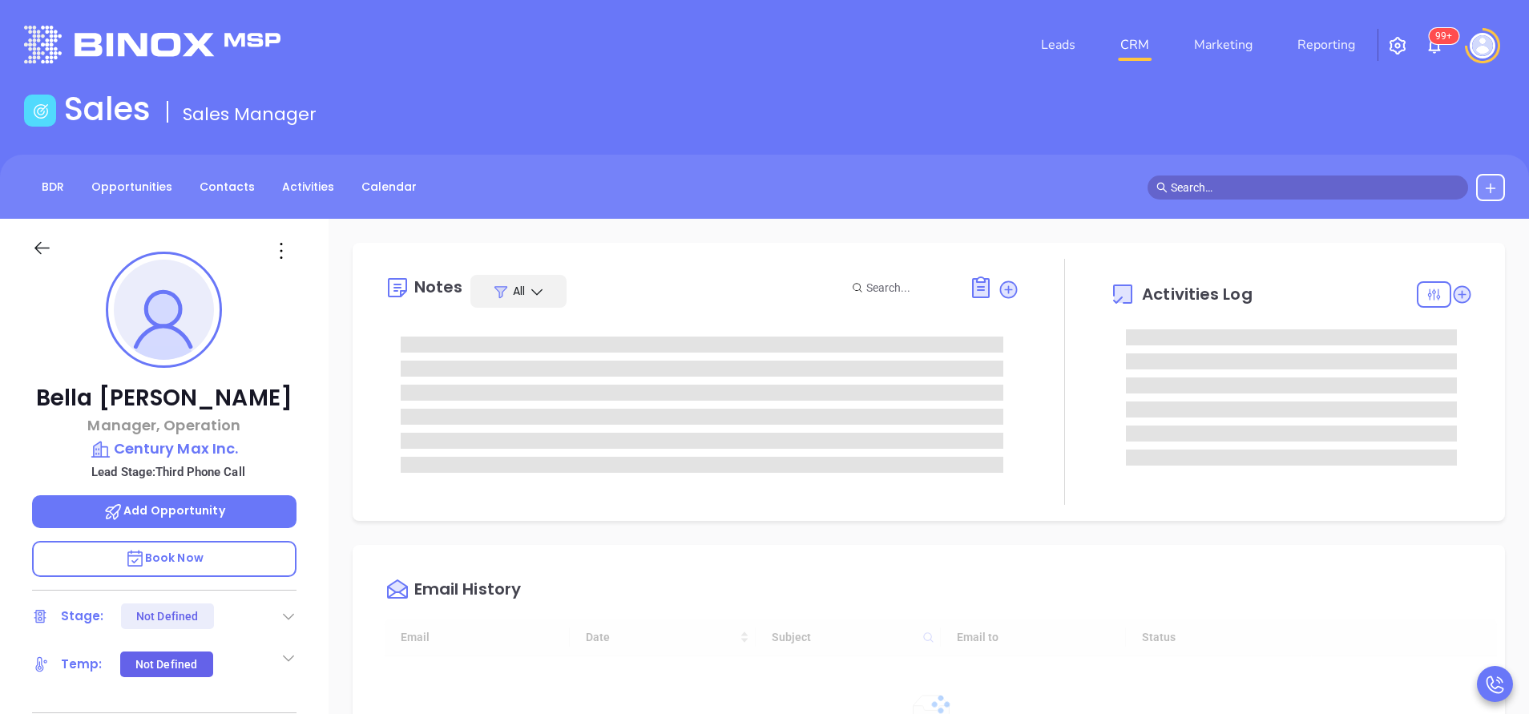
type input "[DATE]"
type input "[PERSON_NAME]"
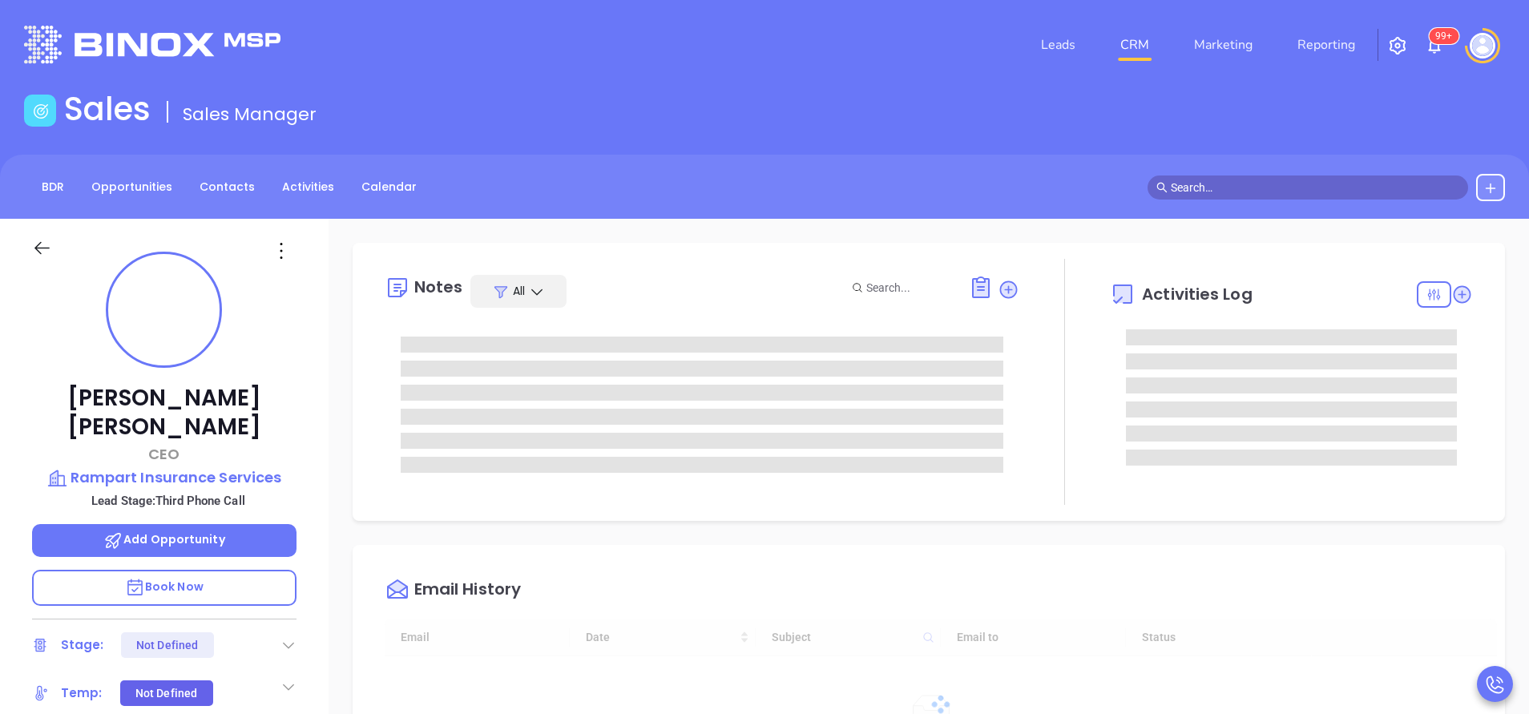
type input "[DATE]"
type input "[PERSON_NAME]"
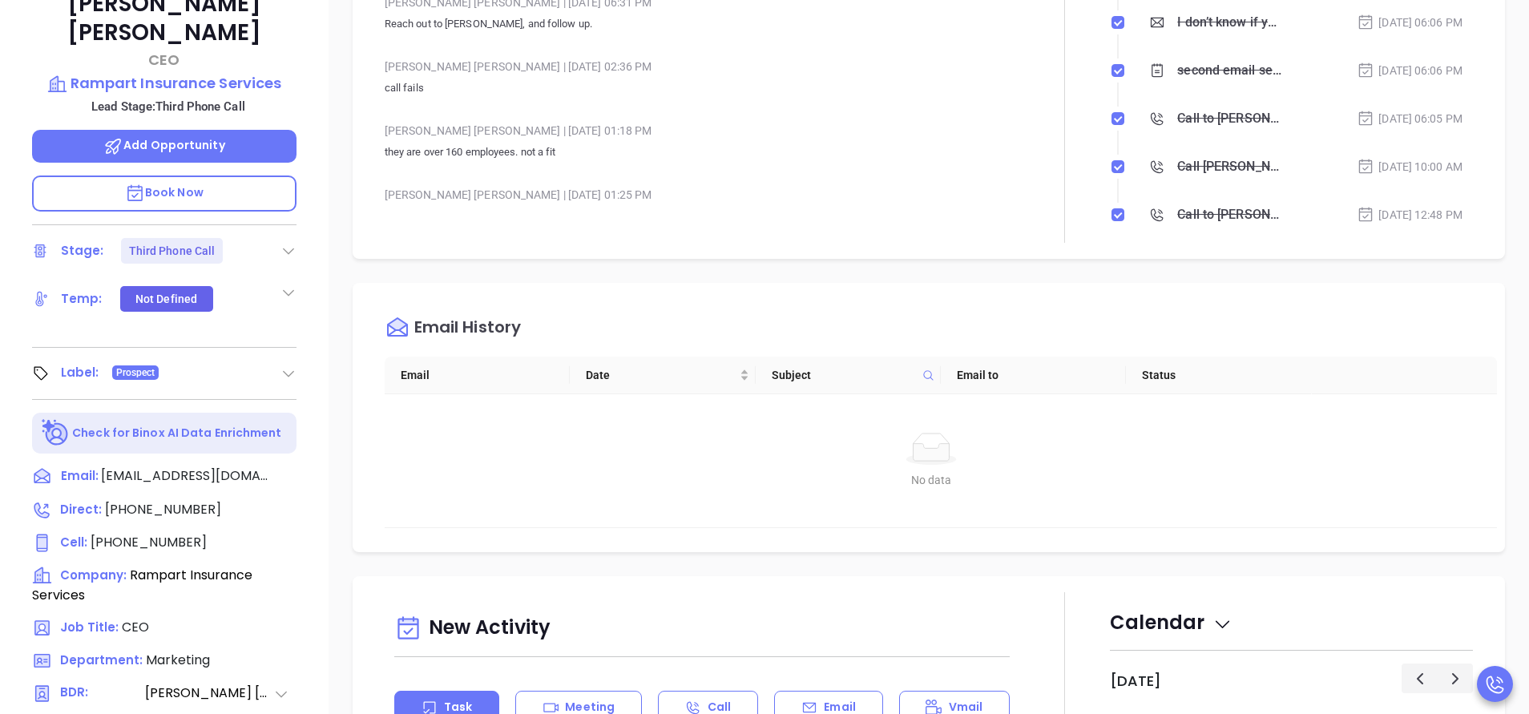
scroll to position [481, 0]
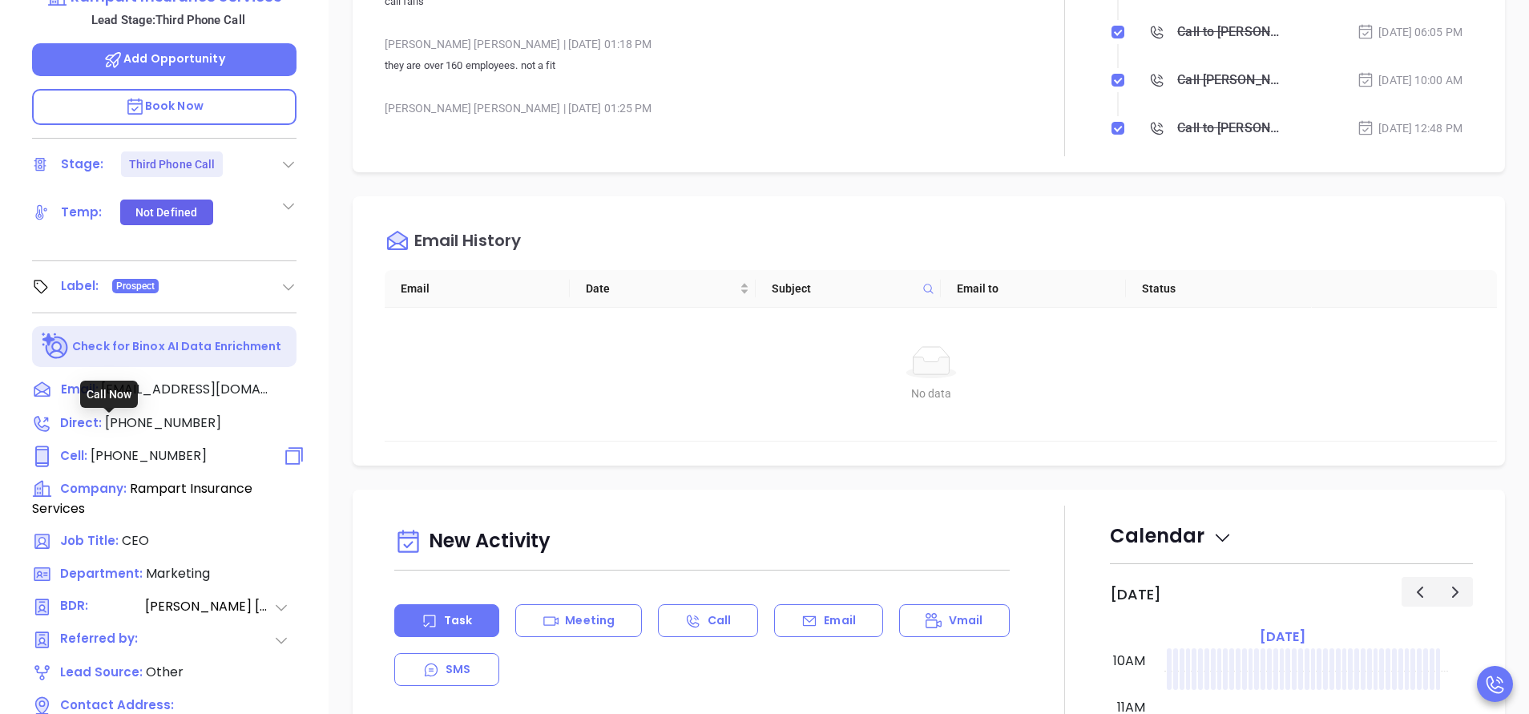
click at [173, 446] on span "(516) 390-3626" at bounding box center [149, 455] width 116 height 18
type input "(516) 390-3626"
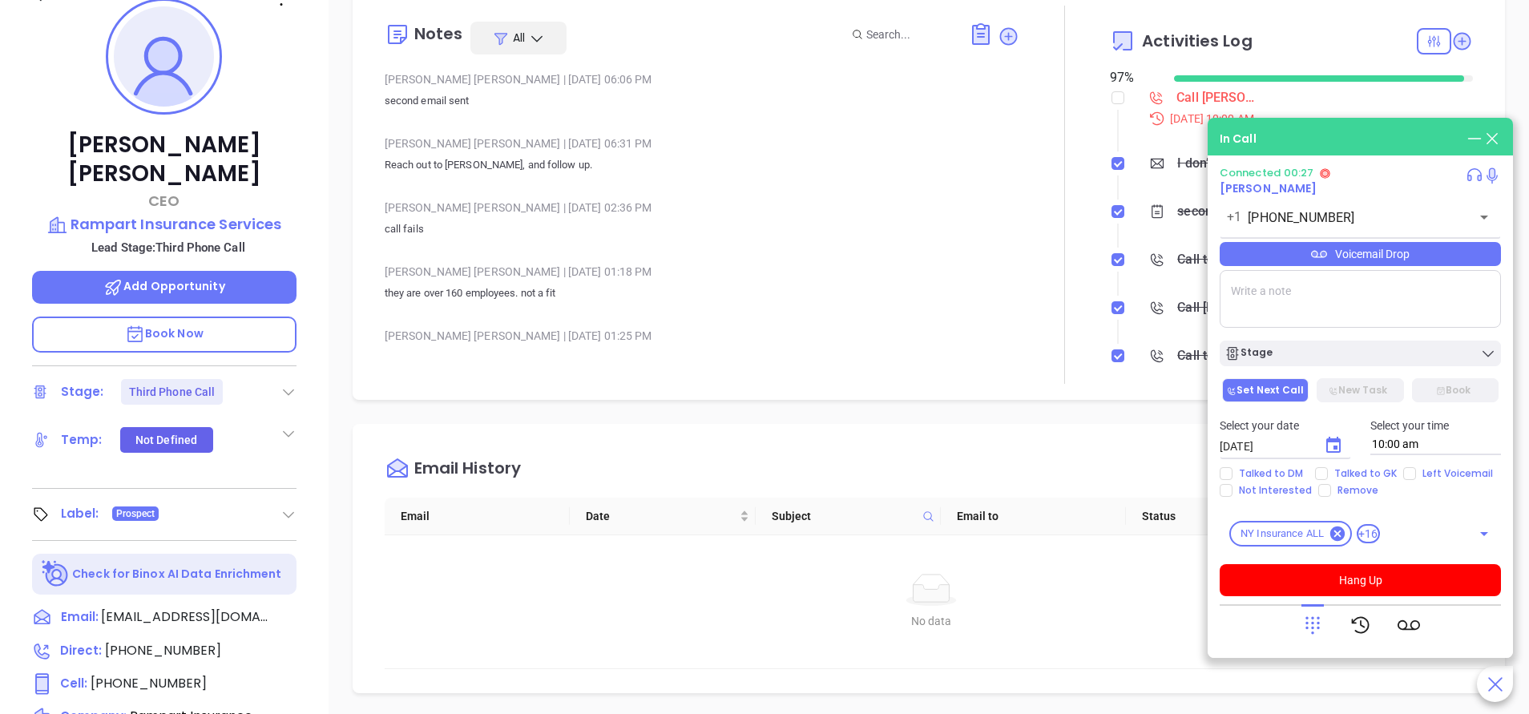
scroll to position [361, 0]
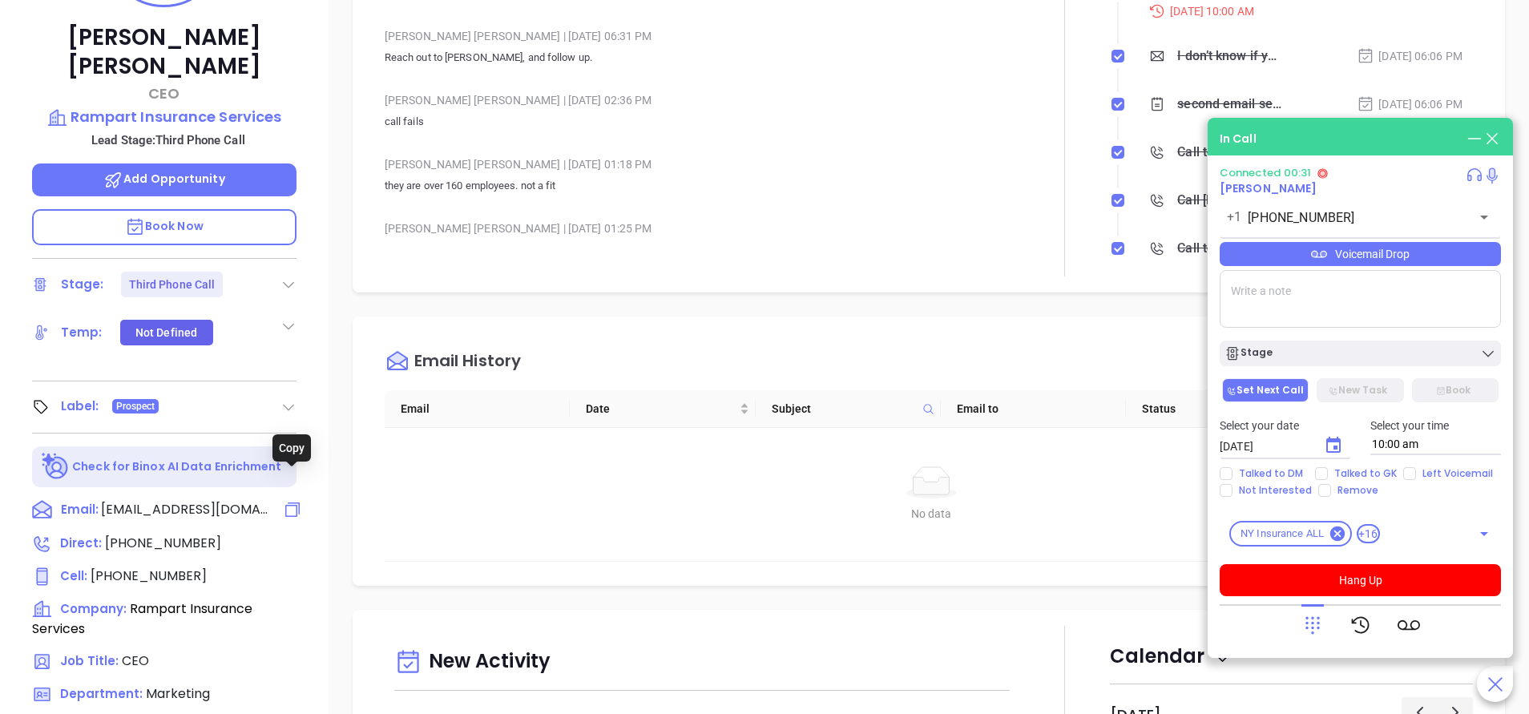
click at [292, 500] on icon at bounding box center [292, 509] width 19 height 19
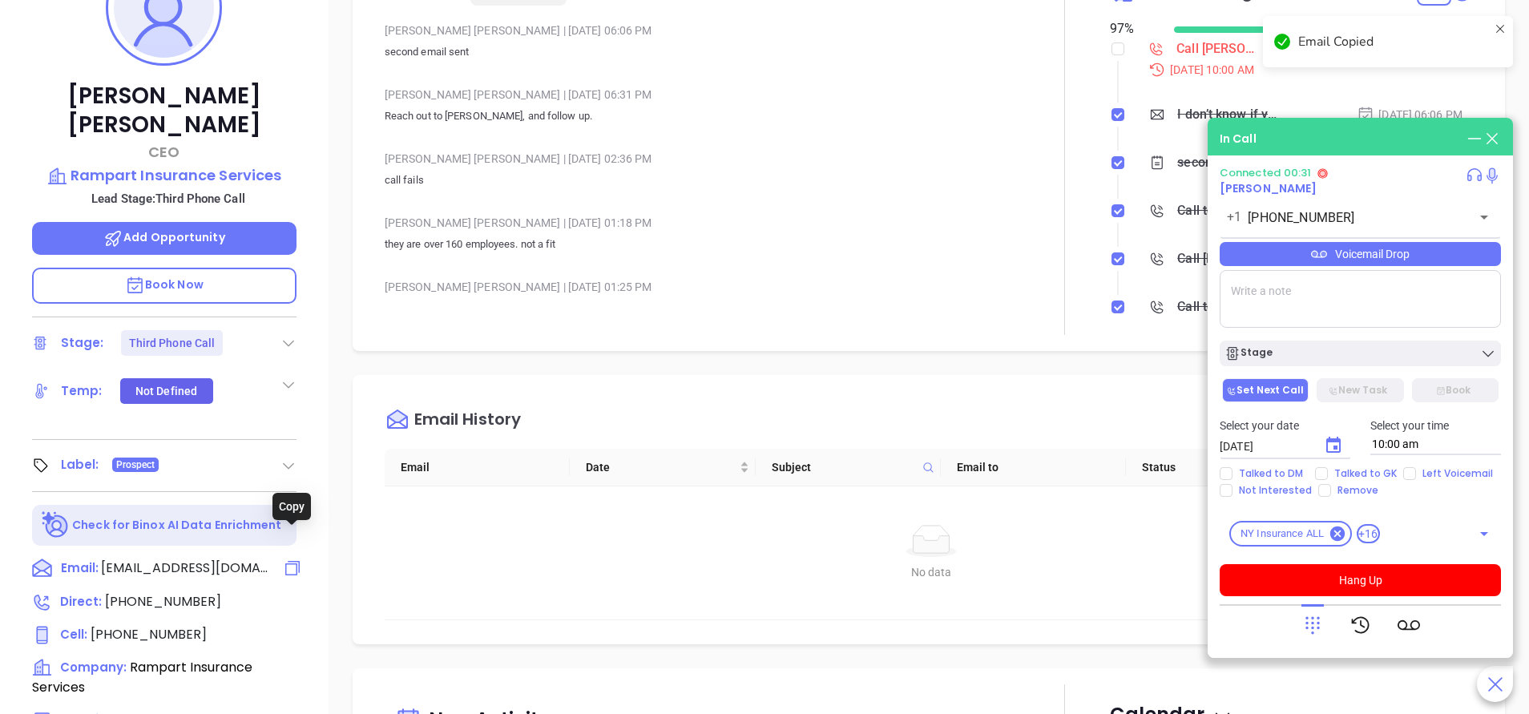
scroll to position [752, 0]
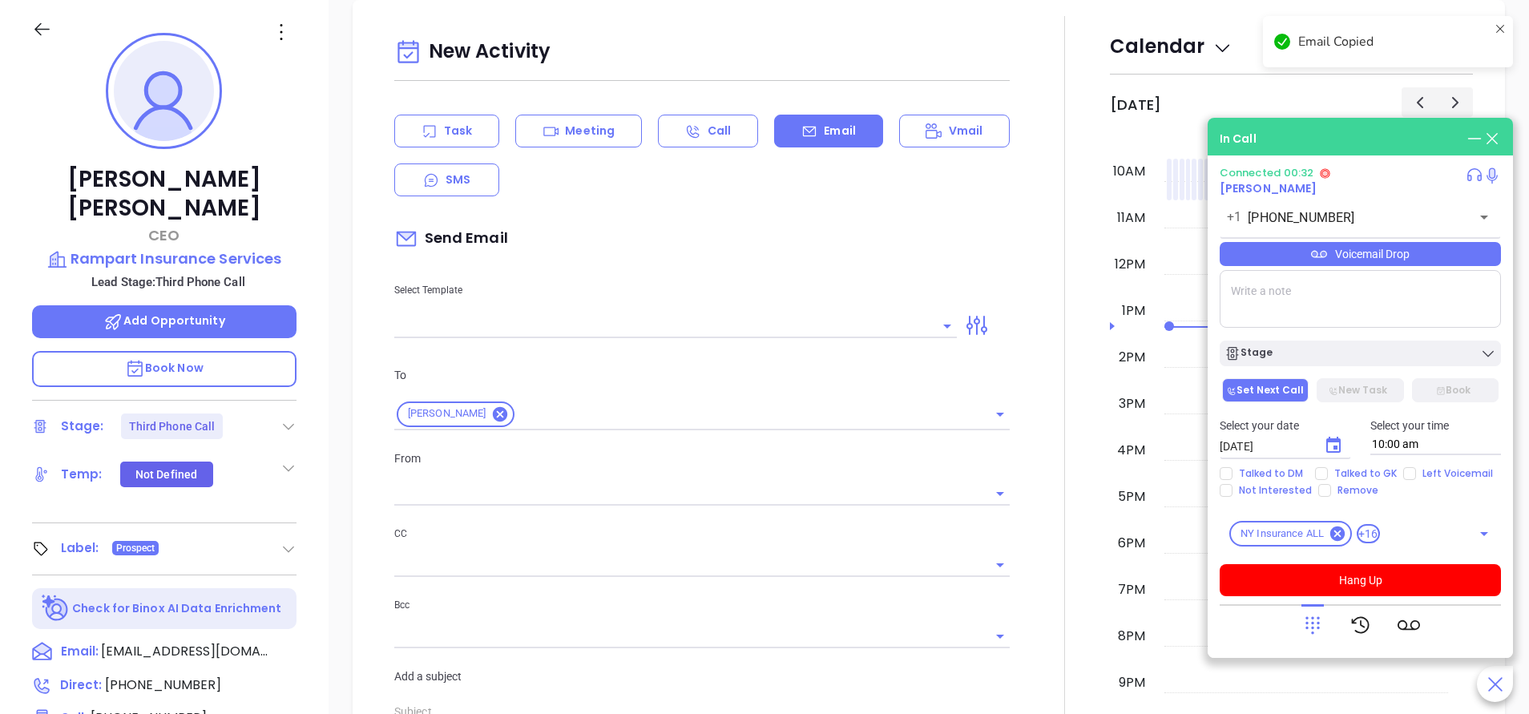
click at [543, 321] on input "text" at bounding box center [663, 325] width 539 height 23
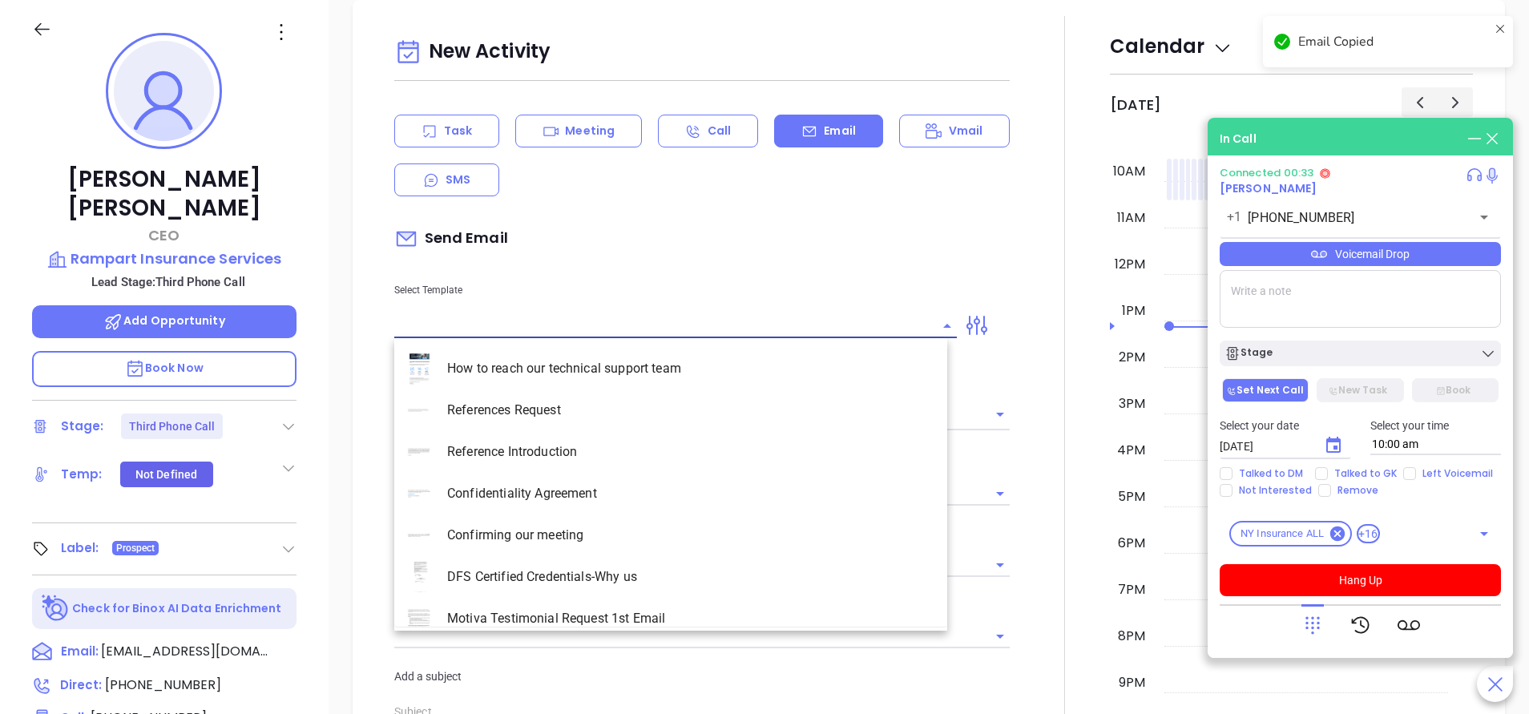
type input "[PERSON_NAME]"
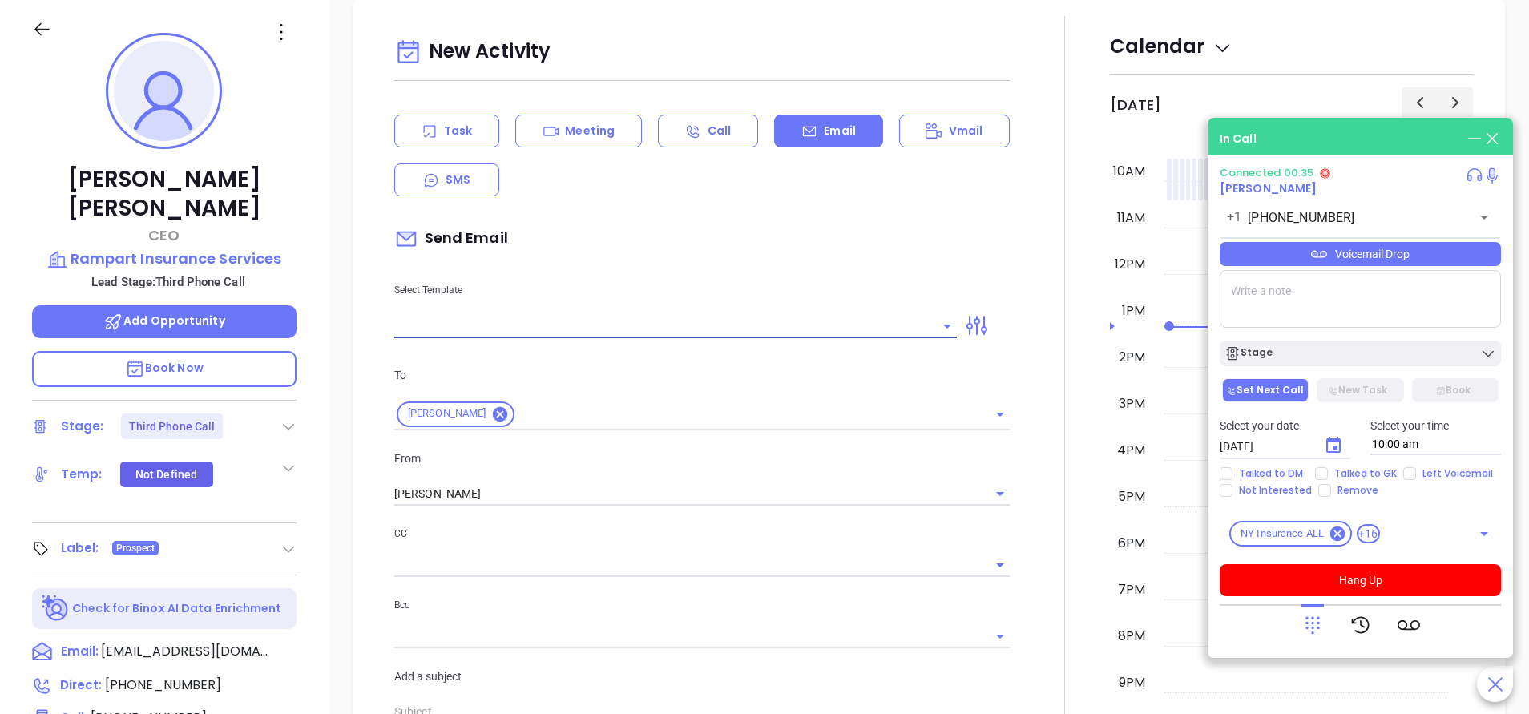
paste input "gmorris@rampartinsurance.com"
type input "gmorris@rampartinsurance.com"
drag, startPoint x: 648, startPoint y: 326, endPoint x: 351, endPoint y: 328, distance: 296.5
click at [351, 328] on div "New Activity Task Meeting Call Email Vmail SMS Send Email Select Template gmorr…" at bounding box center [929, 549] width 1200 height 1099
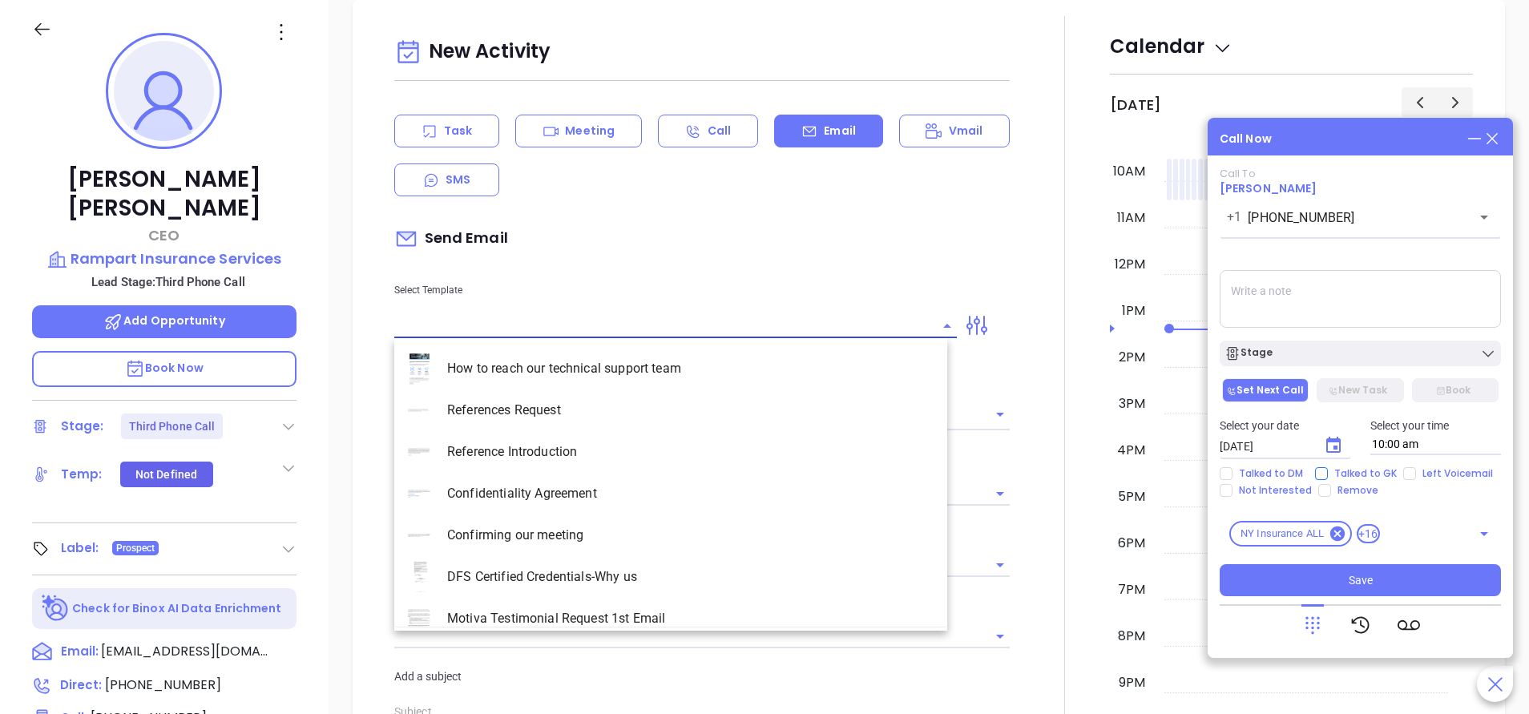
click at [1320, 474] on input "Talked to GK" at bounding box center [1321, 473] width 13 height 13
checkbox input "true"
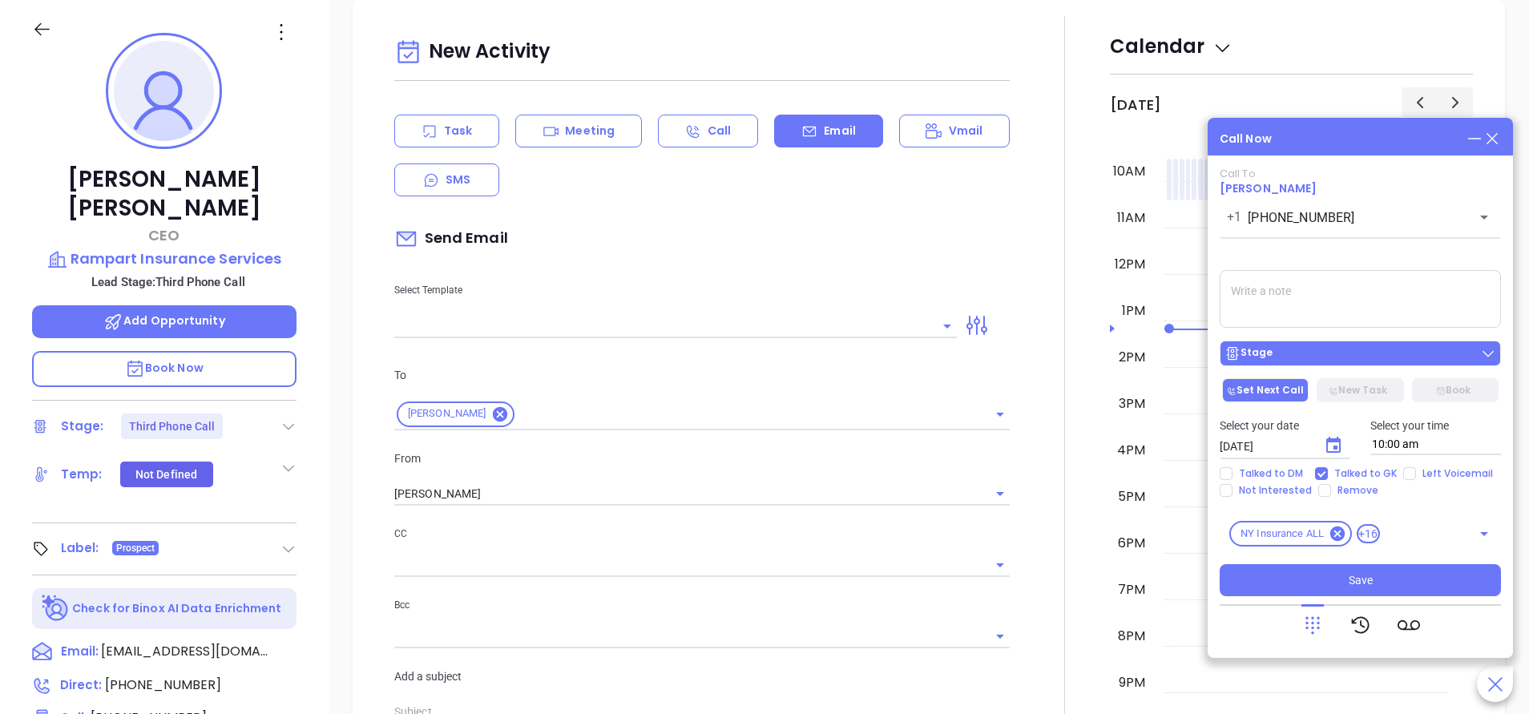
click at [1332, 363] on button "Stage" at bounding box center [1360, 354] width 281 height 26
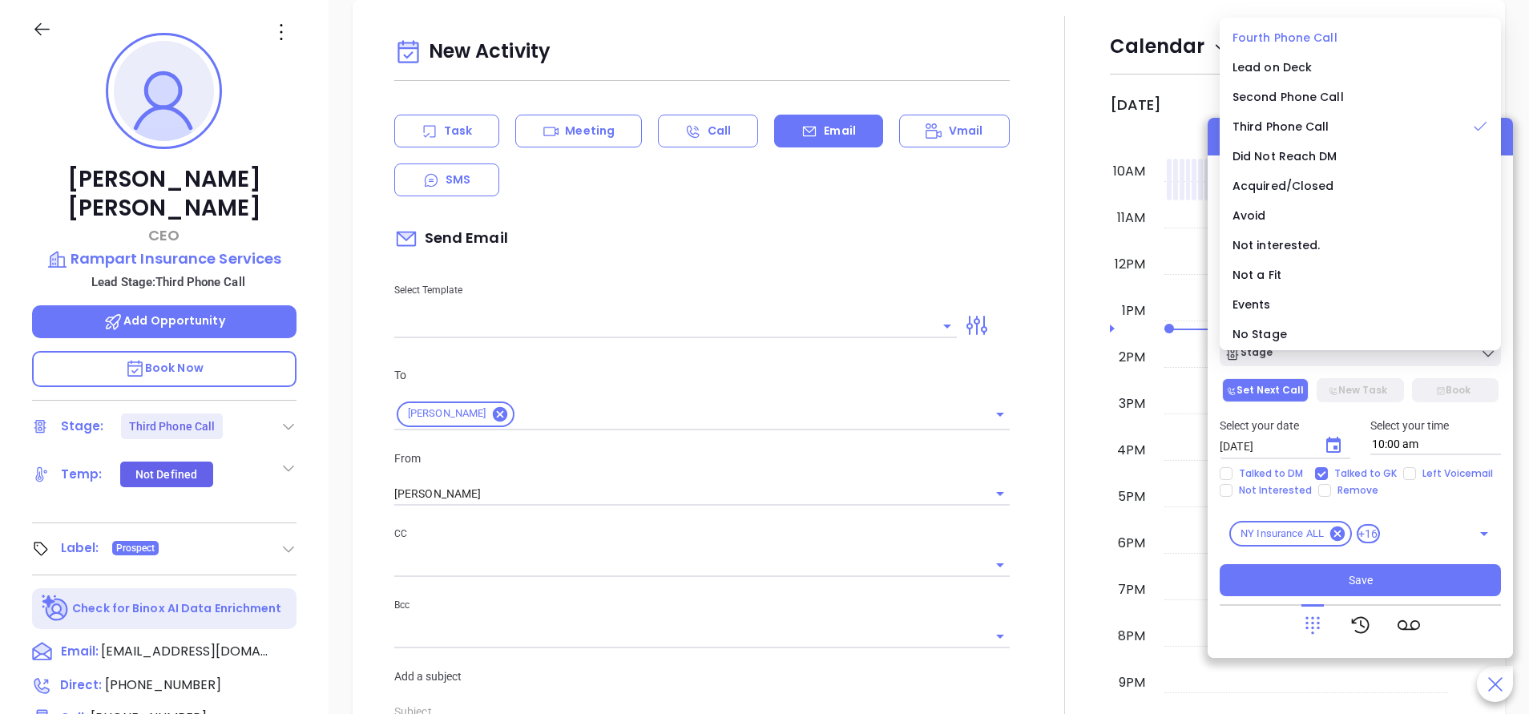
click at [1296, 34] on span "Fourth Phone Call" at bounding box center [1285, 38] width 105 height 16
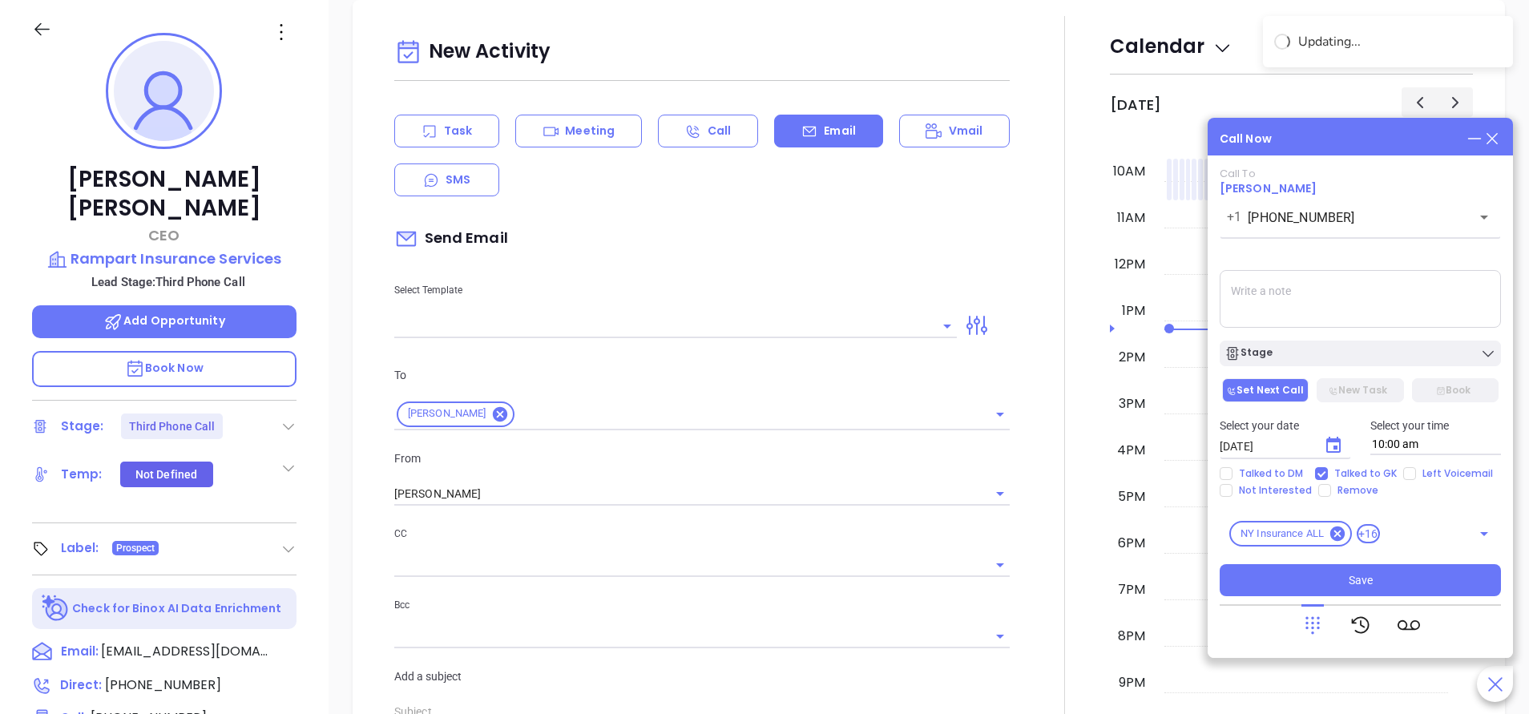
click at [1333, 443] on icon "Choose date, selected date is Sep 24, 2025" at bounding box center [1333, 445] width 19 height 19
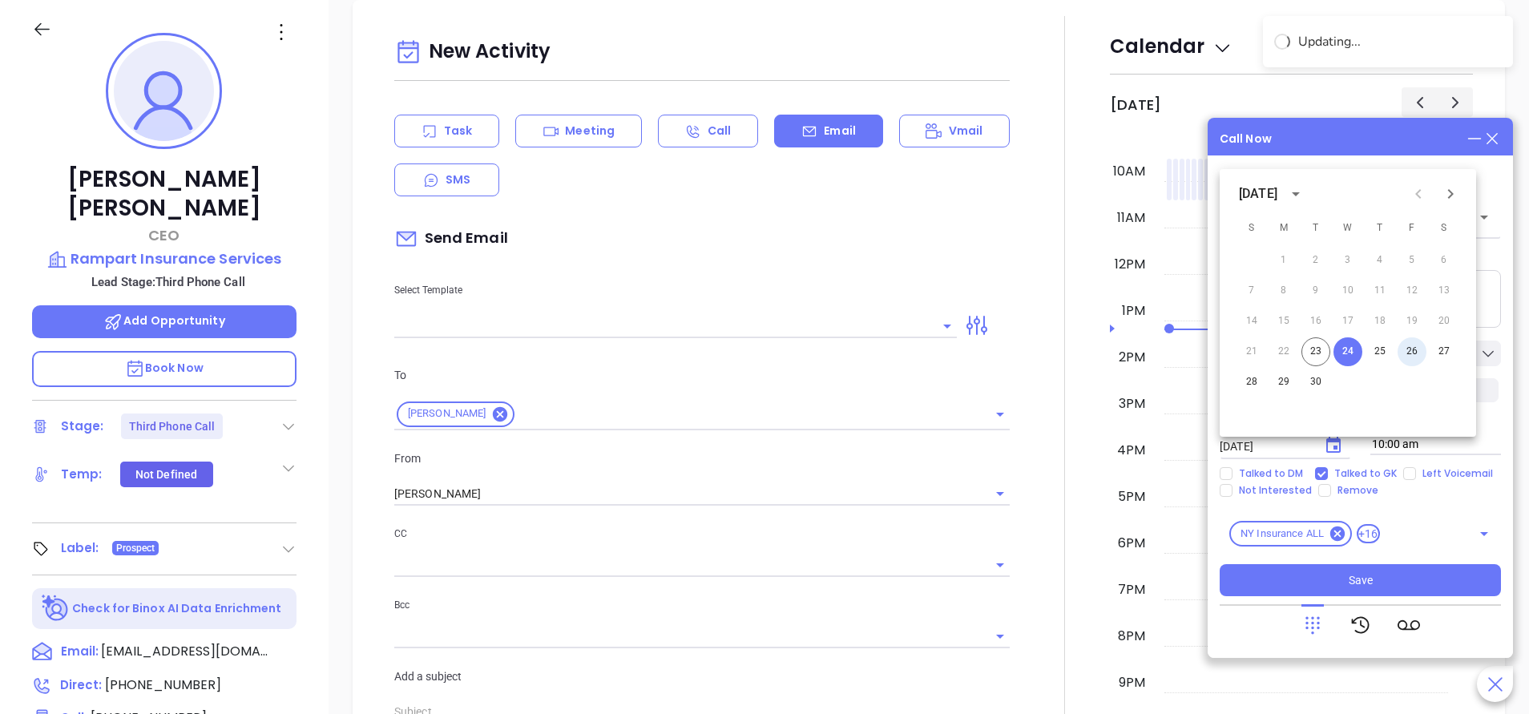
drag, startPoint x: 1412, startPoint y: 352, endPoint x: 1429, endPoint y: 372, distance: 26.2
click at [1414, 349] on button "26" at bounding box center [1412, 351] width 29 height 29
type input "09/26/2025"
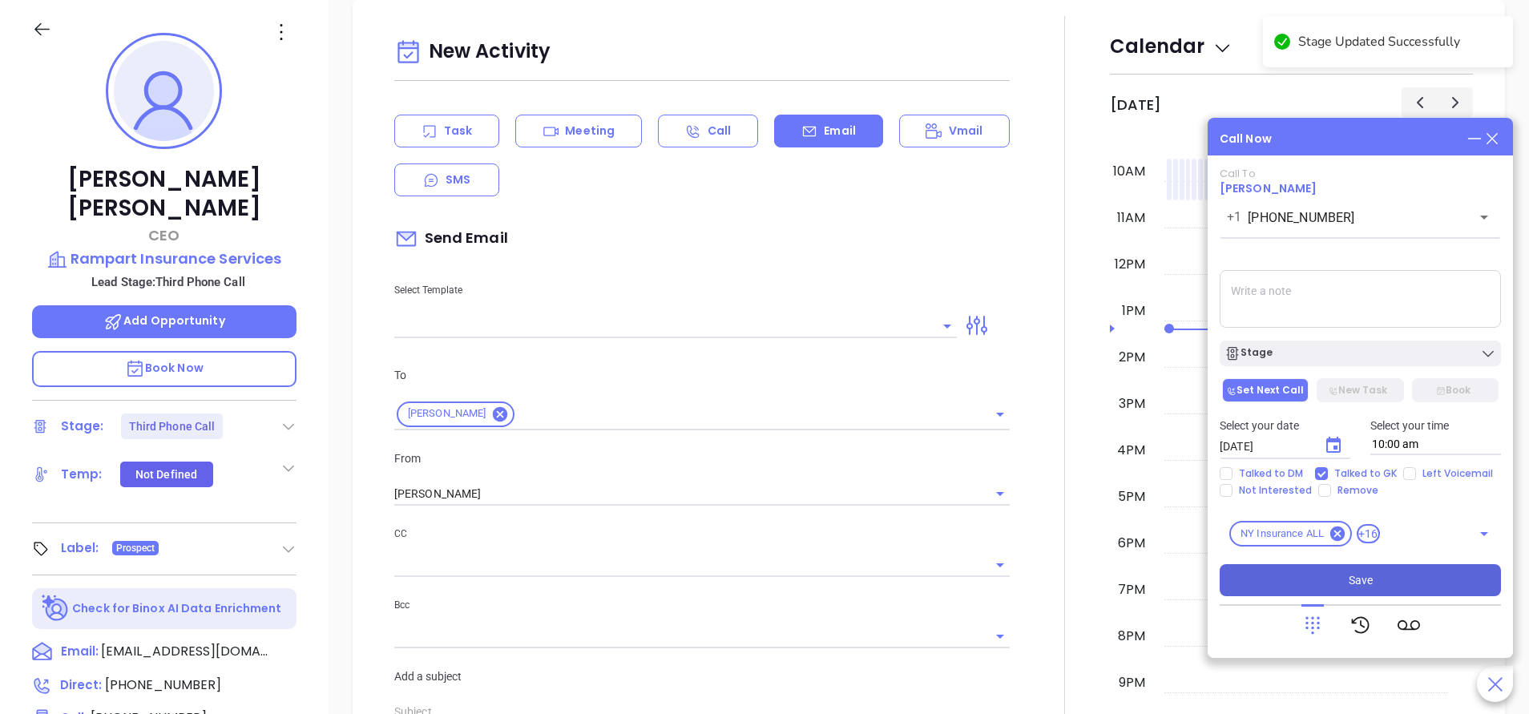
click at [1341, 575] on button "Save" at bounding box center [1360, 580] width 281 height 32
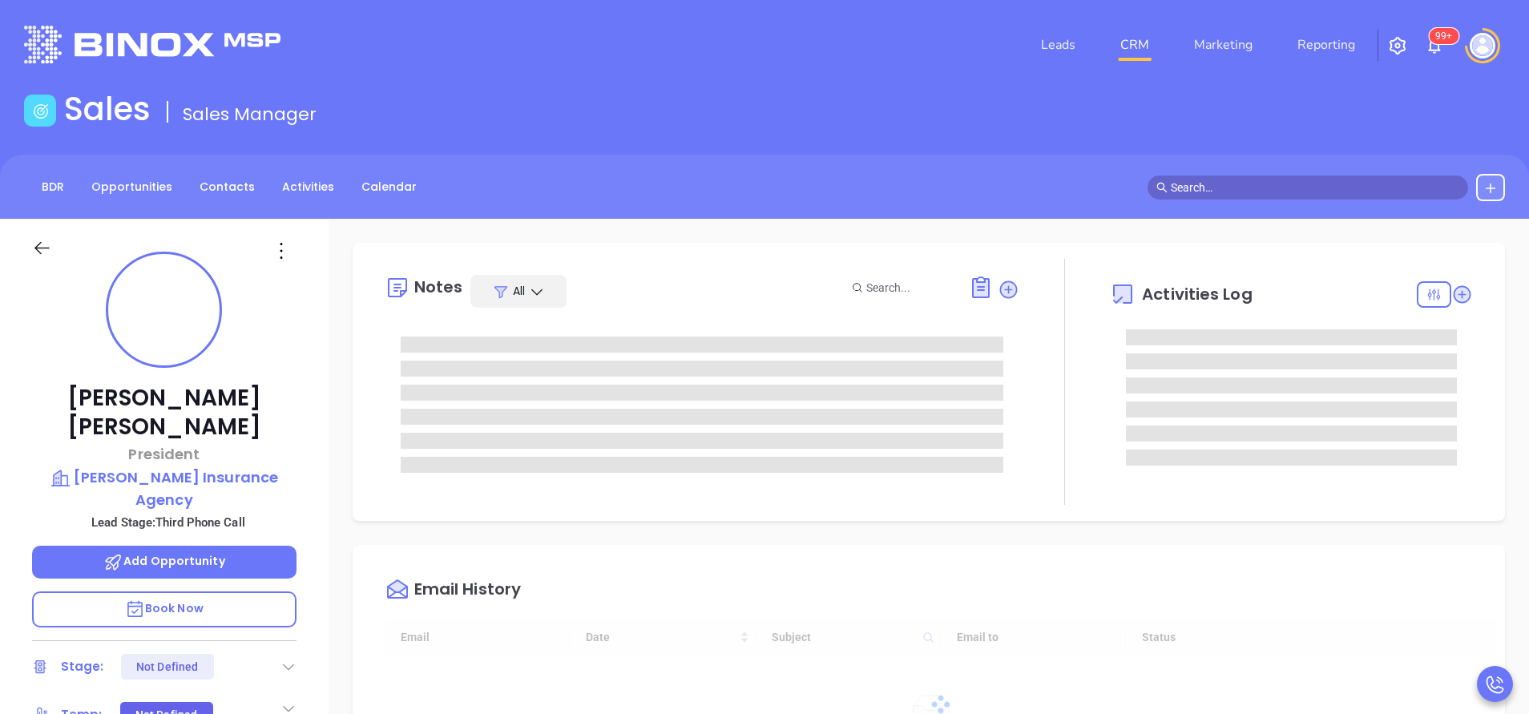
type input "[DATE]"
type input "[PERSON_NAME]"
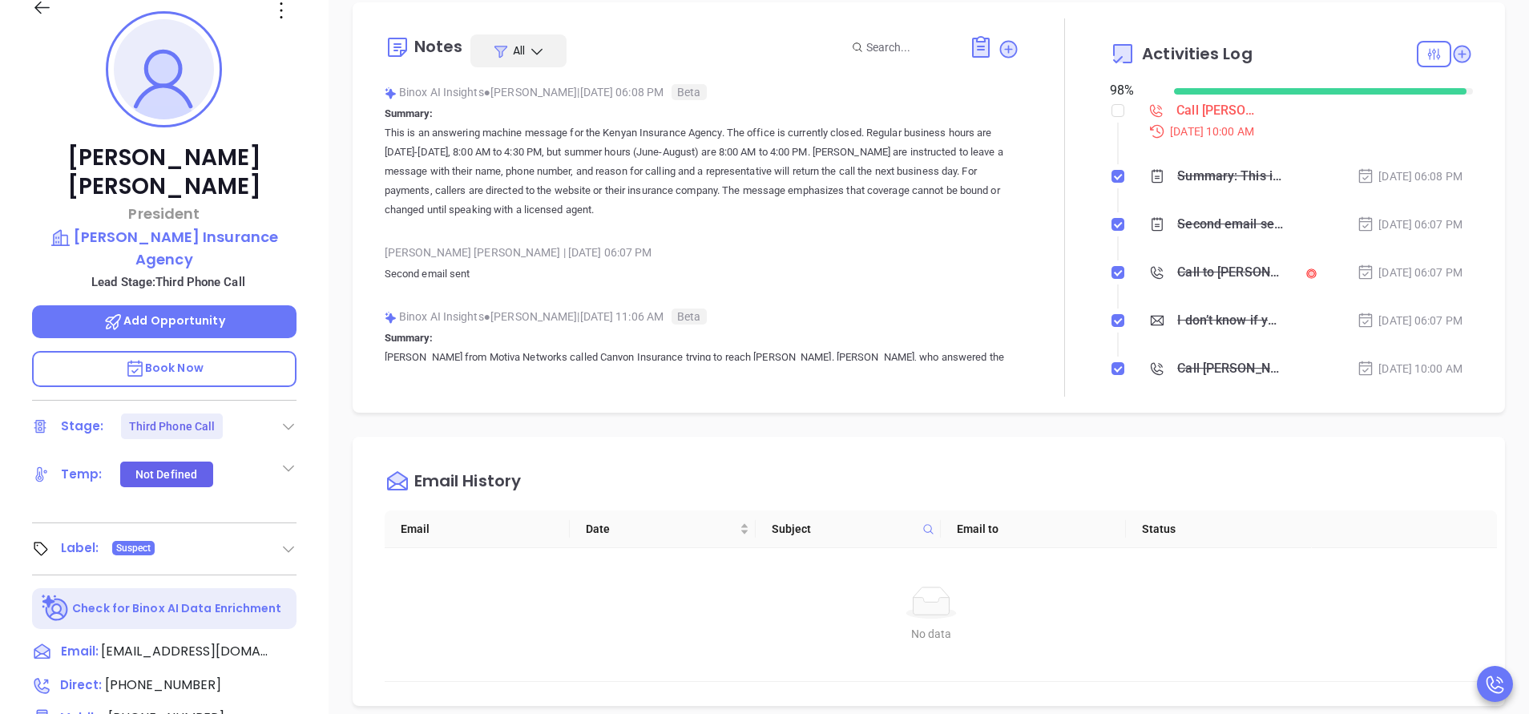
scroll to position [0, 0]
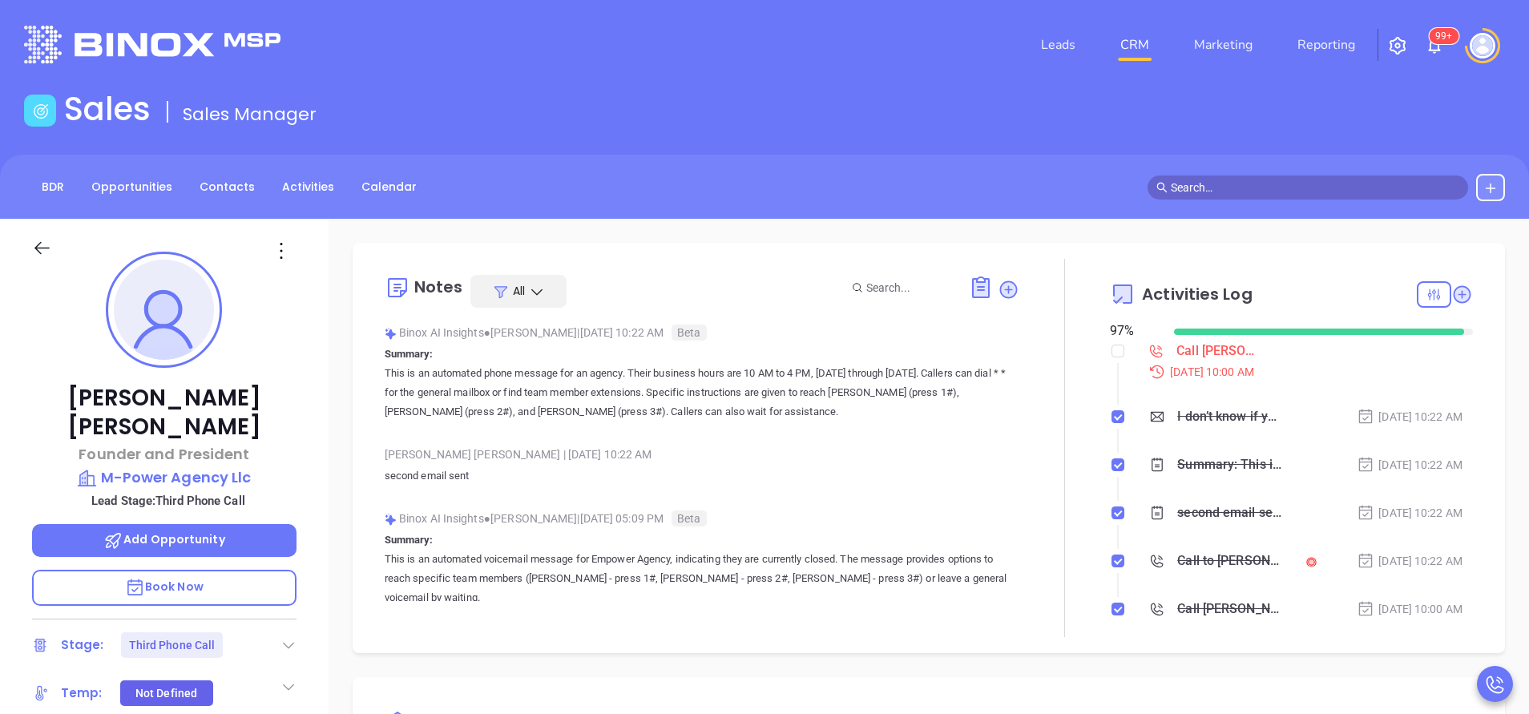
scroll to position [466, 0]
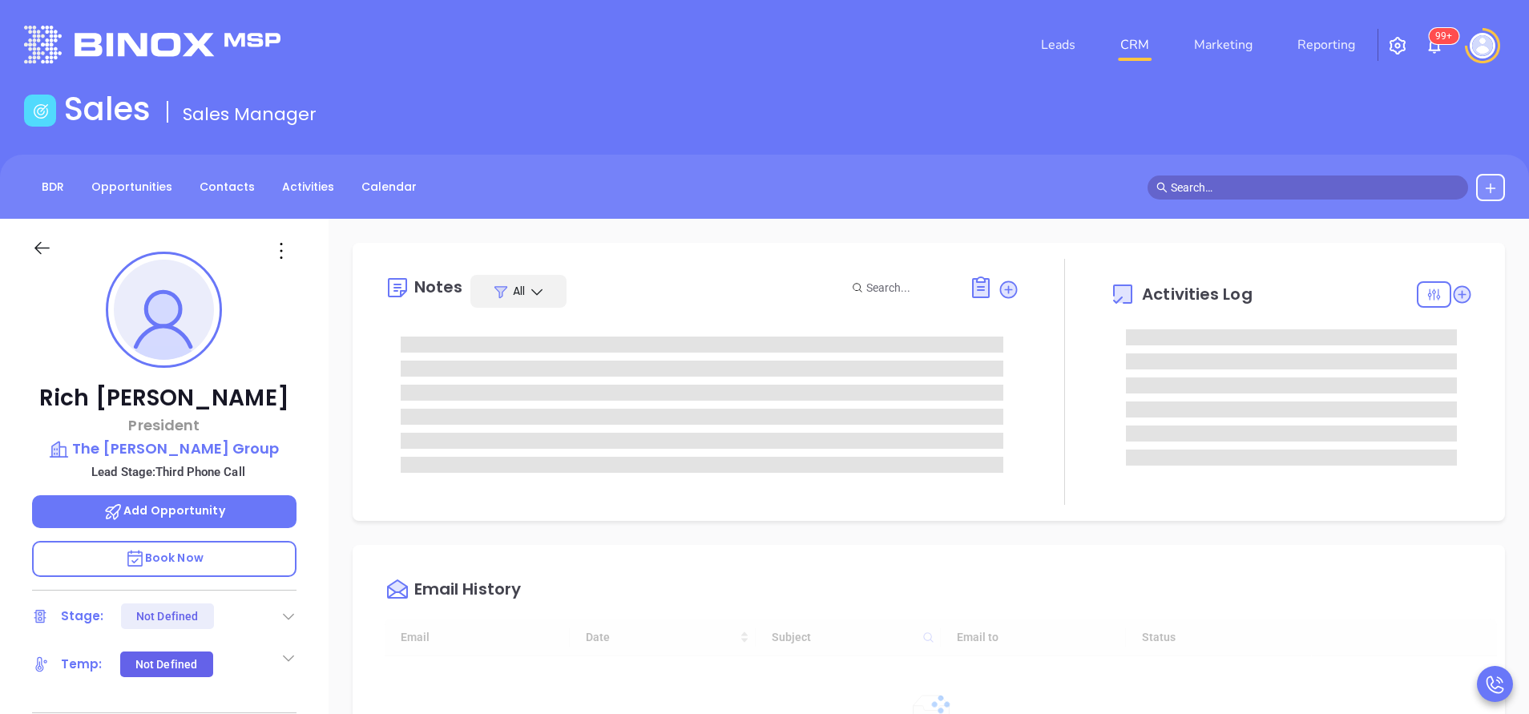
type input "[DATE]"
type input "[PERSON_NAME]"
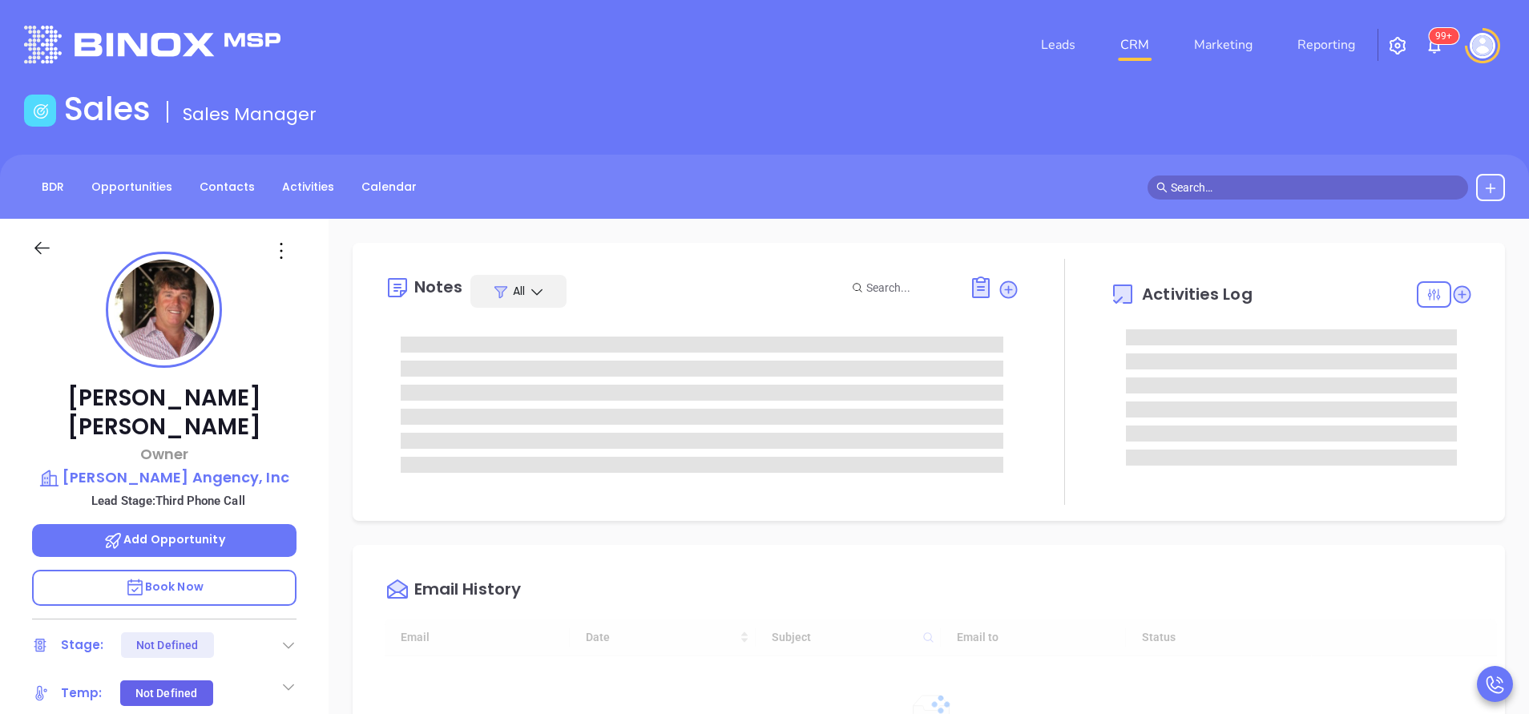
type input "[DATE]"
type input "[PERSON_NAME]"
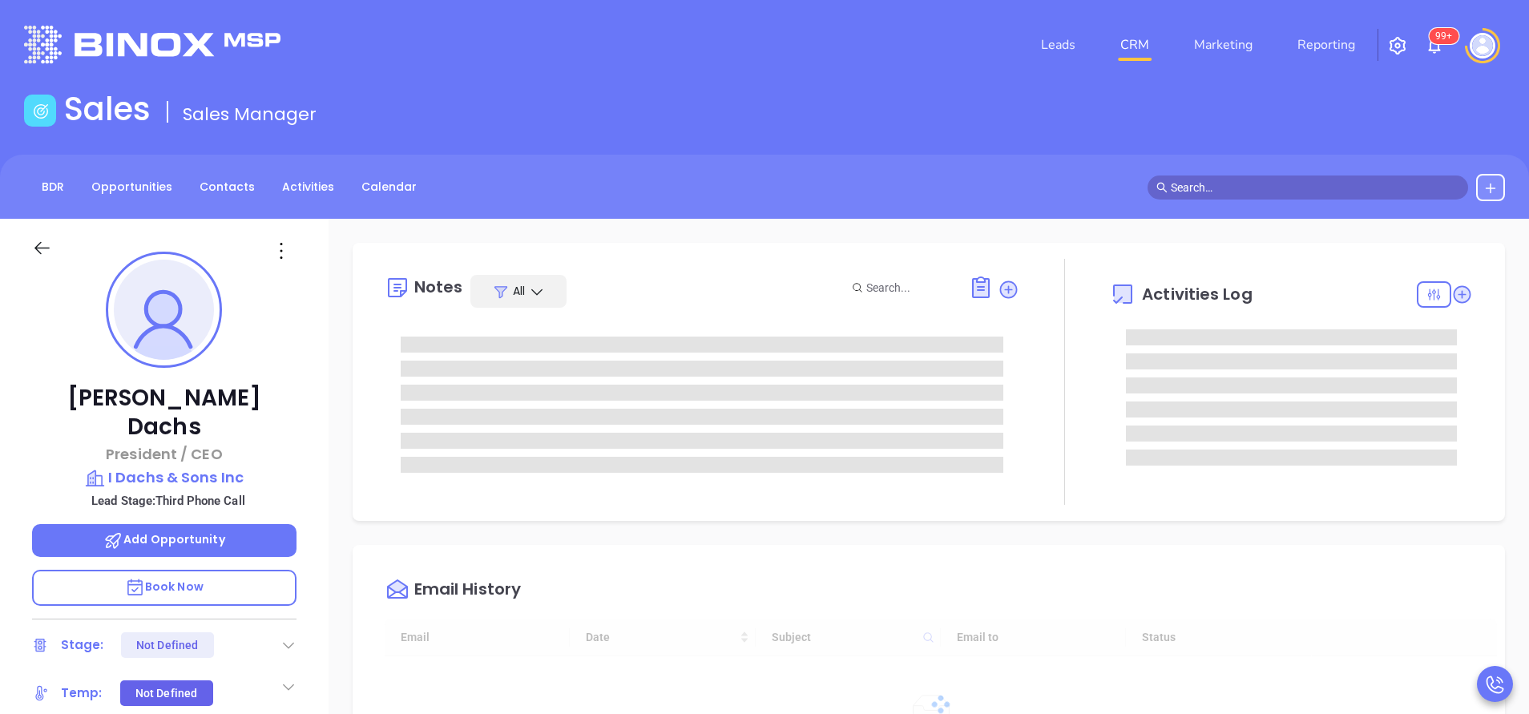
type input "[DATE]"
type input "[PERSON_NAME]"
type input "[DATE]"
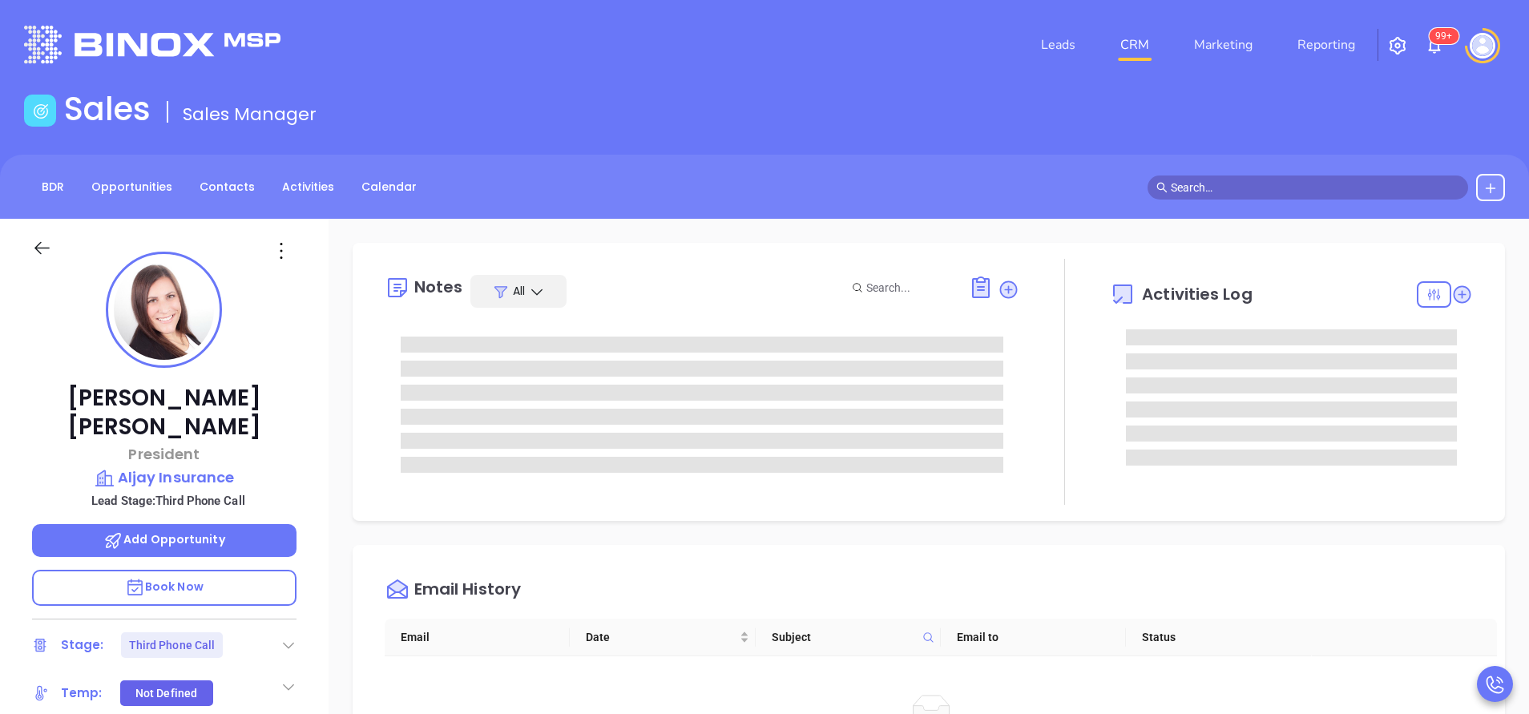
type input "[PERSON_NAME]"
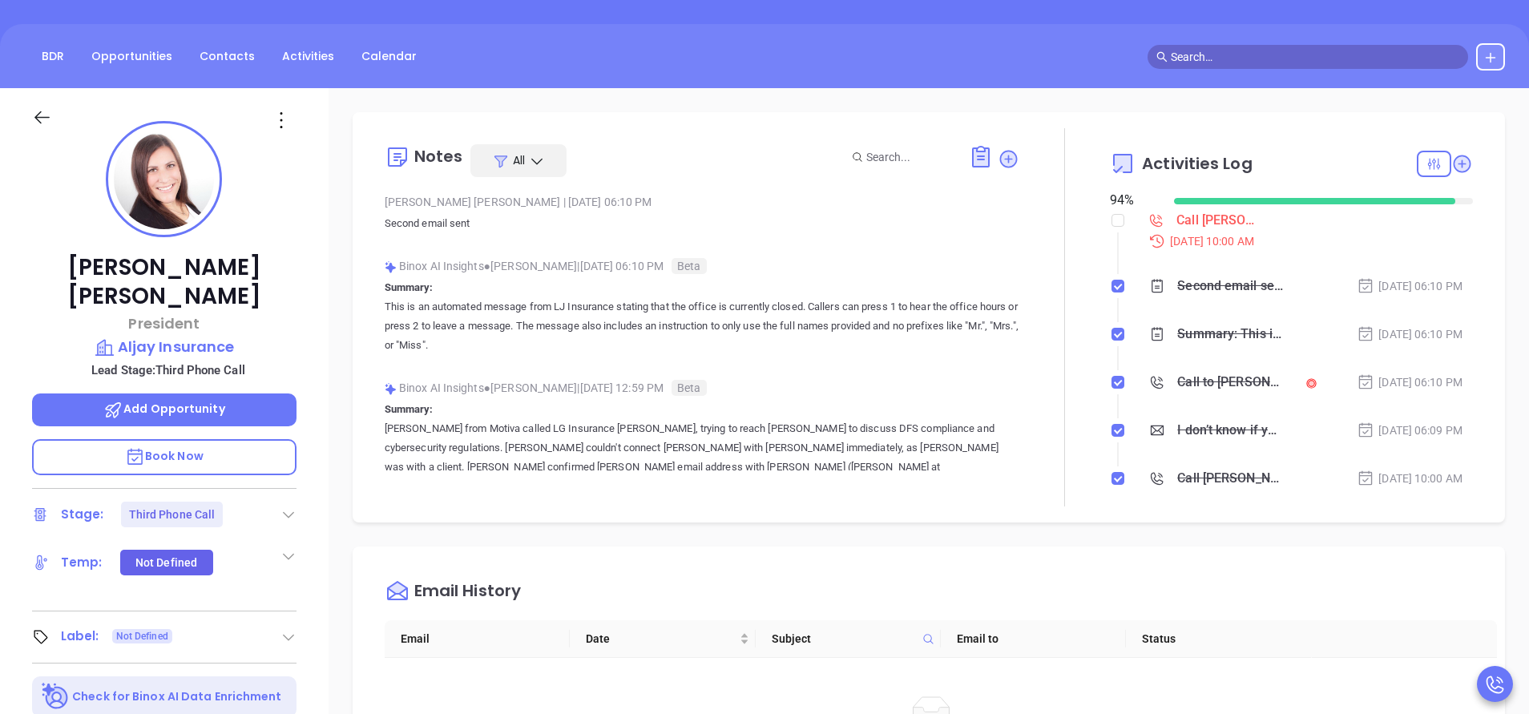
scroll to position [0, 0]
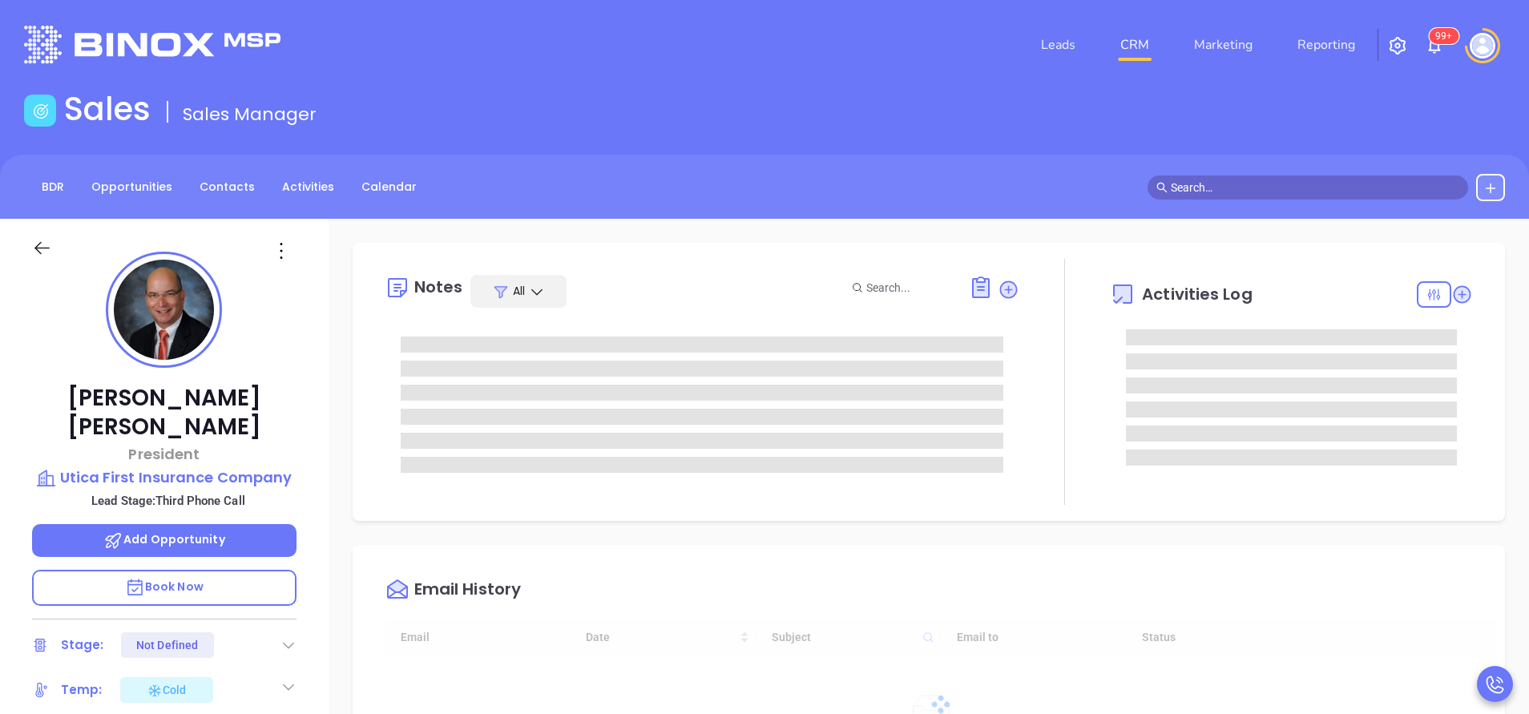
type input "[DATE]"
type input "[PERSON_NAME]"
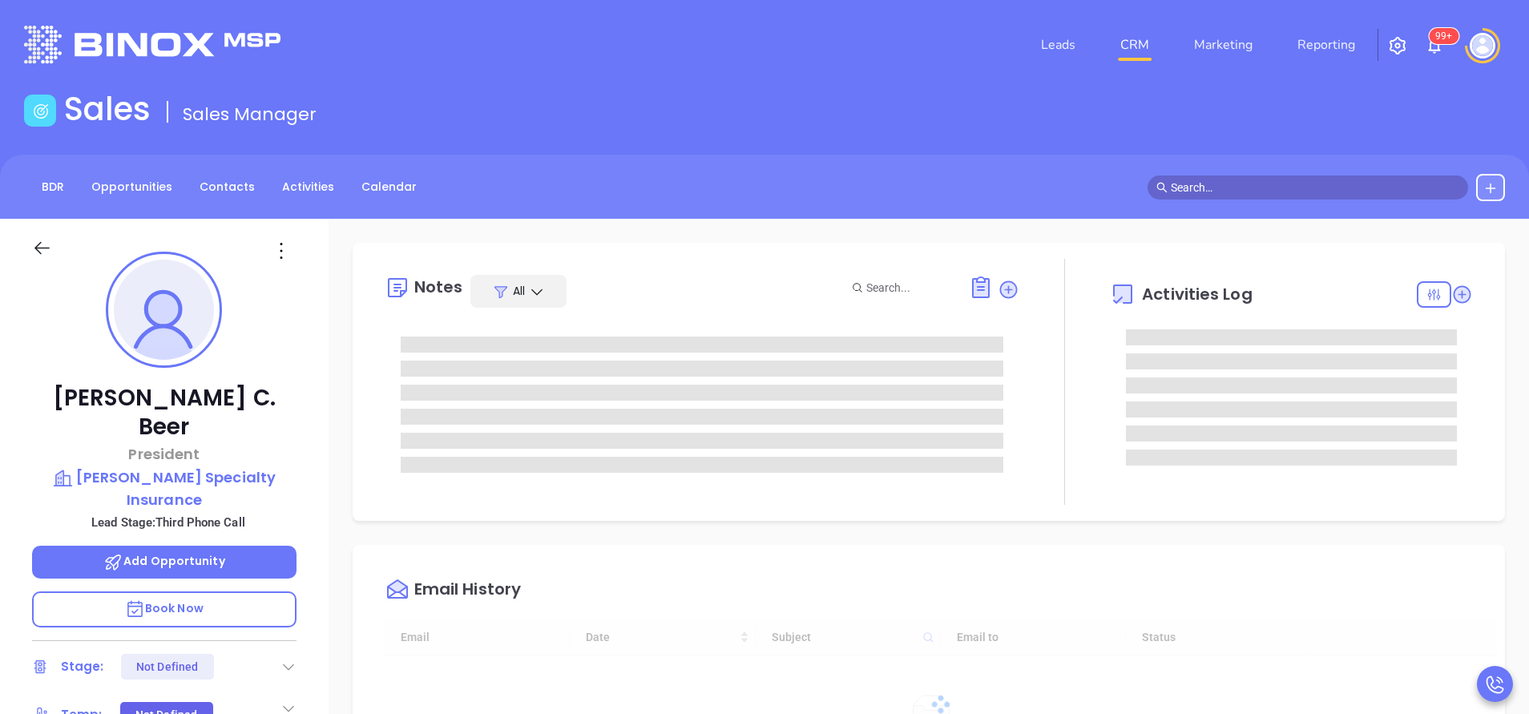
type input "[DATE]"
type input "[PERSON_NAME]"
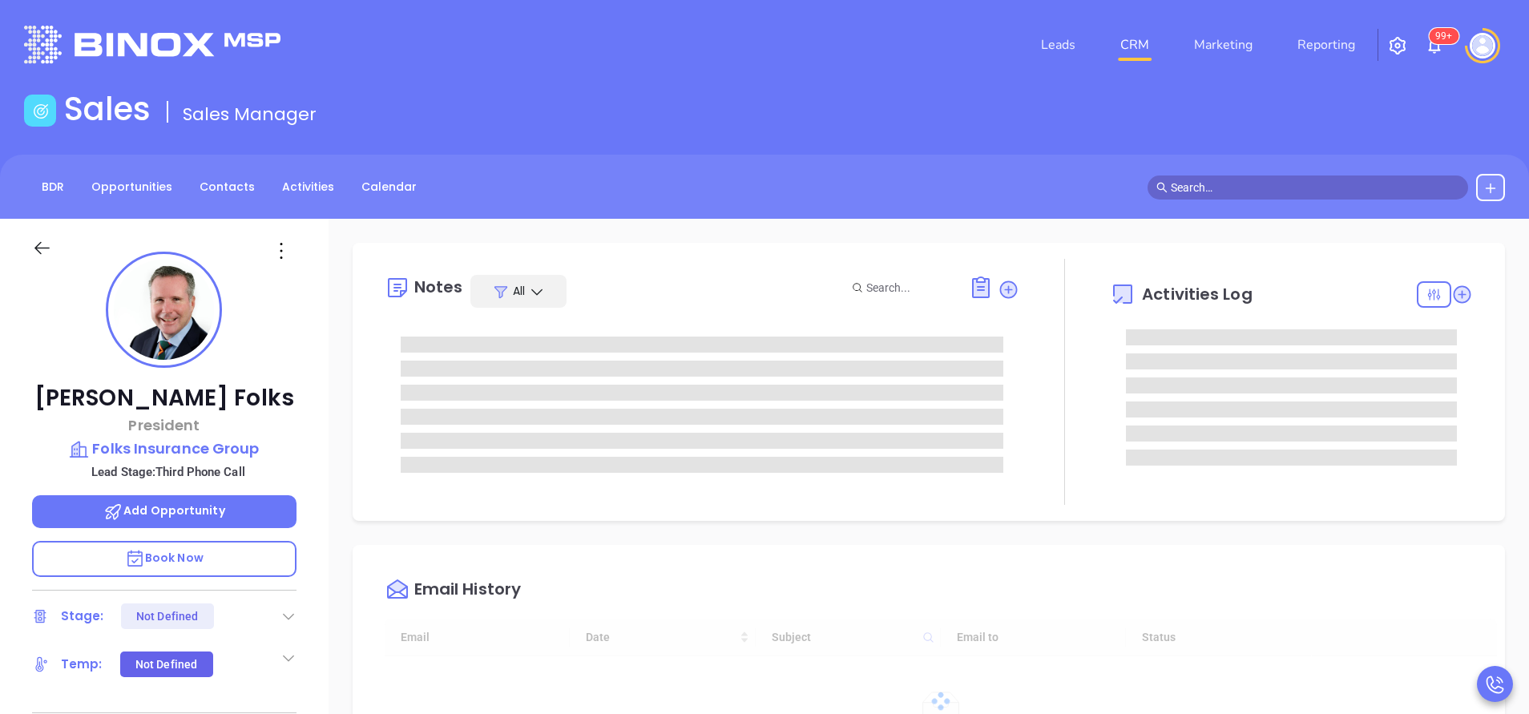
type input "[DATE]"
type input "[PERSON_NAME]"
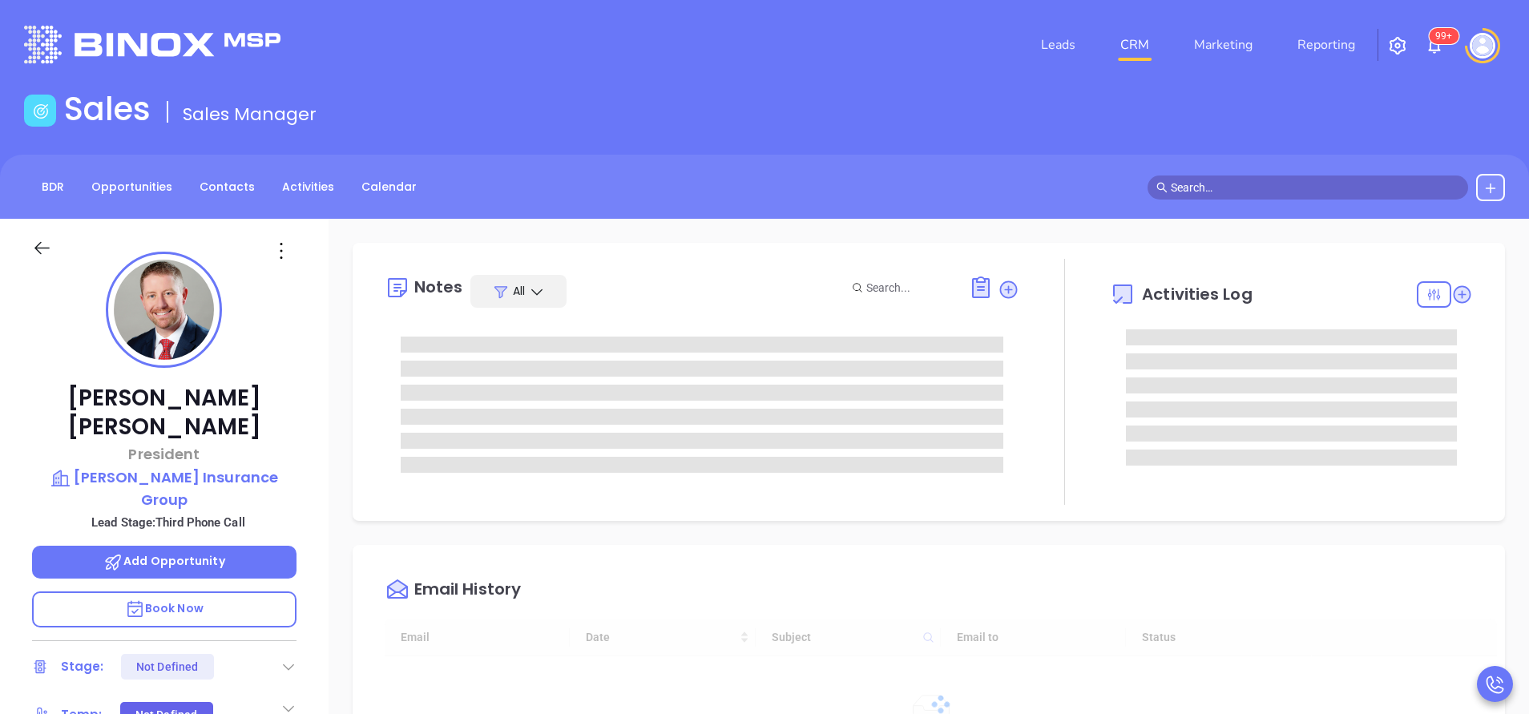
type input "[DATE]"
type input "[PERSON_NAME]"
type input "[DATE]"
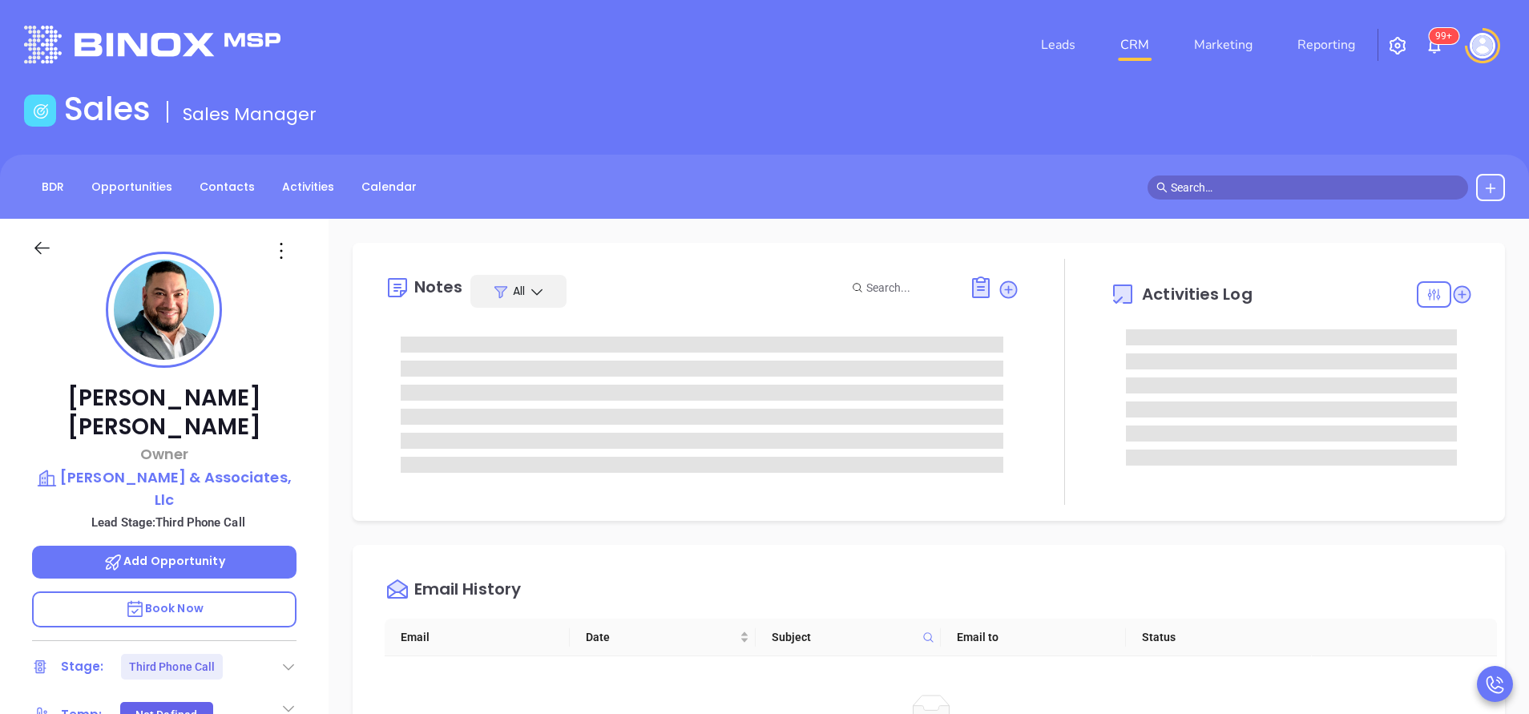
type input "[PERSON_NAME]"
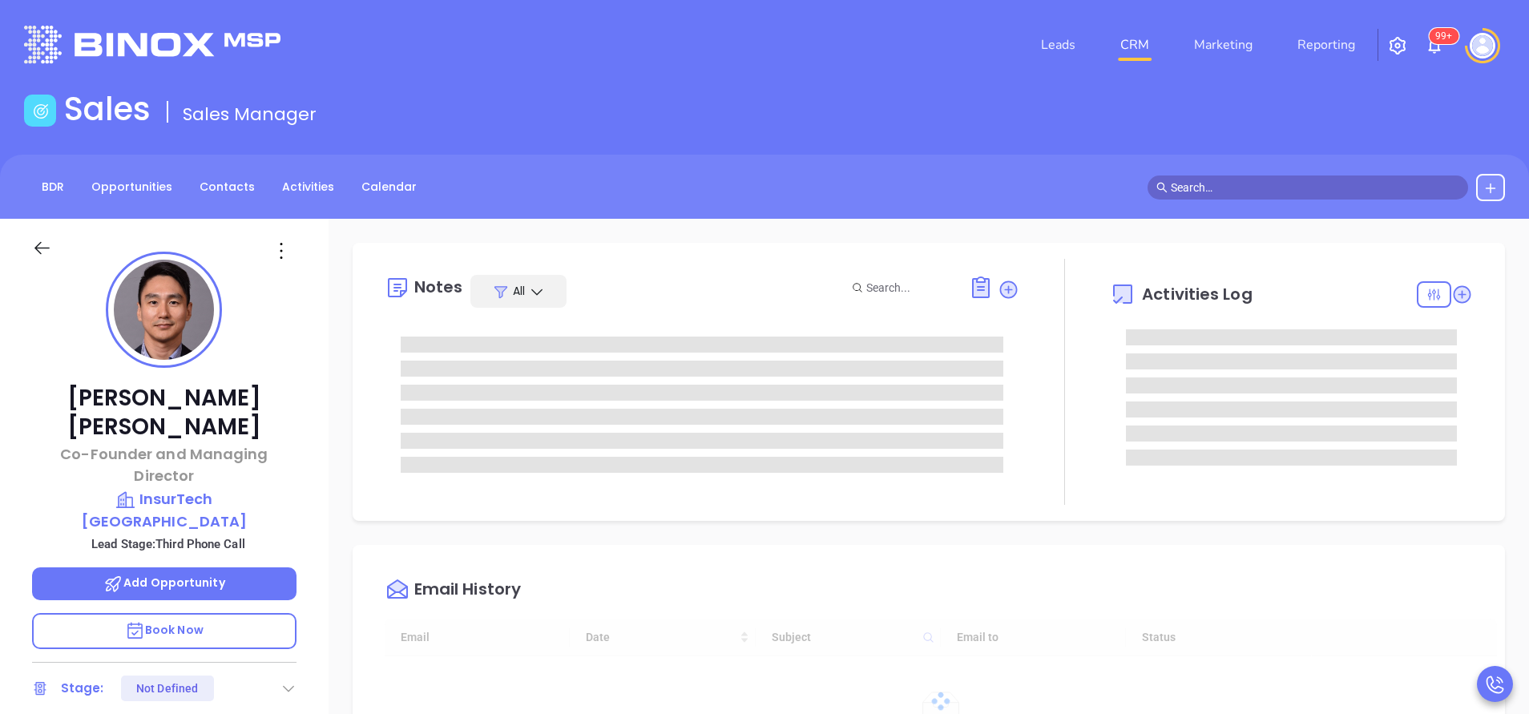
type input "10:00 am"
type input "[DATE]"
type input "[PERSON_NAME]"
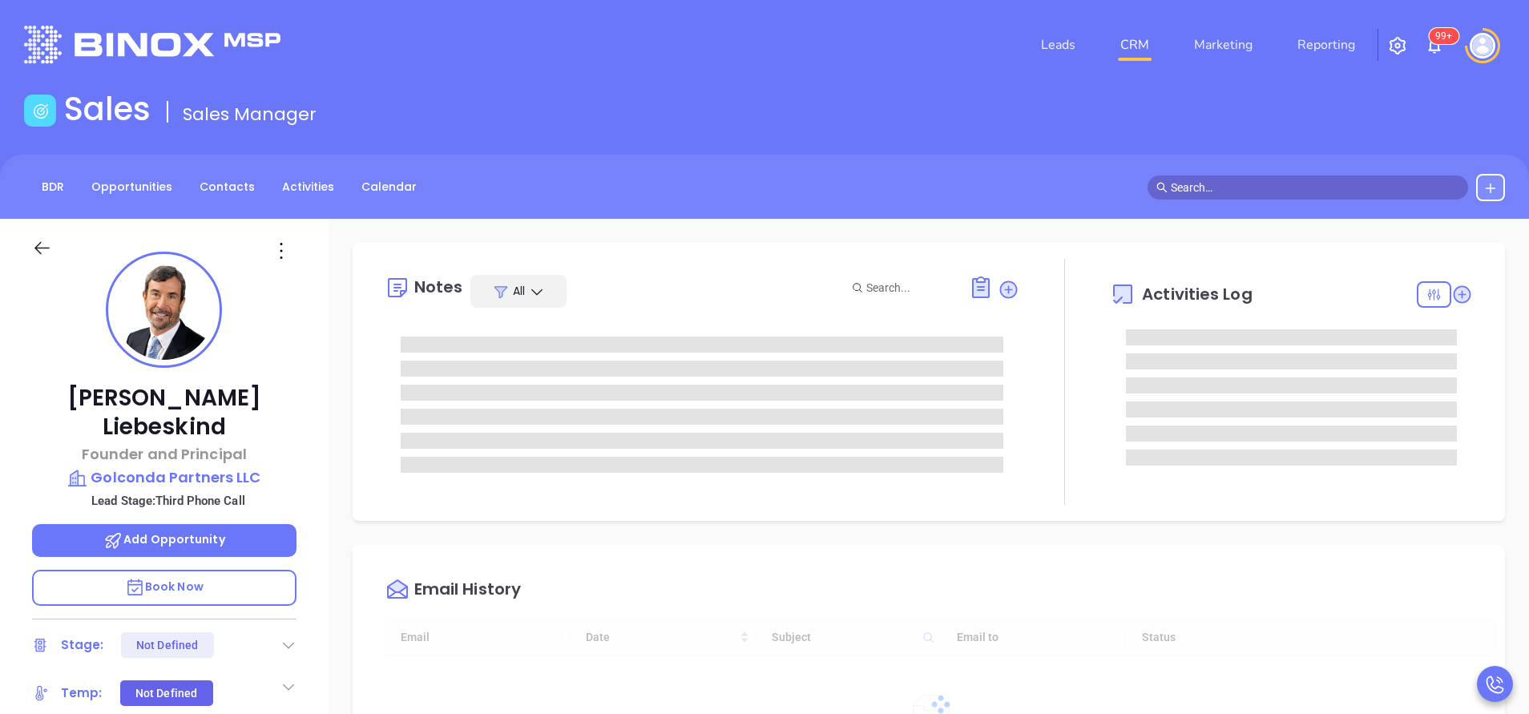
type input "[DATE]"
type input "[PERSON_NAME]"
